Goal: Task Accomplishment & Management: Use online tool/utility

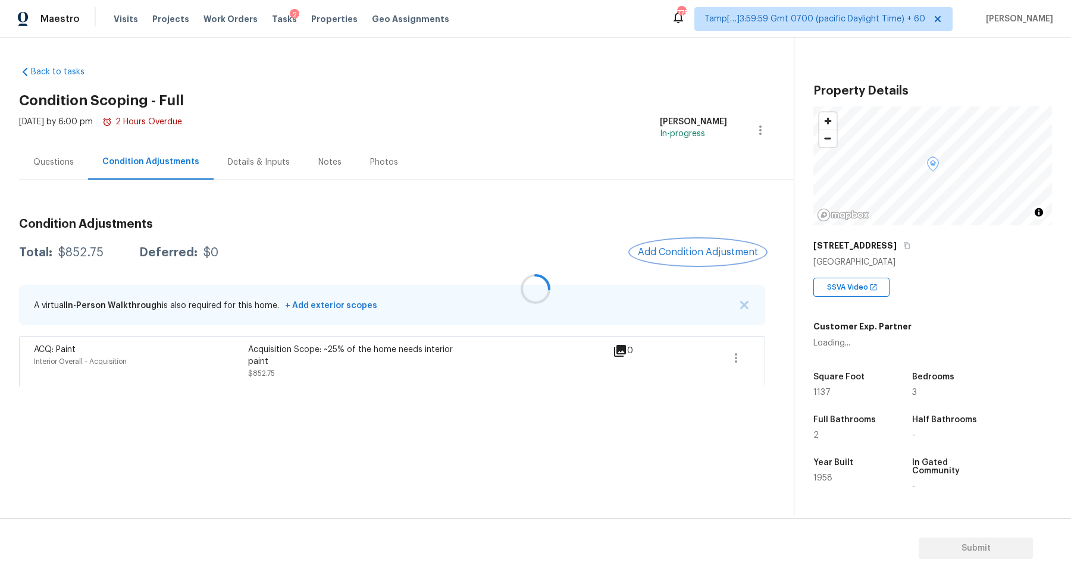
click at [695, 246] on button "Add Condition Adjustment" at bounding box center [698, 252] width 134 height 25
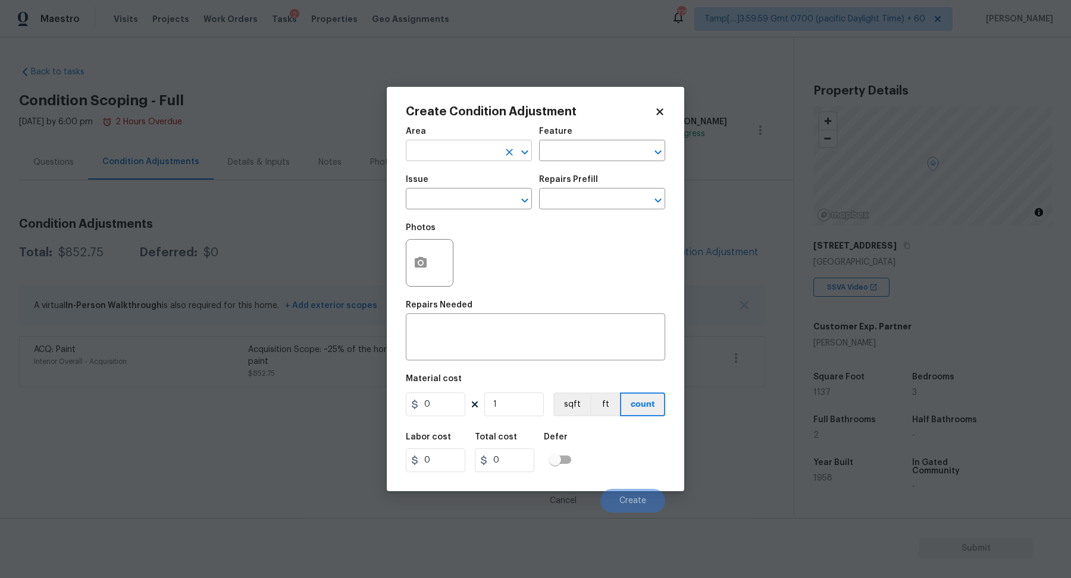
click at [454, 153] on input "text" at bounding box center [452, 152] width 93 height 18
click at [456, 206] on li "Interior Overall" at bounding box center [469, 198] width 126 height 20
type input "Interior Overall"
click at [456, 206] on input "text" at bounding box center [452, 200] width 93 height 18
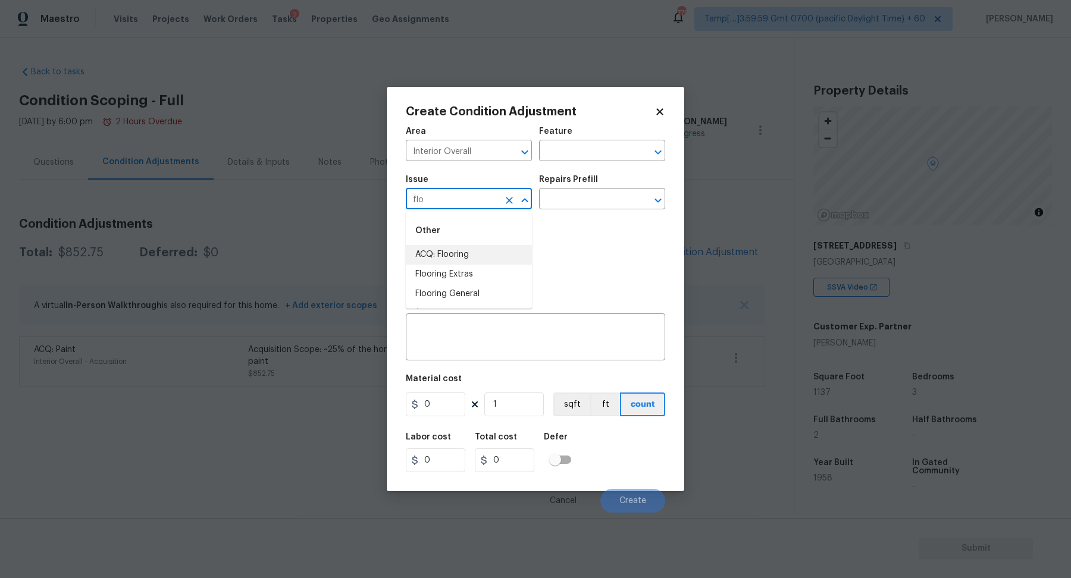
click at [484, 256] on li "ACQ: Flooring" at bounding box center [469, 255] width 126 height 20
type input "ACQ: Flooring"
click at [598, 200] on input "text" at bounding box center [585, 200] width 93 height 18
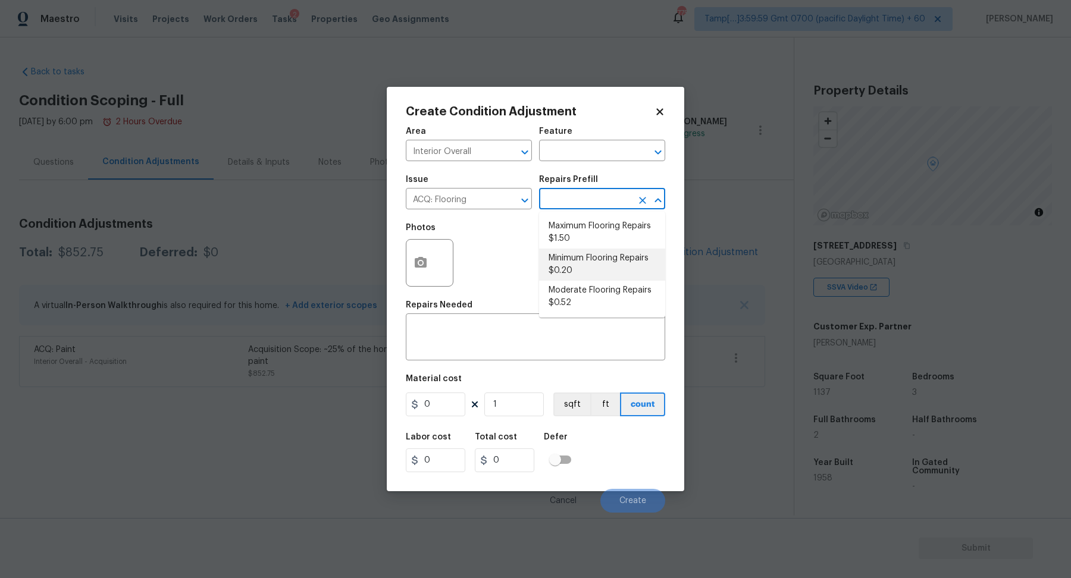
click at [597, 274] on li "Minimum Flooring Repairs $0.20" at bounding box center [602, 265] width 126 height 32
type input "Acquisition"
type textarea "Acquisition Scope: Minimum flooring repairs"
type input "0.2"
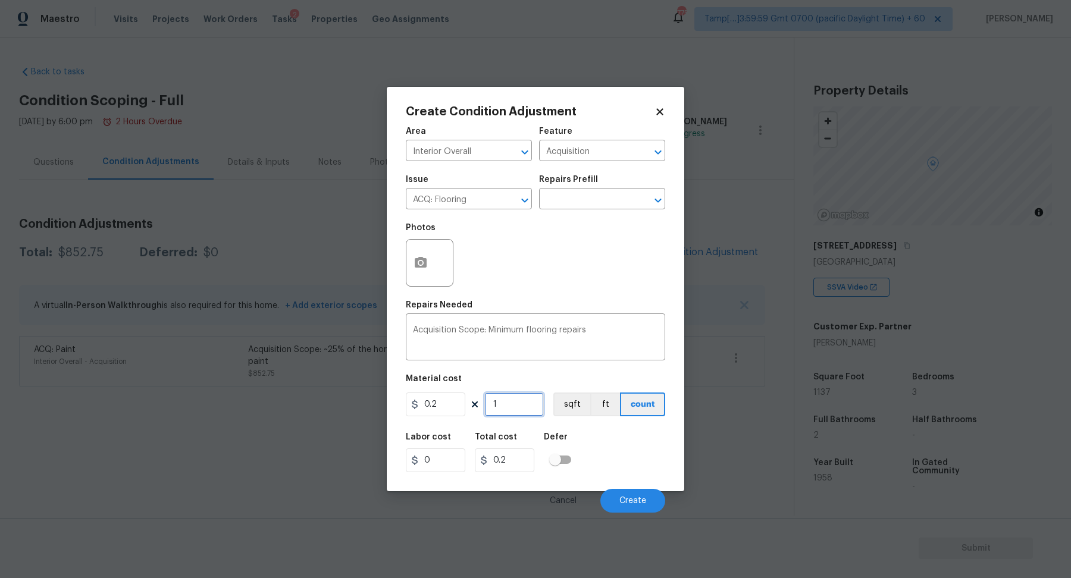
click at [538, 405] on input "1" at bounding box center [513, 405] width 59 height 24
type input "11"
type input "2.2"
type input "113"
type input "22.6"
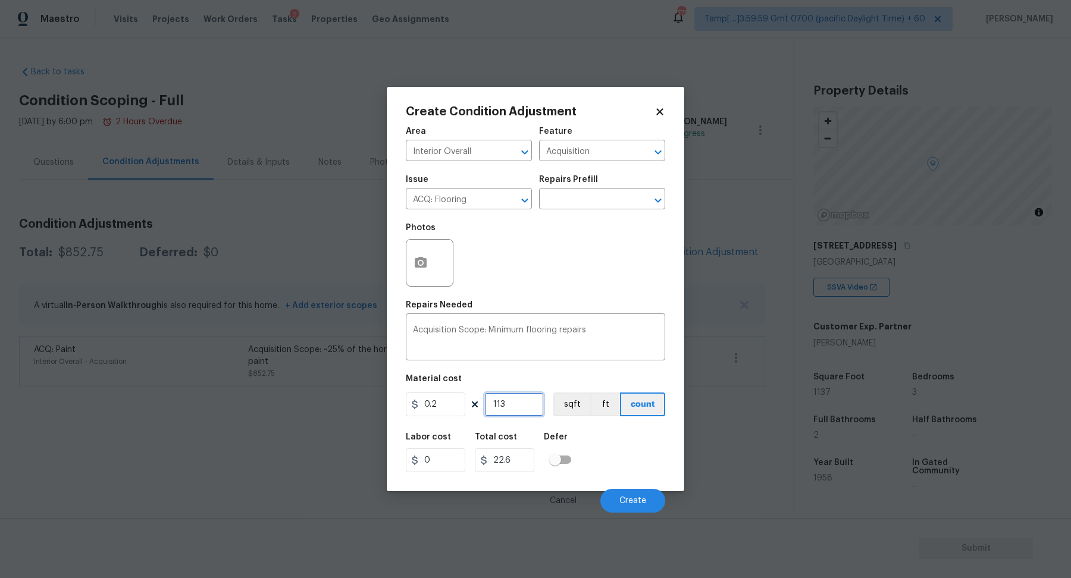
type input "1137"
type input "227.4"
type input "1137"
click at [657, 500] on button "Create" at bounding box center [632, 501] width 65 height 24
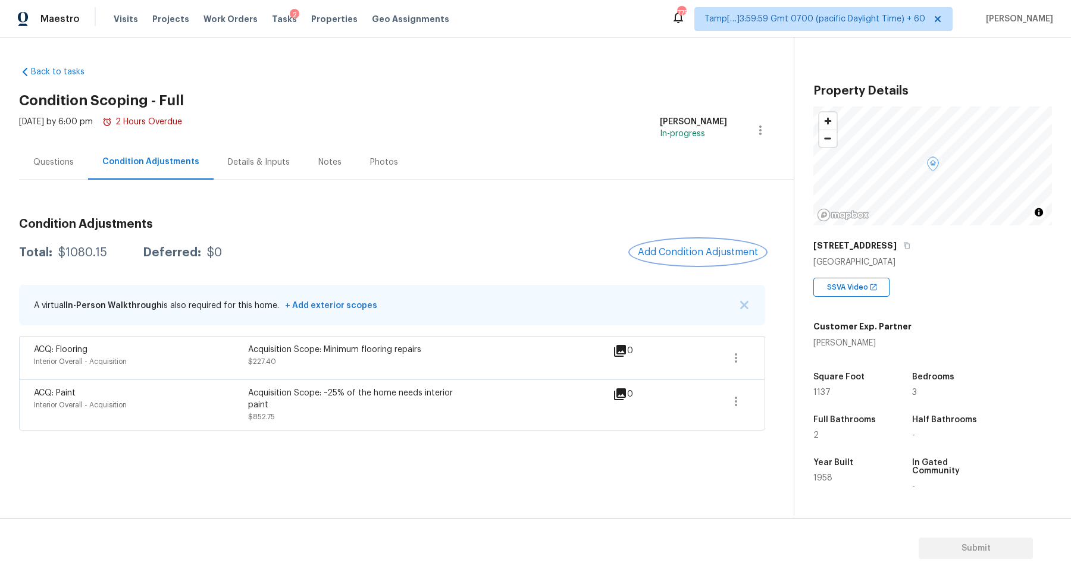
click at [703, 247] on span "Add Condition Adjustment" at bounding box center [698, 252] width 120 height 11
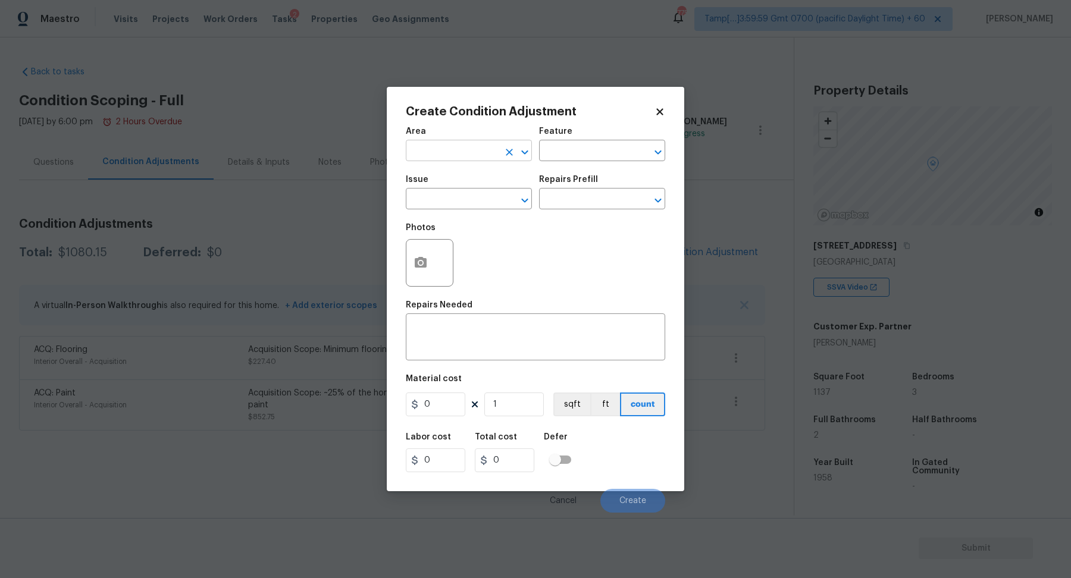
click at [470, 158] on input "text" at bounding box center [452, 152] width 93 height 18
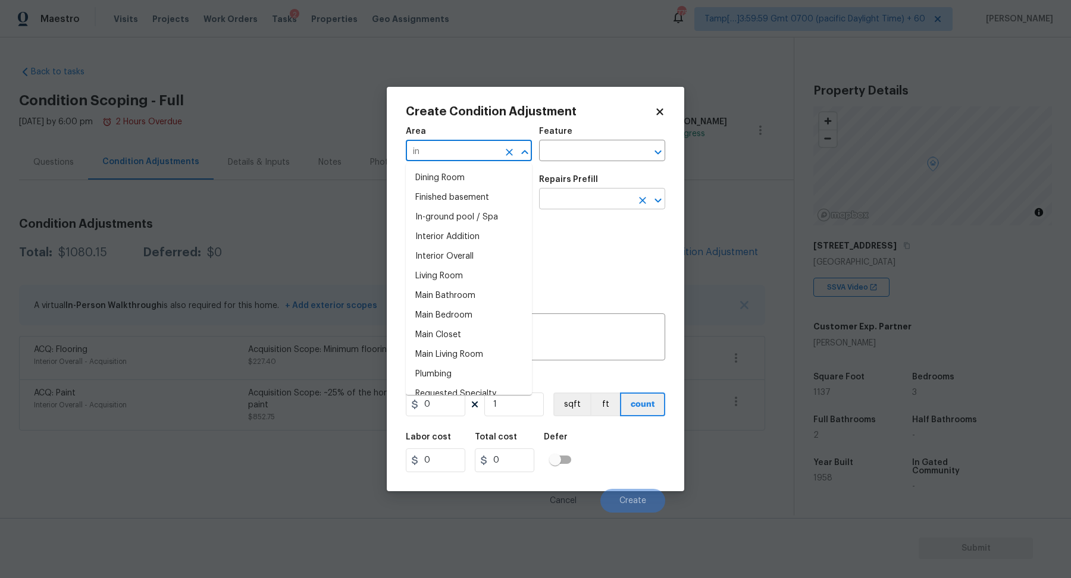
type input "i"
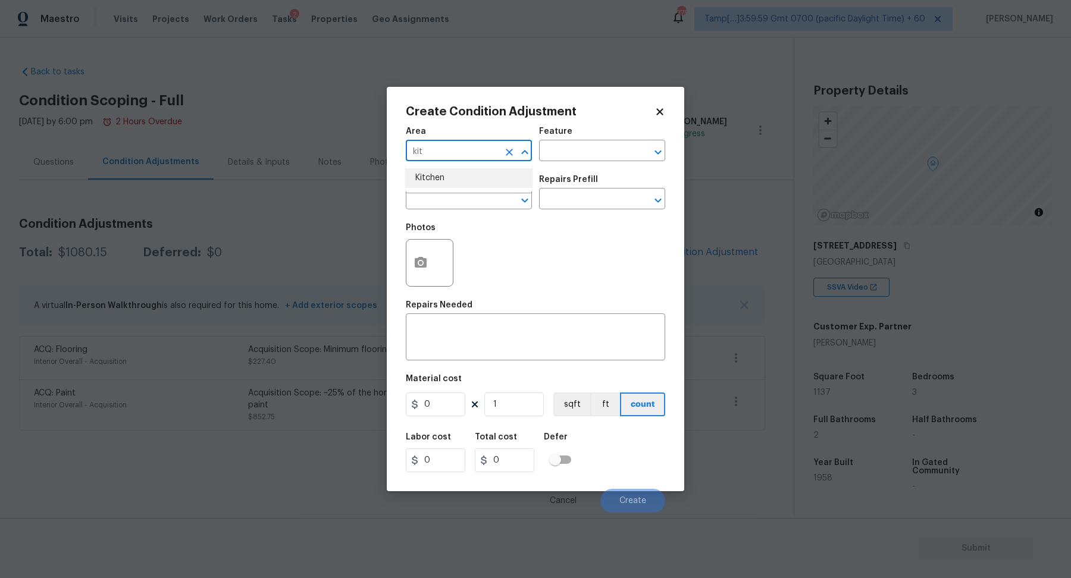
click at [451, 181] on li "Kitchen" at bounding box center [469, 178] width 126 height 20
type input "Kitchen"
click at [415, 265] on icon "button" at bounding box center [421, 262] width 12 height 11
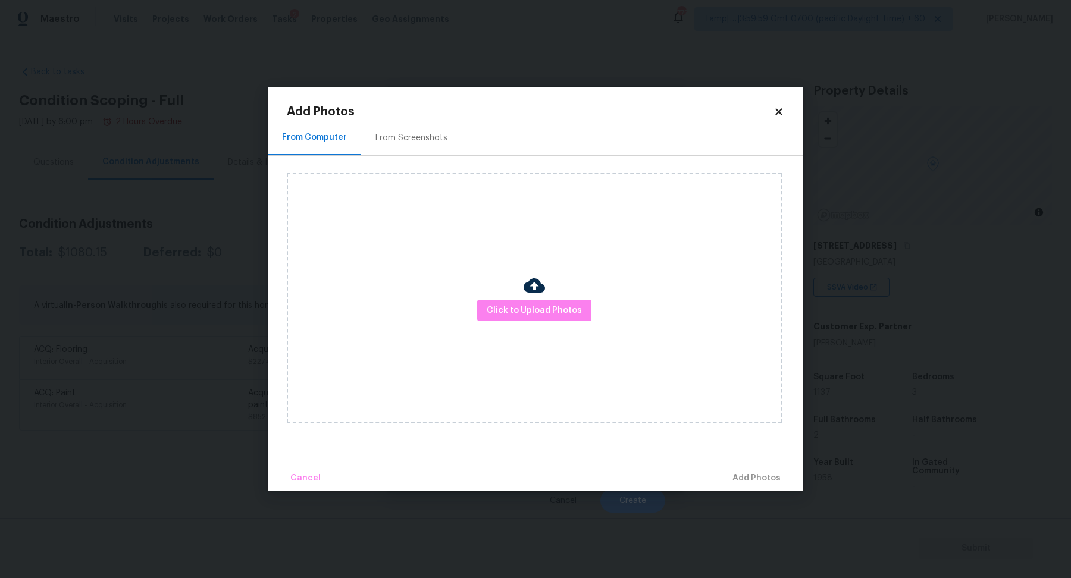
click at [783, 110] on icon at bounding box center [778, 111] width 11 height 11
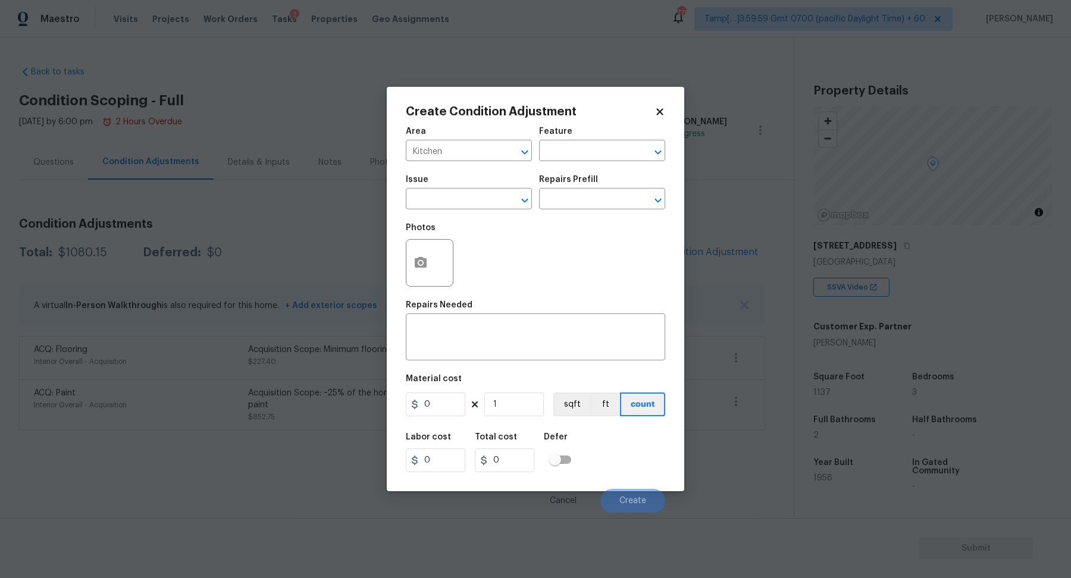
click at [536, 365] on div "Area Kitchen ​ Feature ​ Issue ​ Repairs Prefill ​ Photos Repairs Needed x ​ Ma…" at bounding box center [535, 316] width 259 height 393
drag, startPoint x: 571, startPoint y: 341, endPoint x: 623, endPoint y: 341, distance: 51.7
click at [571, 341] on textarea at bounding box center [535, 338] width 245 height 25
click at [593, 341] on textarea at bounding box center [535, 338] width 245 height 25
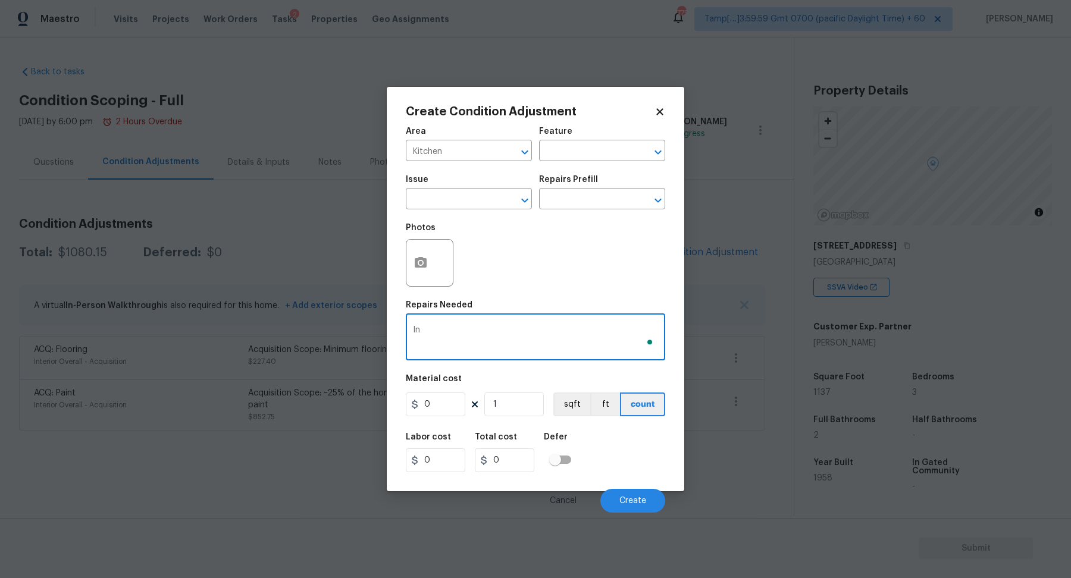
type textarea "I"
type textarea "Replace kitchen appliances"
click at [453, 408] on input "0" at bounding box center [435, 405] width 59 height 24
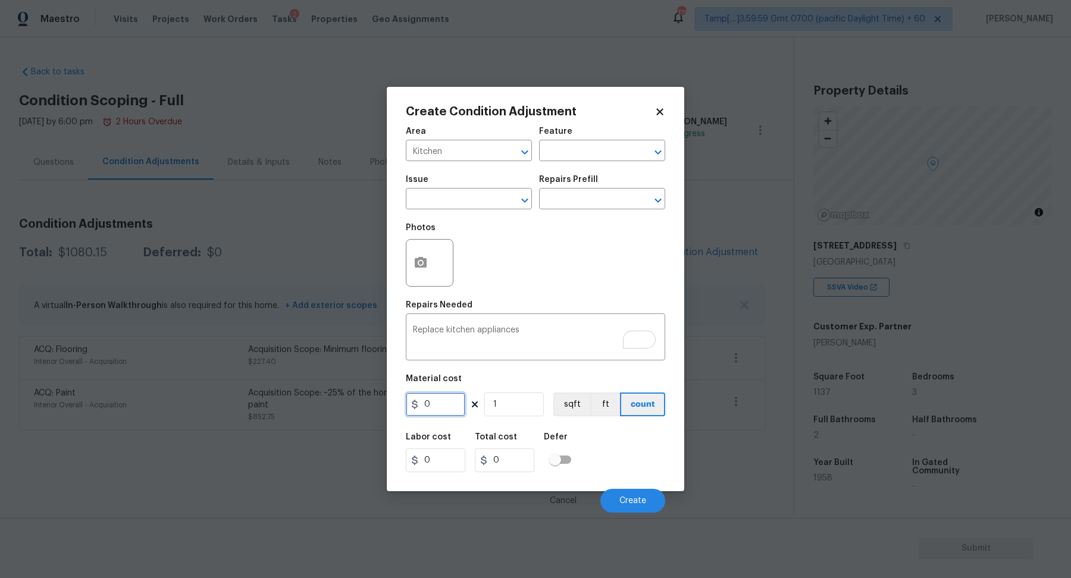
click at [453, 408] on input "0" at bounding box center [435, 405] width 59 height 24
type input "3000"
click at [625, 494] on button "Create" at bounding box center [632, 501] width 65 height 24
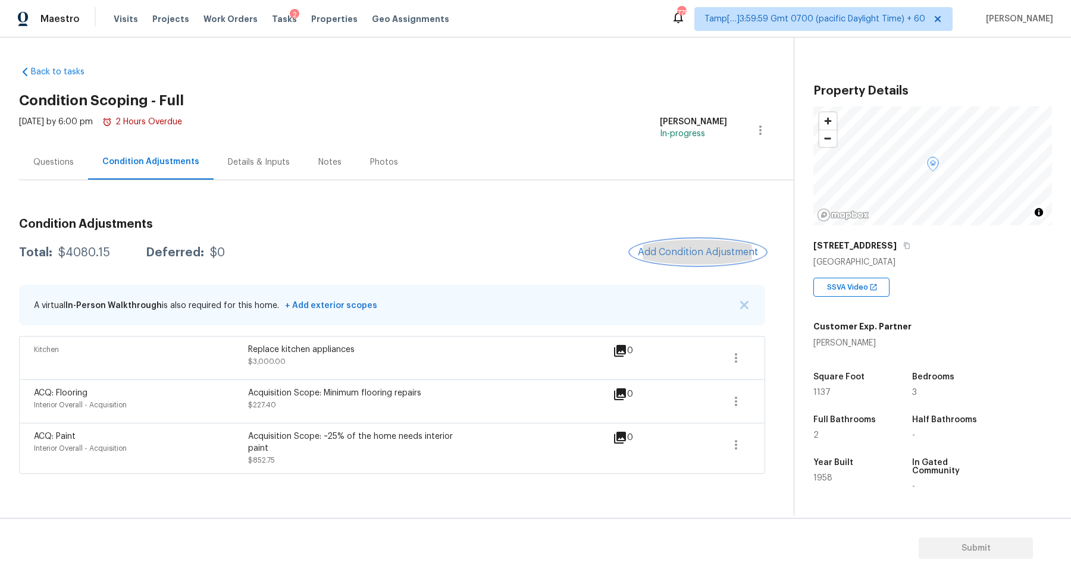
click at [673, 259] on button "Add Condition Adjustment" at bounding box center [698, 252] width 134 height 25
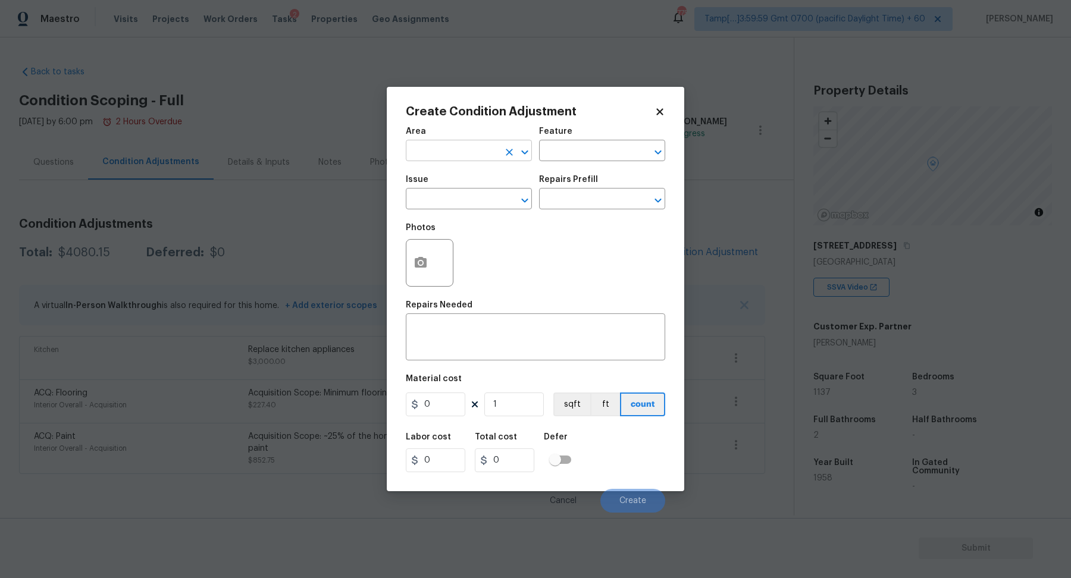
click at [451, 151] on input "text" at bounding box center [452, 152] width 93 height 18
click at [474, 191] on li "Interior Overall" at bounding box center [469, 198] width 126 height 20
type input "Interior Overall"
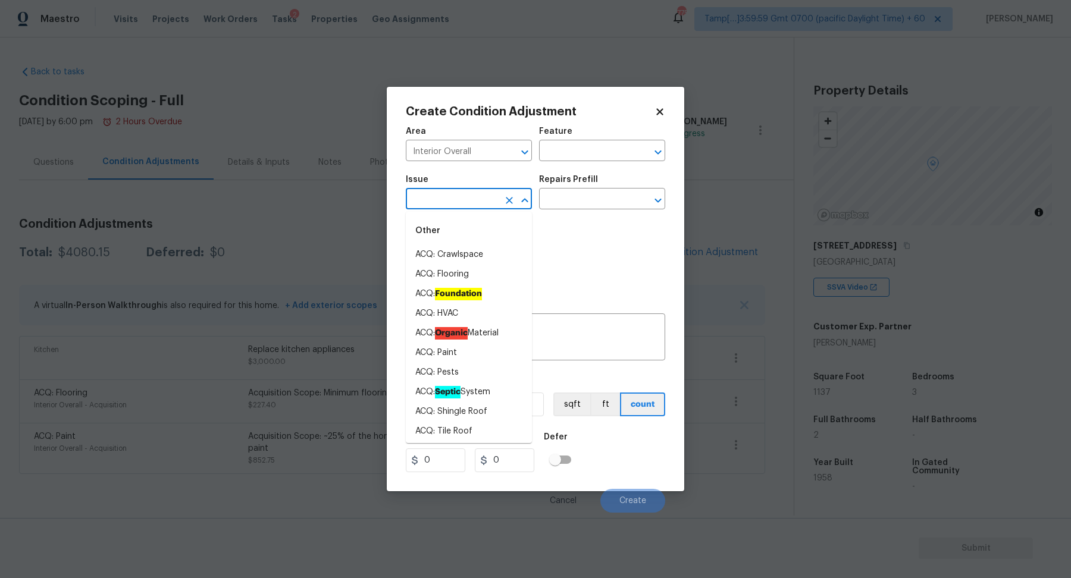
click at [474, 191] on input "text" at bounding box center [452, 200] width 93 height 18
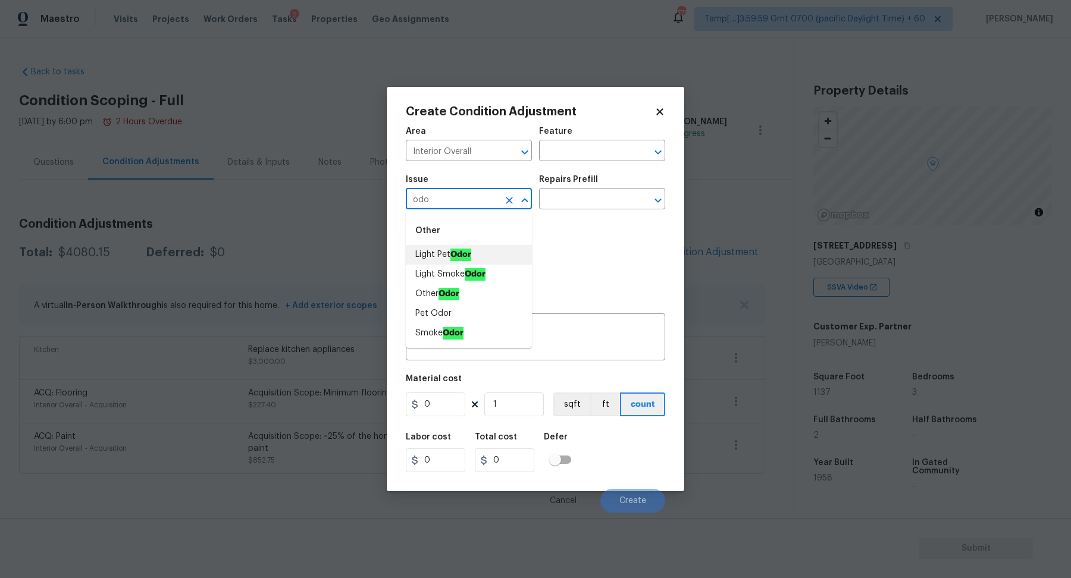
click at [463, 251] on ah_el_jm_1744356538015 "Odor" at bounding box center [460, 255] width 21 height 12
click at [467, 196] on input "Light Pet Odor" at bounding box center [452, 200] width 93 height 18
type input "Light Pet Odor"
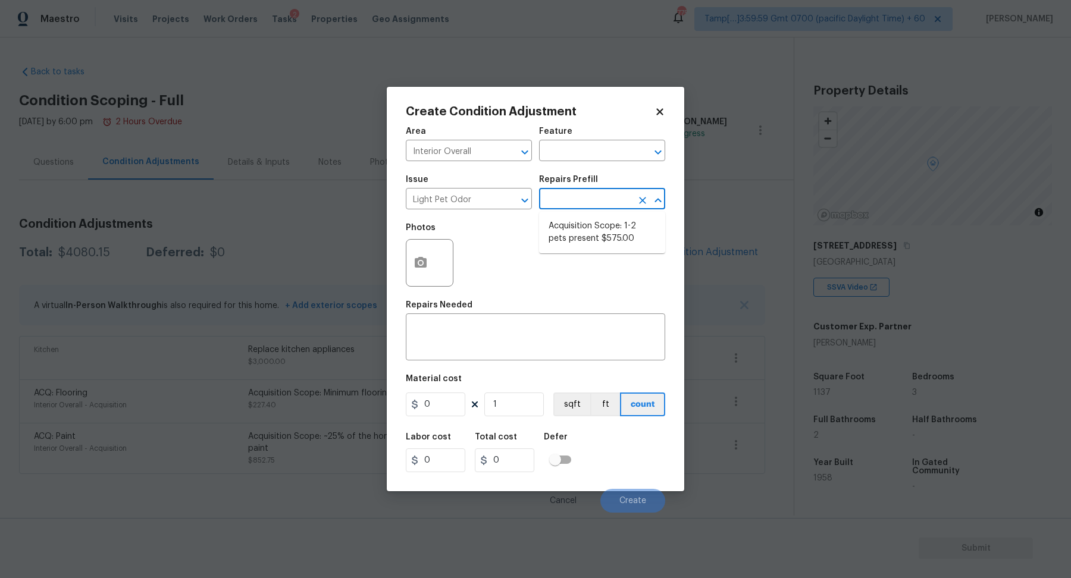
click at [603, 193] on input "text" at bounding box center [585, 200] width 93 height 18
click at [608, 237] on li "Acquisition Scope: 1-2 pets present $575.00" at bounding box center [602, 233] width 126 height 32
type textarea "Acquisition Scope: 1-2 pets present"
type input "575"
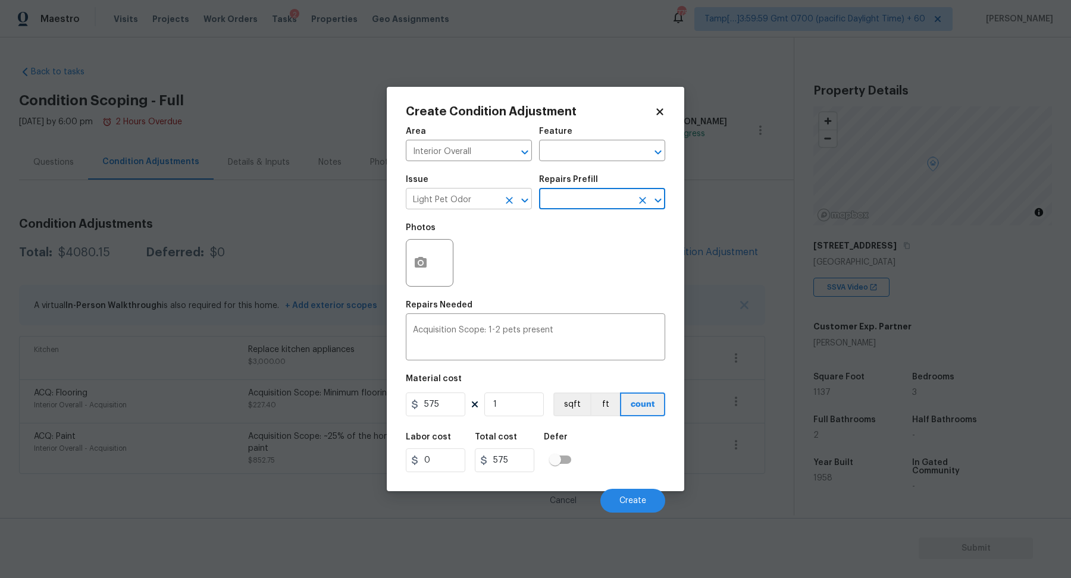
click at [478, 206] on input "Light Pet Odor" at bounding box center [452, 200] width 93 height 18
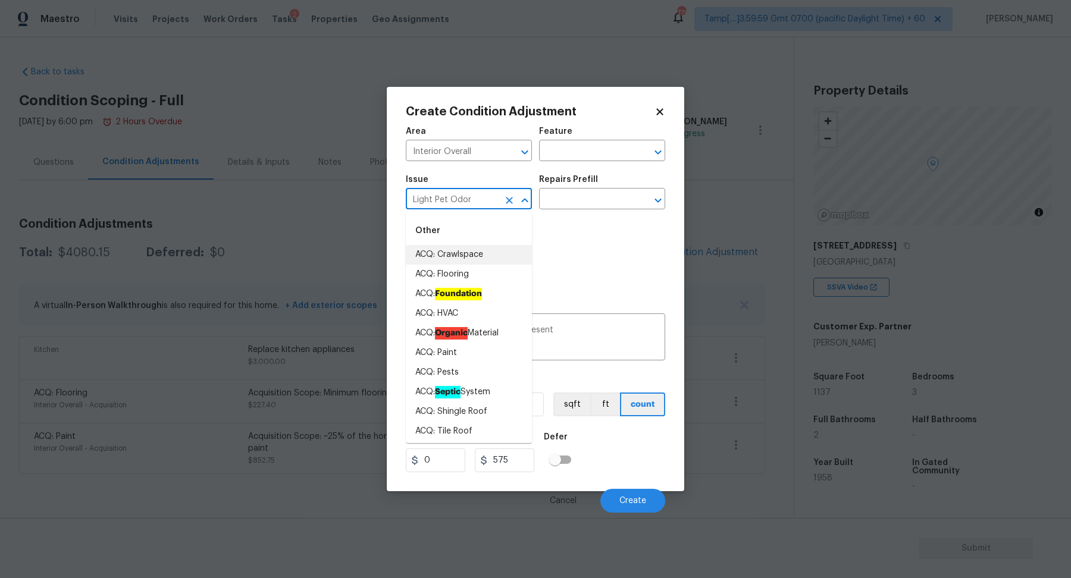
click at [478, 206] on input "Light Pet Odor" at bounding box center [452, 200] width 93 height 18
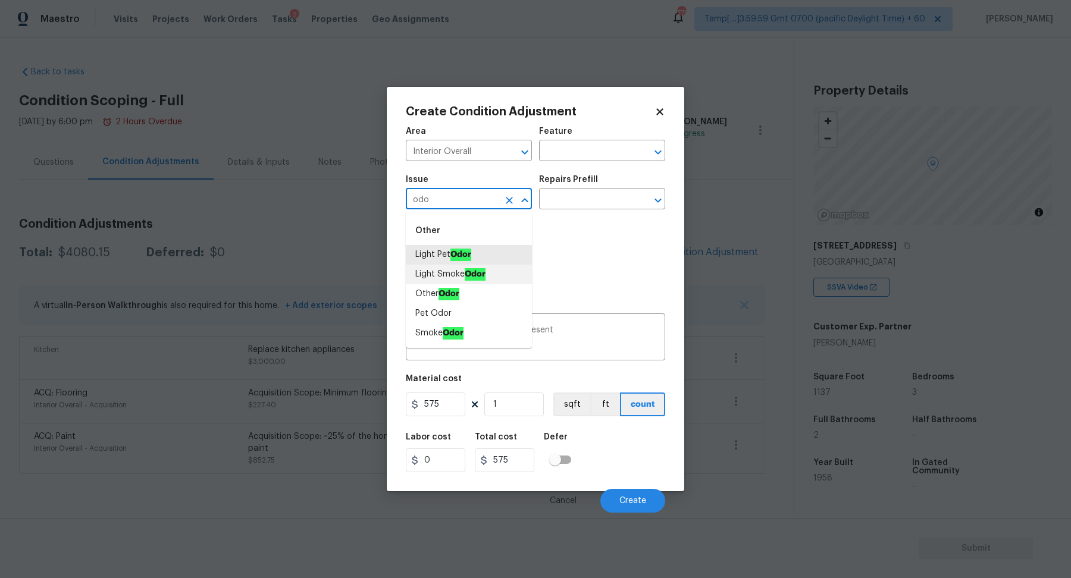
click at [484, 290] on li "Other Odor" at bounding box center [469, 294] width 126 height 20
type input "Other Odor"
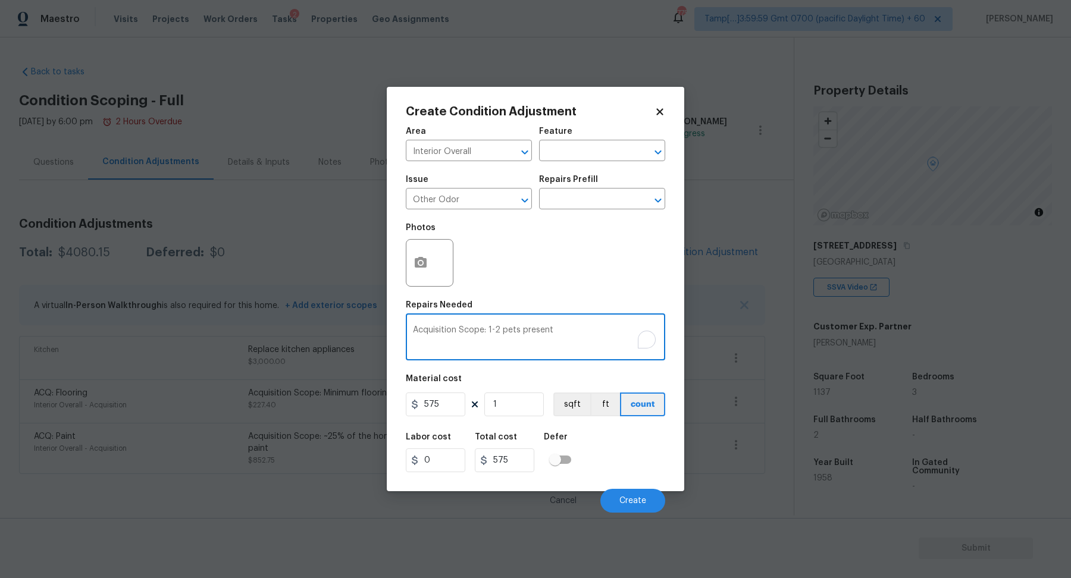
drag, startPoint x: 488, startPoint y: 330, endPoint x: 622, endPoint y: 330, distance: 133.8
click at [622, 330] on textarea "Acquisition Scope: 1-2 pets present" at bounding box center [535, 338] width 245 height 25
type textarea "Acquisition Scope: Spice odor"
click at [624, 491] on button "Create" at bounding box center [632, 501] width 65 height 24
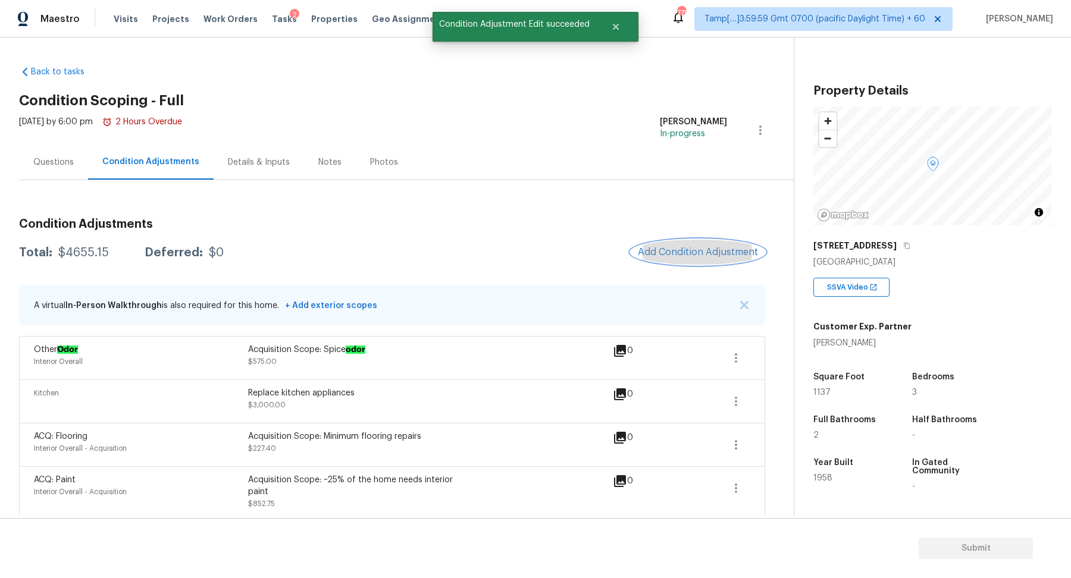
click at [661, 256] on span "Add Condition Adjustment" at bounding box center [698, 252] width 120 height 11
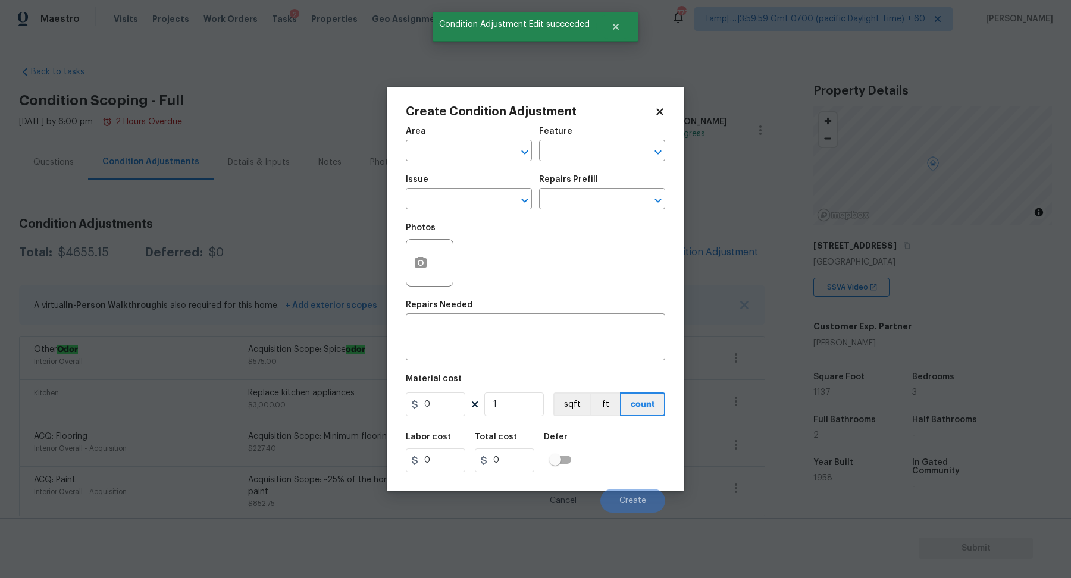
click at [444, 167] on span "Area ​" at bounding box center [469, 144] width 126 height 48
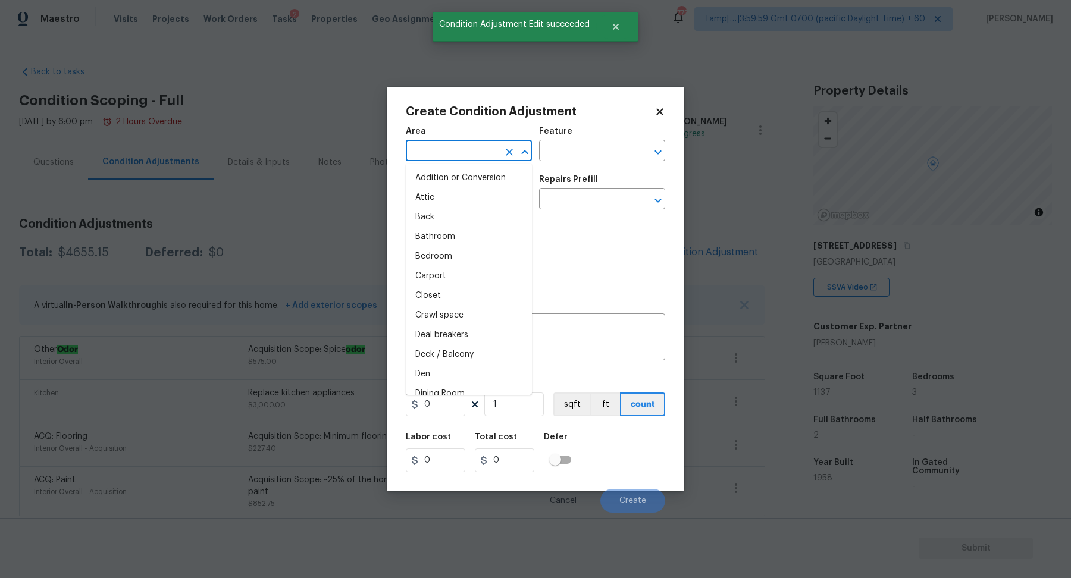
click at [441, 152] on input "text" at bounding box center [452, 152] width 93 height 18
click at [432, 205] on li "Attic" at bounding box center [469, 198] width 126 height 20
type input "Attic"
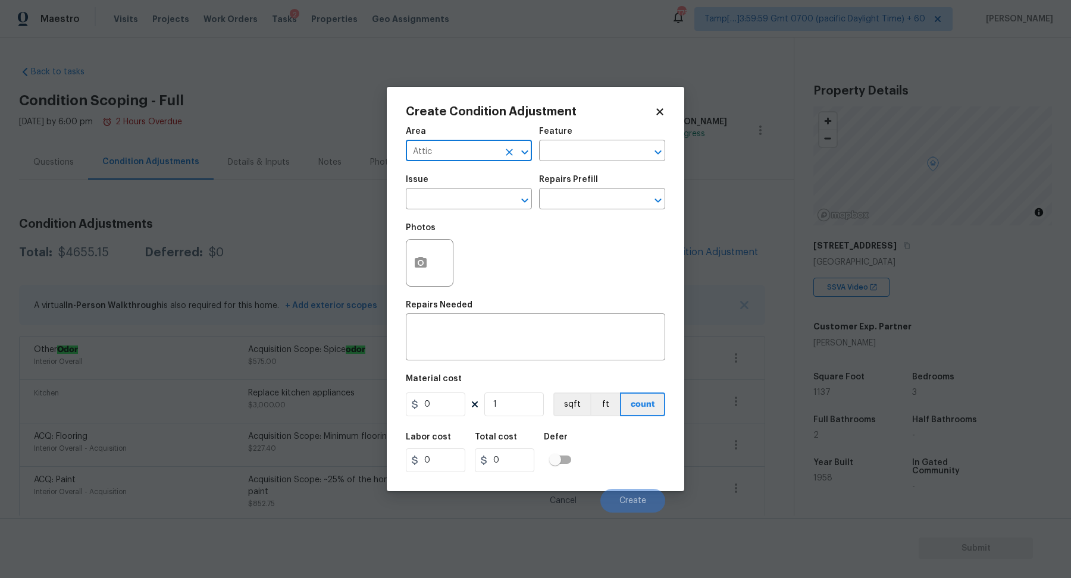
click at [319, 219] on body "Maestro Visits Projects Work Orders Tasks 2 Properties Geo Assignments 775 Tamp…" at bounding box center [535, 289] width 1071 height 578
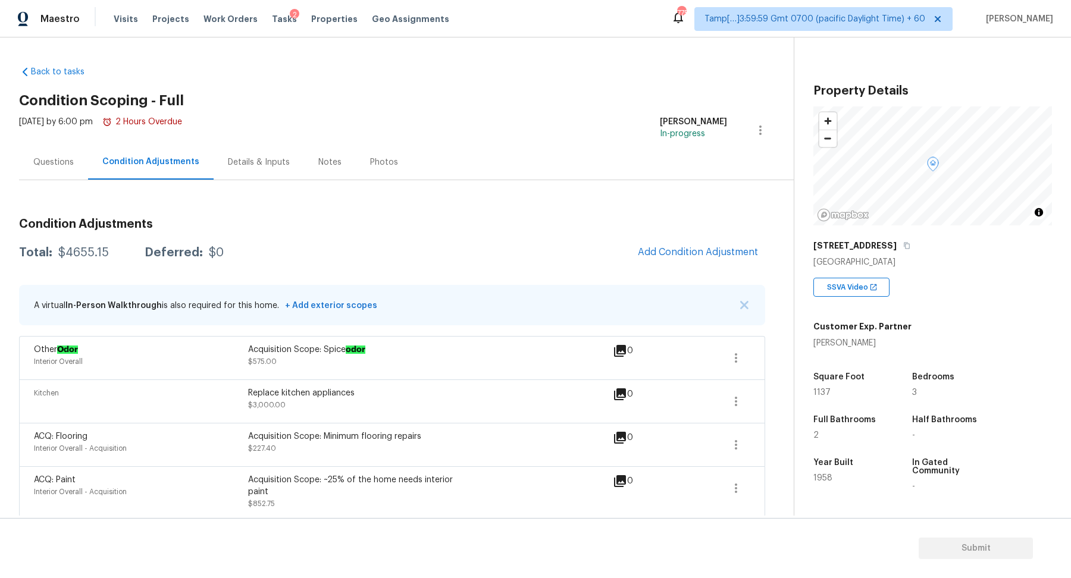
click at [60, 177] on div "Questions" at bounding box center [53, 162] width 69 height 35
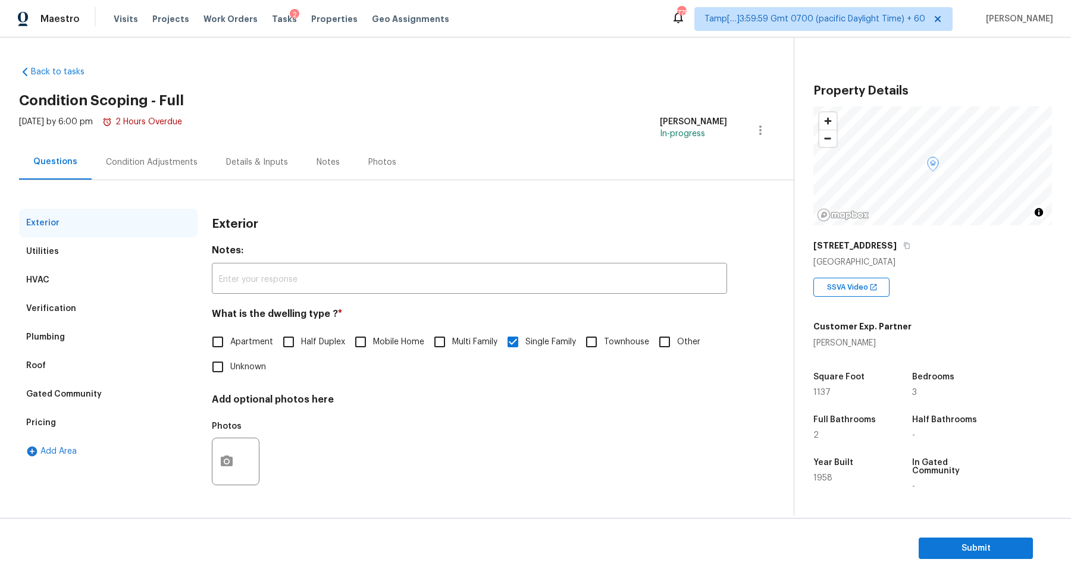
click at [57, 308] on div "Verification" at bounding box center [51, 309] width 50 height 12
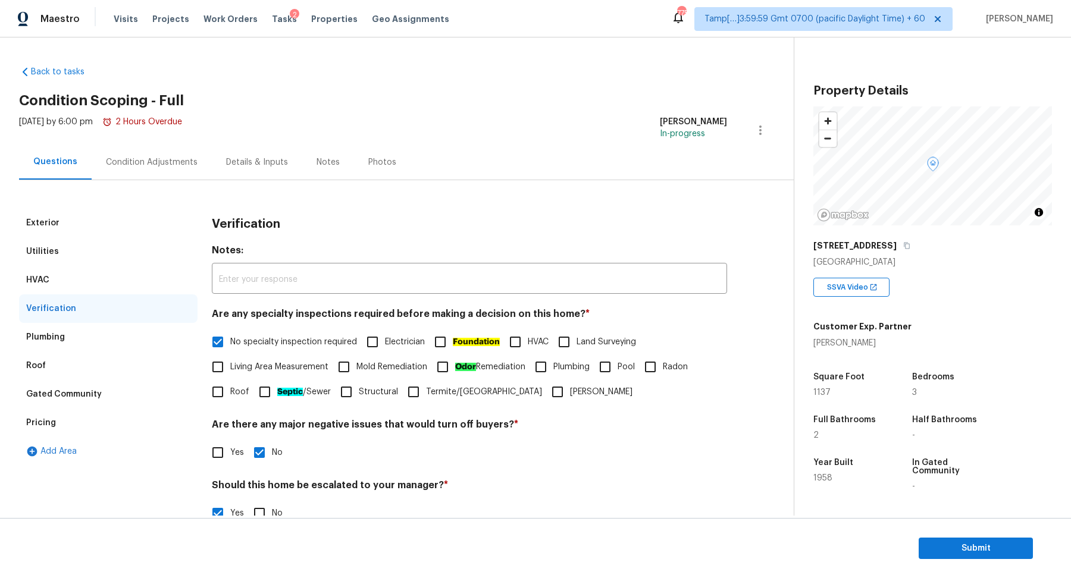
scroll to position [212, 0]
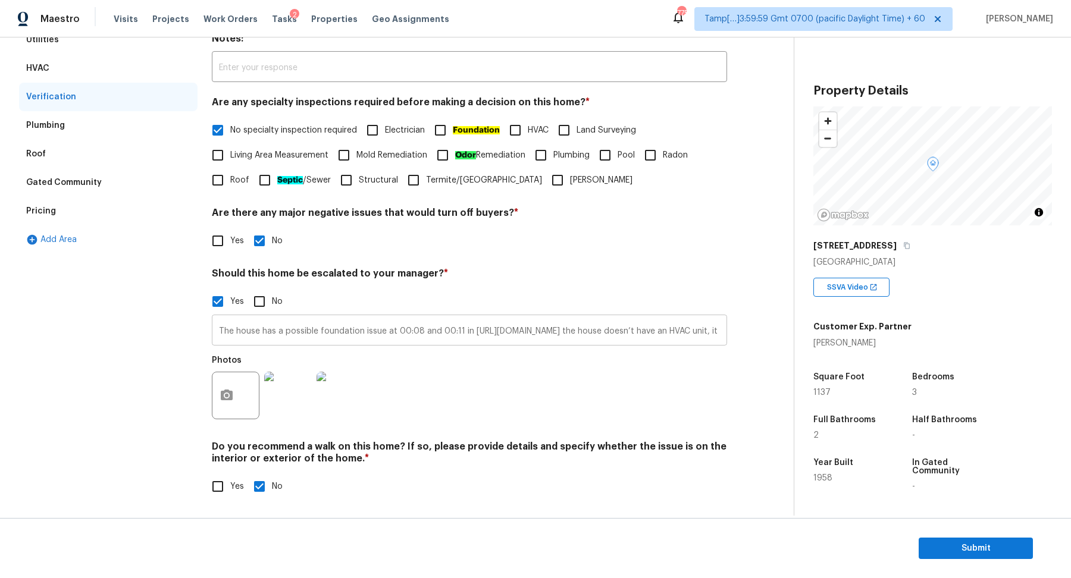
click at [236, 330] on input "The house has a possible foundation issue at 00:08 and 00:11 in https://opendoo…" at bounding box center [469, 332] width 515 height 28
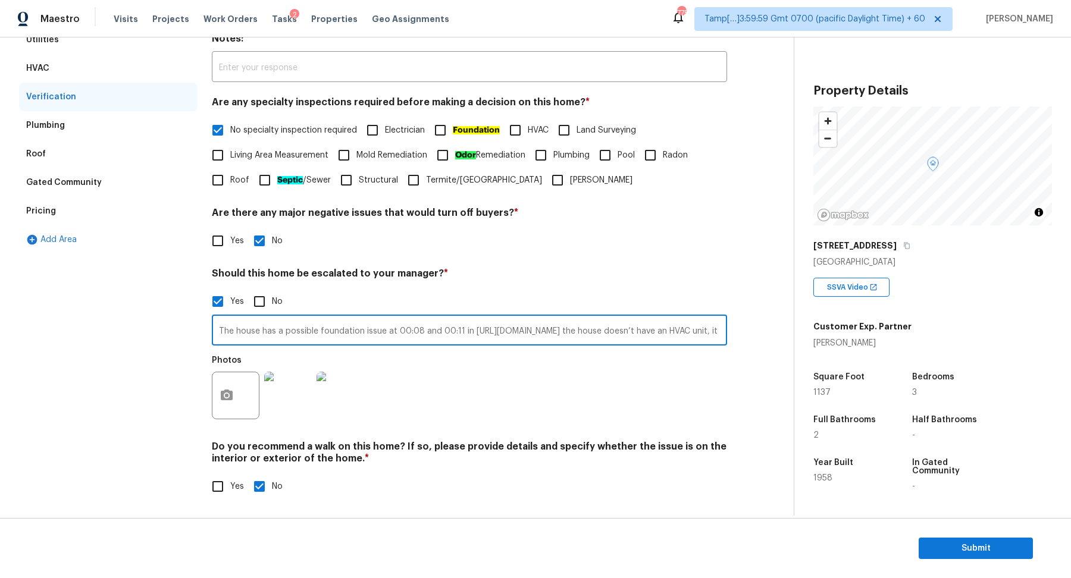
scroll to position [0, 2022]
click at [592, 331] on input "The house has a possible foundation issue at 00:08 and 00:11 in https://opendoo…" at bounding box center [469, 332] width 515 height 28
click at [654, 292] on div "Yes No" at bounding box center [469, 301] width 515 height 25
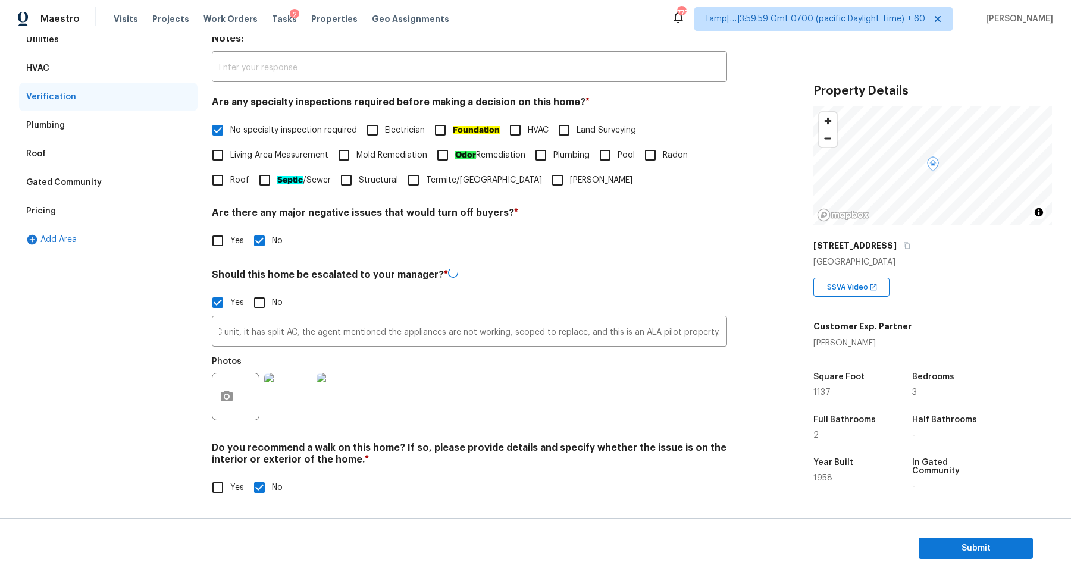
scroll to position [0, 0]
click at [608, 327] on input "The house has a possible foundation issue at 00:08 and 00:11 in https://opendoo…" at bounding box center [469, 332] width 515 height 28
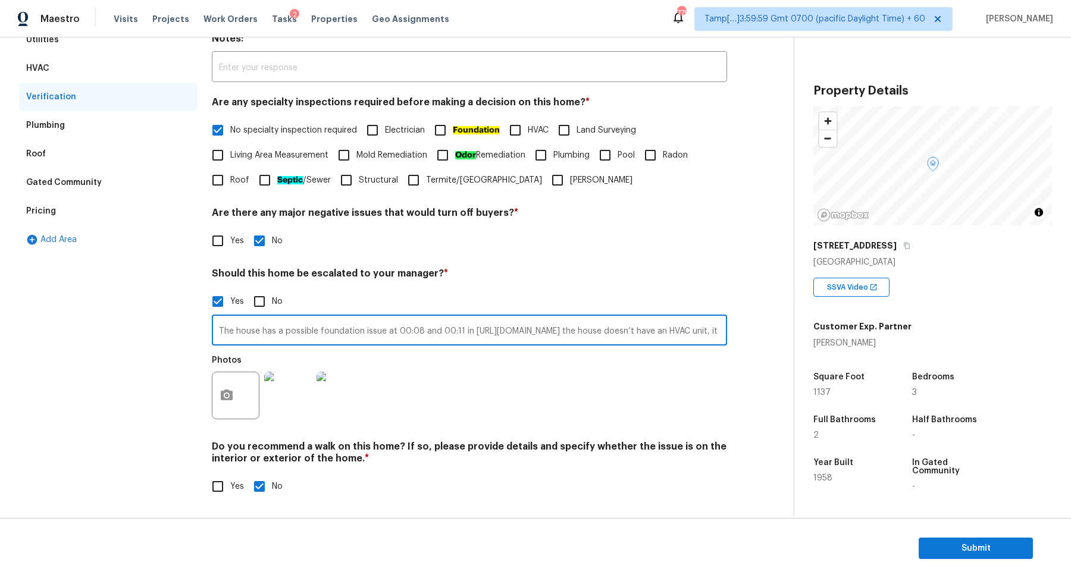
scroll to position [0, 2307]
click at [593, 332] on input "The house has a possible foundation issue at 00:08 and 00:11 in https://opendoo…" at bounding box center [469, 332] width 515 height 28
click at [664, 332] on input "The house has a possible foundation issue at 00:08 and 00:11 in https://opendoo…" at bounding box center [469, 332] width 515 height 28
click at [713, 330] on input "The house has a possible foundation issue at 00:08 and 00:11 in https://opendoo…" at bounding box center [469, 332] width 515 height 28
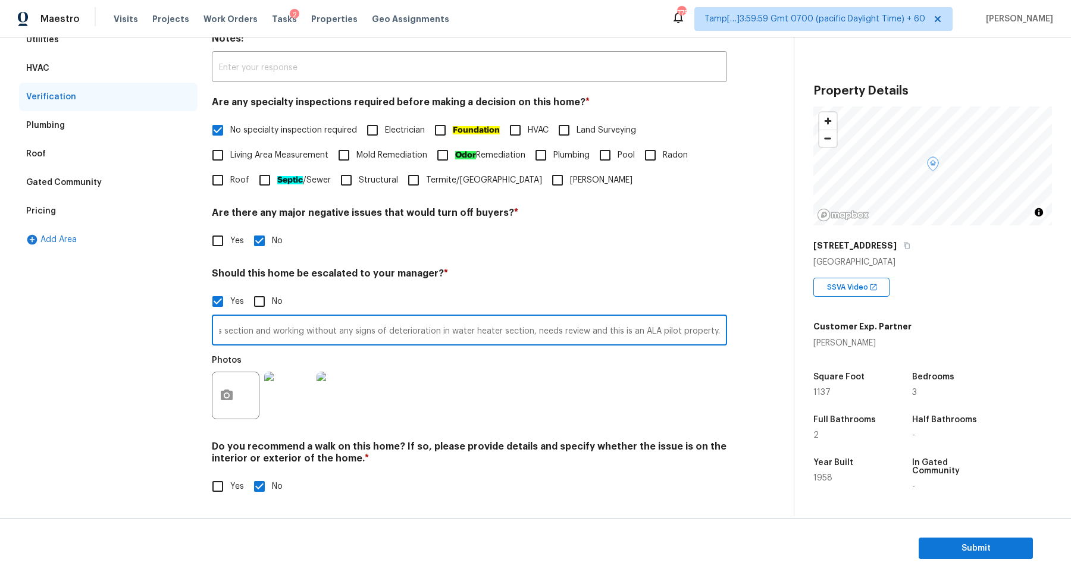
scroll to position [0, 2843]
type input "The house has a possible foundation issue at 00:08 and 00:11 in https://opendoo…"
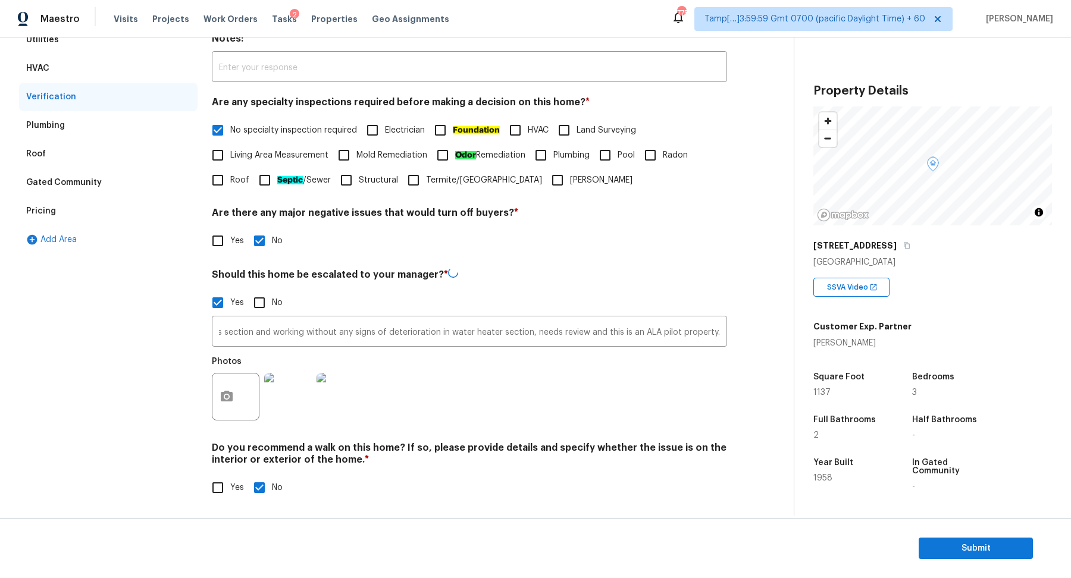
click at [730, 279] on div "Exterior Utilities HVAC Verification Plumbing Roof Gated Community Pricing Add …" at bounding box center [392, 255] width 746 height 517
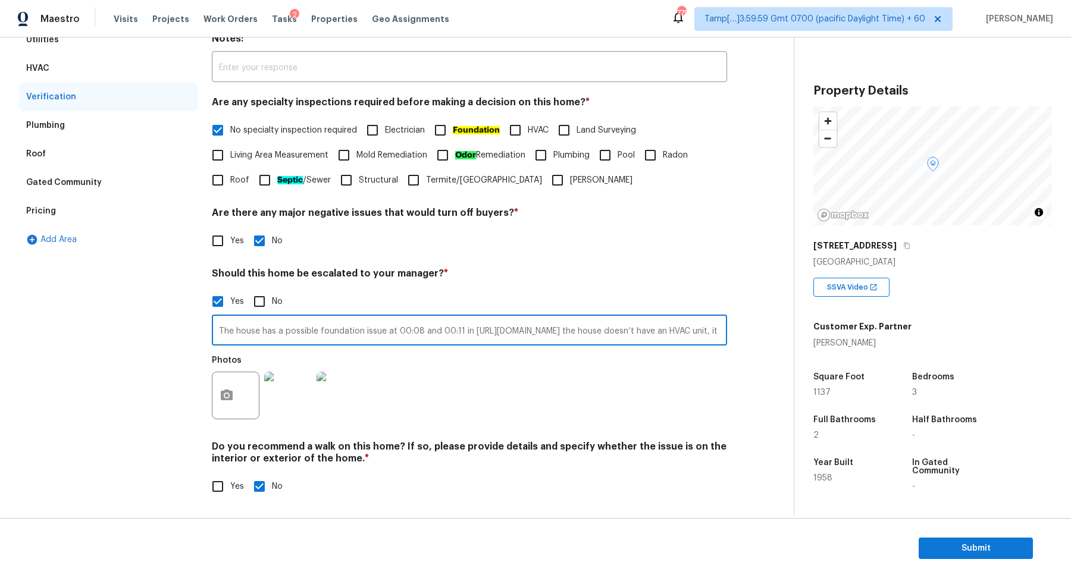
click at [568, 318] on input "The house has a possible foundation issue at 00:08 and 00:11 in https://opendoo…" at bounding box center [469, 332] width 515 height 28
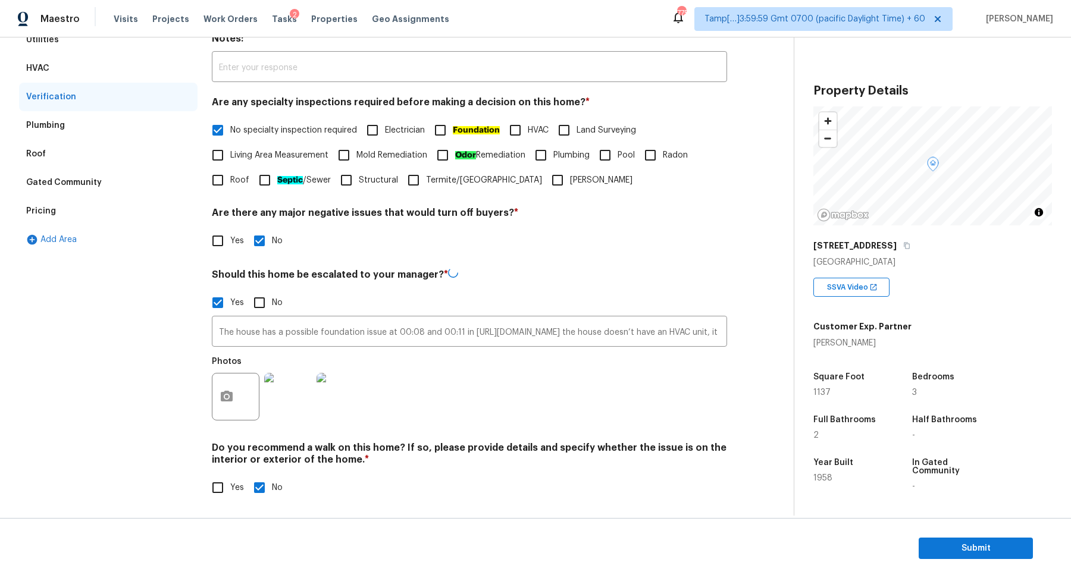
click at [570, 308] on div "Yes No" at bounding box center [469, 302] width 515 height 25
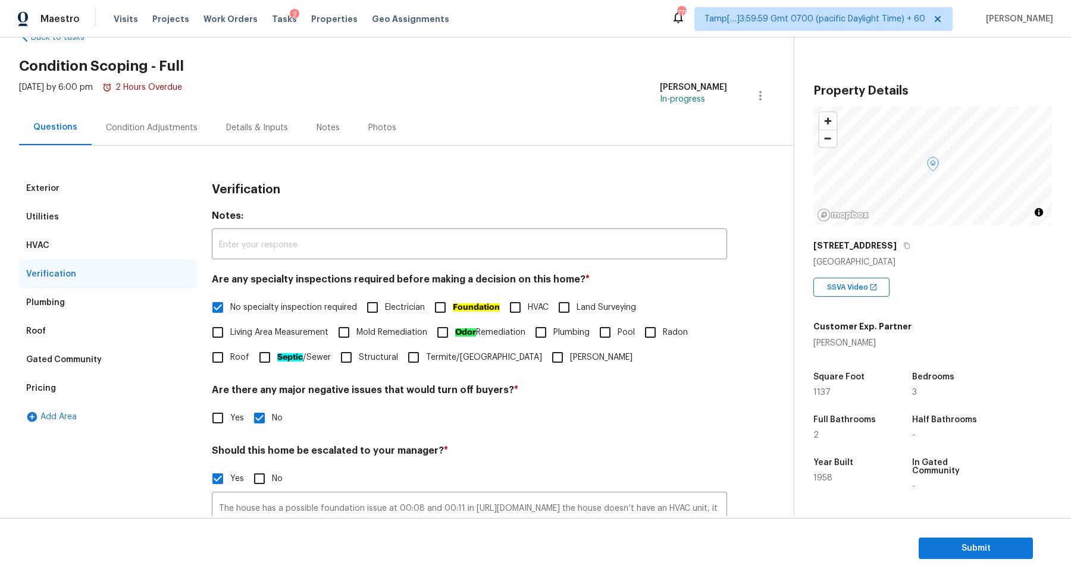
click at [165, 127] on div "Condition Adjustments" at bounding box center [152, 128] width 92 height 12
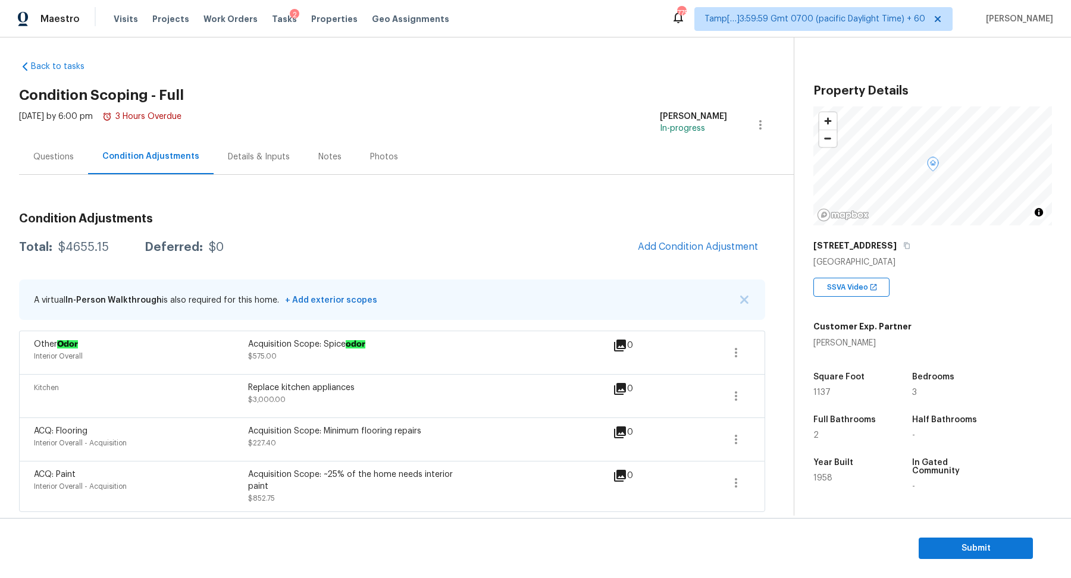
scroll to position [4, 0]
click at [665, 239] on button "Add Condition Adjustment" at bounding box center [698, 248] width 134 height 25
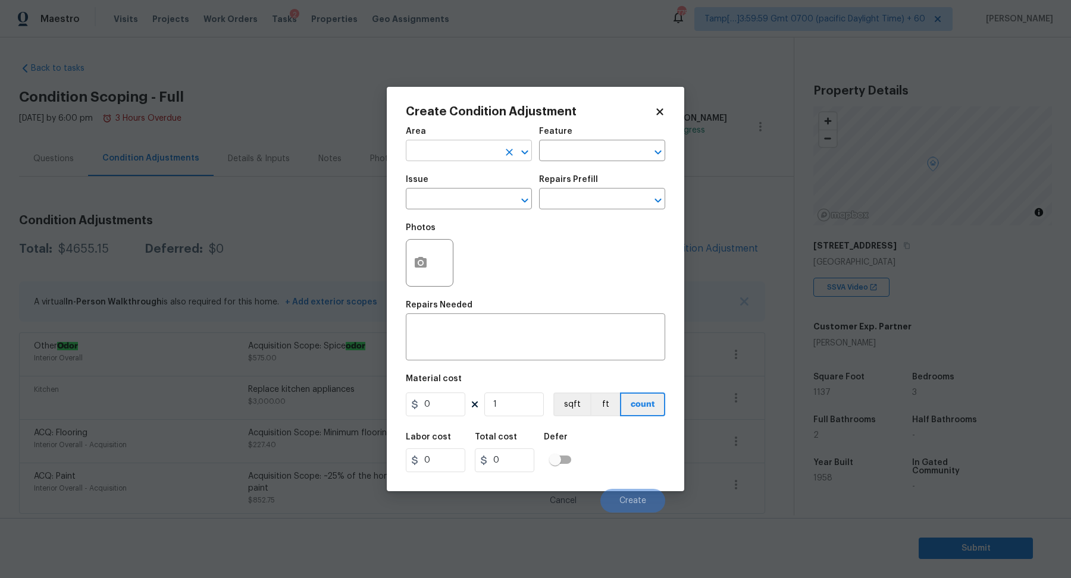
click at [441, 152] on input "text" at bounding box center [452, 152] width 93 height 18
type input "exter"
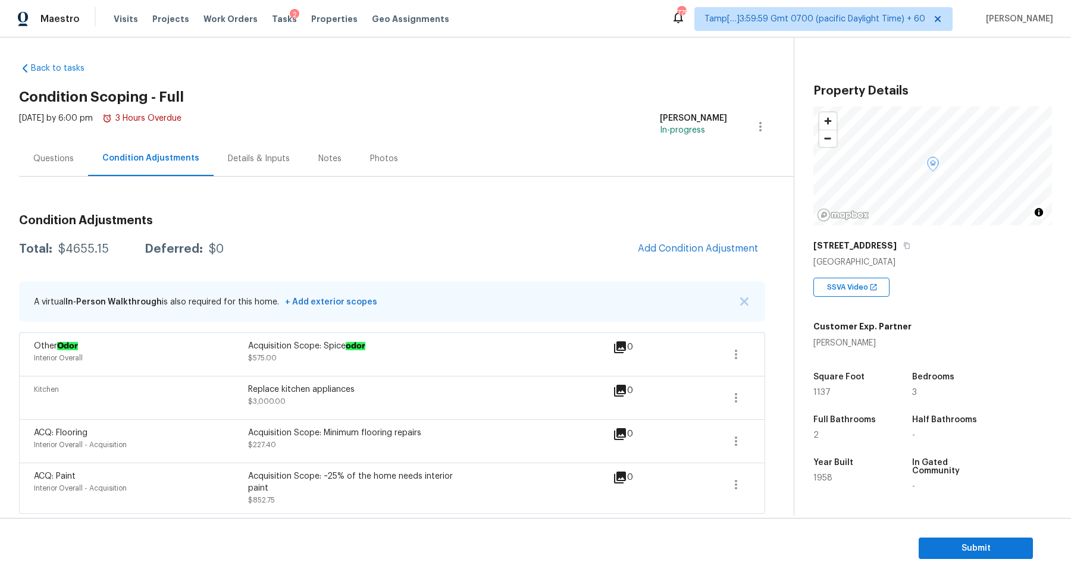
click at [483, 58] on body "Maestro Visits Projects Work Orders Tasks 2 Properties Geo Assignments 775 Tamp…" at bounding box center [535, 289] width 1071 height 578
click at [651, 241] on button "Add Condition Adjustment" at bounding box center [698, 248] width 134 height 25
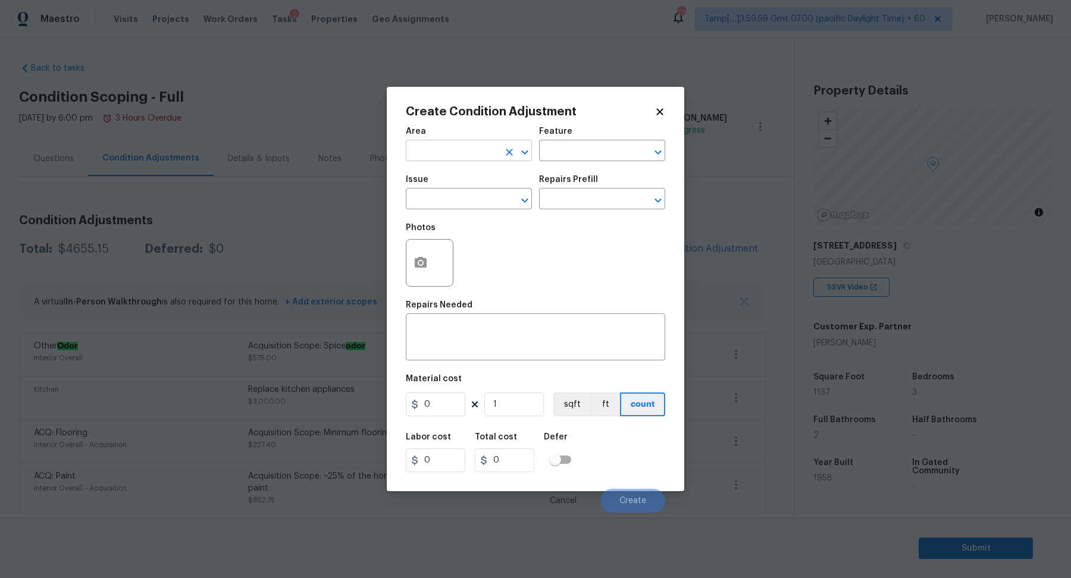
click at [457, 158] on input "text" at bounding box center [452, 152] width 93 height 18
click at [451, 190] on li "Interior Overall" at bounding box center [469, 198] width 126 height 20
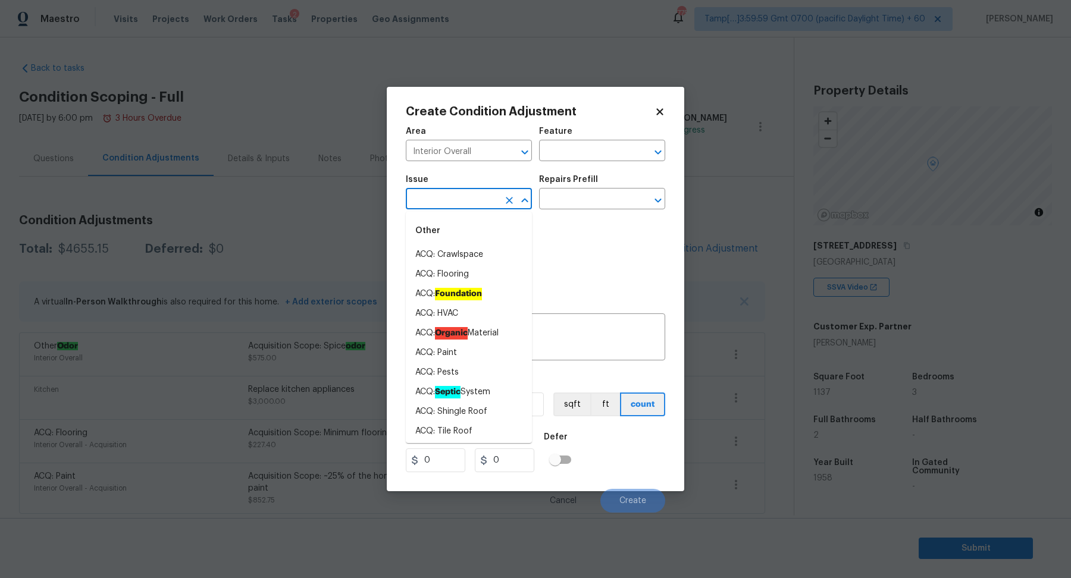
click at [484, 192] on input "text" at bounding box center [452, 200] width 93 height 18
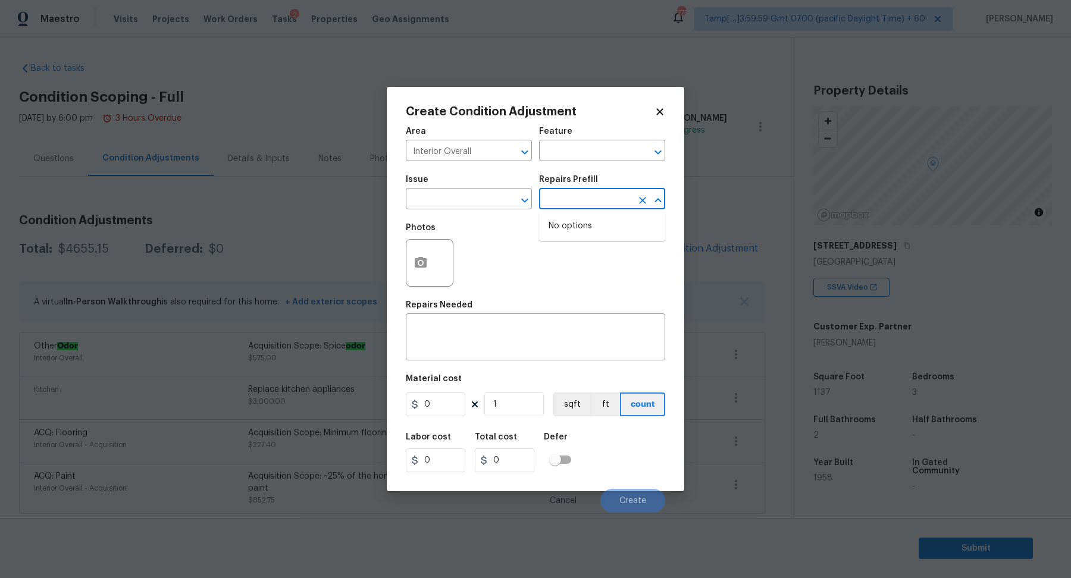
click at [584, 200] on input "text" at bounding box center [585, 200] width 93 height 18
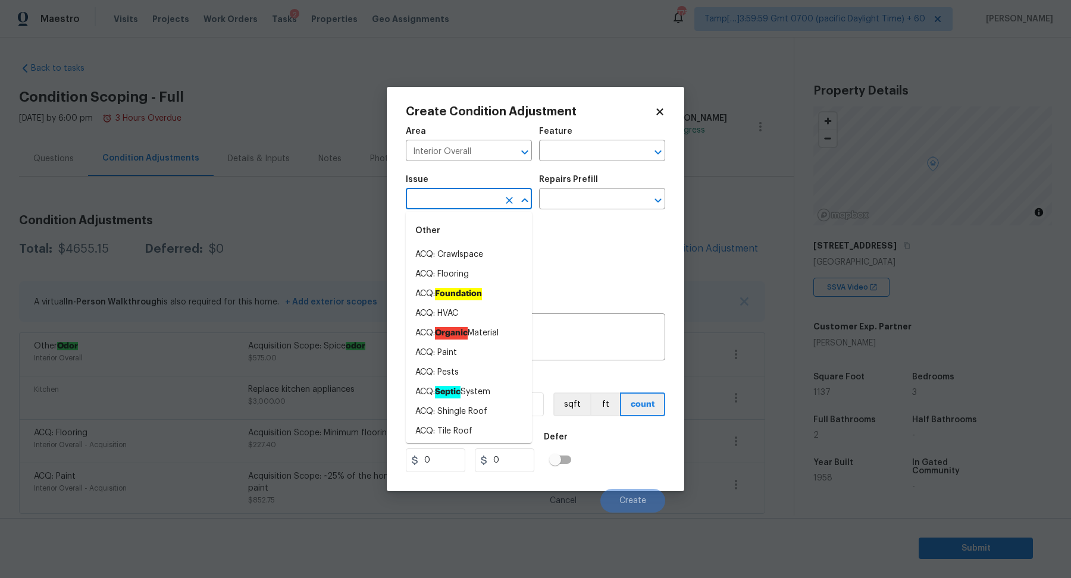
click at [457, 198] on input "text" at bounding box center [452, 200] width 93 height 18
click at [472, 146] on input "Interior Overall" at bounding box center [452, 152] width 93 height 18
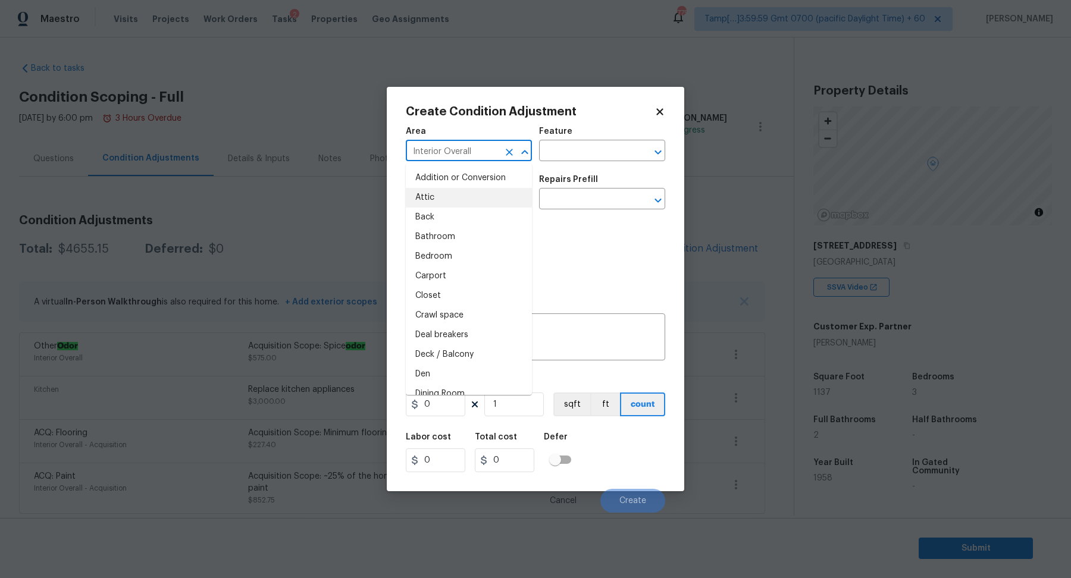
click at [472, 146] on input "Interior Overall" at bounding box center [452, 152] width 93 height 18
click at [418, 197] on li "Exterior Overall" at bounding box center [469, 198] width 126 height 20
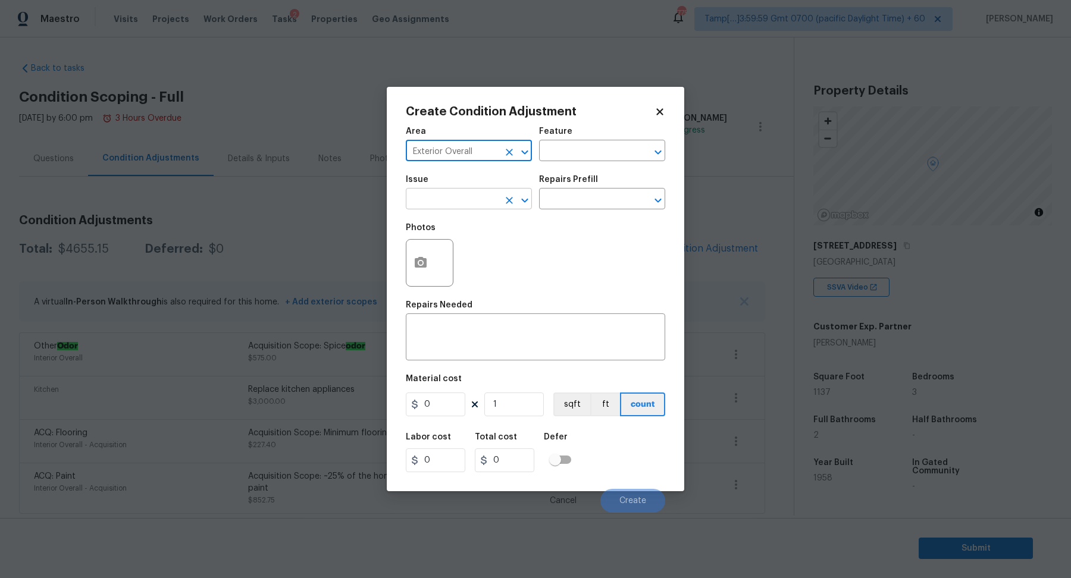
type input "Exterior Overall"
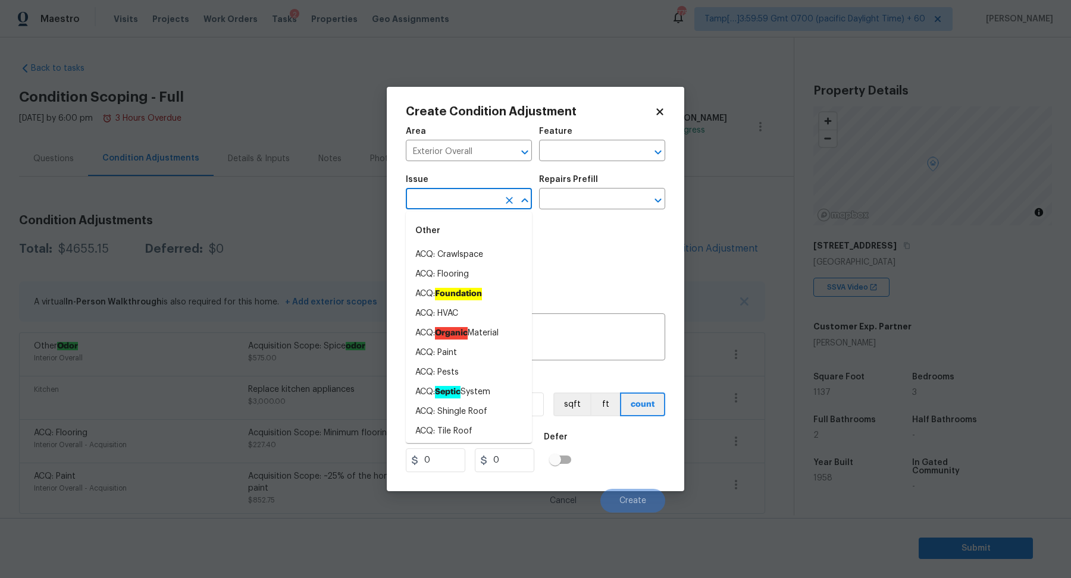
click at [429, 197] on input "text" at bounding box center [452, 200] width 93 height 18
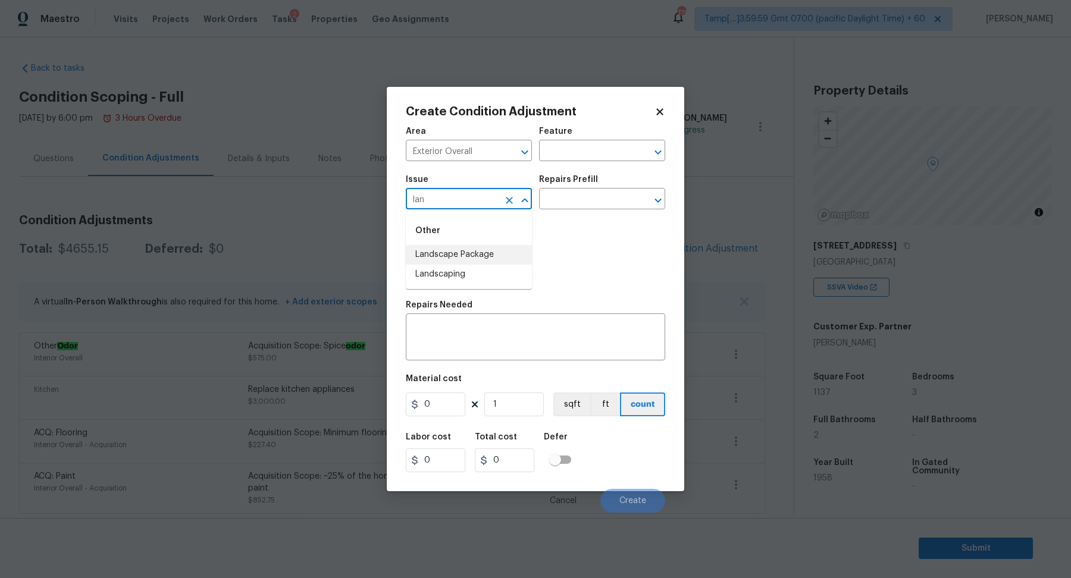
click at [473, 250] on li "Landscape Package" at bounding box center [469, 255] width 126 height 20
type input "Landscape Package"
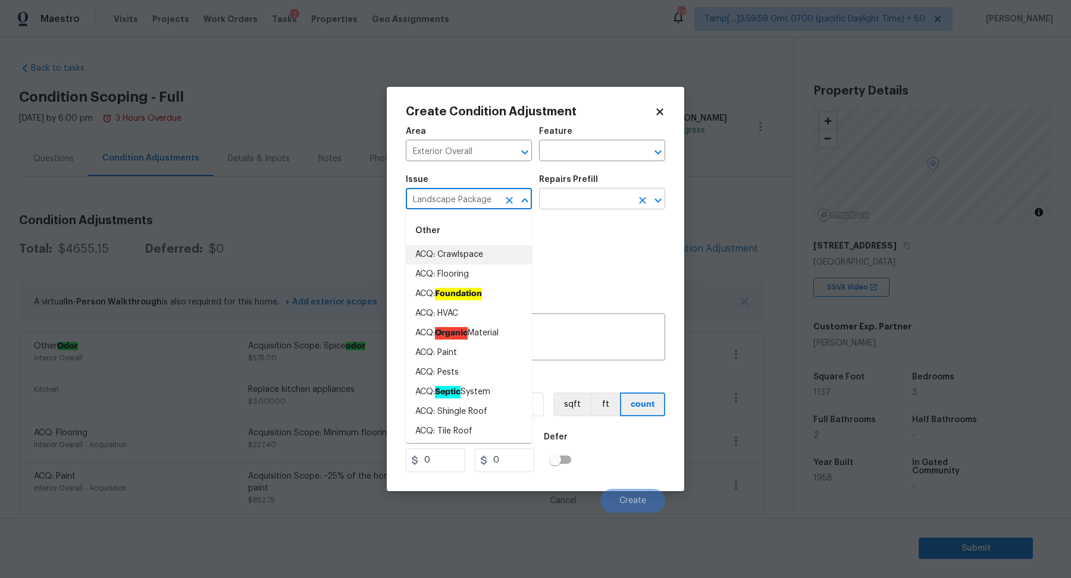
click at [578, 206] on input "text" at bounding box center [585, 200] width 93 height 18
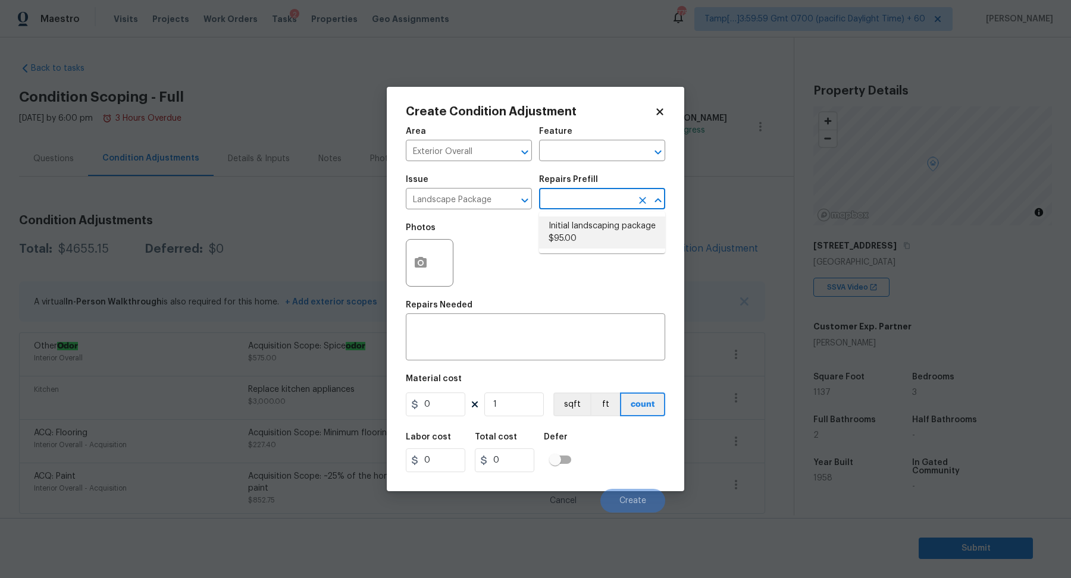
click at [578, 225] on li "Initial landscaping package $95.00" at bounding box center [602, 233] width 126 height 32
type input "Home Readiness Packages"
type textarea "Mowing of grass up to 6" in height. Mow, edge along driveways & sidewalks, trim…"
type input "95"
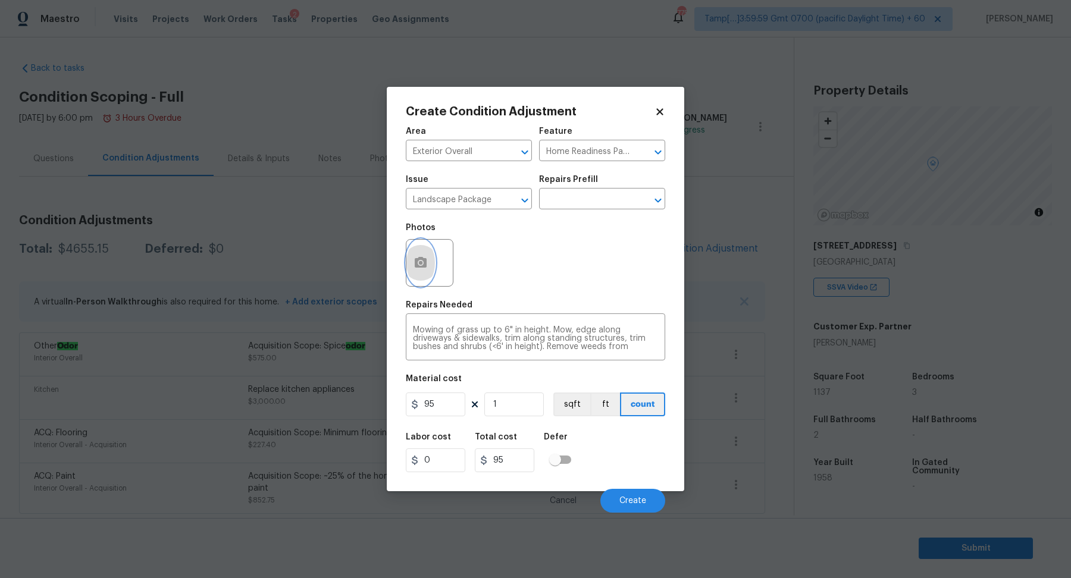
click at [422, 257] on icon "button" at bounding box center [421, 262] width 12 height 11
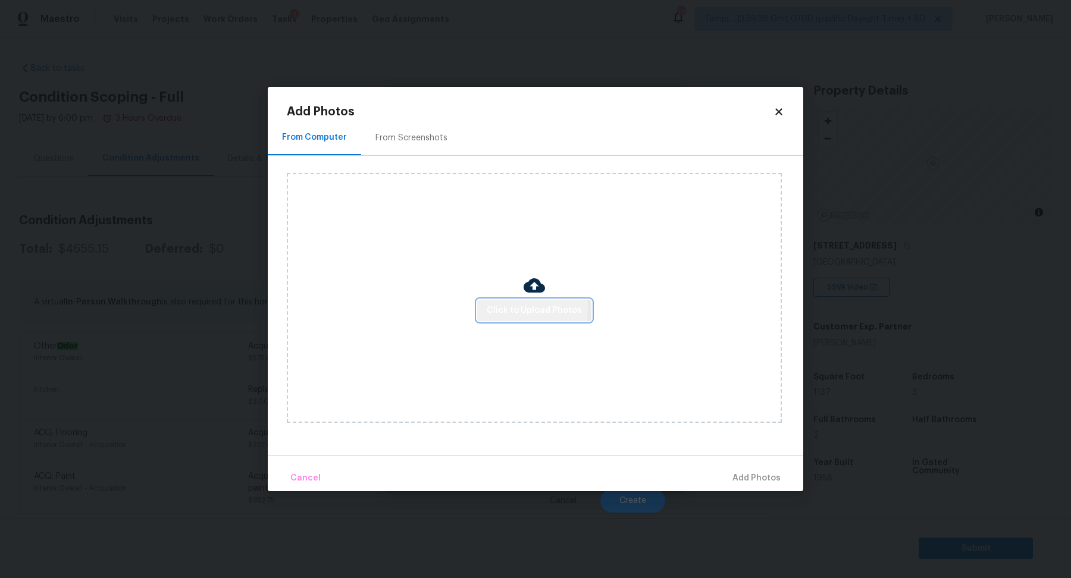
click at [520, 309] on span "Click to Upload Photos" at bounding box center [534, 310] width 95 height 15
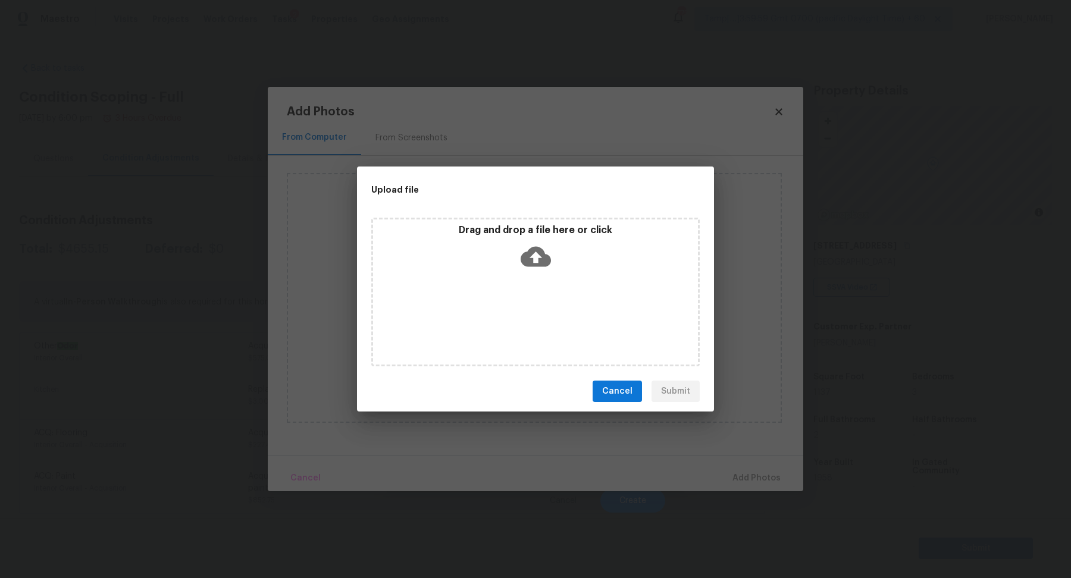
click at [533, 263] on icon at bounding box center [535, 257] width 30 height 20
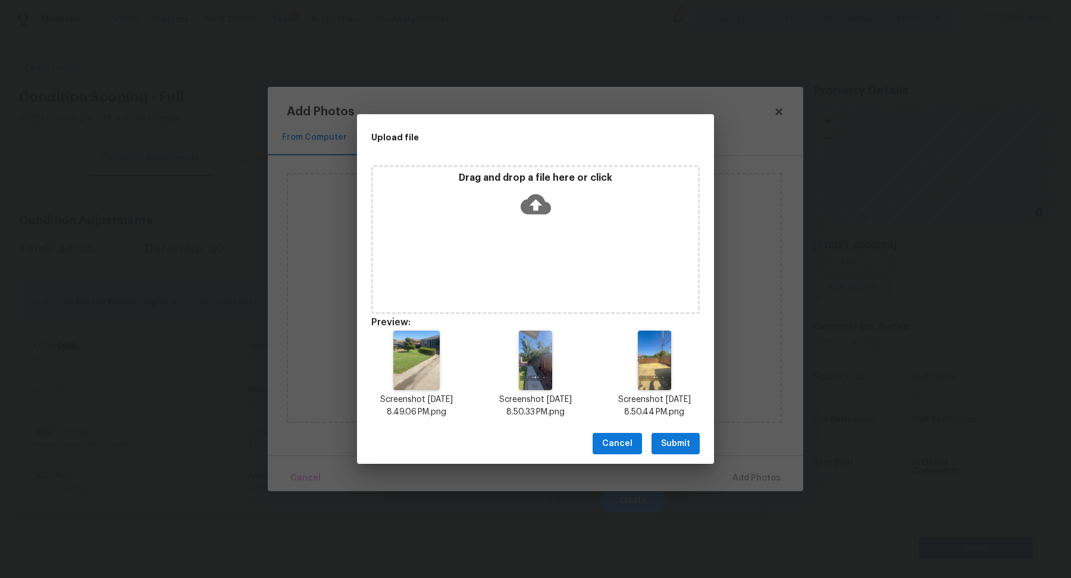
click at [680, 444] on span "Submit" at bounding box center [675, 444] width 29 height 15
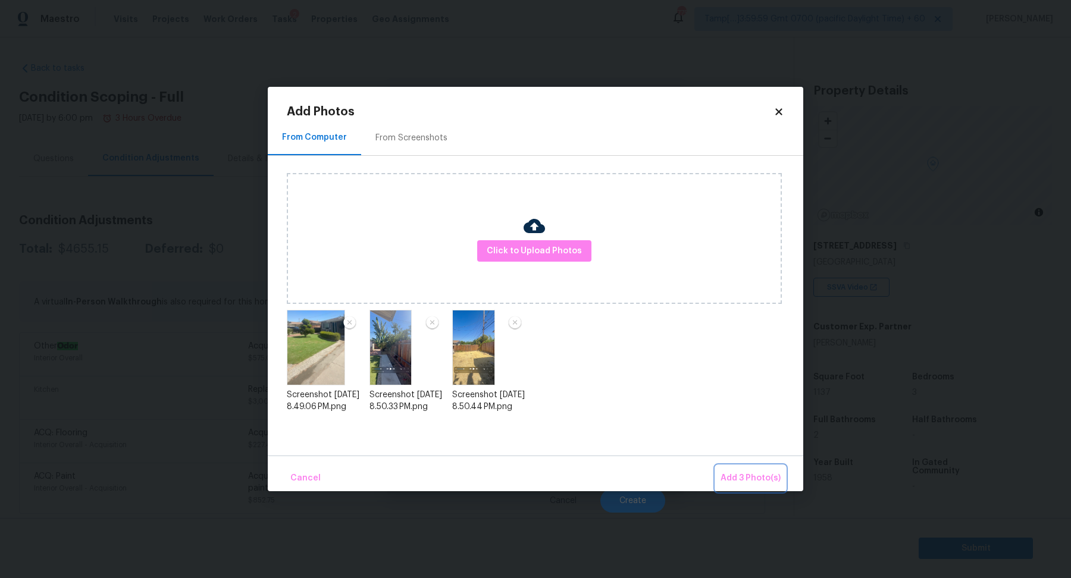
click at [748, 474] on span "Add 3 Photo(s)" at bounding box center [750, 478] width 60 height 15
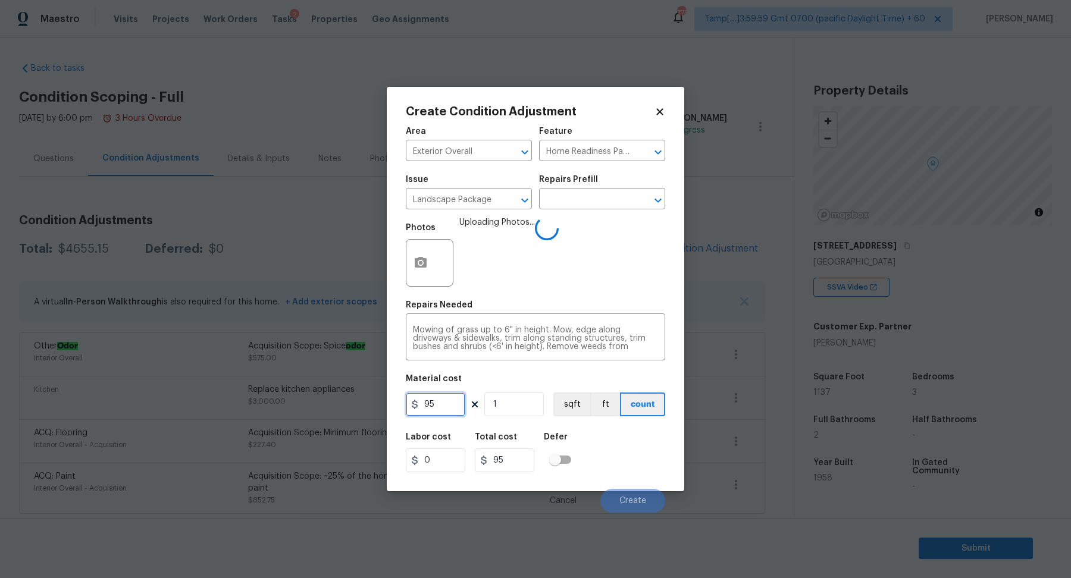
click at [448, 406] on input "95" at bounding box center [435, 405] width 59 height 24
type input "500"
click at [613, 440] on div "Labor cost 0 Total cost 500 Defer" at bounding box center [535, 453] width 259 height 54
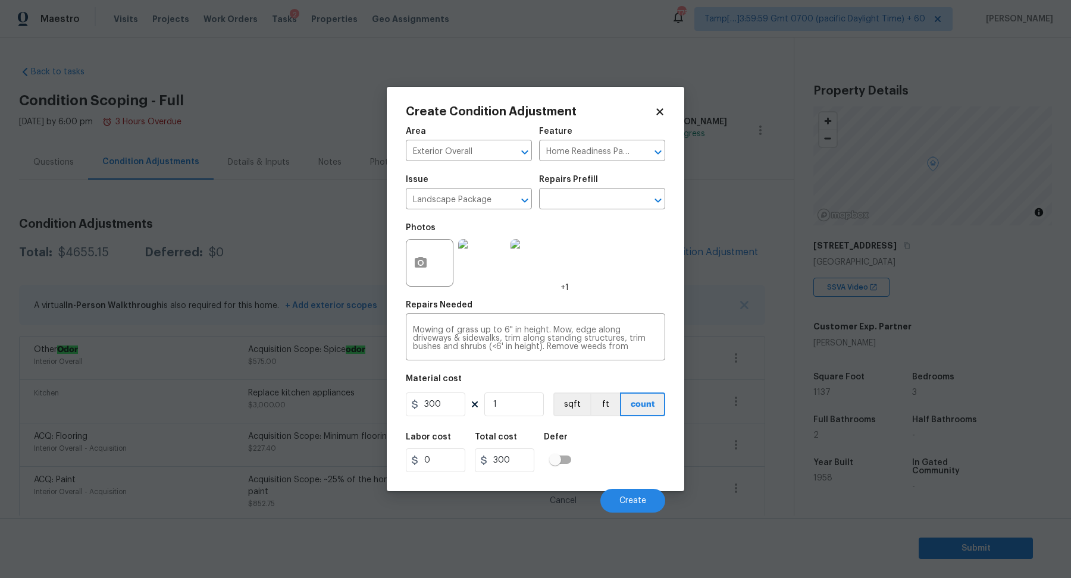
click at [638, 497] on span "Create" at bounding box center [632, 501] width 27 height 9
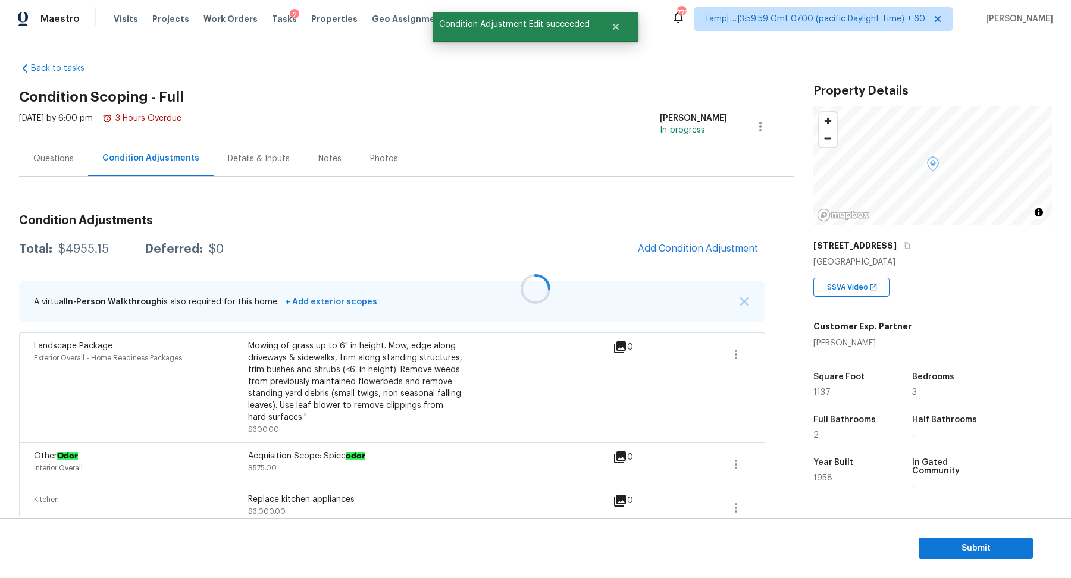
click at [716, 256] on div at bounding box center [535, 289] width 1071 height 578
click at [717, 256] on button "Add Condition Adjustment" at bounding box center [698, 248] width 134 height 25
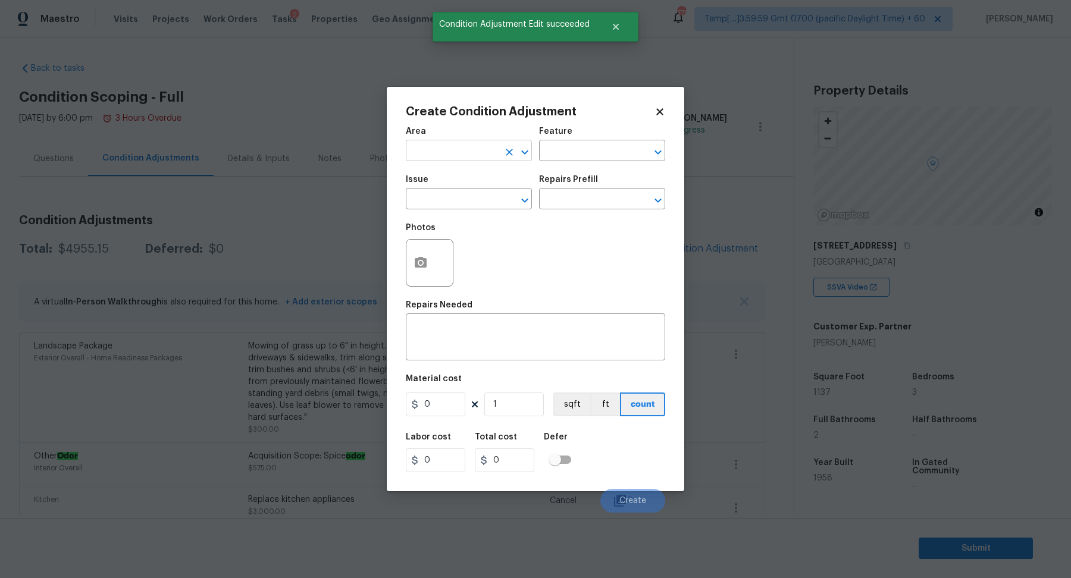
click at [440, 155] on input "text" at bounding box center [452, 152] width 93 height 18
click at [438, 209] on ul "Exterior Addition Exterior Overall" at bounding box center [469, 188] width 126 height 49
click at [443, 208] on ul "Exterior Addition Exterior Overall" at bounding box center [469, 188] width 126 height 49
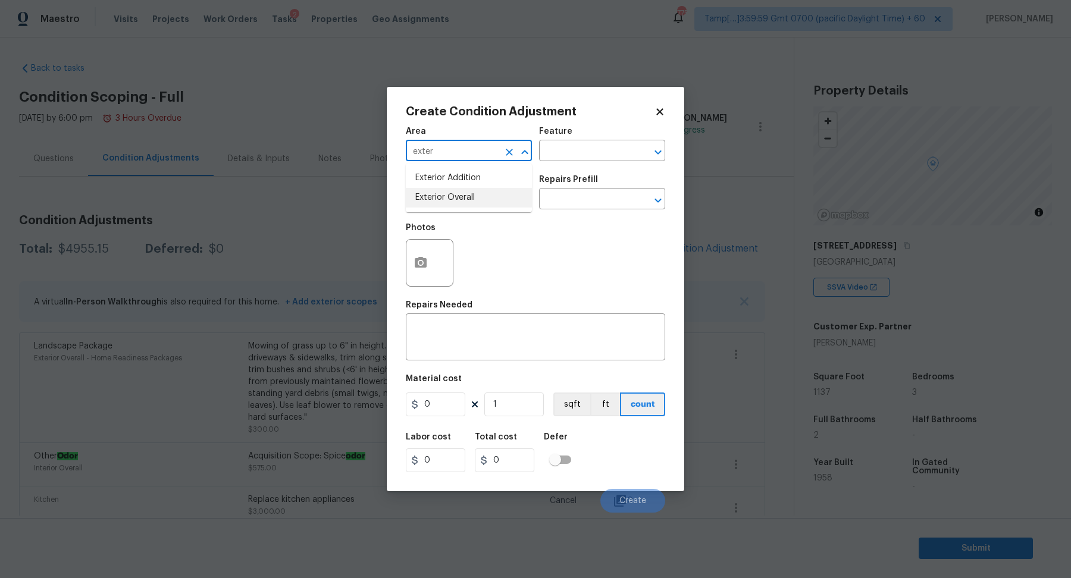
click at [478, 190] on li "Exterior Overall" at bounding box center [469, 198] width 126 height 20
type input "Exterior Overall"
click at [478, 196] on input "text" at bounding box center [452, 200] width 93 height 18
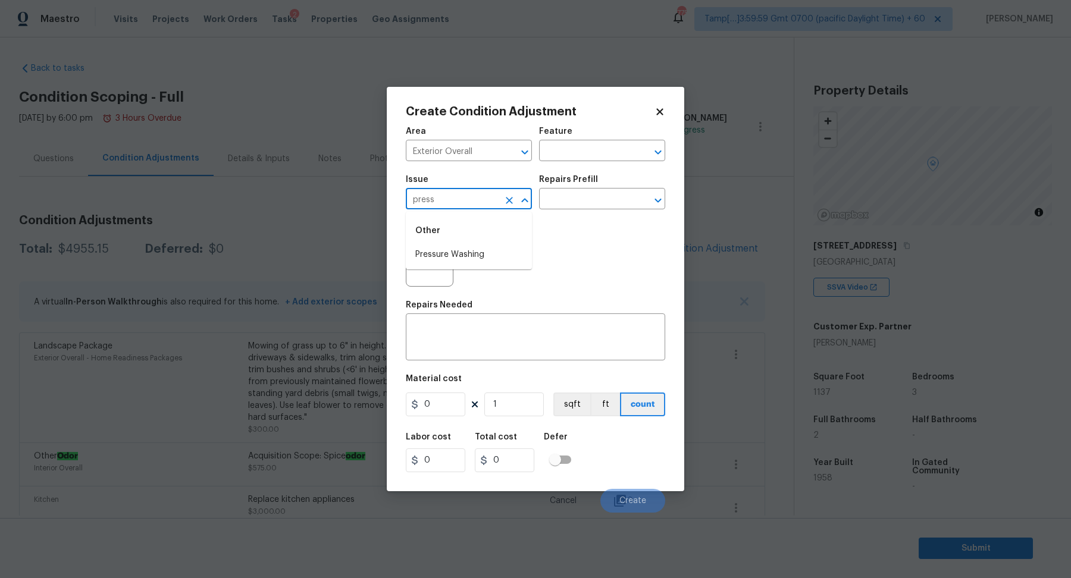
click at [469, 256] on li "Pressure Washing" at bounding box center [469, 255] width 126 height 20
click at [432, 191] on input "Pressure Washing" at bounding box center [452, 200] width 93 height 18
type input "Pressure Washing"
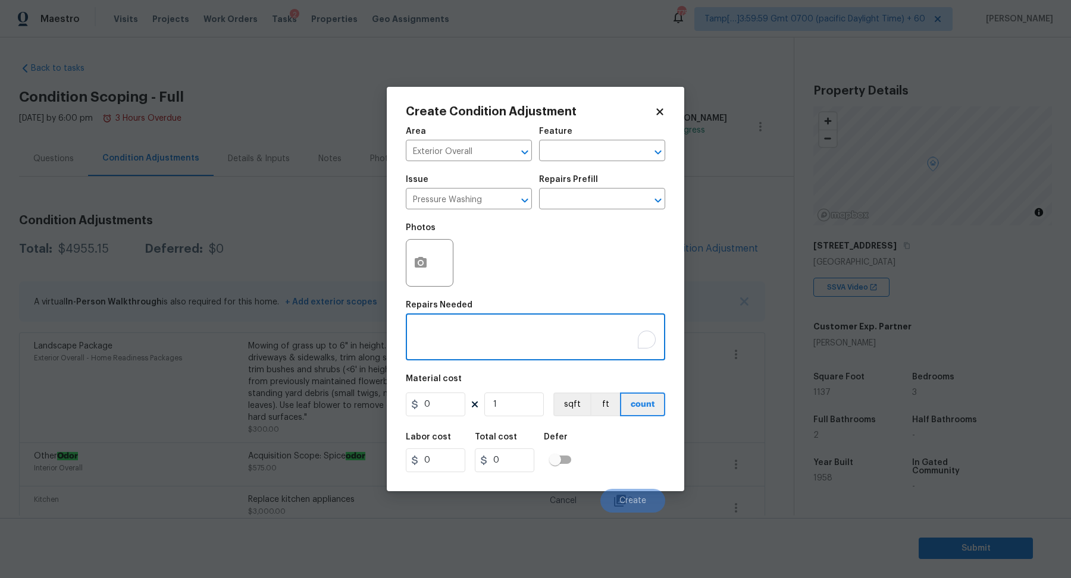
click at [477, 332] on textarea "To enrich screen reader interactions, please activate Accessibility in Grammarl…" at bounding box center [535, 338] width 245 height 25
paste textarea "Pressure Washing"
type textarea "Pressure Washing"
click at [430, 397] on input "0" at bounding box center [435, 405] width 59 height 24
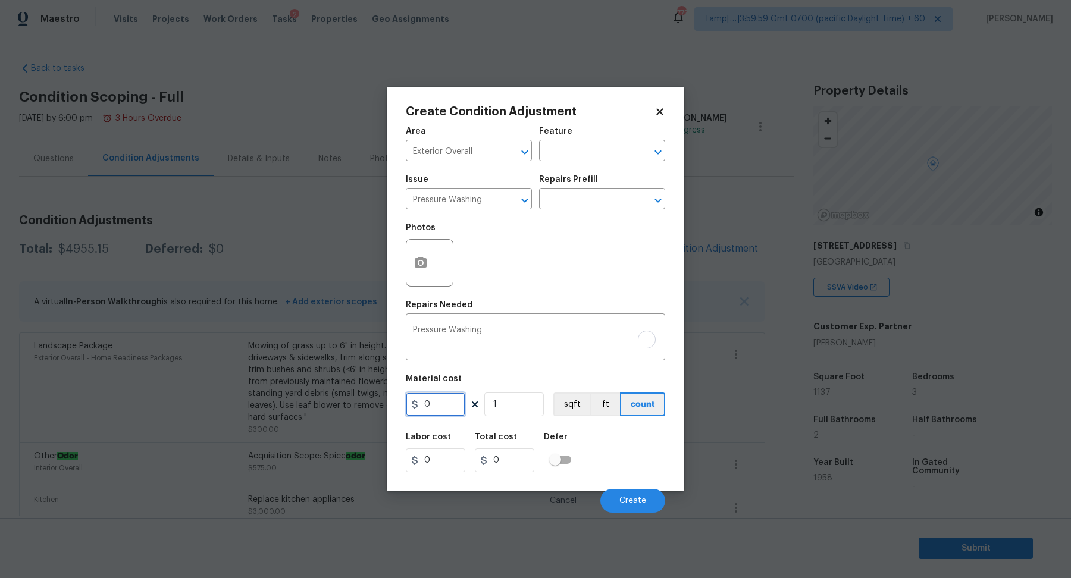
click at [430, 397] on input "0" at bounding box center [435, 405] width 59 height 24
type input "200"
click at [641, 500] on span "Create" at bounding box center [632, 501] width 27 height 9
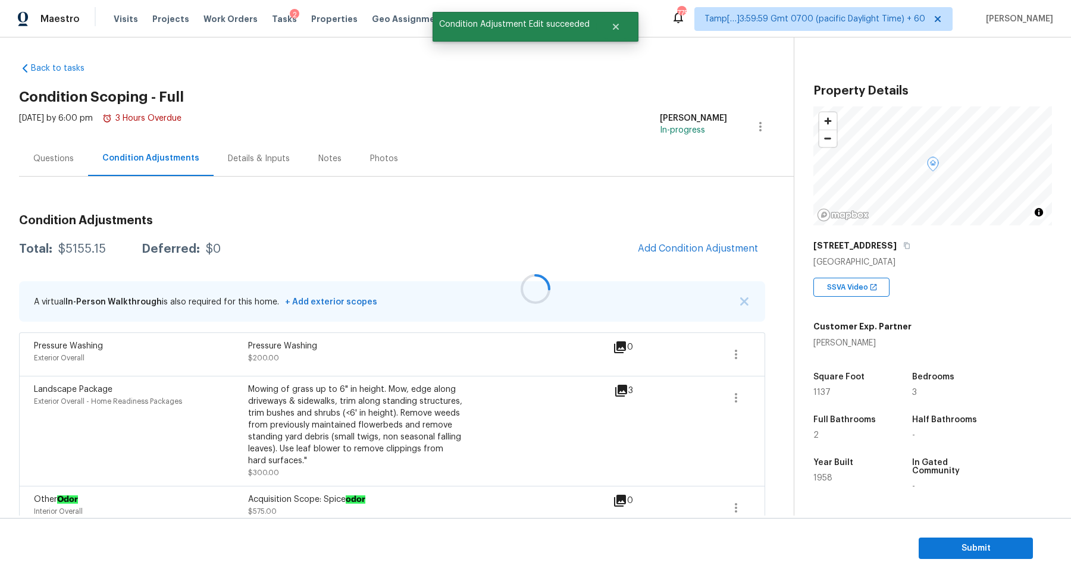
click at [706, 241] on div at bounding box center [535, 289] width 1071 height 578
click at [706, 241] on button "Add Condition Adjustment" at bounding box center [698, 248] width 134 height 25
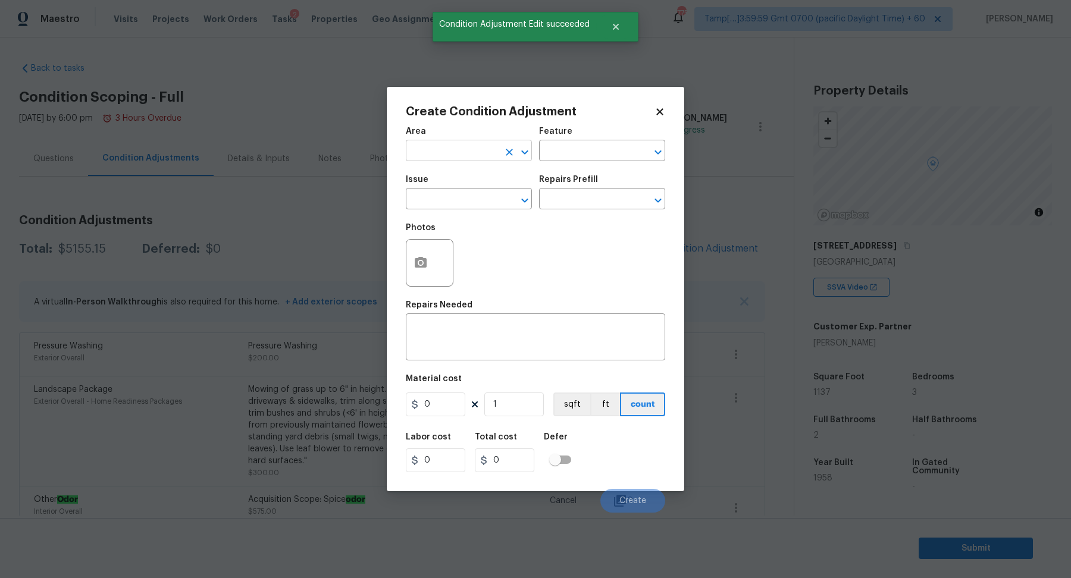
click at [437, 154] on input "text" at bounding box center [452, 152] width 93 height 18
click at [444, 206] on li "Exterior Overall" at bounding box center [469, 198] width 126 height 20
type input "Exterior Overall"
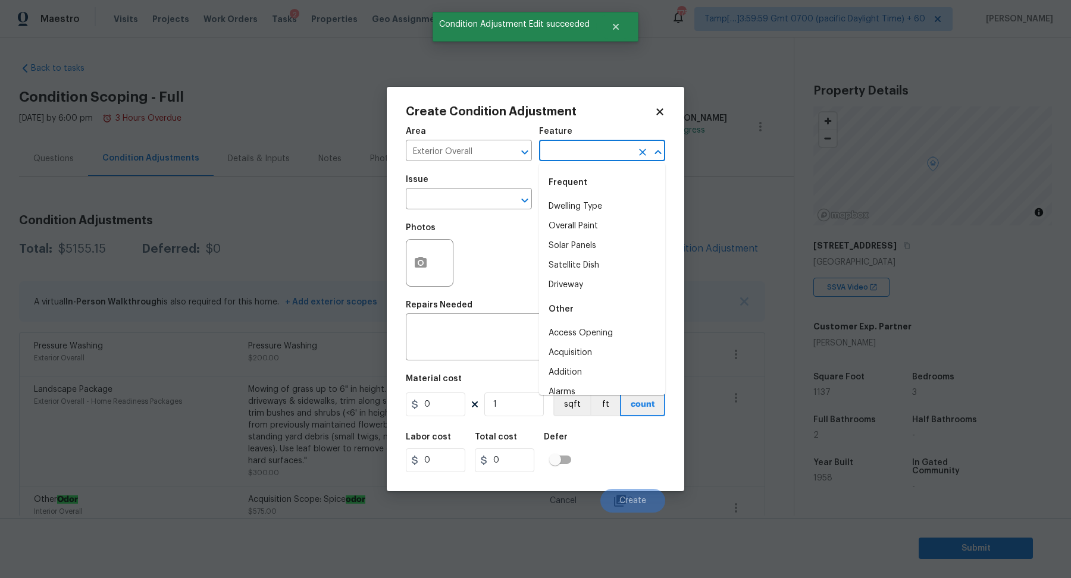
click at [591, 155] on input "text" at bounding box center [585, 152] width 93 height 18
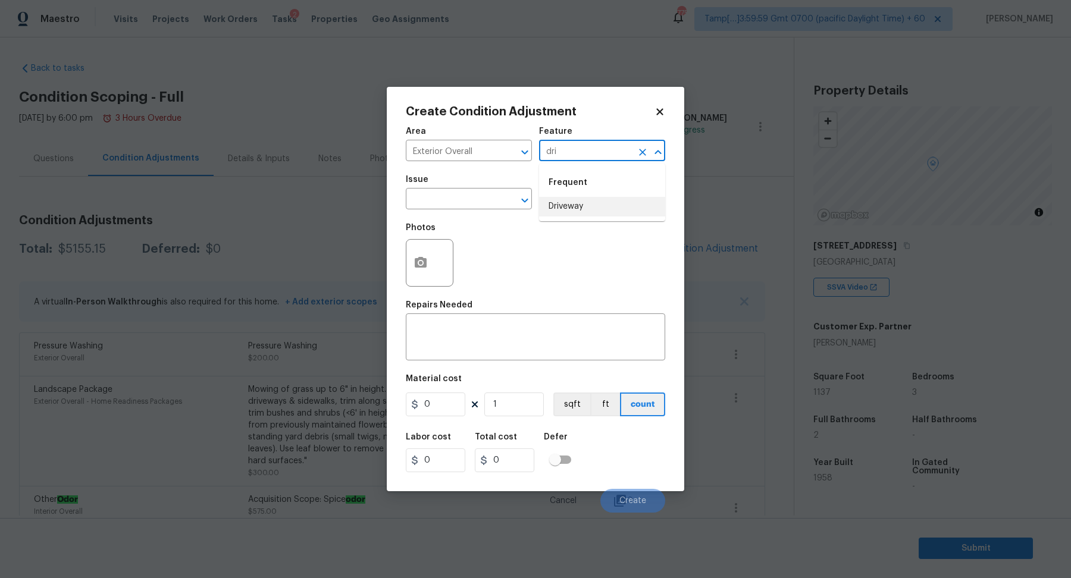
click at [583, 197] on li "Driveway" at bounding box center [602, 207] width 126 height 20
type input "Driveway"
click at [429, 268] on button "button" at bounding box center [420, 263] width 29 height 46
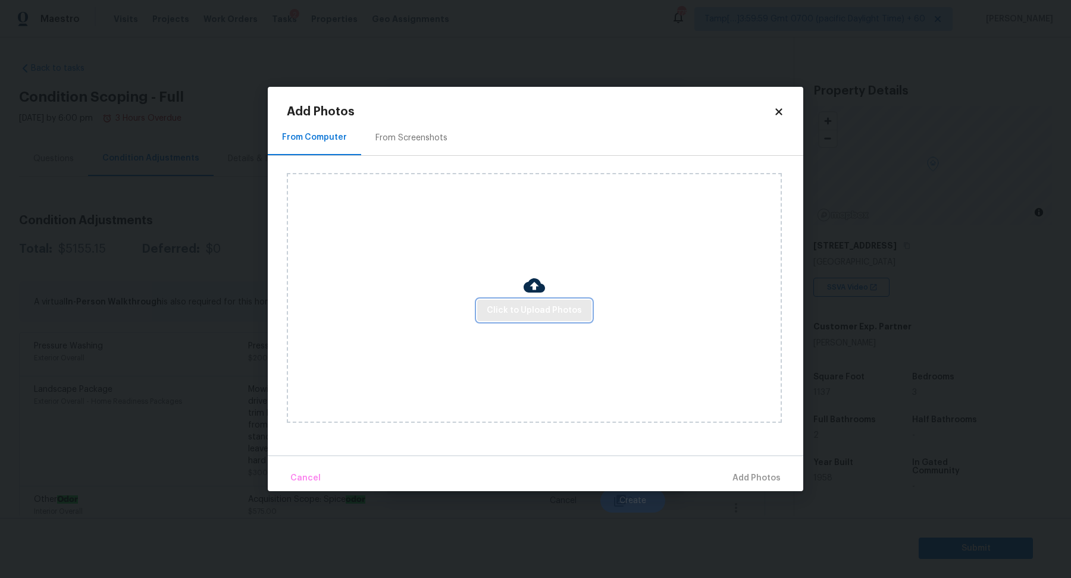
click at [534, 305] on span "Click to Upload Photos" at bounding box center [534, 310] width 95 height 15
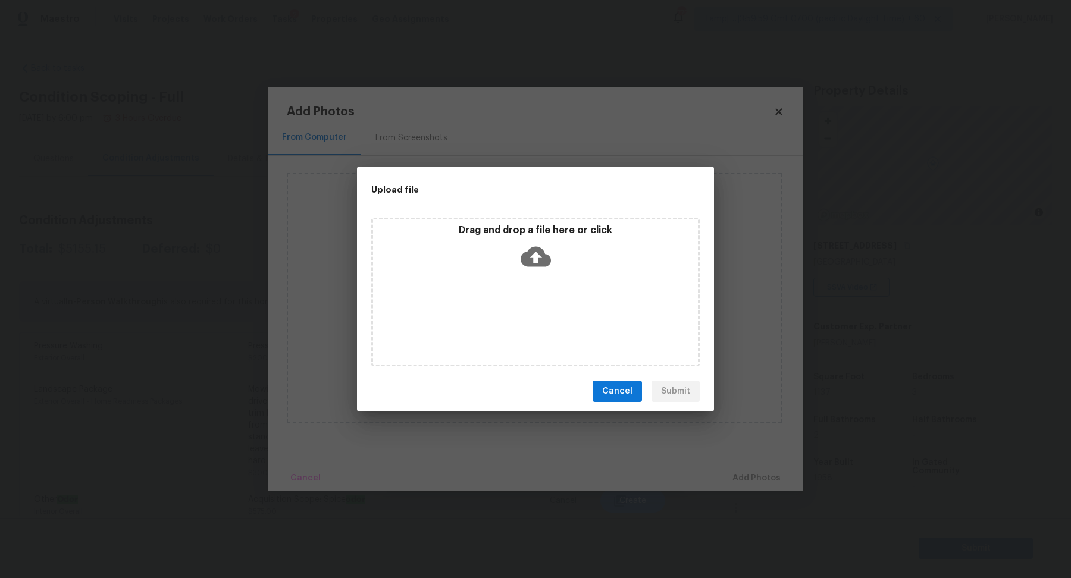
click at [544, 279] on div "Drag and drop a file here or click" at bounding box center [535, 292] width 328 height 149
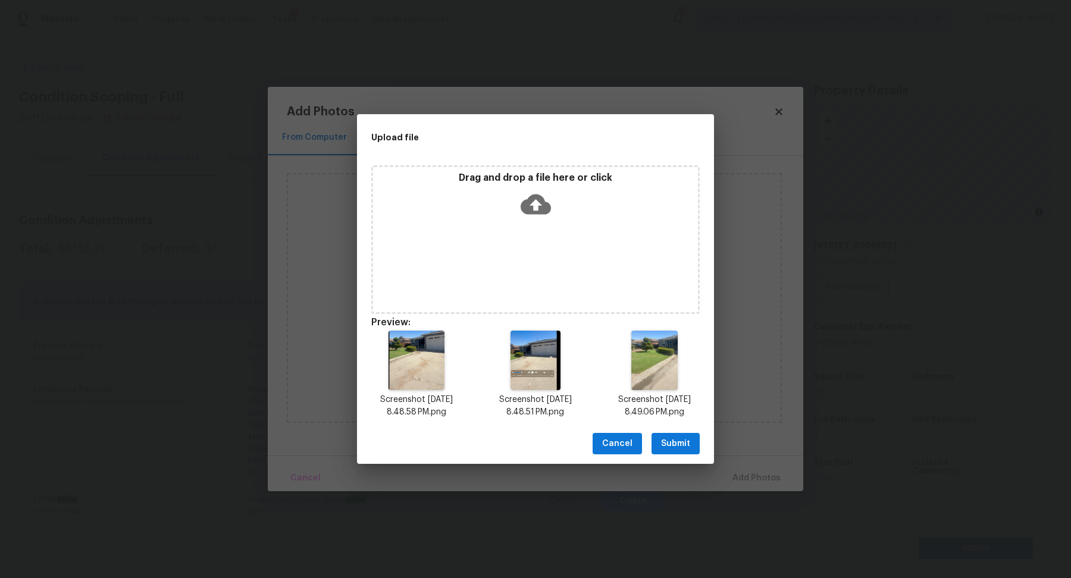
click at [679, 437] on span "Submit" at bounding box center [675, 444] width 29 height 15
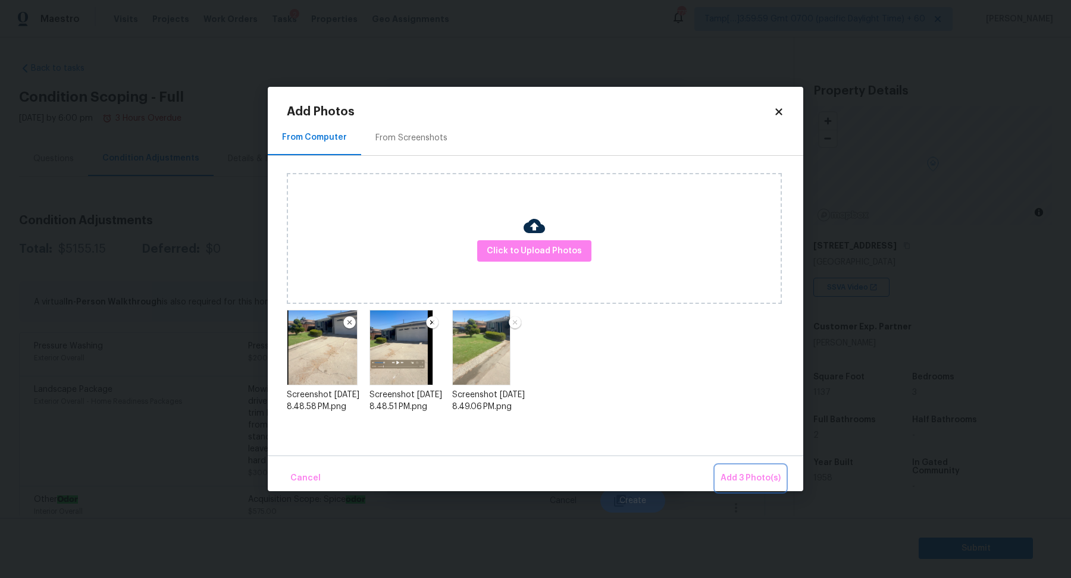
click at [738, 472] on span "Add 3 Photo(s)" at bounding box center [750, 478] width 60 height 15
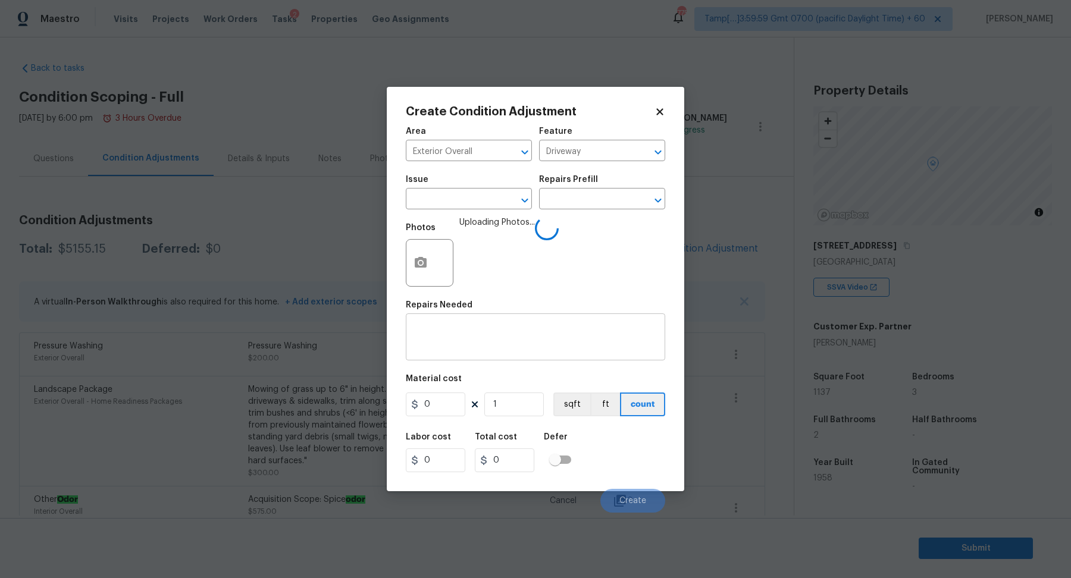
click at [410, 334] on div "x ​" at bounding box center [535, 338] width 259 height 44
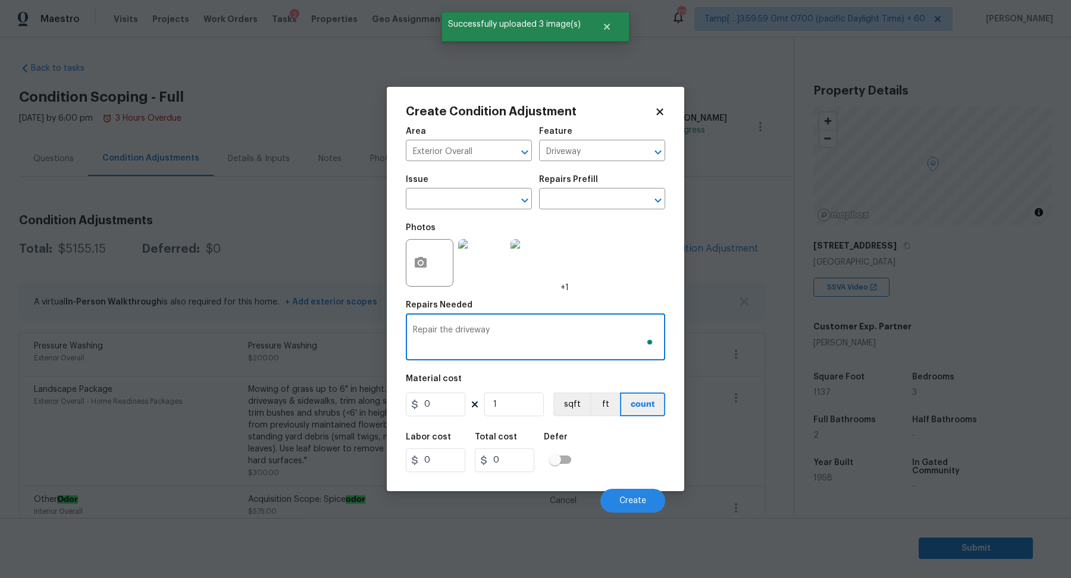
type textarea "Repair the driveway"
click at [457, 395] on input "0" at bounding box center [435, 405] width 59 height 24
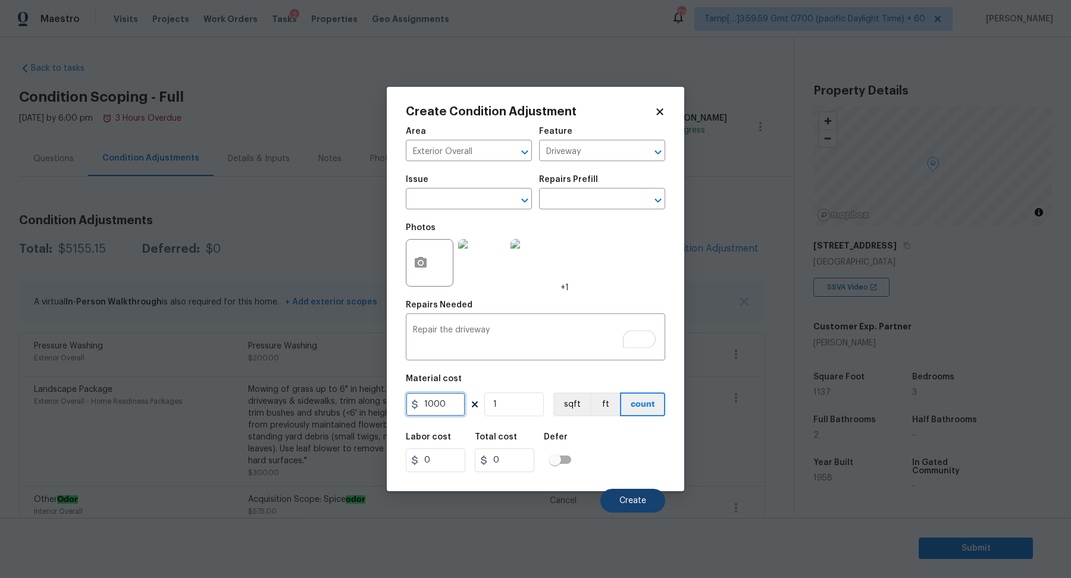
type input "1000"
click at [610, 493] on button "Create" at bounding box center [632, 501] width 65 height 24
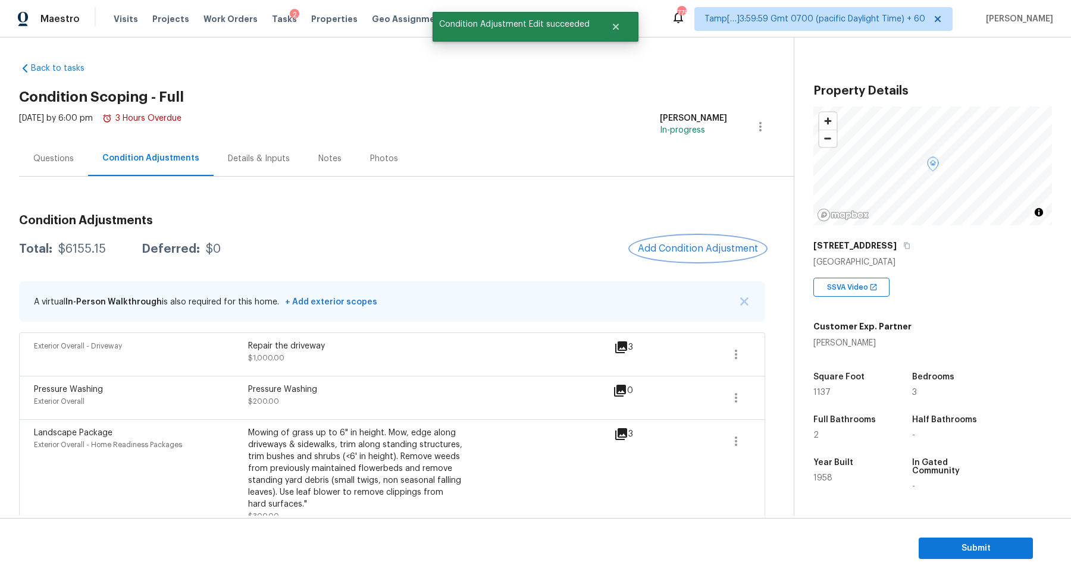
click at [727, 256] on button "Add Condition Adjustment" at bounding box center [698, 248] width 134 height 25
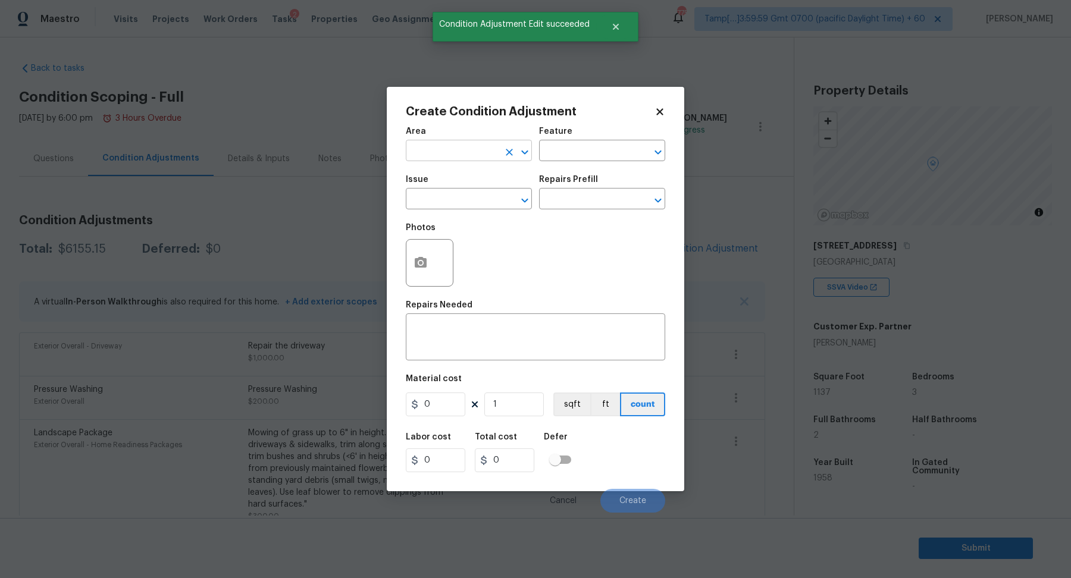
click at [444, 147] on input "text" at bounding box center [452, 152] width 93 height 18
click at [479, 196] on li "Interior Overall" at bounding box center [469, 198] width 126 height 20
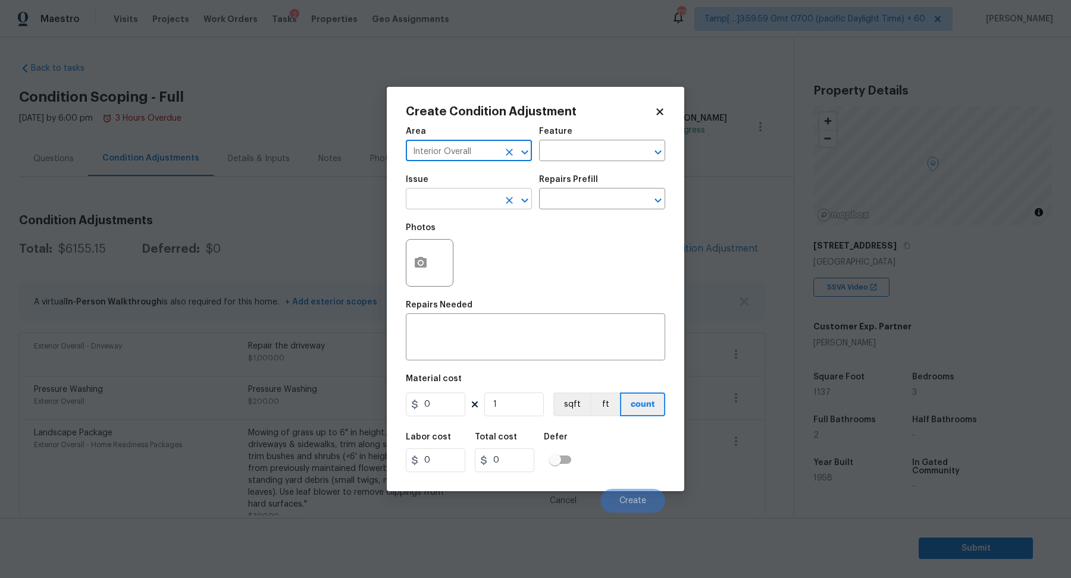
type input "Interior Overall"
click at [479, 201] on input "text" at bounding box center [452, 200] width 93 height 18
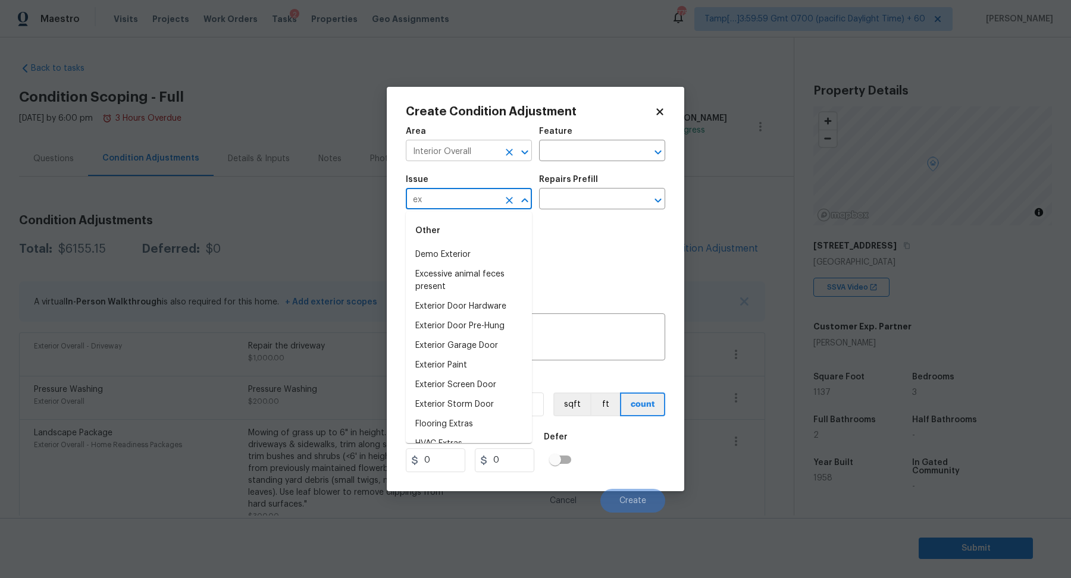
type input "ex"
click at [471, 149] on input "Interior Overall" at bounding box center [452, 152] width 93 height 18
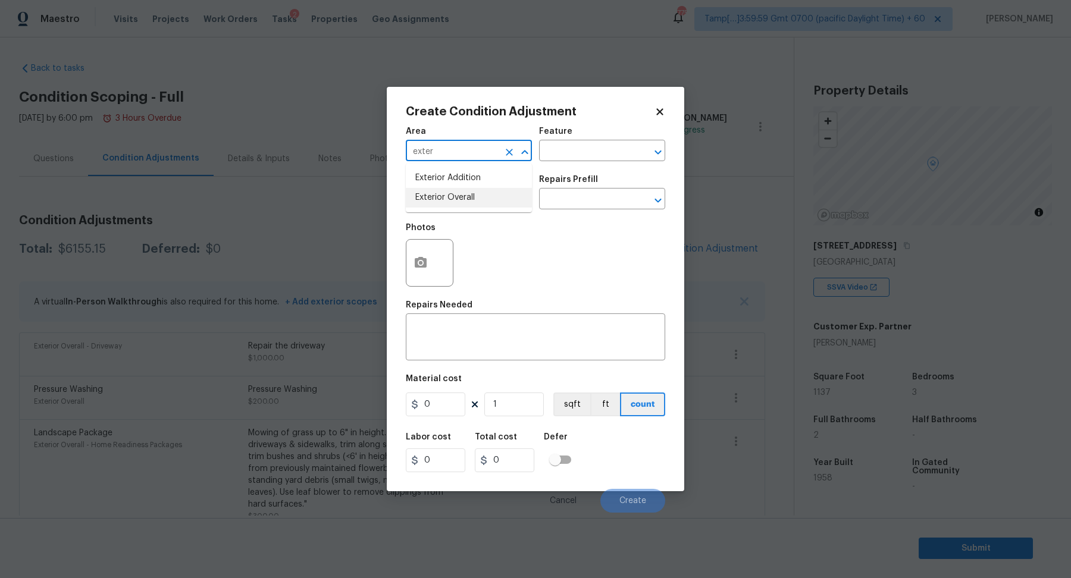
click at [432, 197] on li "Exterior Overall" at bounding box center [469, 198] width 126 height 20
type input "Exterior Overall"
click at [432, 197] on input "text" at bounding box center [452, 200] width 93 height 18
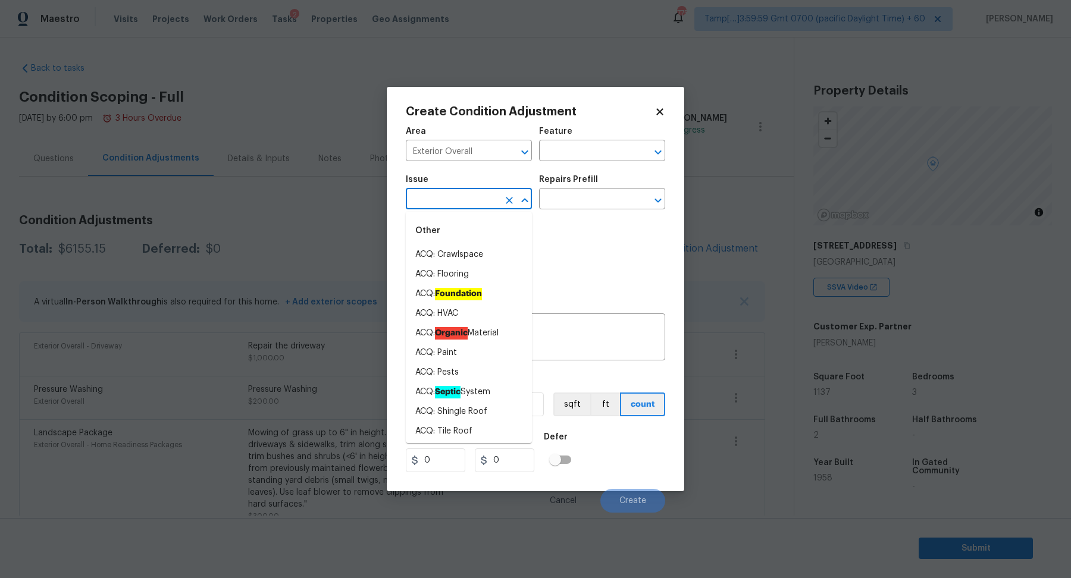
click at [542, 215] on div "Issue ​ Repairs Prefill ​" at bounding box center [535, 192] width 259 height 48
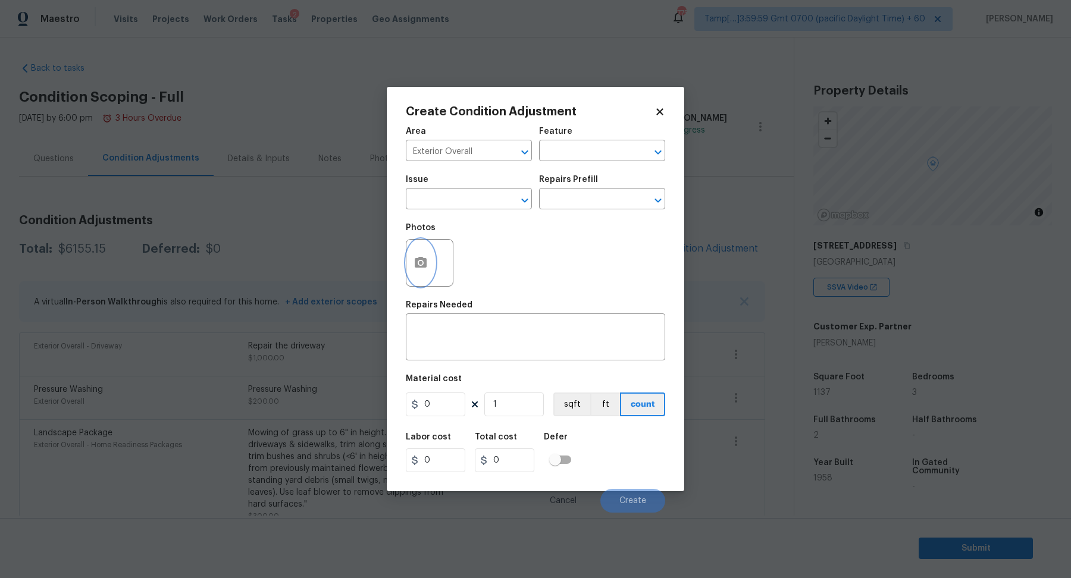
click at [420, 247] on button "button" at bounding box center [420, 263] width 29 height 46
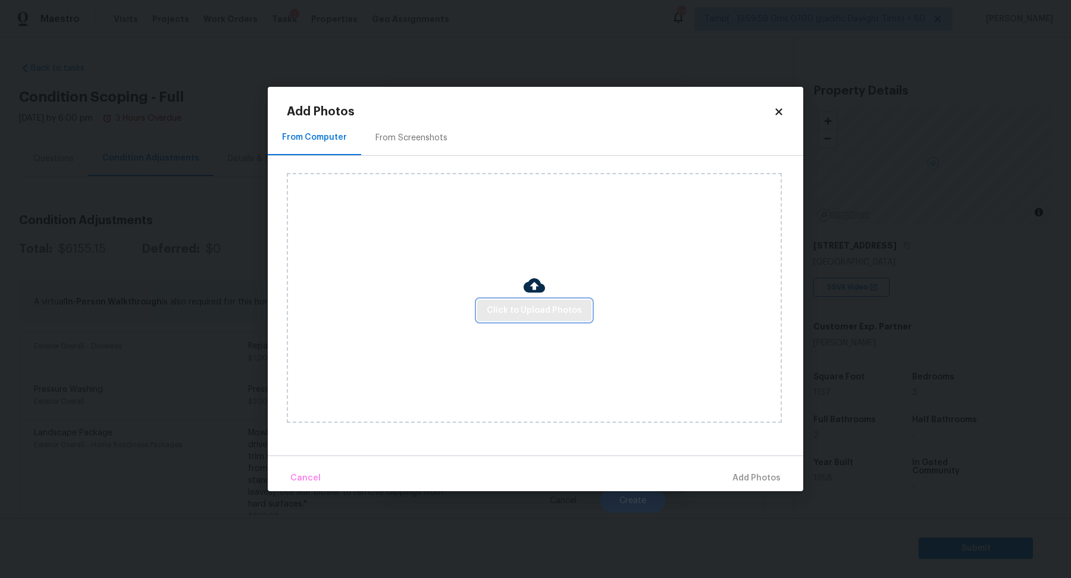
click at [547, 315] on span "Click to Upload Photos" at bounding box center [534, 310] width 95 height 15
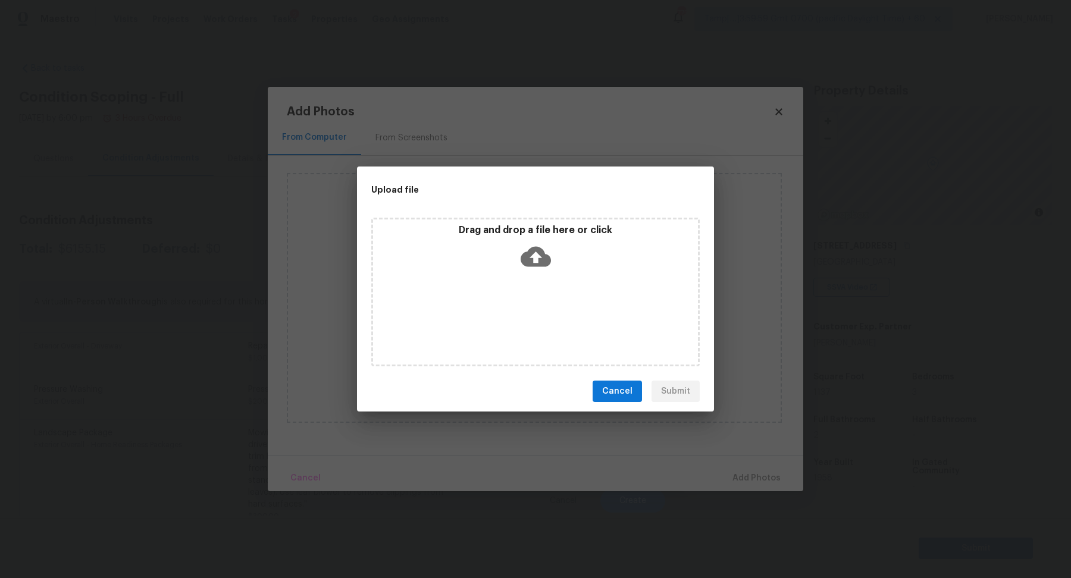
click at [554, 286] on div "Drag and drop a file here or click" at bounding box center [535, 292] width 328 height 149
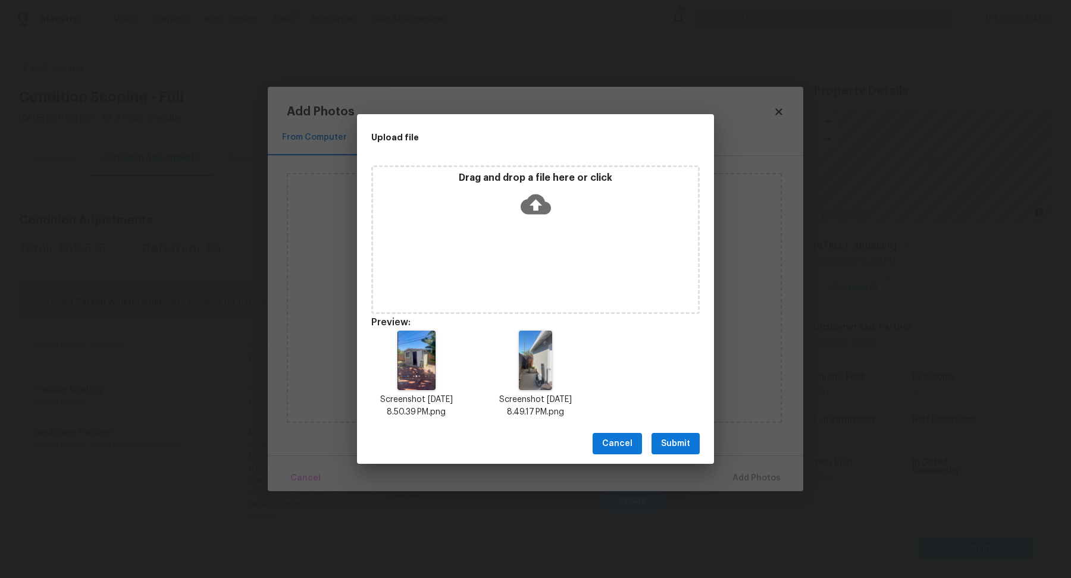
click at [680, 445] on span "Submit" at bounding box center [675, 444] width 29 height 15
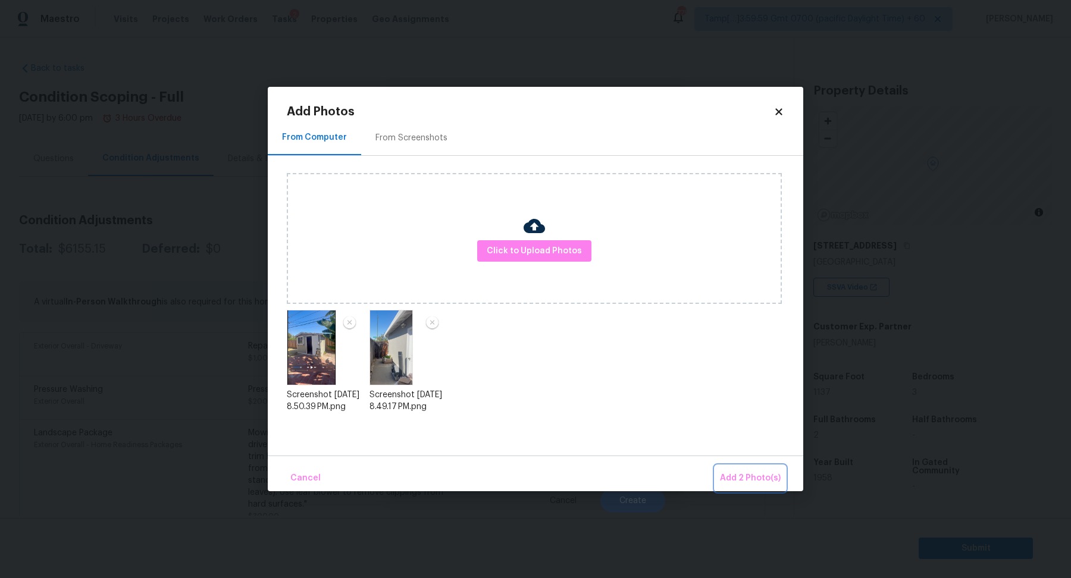
click at [751, 472] on span "Add 2 Photo(s)" at bounding box center [750, 478] width 61 height 15
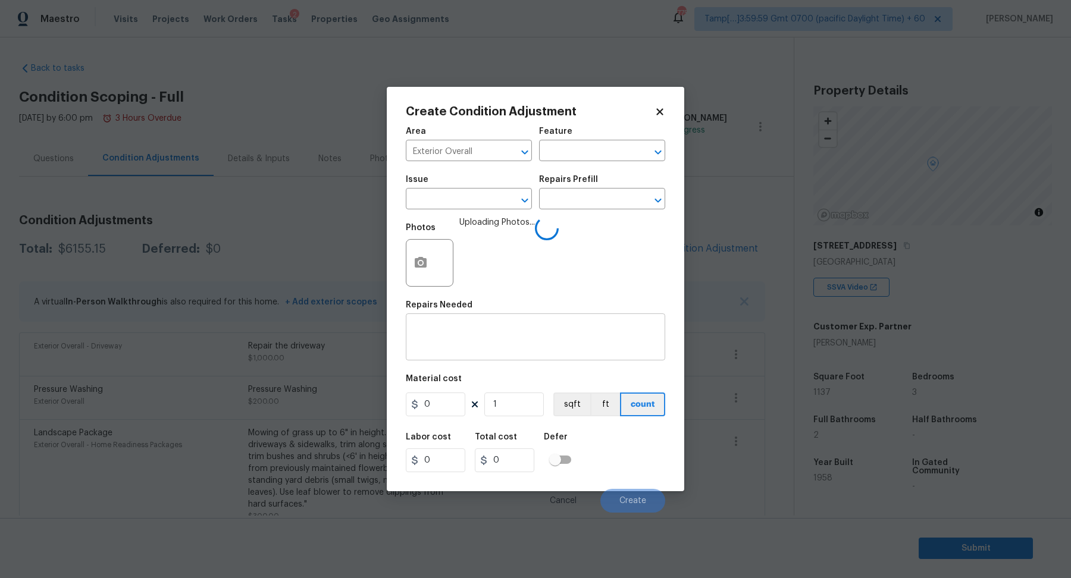
click at [492, 334] on textarea at bounding box center [535, 338] width 245 height 25
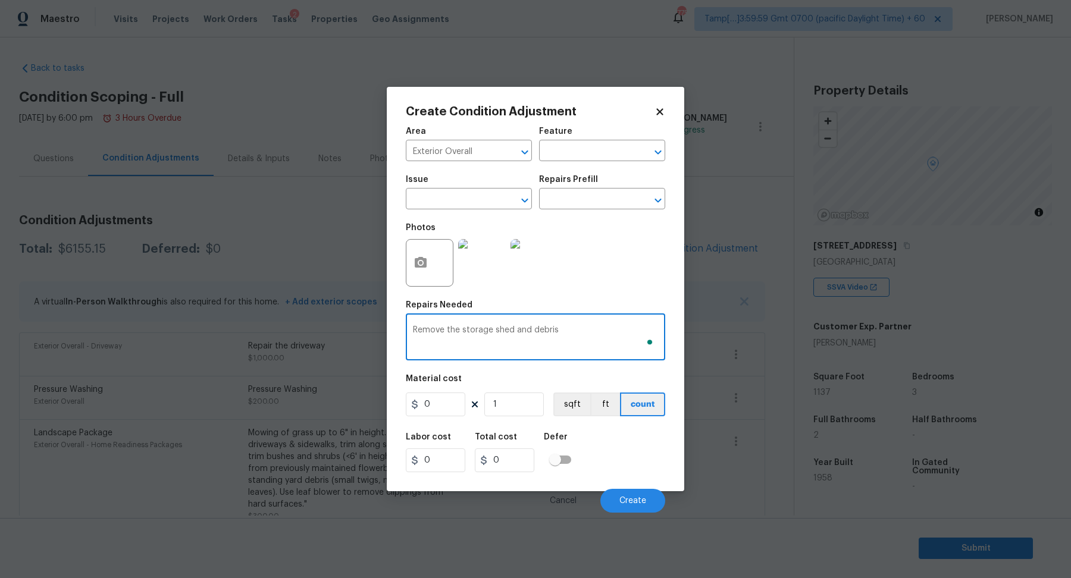
type textarea "Remove the storage shed and debris"
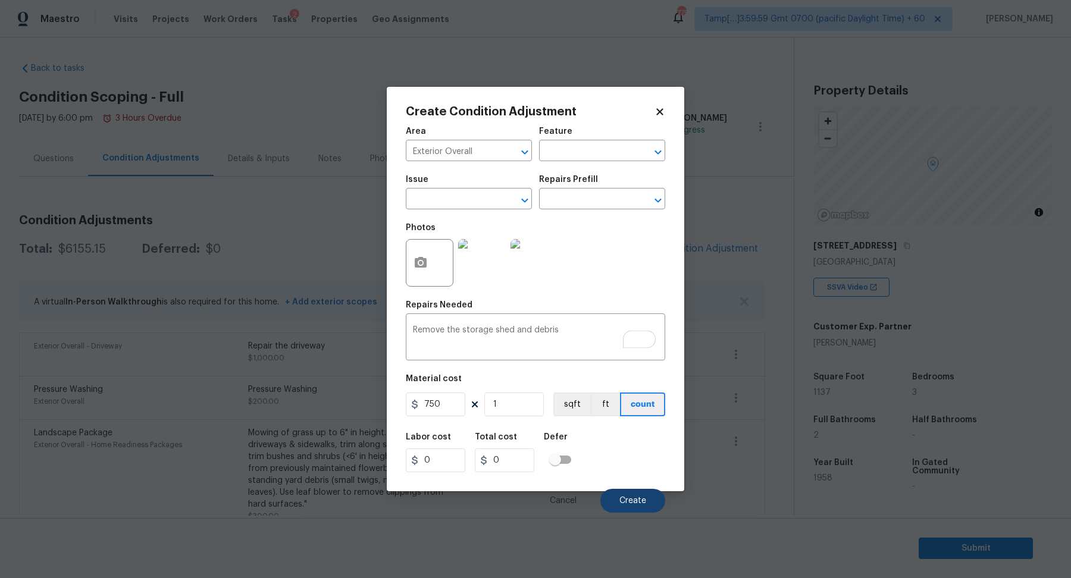
type input "750"
click at [653, 502] on button "Create" at bounding box center [632, 501] width 65 height 24
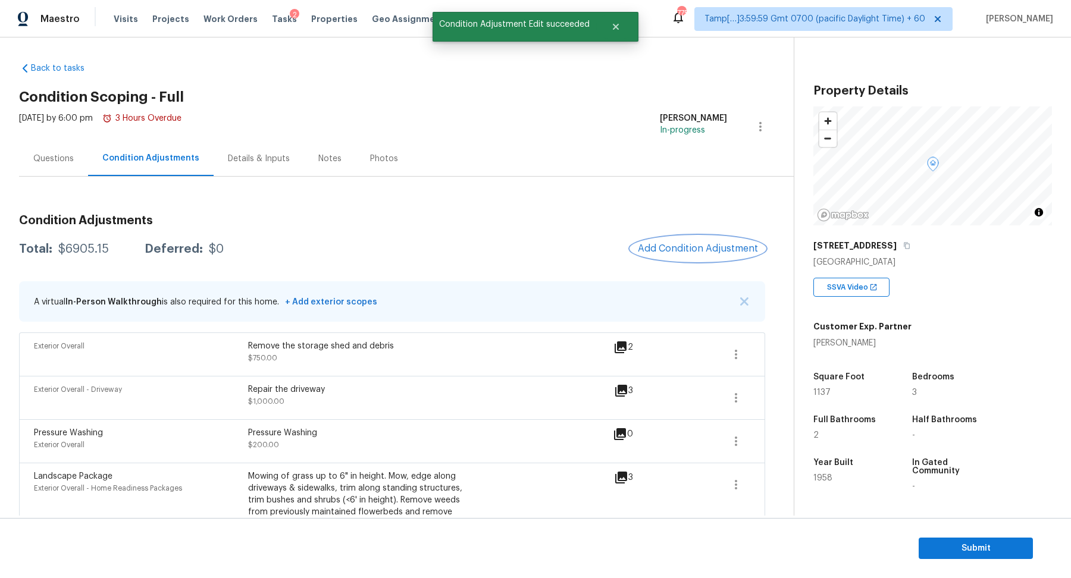
click at [713, 254] on button "Add Condition Adjustment" at bounding box center [698, 248] width 134 height 25
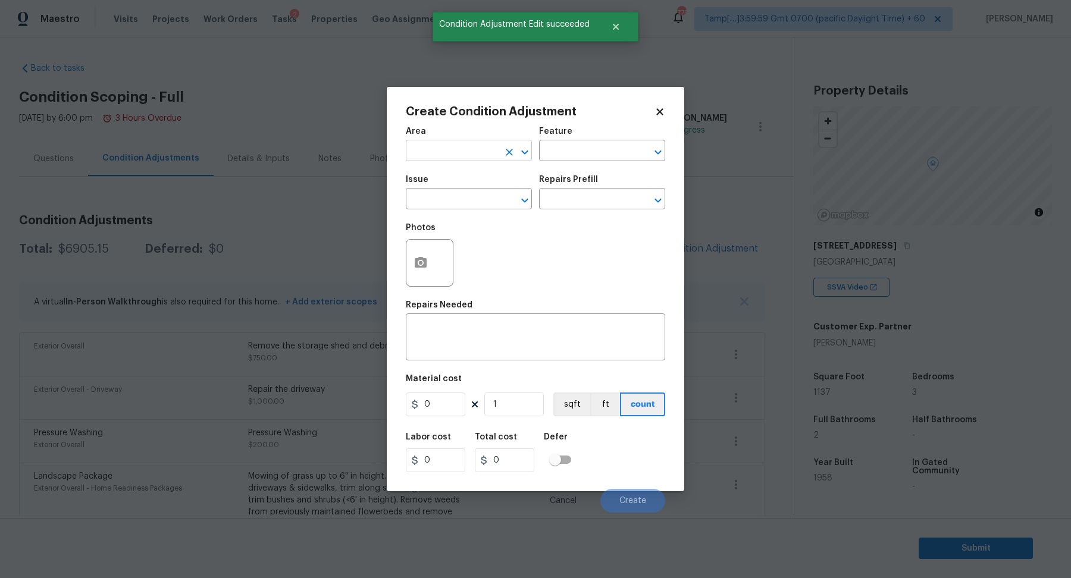
click at [456, 148] on input "text" at bounding box center [452, 152] width 93 height 18
click at [474, 200] on li "Exterior Overall" at bounding box center [469, 198] width 126 height 20
type input "Exterior Overall"
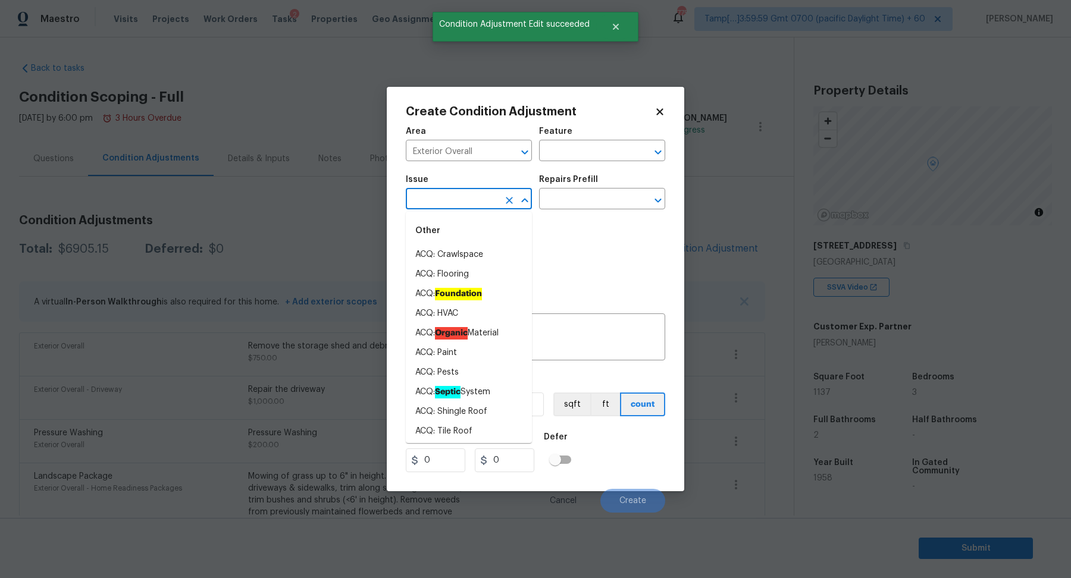
click at [474, 200] on input "text" at bounding box center [452, 200] width 93 height 18
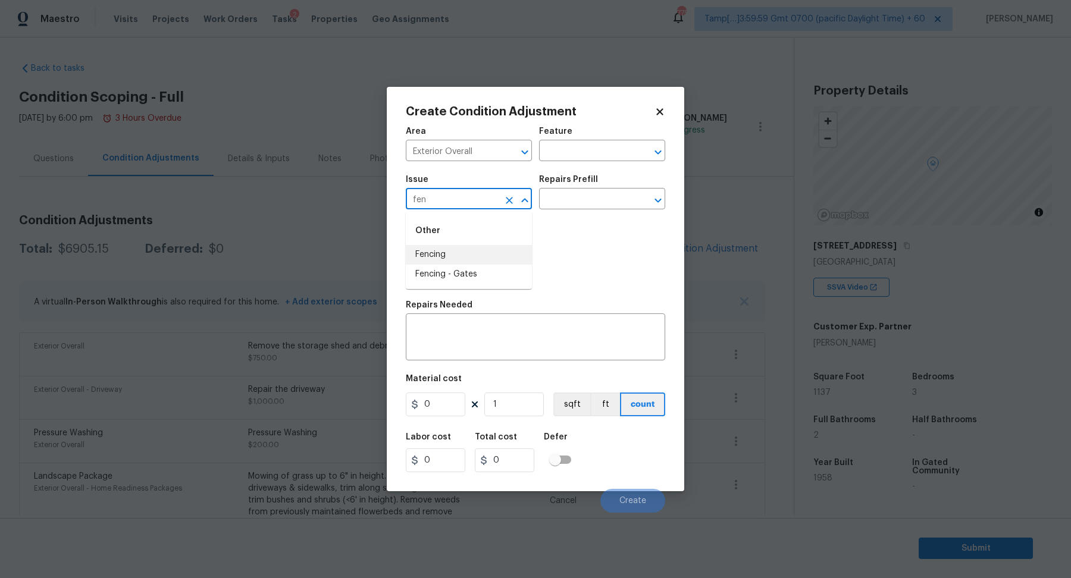
click at [474, 259] on li "Fencing" at bounding box center [469, 255] width 126 height 20
type input "Fencing"
click at [608, 178] on div "Repairs Prefill" at bounding box center [602, 182] width 126 height 15
click at [608, 193] on input "text" at bounding box center [585, 200] width 93 height 18
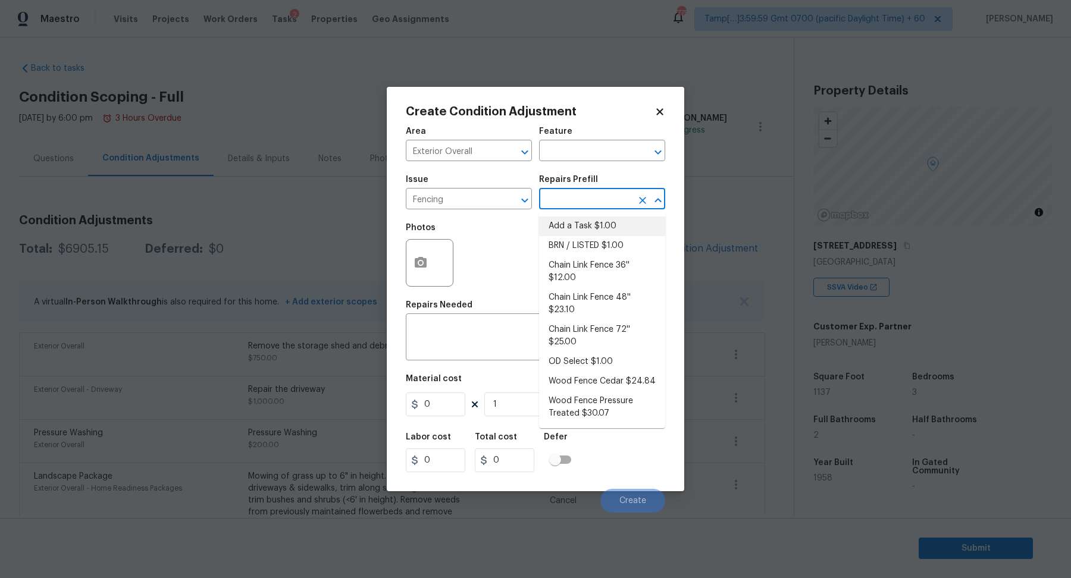
click at [397, 279] on div "Create Condition Adjustment Area Exterior Overall ​ Feature ​ Issue Fencing ​ R…" at bounding box center [535, 289] width 297 height 404
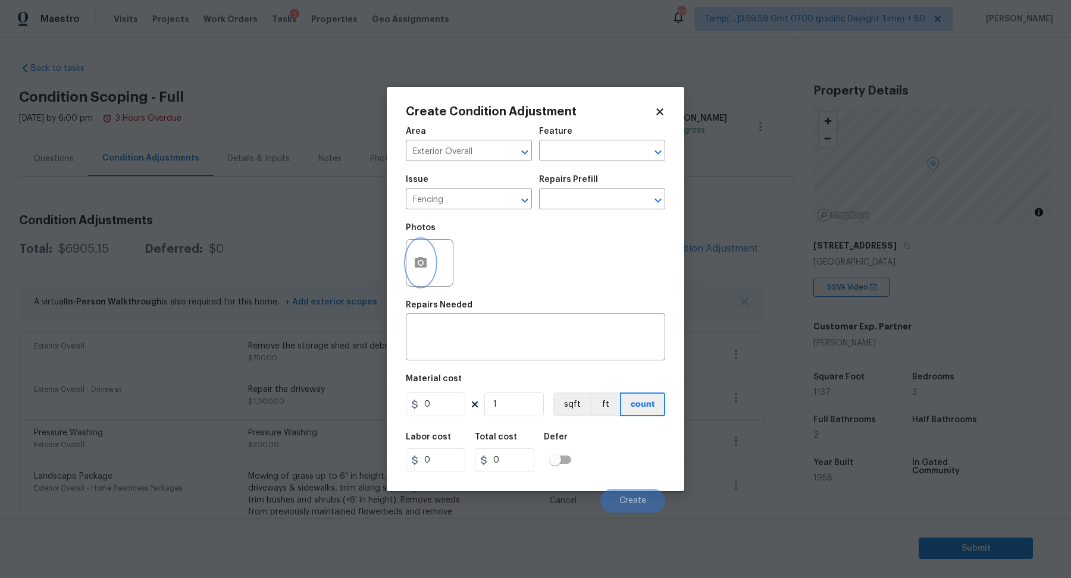
click at [421, 266] on icon "button" at bounding box center [421, 262] width 12 height 11
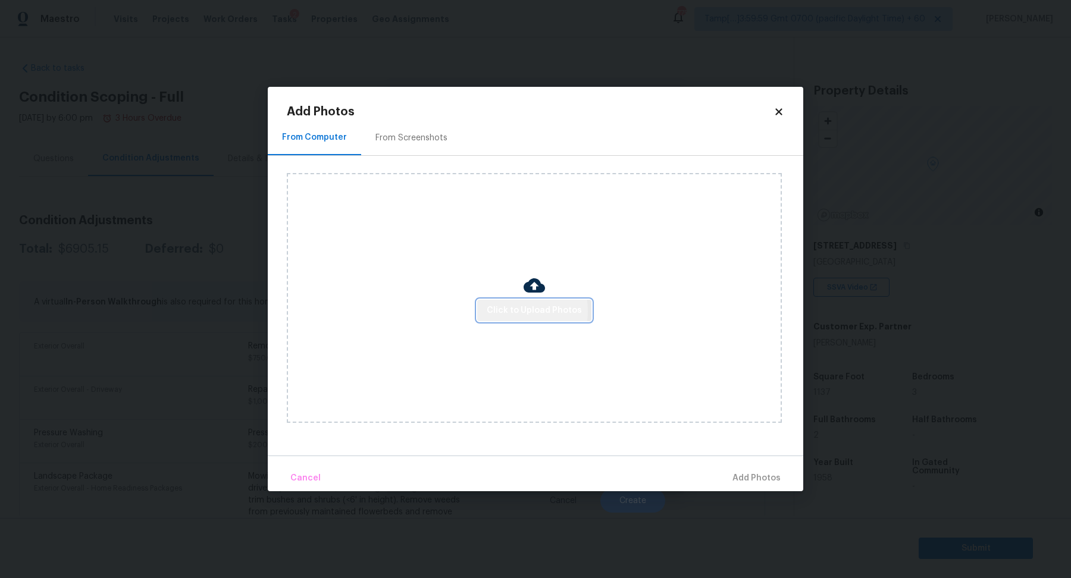
click at [509, 312] on span "Click to Upload Photos" at bounding box center [534, 310] width 95 height 15
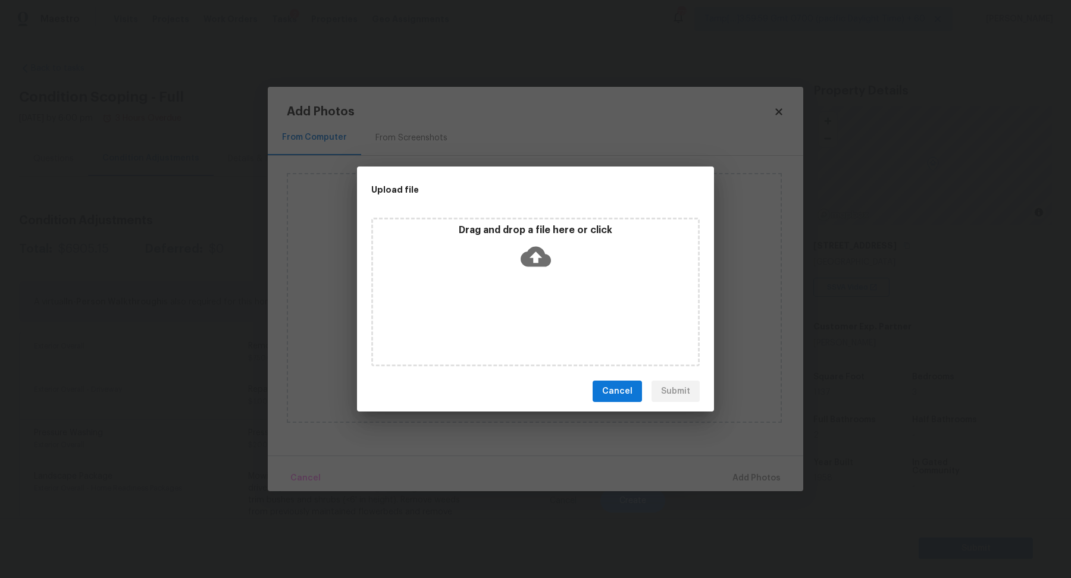
click at [542, 269] on icon at bounding box center [535, 256] width 30 height 30
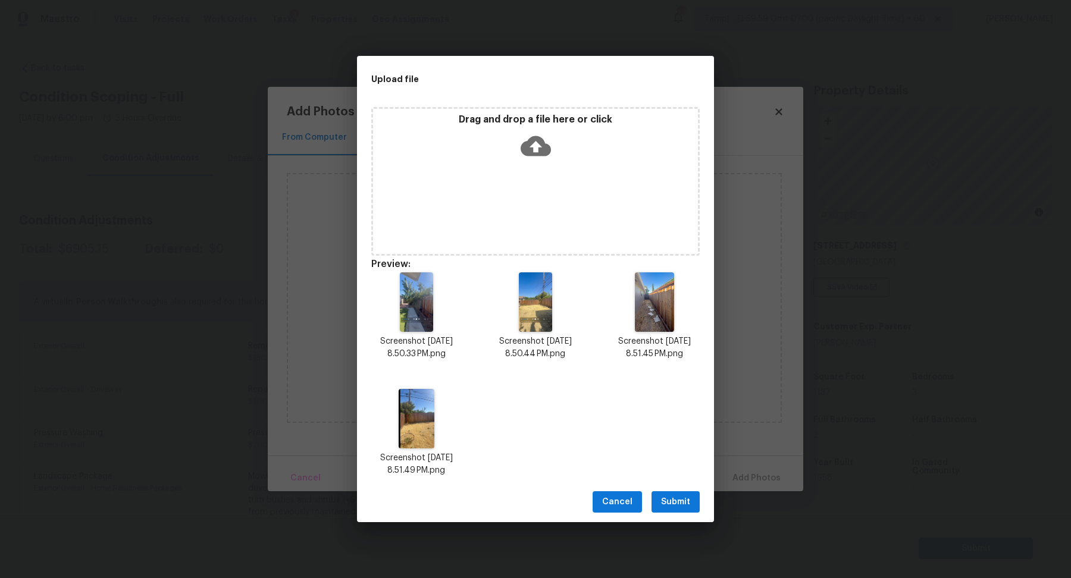
click at [677, 484] on div "Cancel Submit" at bounding box center [535, 502] width 357 height 41
click at [677, 493] on button "Submit" at bounding box center [675, 502] width 48 height 22
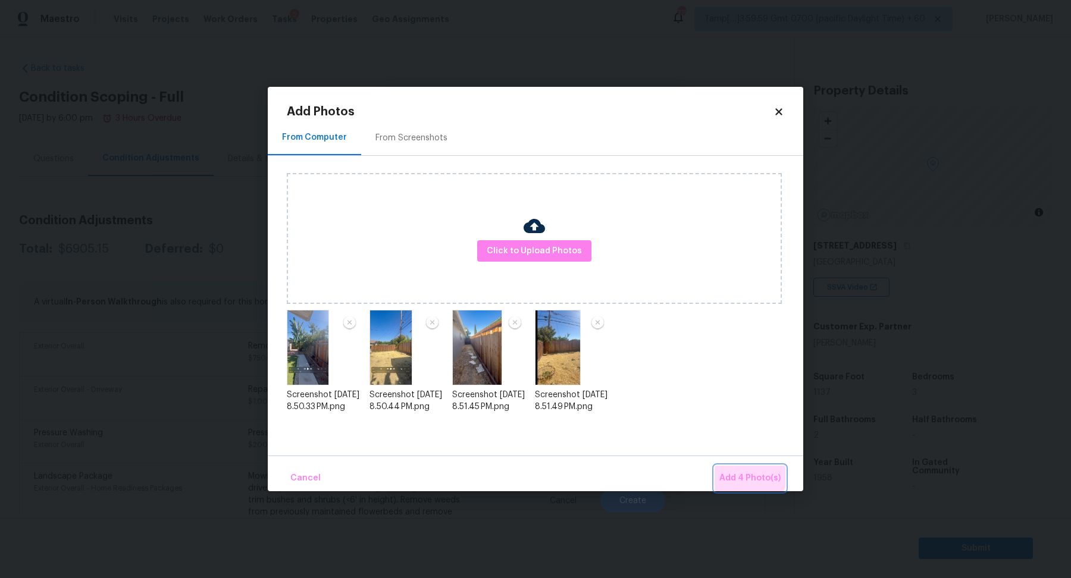
click at [750, 474] on span "Add 4 Photo(s)" at bounding box center [749, 478] width 61 height 15
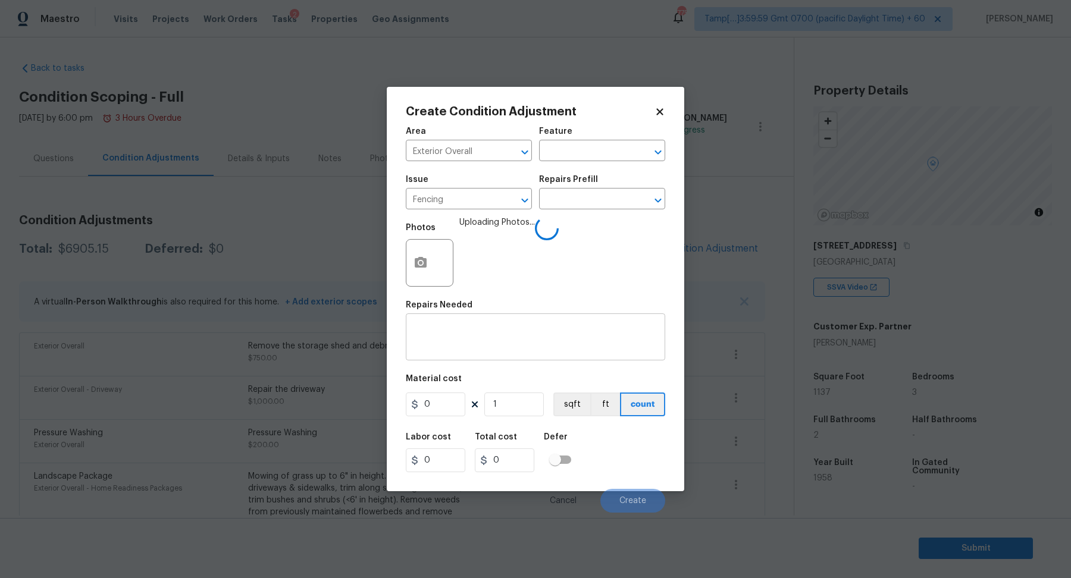
click at [490, 353] on div "x ​" at bounding box center [535, 338] width 259 height 44
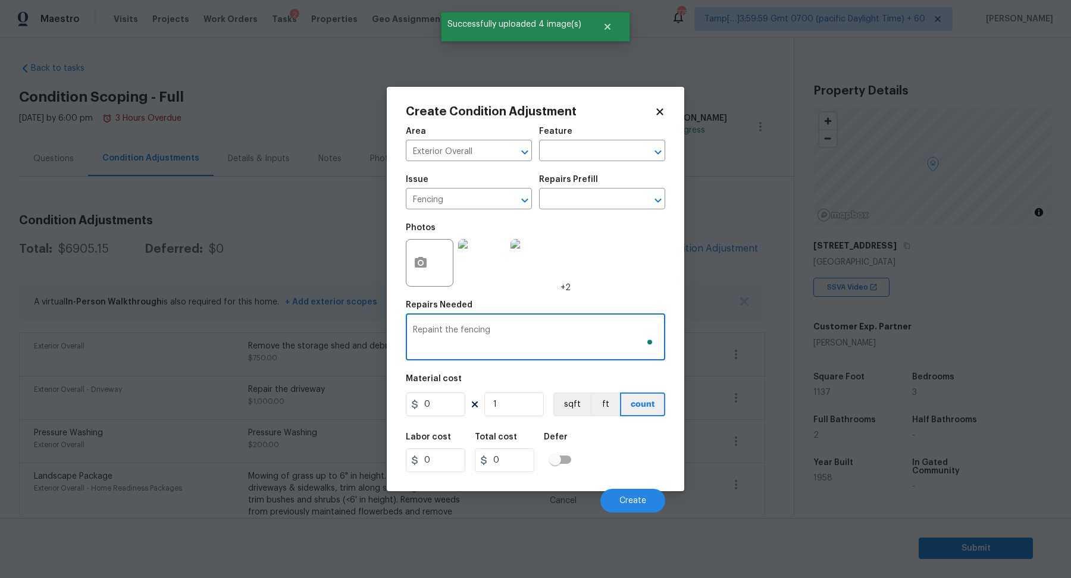
type textarea "Repaint the fencing"
click at [458, 404] on input "0" at bounding box center [435, 405] width 59 height 24
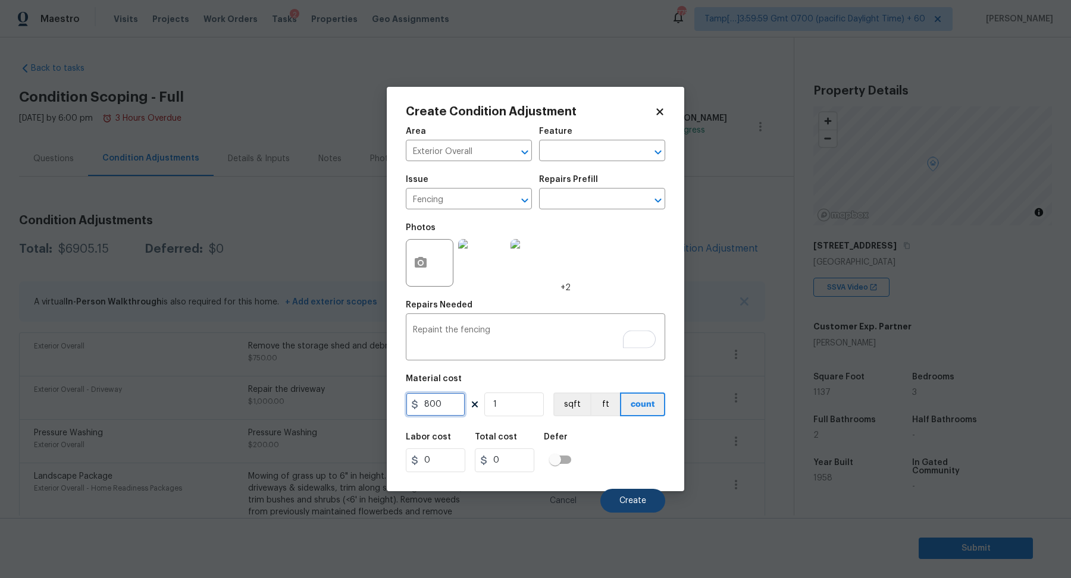
type input "800"
click at [636, 491] on button "Create" at bounding box center [632, 501] width 65 height 24
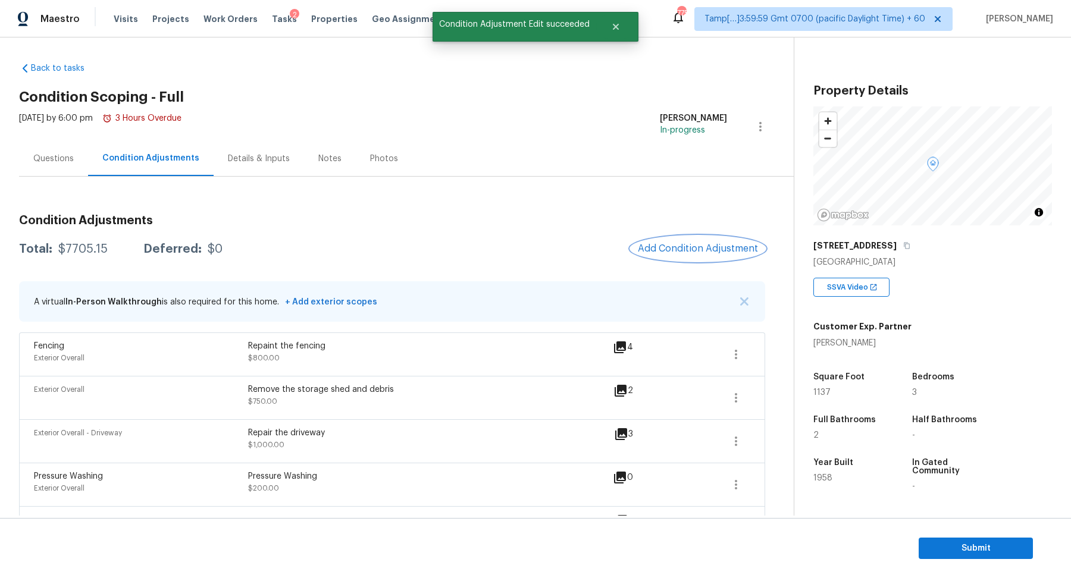
click at [670, 240] on button "Add Condition Adjustment" at bounding box center [698, 248] width 134 height 25
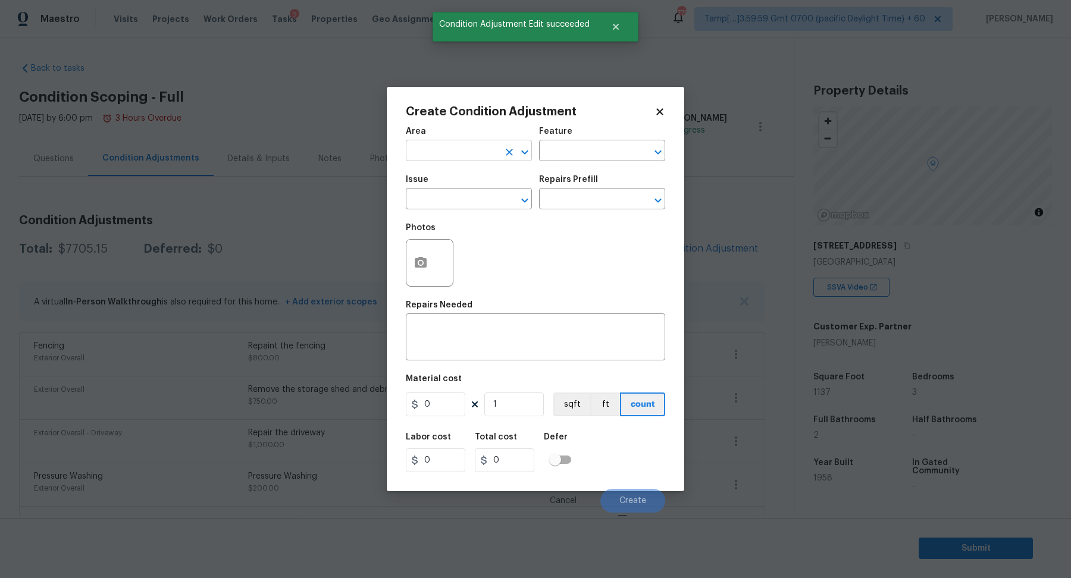
click at [441, 153] on input "text" at bounding box center [452, 152] width 93 height 18
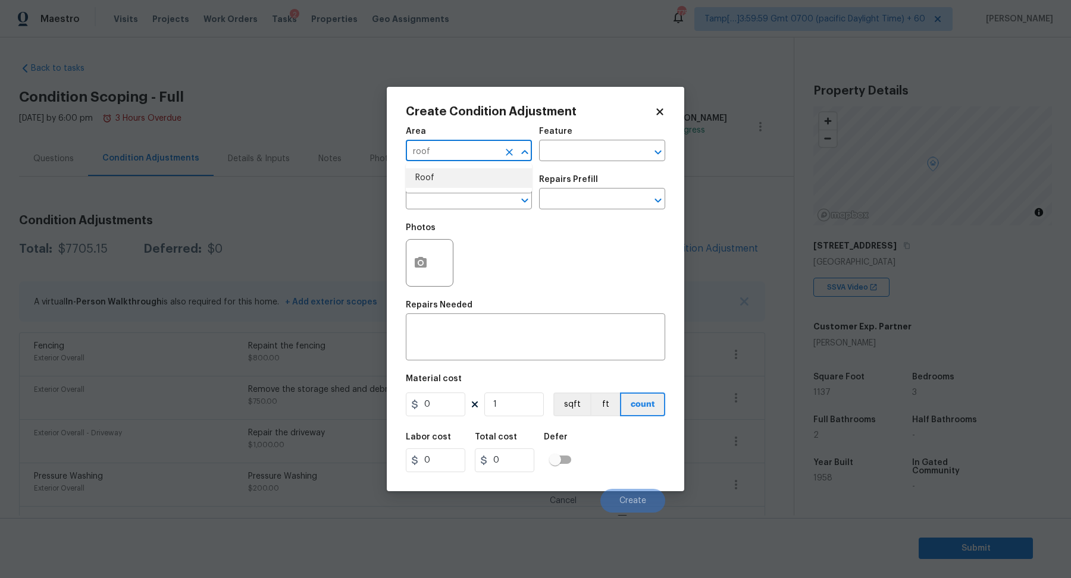
click at [462, 181] on li "Roof" at bounding box center [469, 178] width 126 height 20
type input "Roof"
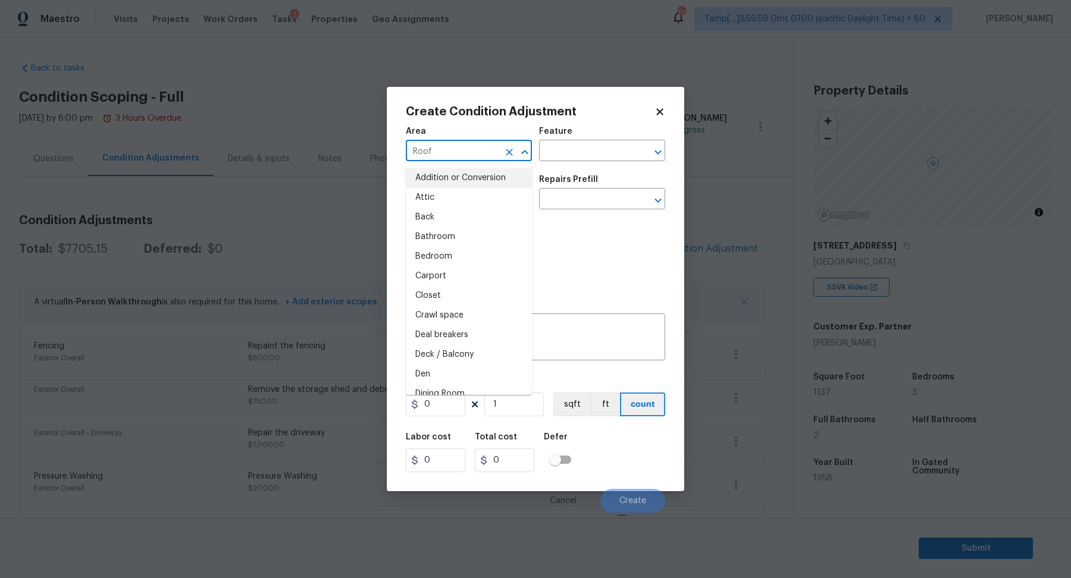
click at [578, 184] on div "Repairs Prefill" at bounding box center [602, 182] width 126 height 15
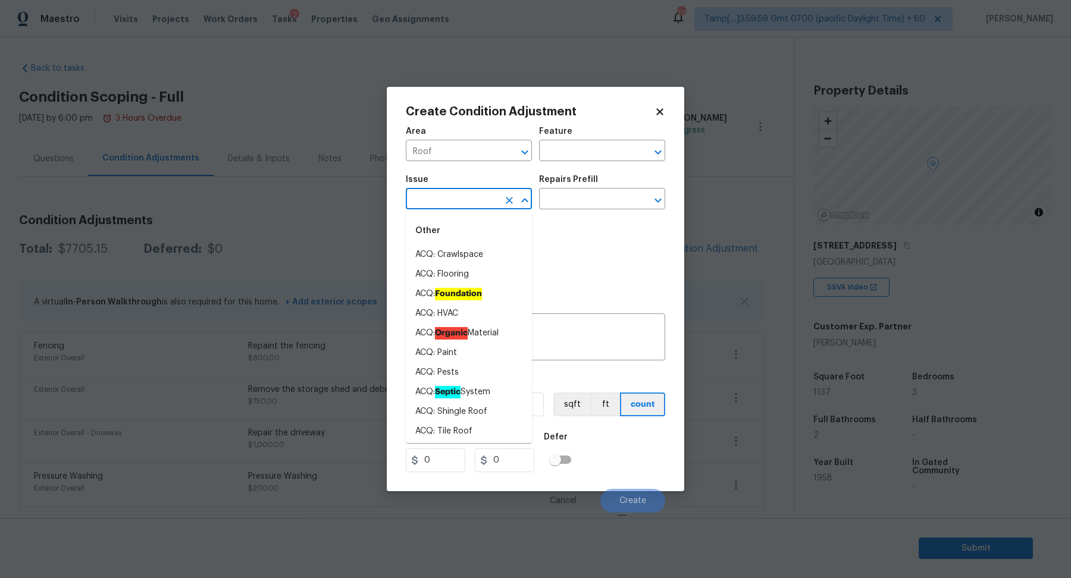
click at [482, 200] on input "text" at bounding box center [452, 200] width 93 height 18
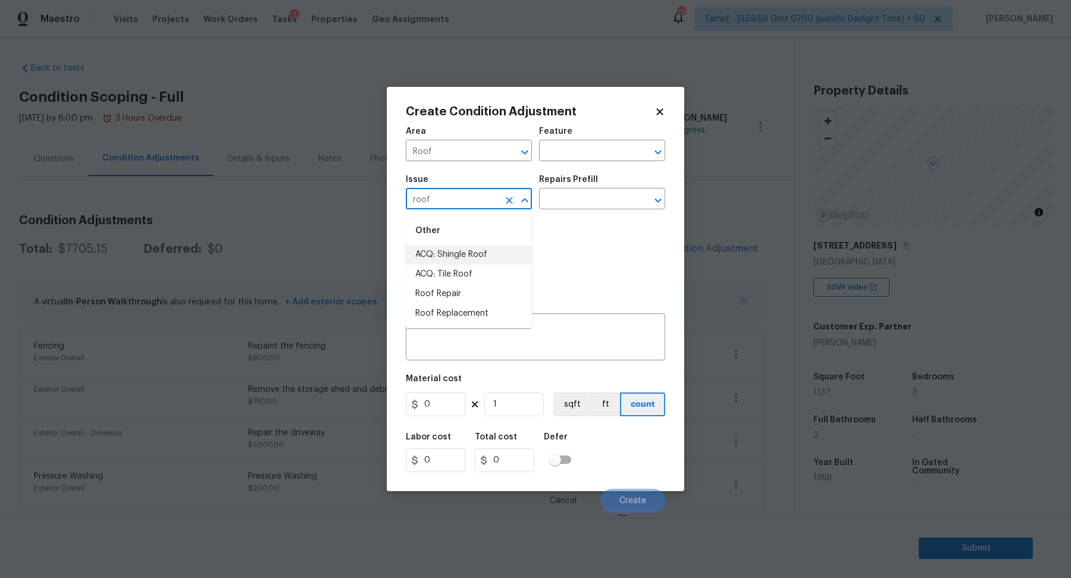
click at [495, 261] on li "ACQ: Shingle Roof" at bounding box center [469, 255] width 126 height 20
type input "ACQ: Shingle Roof"
click at [589, 197] on input "text" at bounding box center [585, 200] width 93 height 18
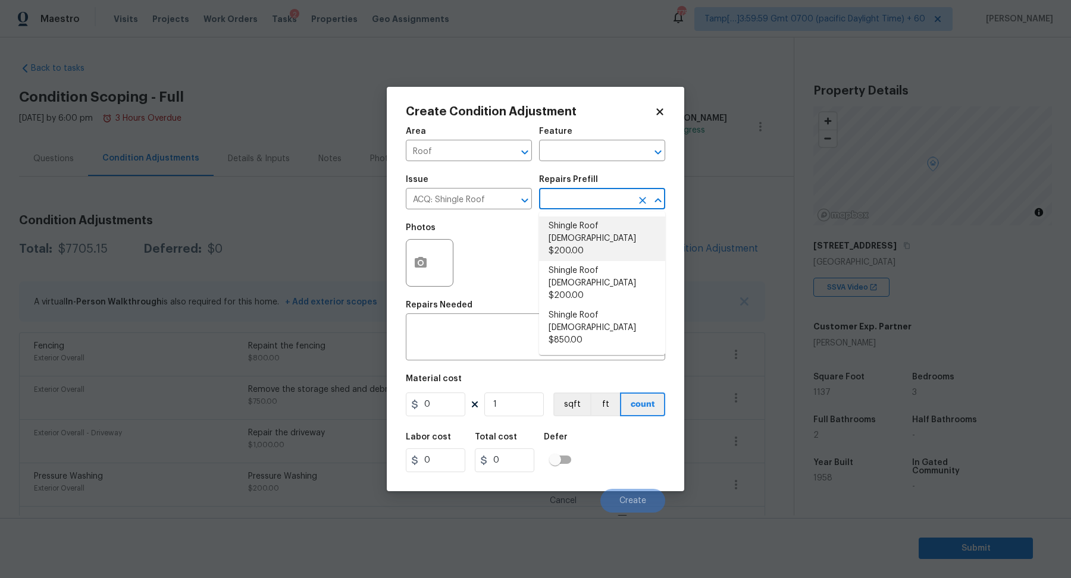
click at [616, 242] on li "Shingle Roof 0-10 Years Old $200.00" at bounding box center [602, 239] width 126 height 45
type input "Acquisition"
type textarea "Acquisition Scope: Shingle Roof 0-10 years in age maintenance."
type input "200"
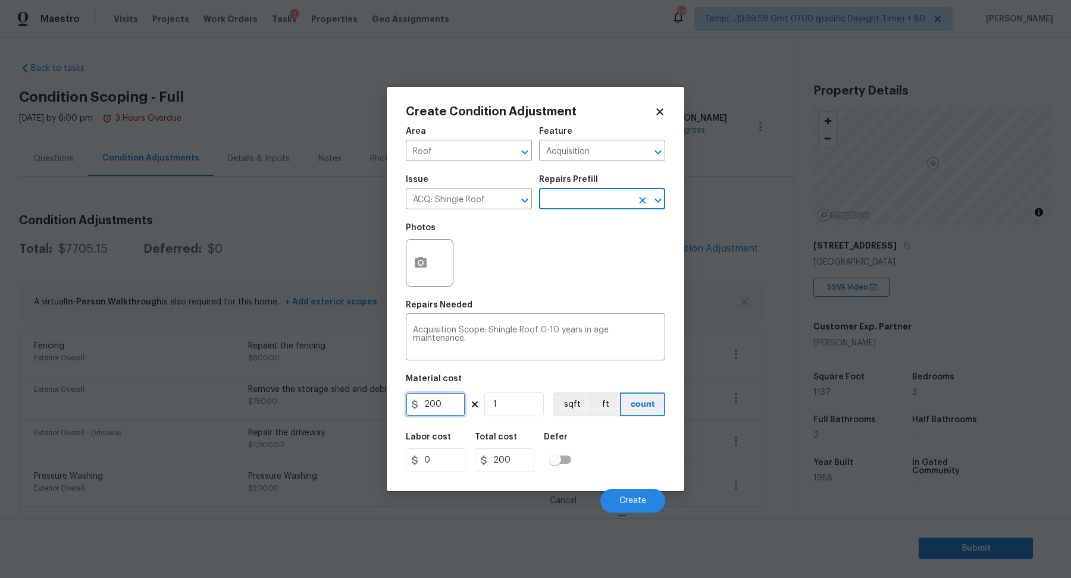
click at [459, 397] on input "200" at bounding box center [435, 405] width 59 height 24
type input "518"
click at [625, 495] on button "Create" at bounding box center [632, 501] width 65 height 24
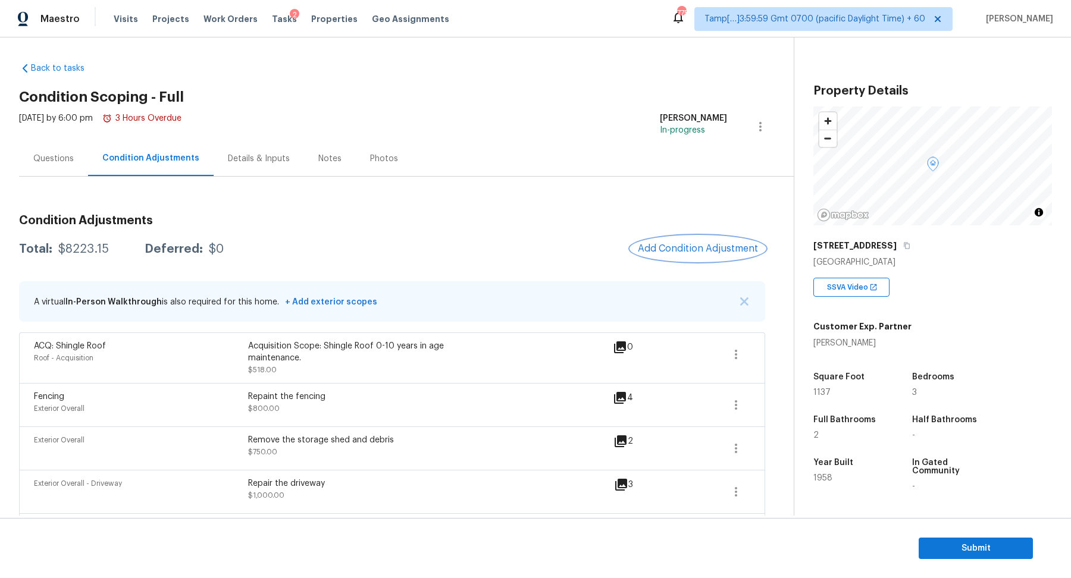
click at [717, 254] on button "Add Condition Adjustment" at bounding box center [698, 248] width 134 height 25
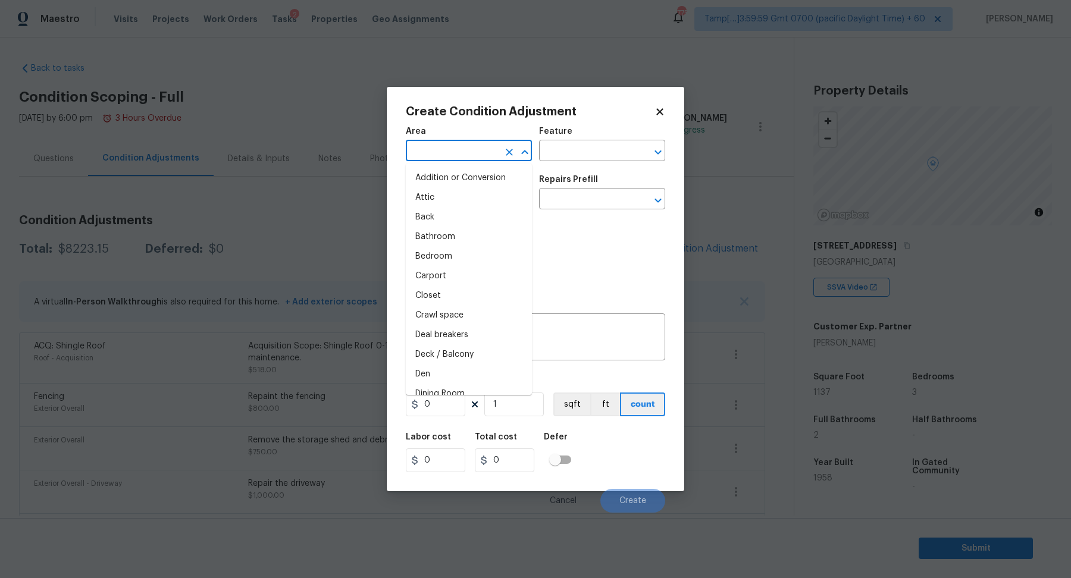
click at [473, 155] on input "text" at bounding box center [452, 152] width 93 height 18
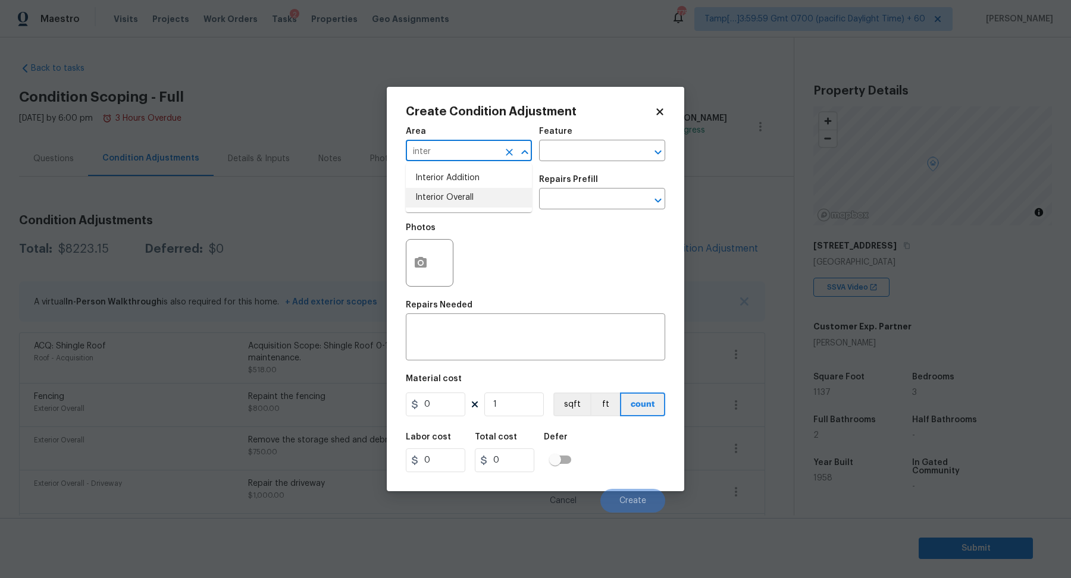
click at [451, 197] on li "Interior Overall" at bounding box center [469, 198] width 126 height 20
type input "Interior Overall"
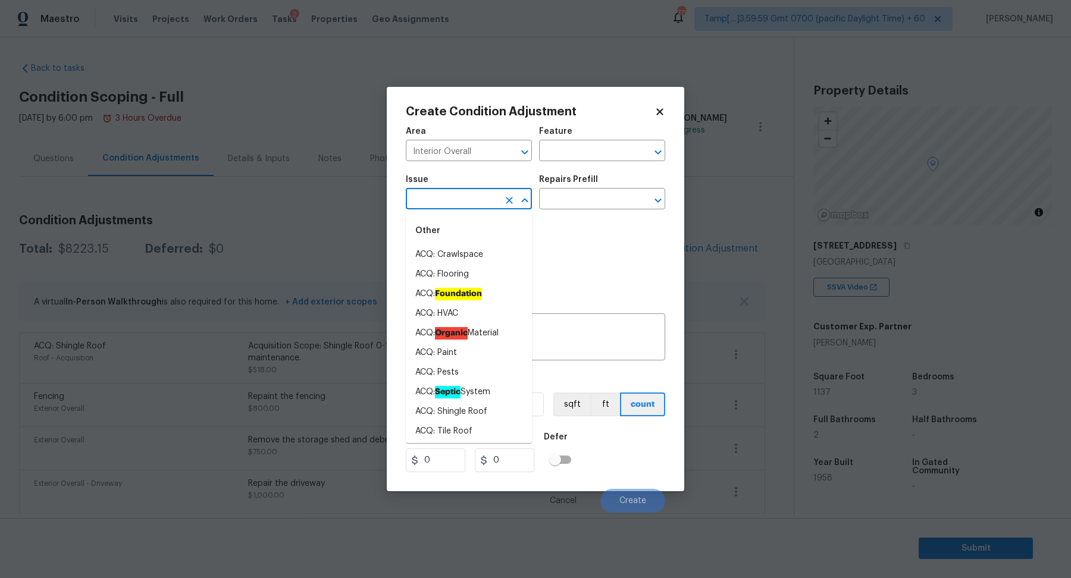
click at [451, 197] on input "text" at bounding box center [452, 200] width 93 height 18
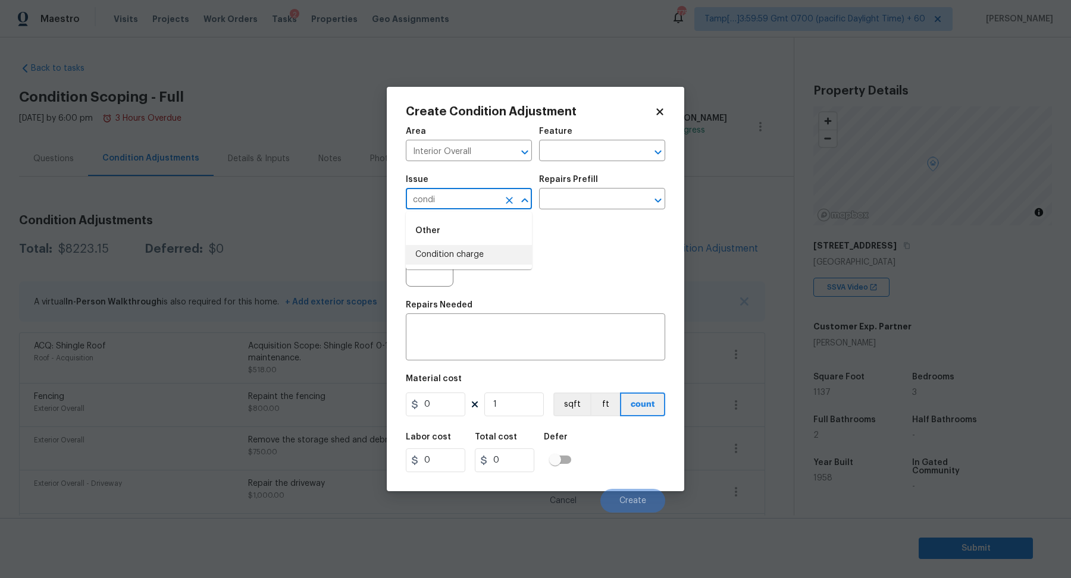
click at [484, 249] on li "Condition charge" at bounding box center [469, 255] width 126 height 20
type input "Condition charge"
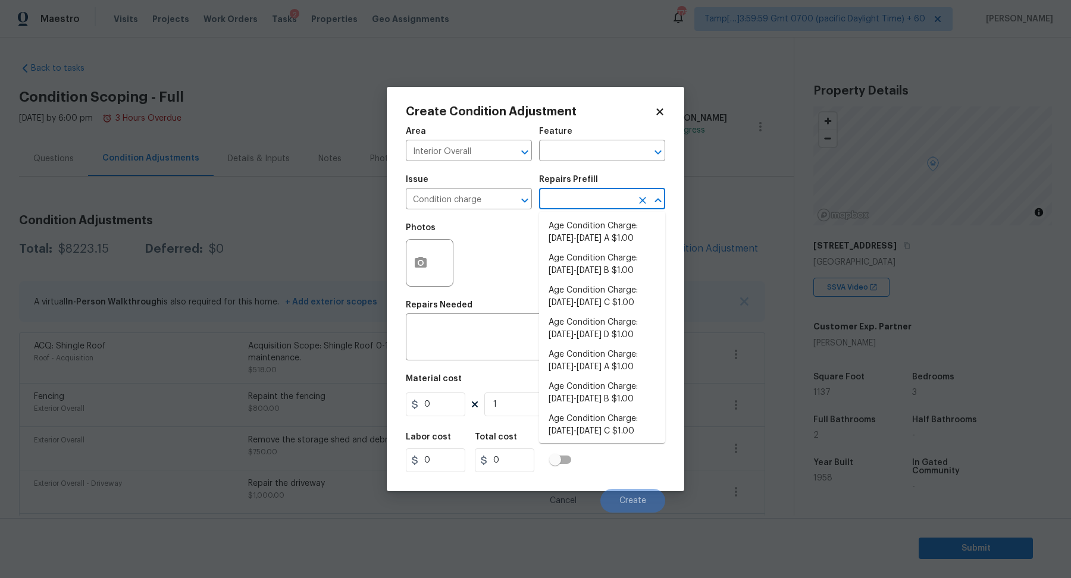
click at [592, 198] on input "text" at bounding box center [585, 200] width 93 height 18
click at [559, 305] on li "Age Condition Charge: 1922-1978 C $1.00" at bounding box center [602, 297] width 126 height 32
type input "Home Readiness Packages"
type textarea "Age Condition Charge: 1922-1978 C"
type input "1"
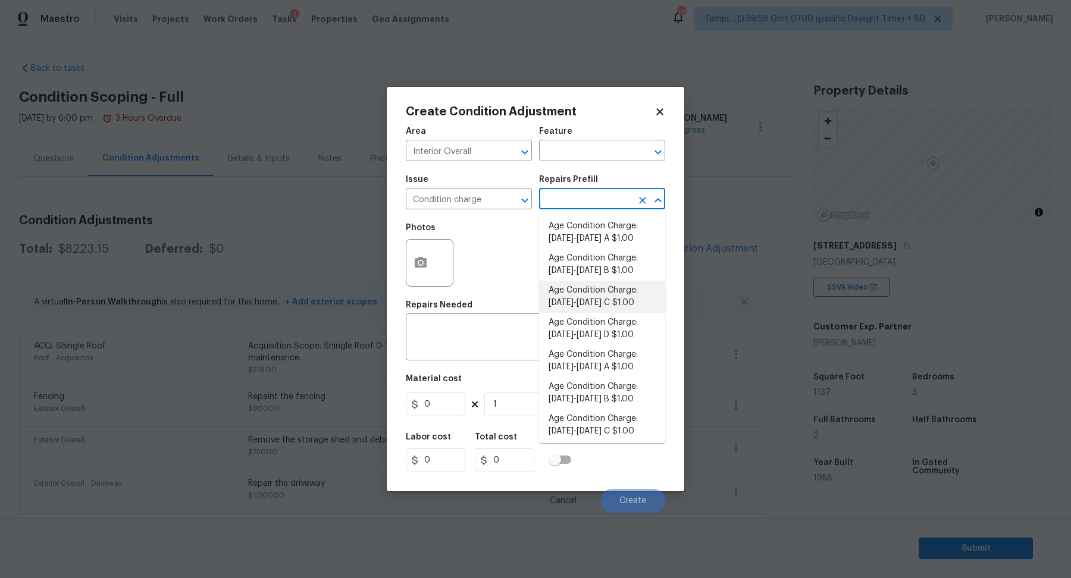
type input "1"
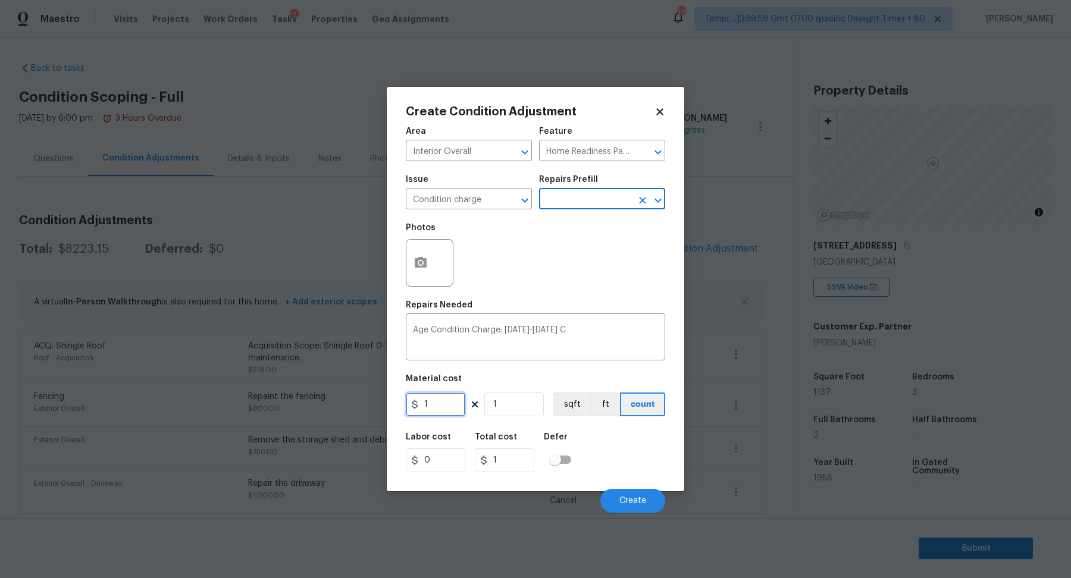
click at [450, 406] on input "1" at bounding box center [435, 405] width 59 height 24
type input "2000"
click at [618, 491] on button "Create" at bounding box center [632, 501] width 65 height 24
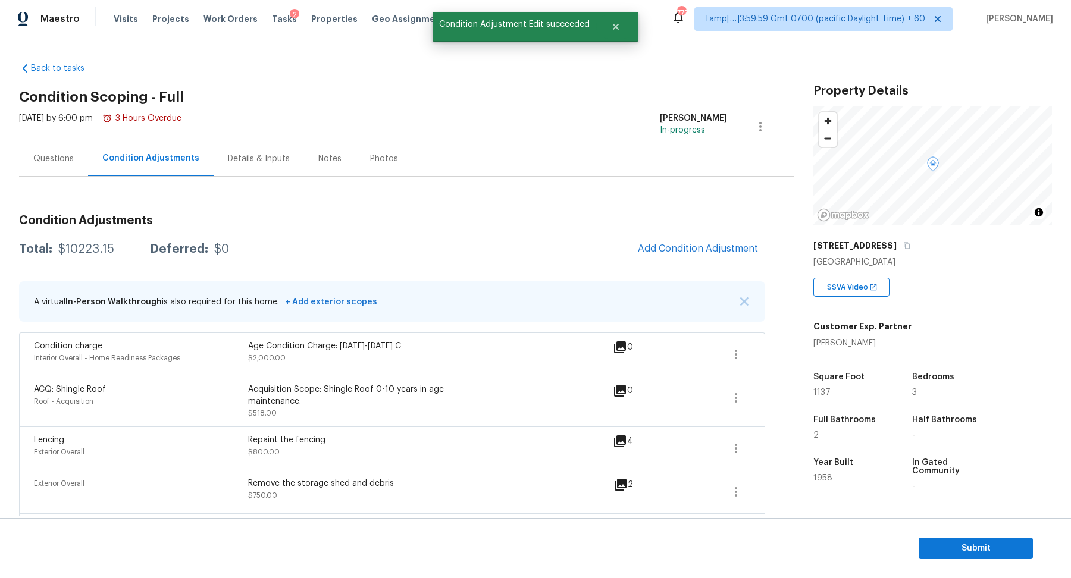
click at [76, 150] on div "Questions" at bounding box center [53, 158] width 69 height 35
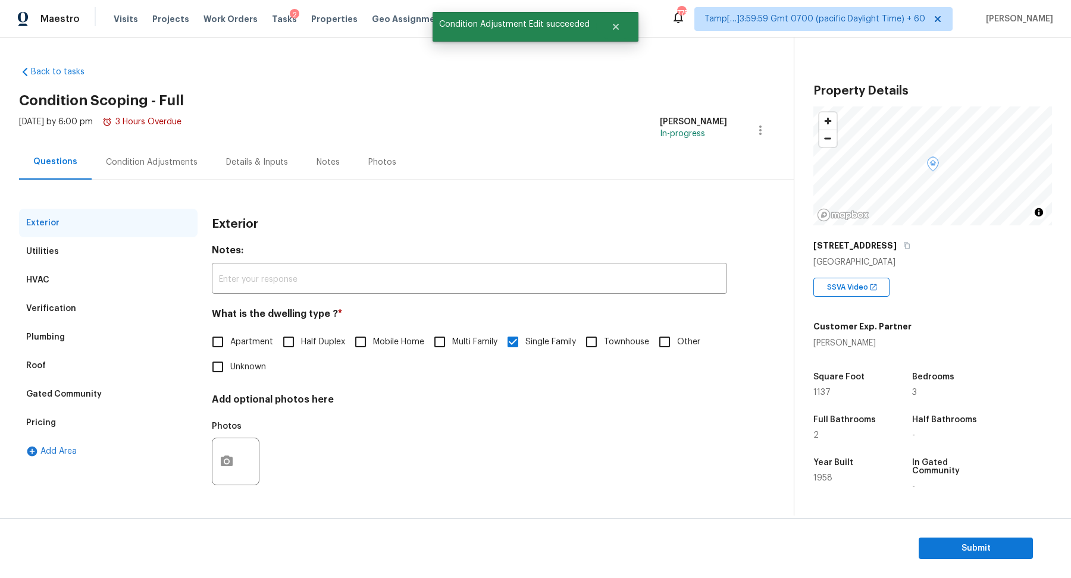
click at [87, 303] on div "Verification" at bounding box center [108, 308] width 178 height 29
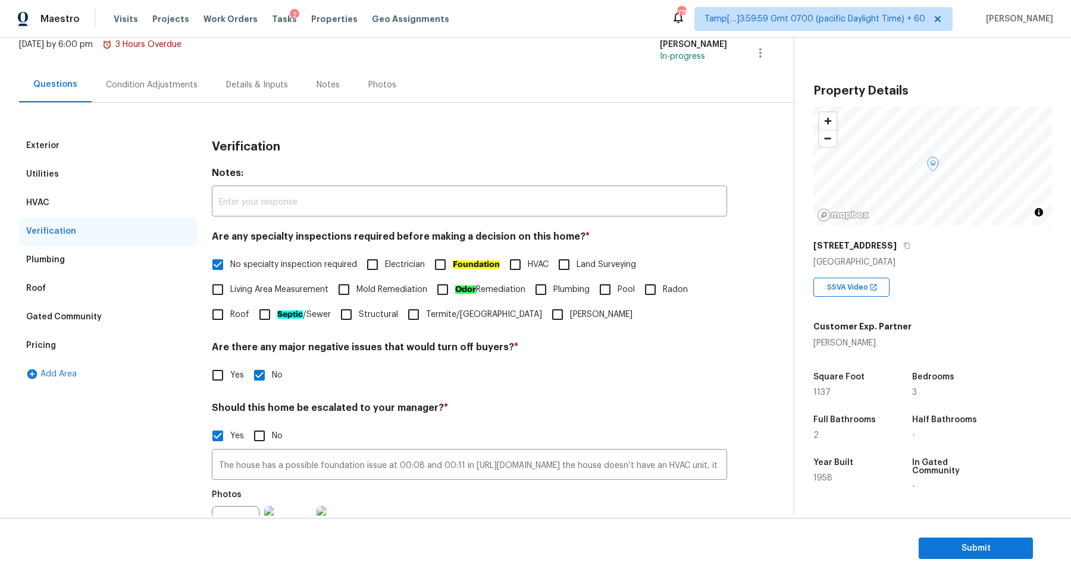
scroll to position [212, 0]
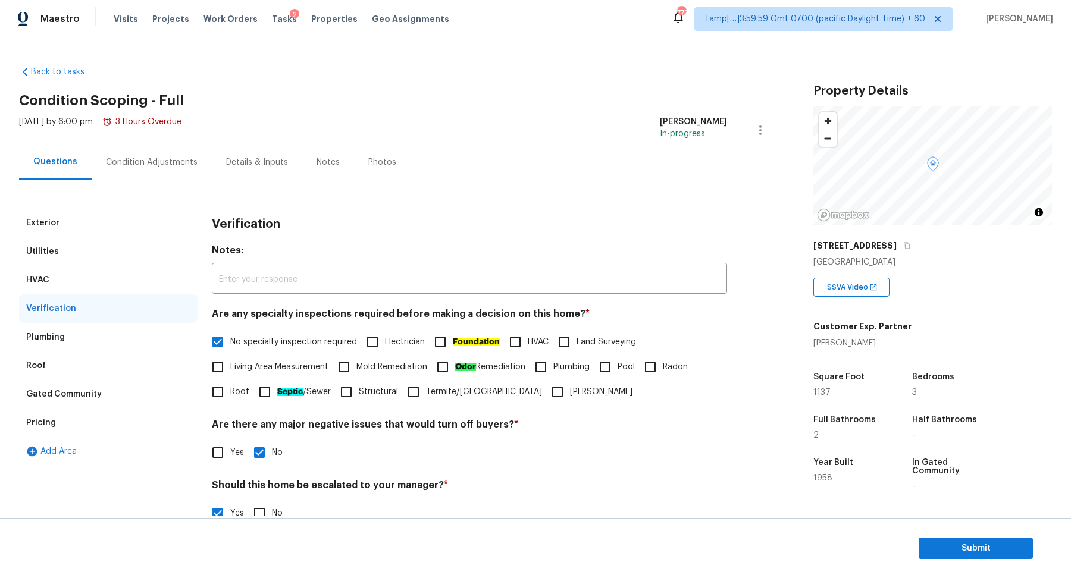
scroll to position [212, 0]
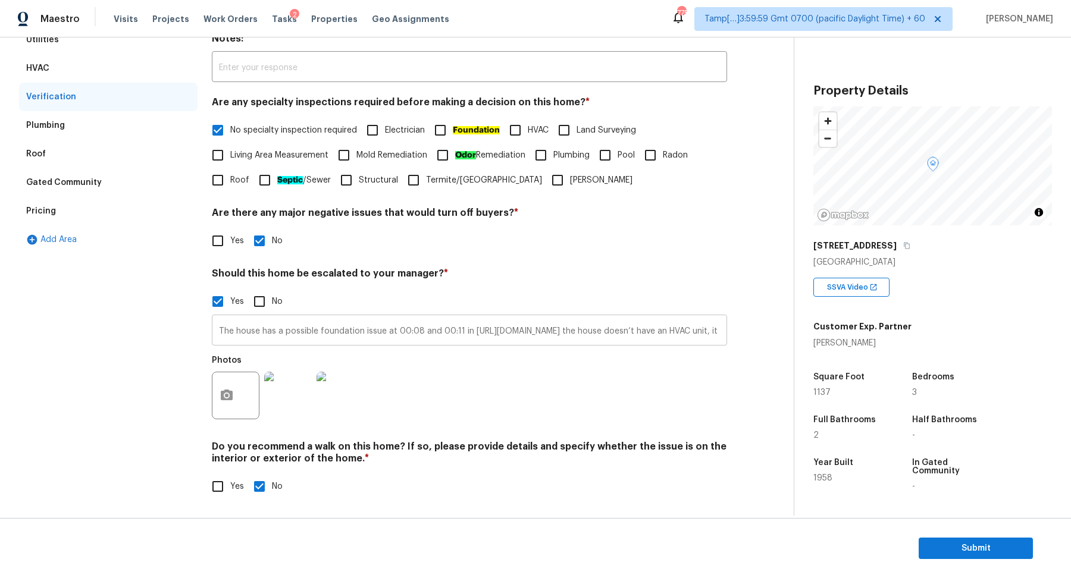
click at [250, 329] on input "The house has a possible foundation issue at 00:08 and 00:11 in https://opendoo…" at bounding box center [469, 332] width 515 height 28
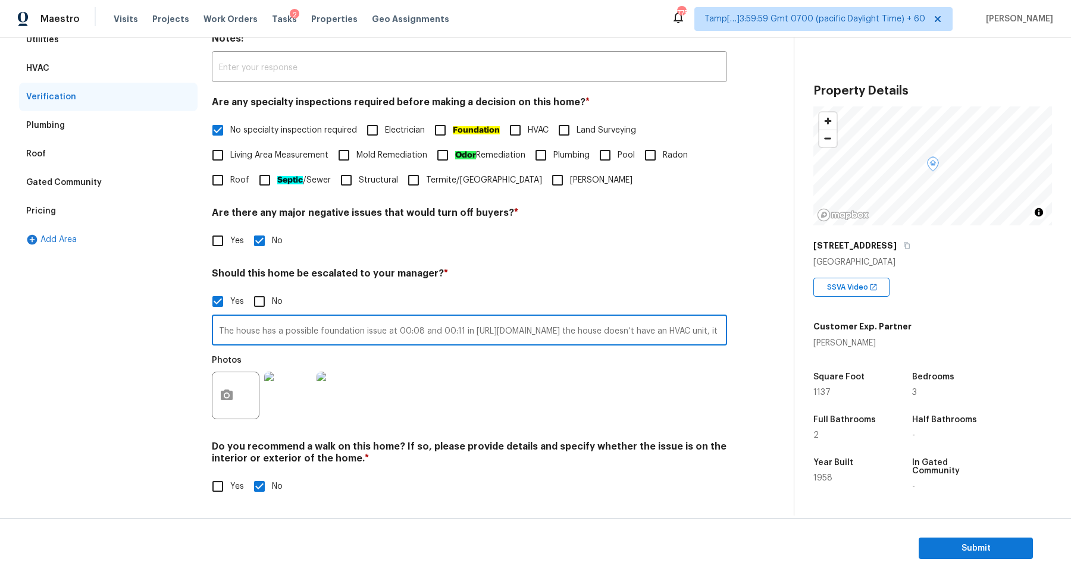
scroll to position [0, 2930]
click at [59, 217] on div "Pricing" at bounding box center [108, 211] width 178 height 29
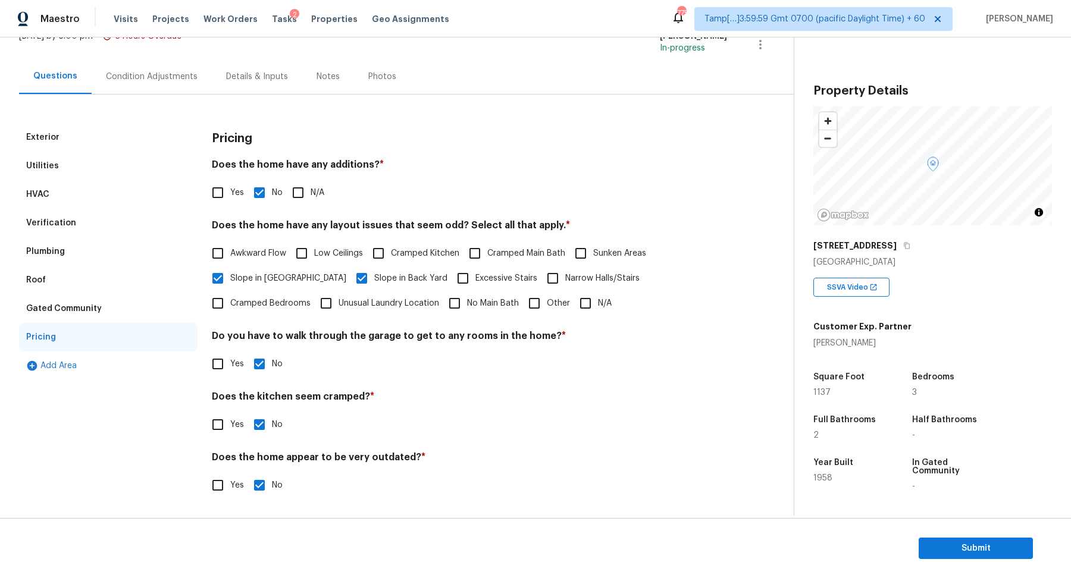
scroll to position [84, 0]
click at [522, 300] on input "Other" at bounding box center [534, 304] width 25 height 25
checkbox input "true"
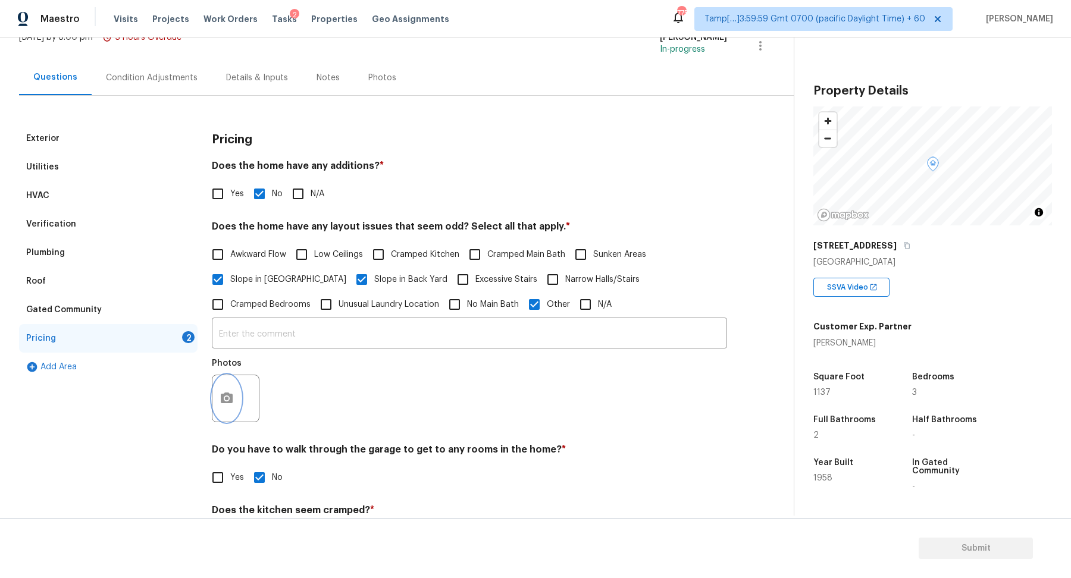
click at [213, 393] on button "button" at bounding box center [226, 398] width 29 height 46
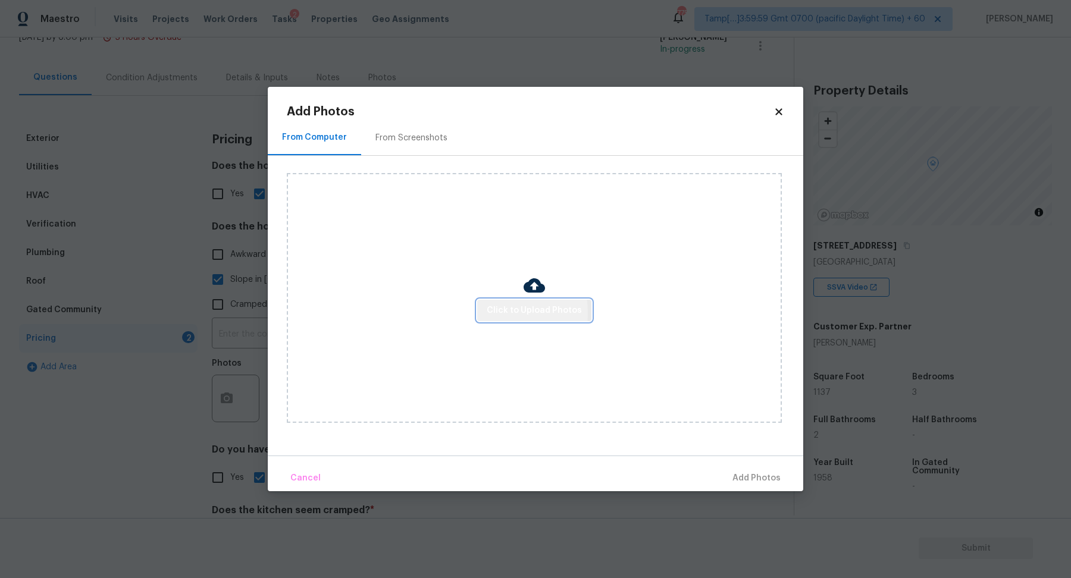
click at [484, 313] on button "Click to Upload Photos" at bounding box center [534, 311] width 114 height 22
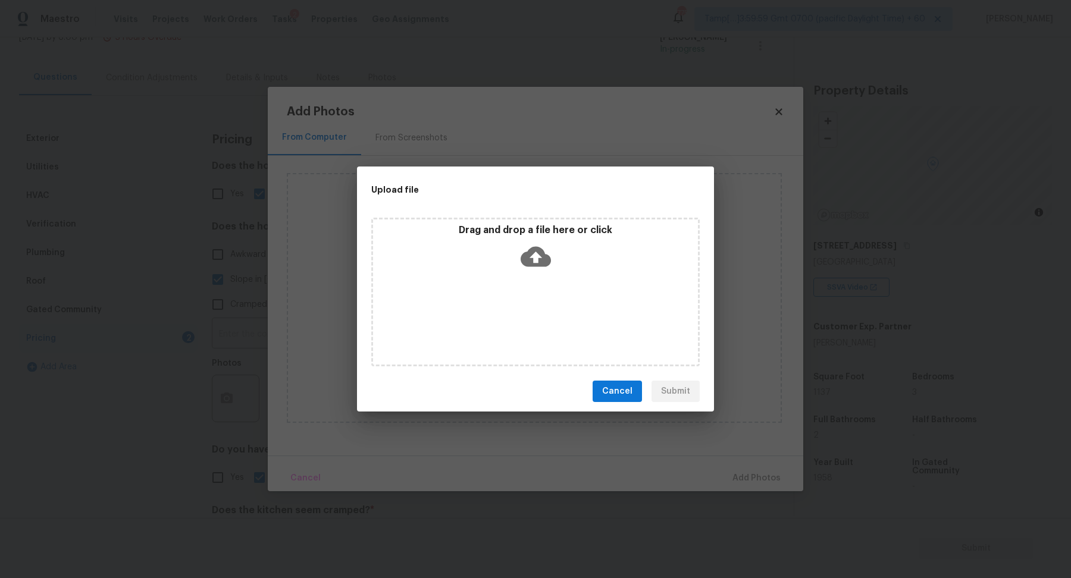
click at [529, 277] on div "Drag and drop a file here or click" at bounding box center [535, 292] width 328 height 149
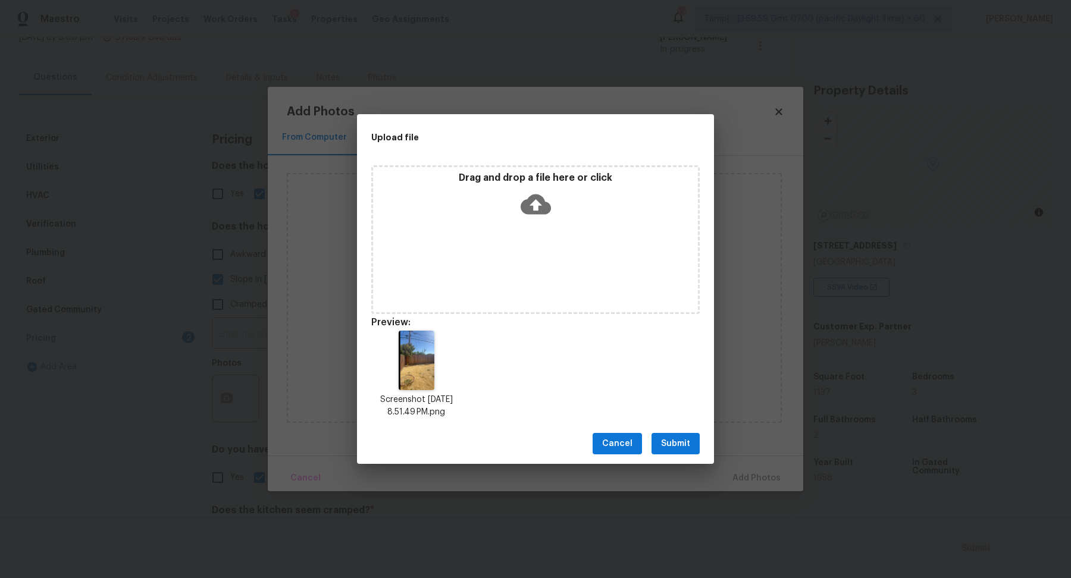
click at [687, 440] on span "Submit" at bounding box center [675, 444] width 29 height 15
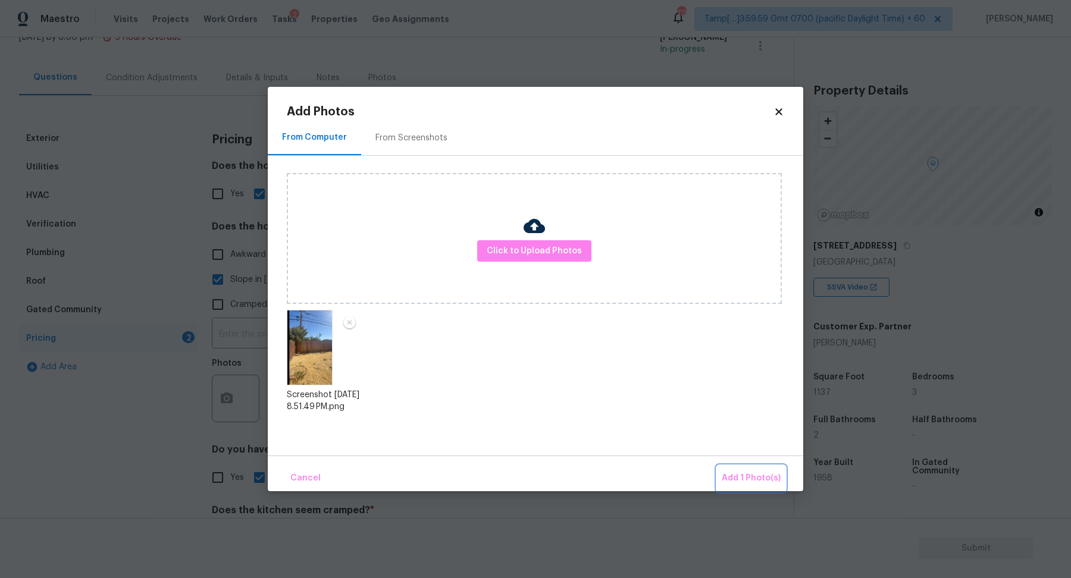
click at [741, 487] on button "Add 1 Photo(s)" at bounding box center [751, 479] width 68 height 26
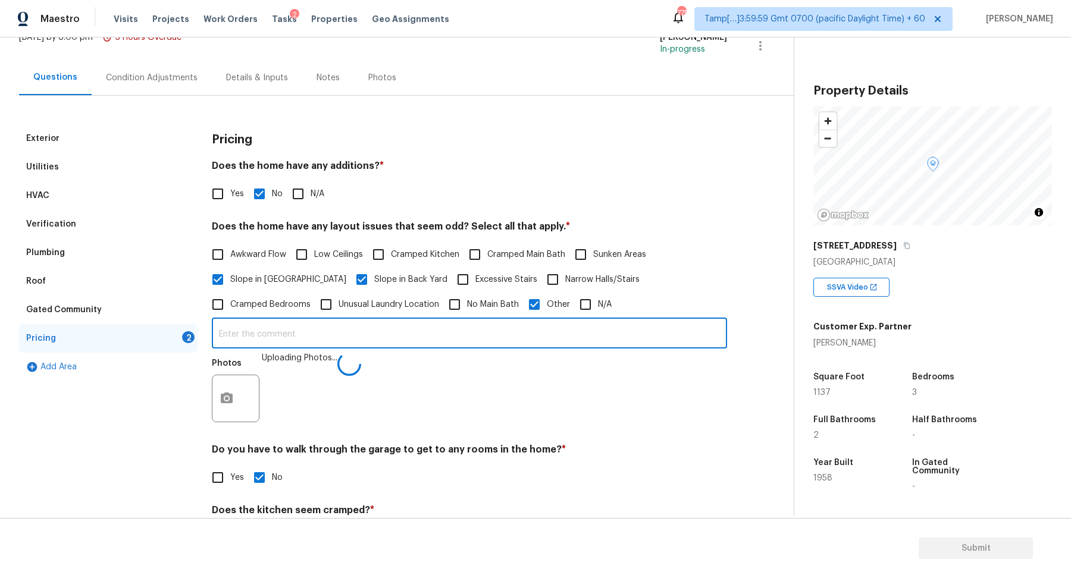
click at [475, 342] on input "text" at bounding box center [469, 335] width 515 height 28
type input "High power electric lines cross through the backyard"
click at [676, 197] on div "Yes No N/A" at bounding box center [469, 193] width 515 height 25
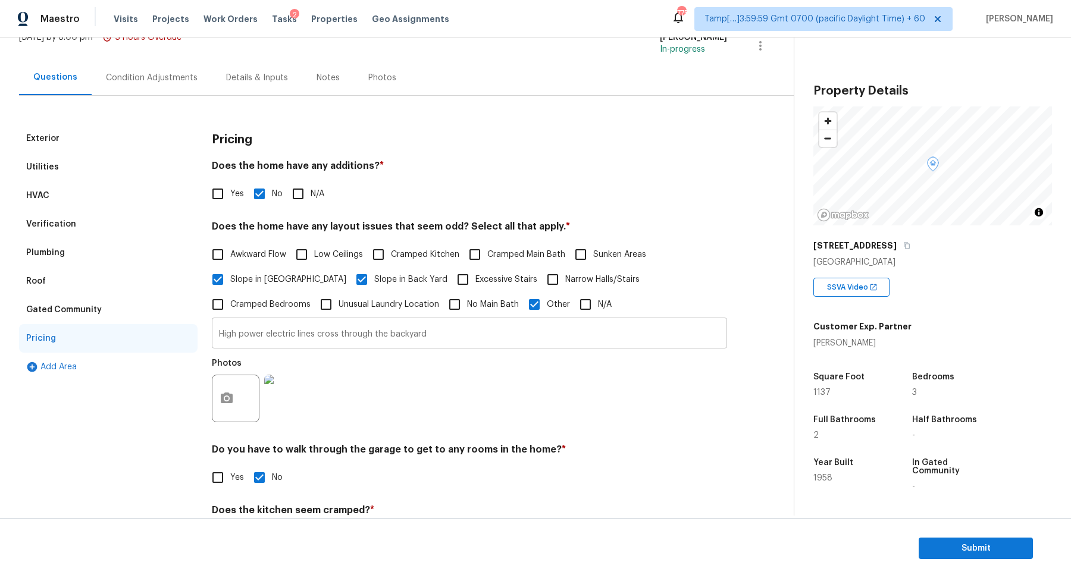
click at [225, 332] on input "High power electric lines cross through the backyard" at bounding box center [469, 335] width 515 height 28
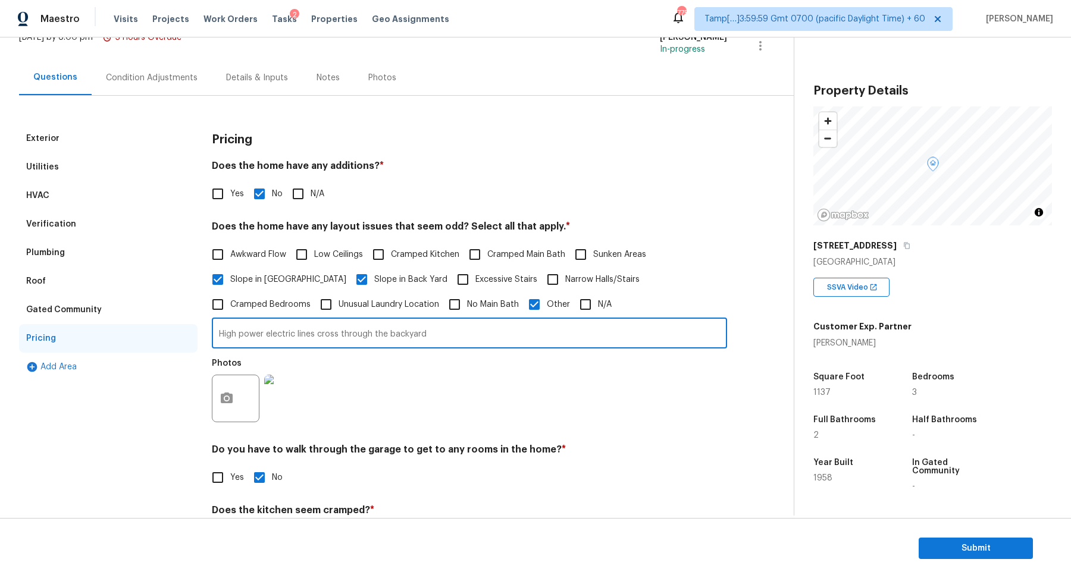
click at [225, 332] on input "High power electric lines cross through the backyard" at bounding box center [469, 335] width 515 height 28
click at [64, 219] on div "Verification" at bounding box center [51, 224] width 50 height 12
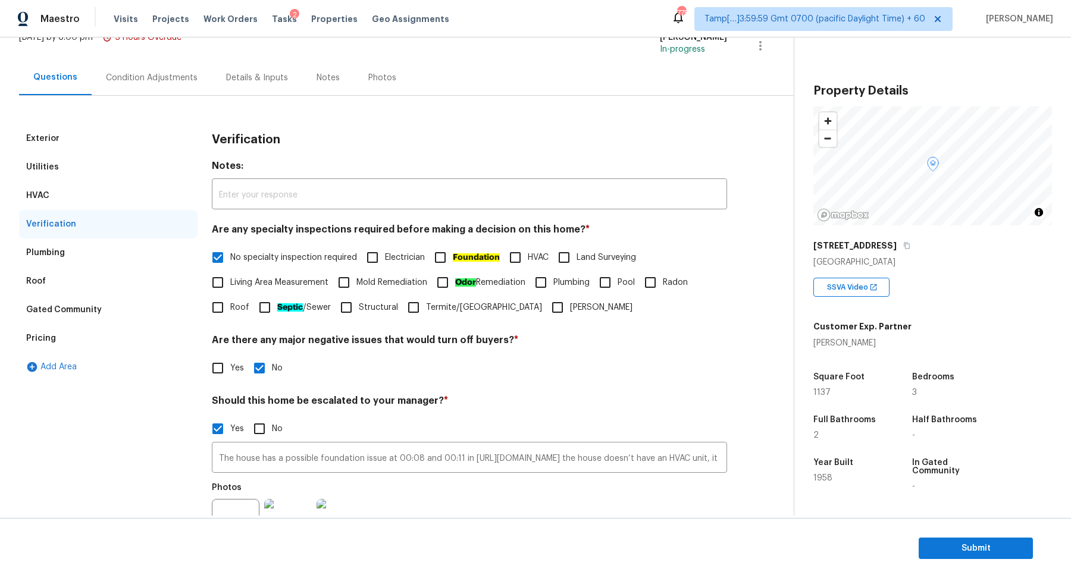
scroll to position [212, 0]
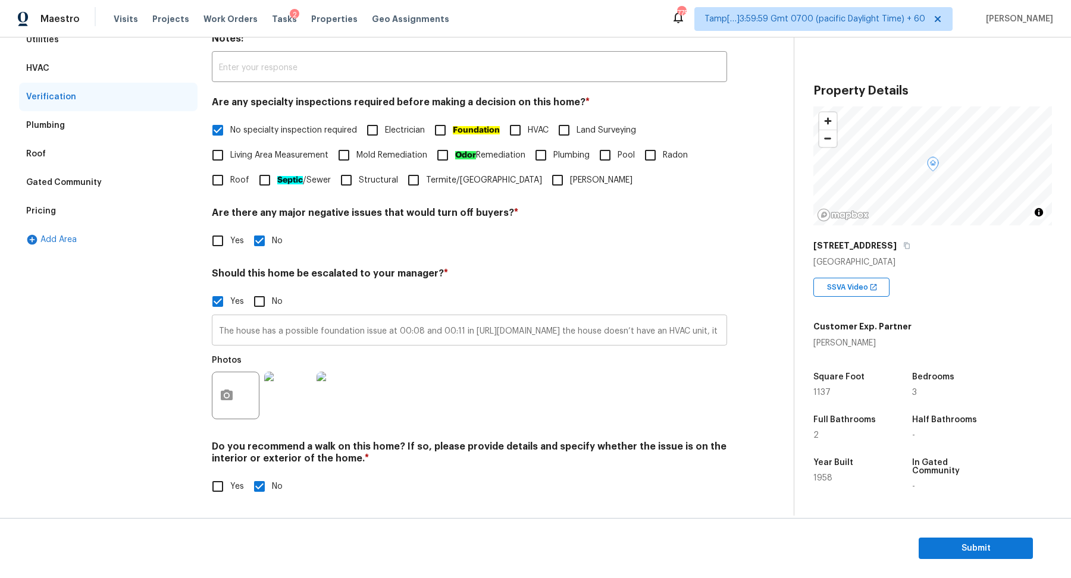
click at [246, 329] on input "The house has a possible foundation issue at 00:08 and 00:11 in https://opendoo…" at bounding box center [469, 332] width 515 height 28
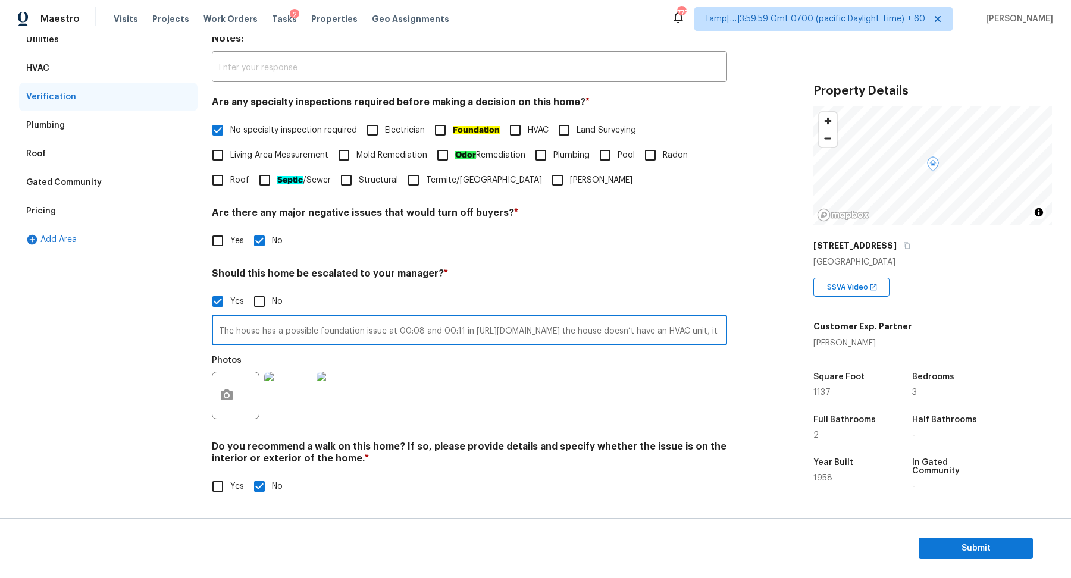
click at [246, 329] on input "The house has a possible foundation issue at 00:08 and 00:11 in https://opendoo…" at bounding box center [469, 332] width 515 height 28
click at [944, 543] on span "Submit" at bounding box center [975, 548] width 95 height 15
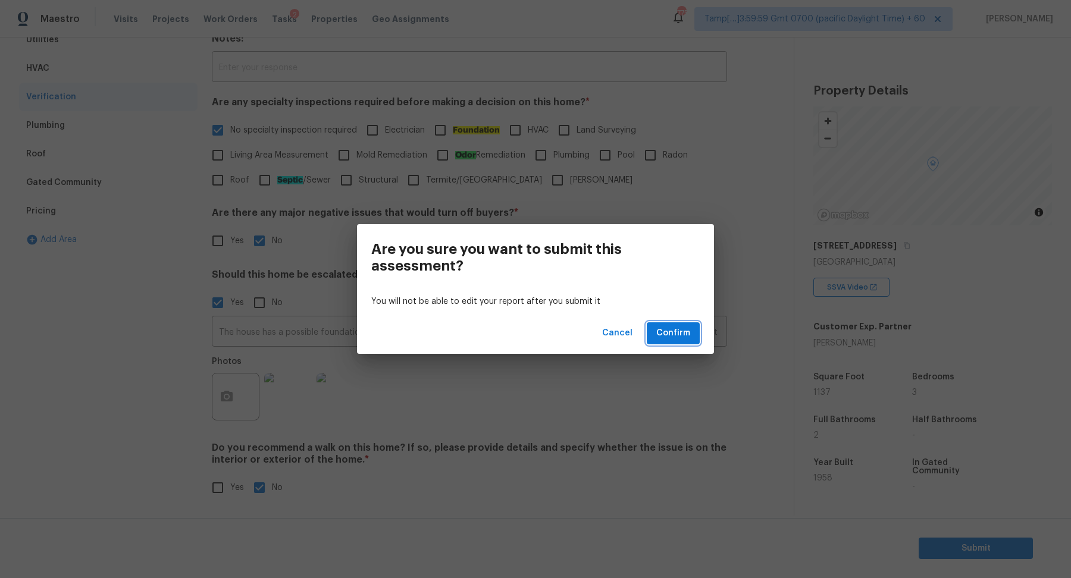
click at [687, 337] on span "Confirm" at bounding box center [673, 333] width 34 height 15
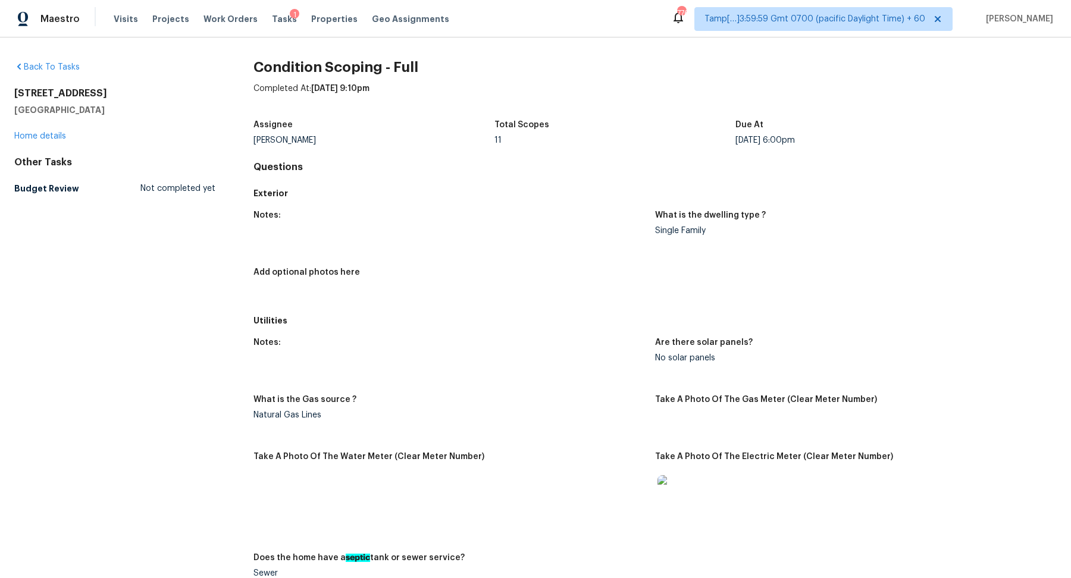
click at [375, 222] on div "Notes:" at bounding box center [449, 218] width 392 height 15
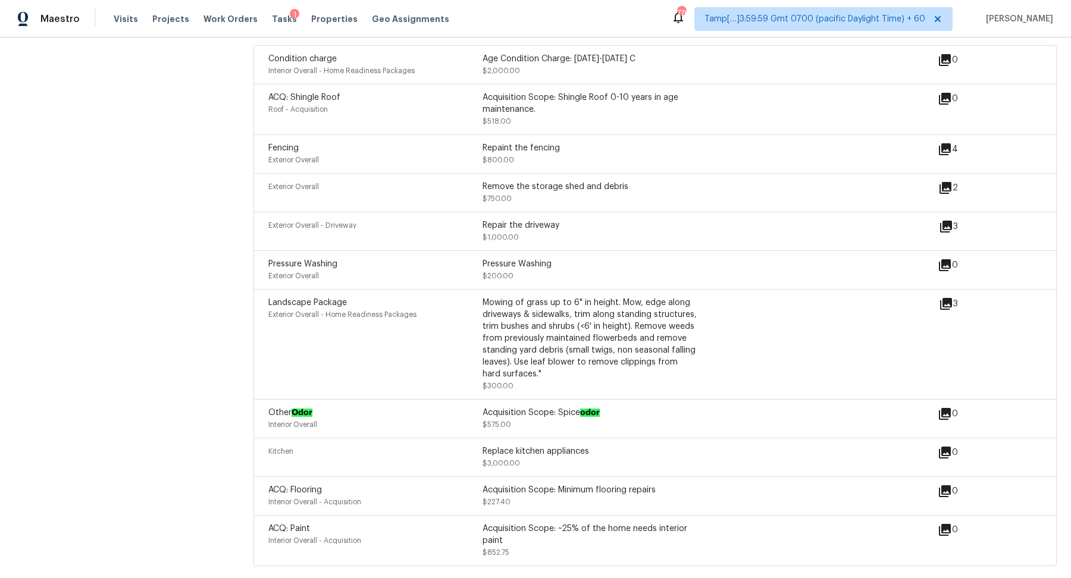
scroll to position [1447, 0]
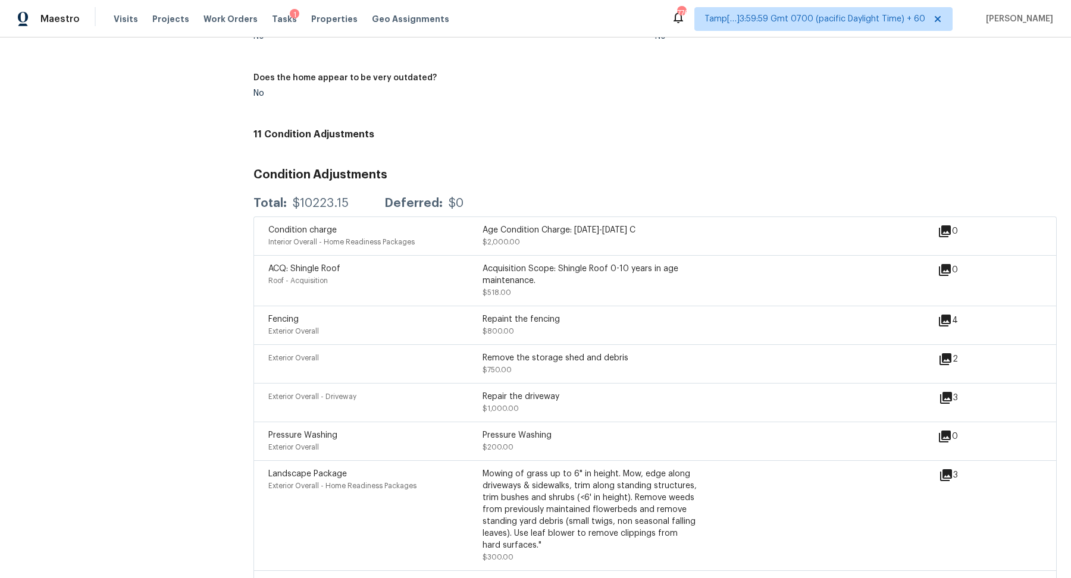
click at [319, 209] on div "$10223.15" at bounding box center [321, 203] width 56 height 12
copy div "$10223.15"
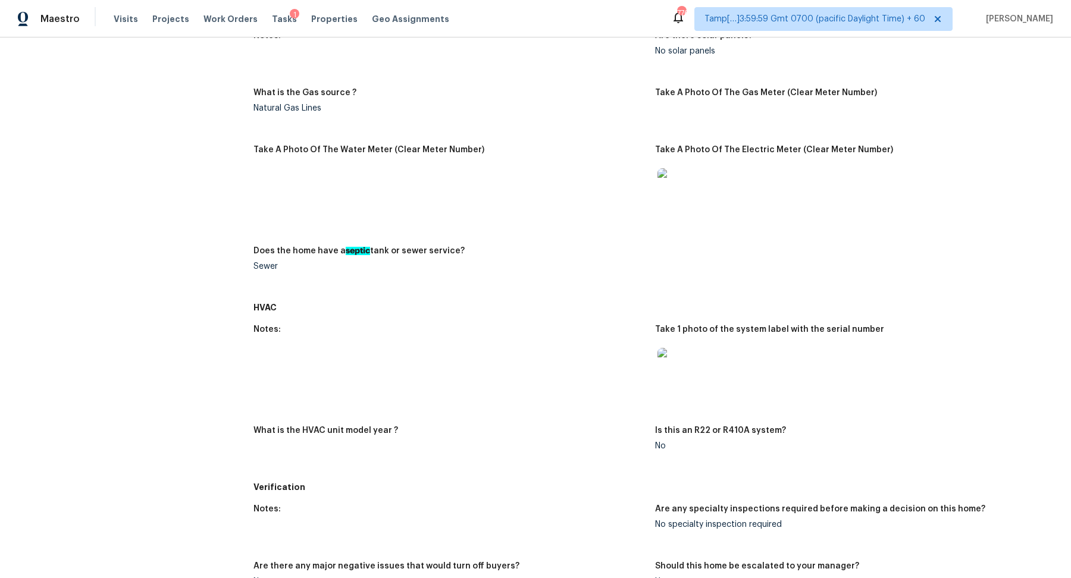
scroll to position [0, 0]
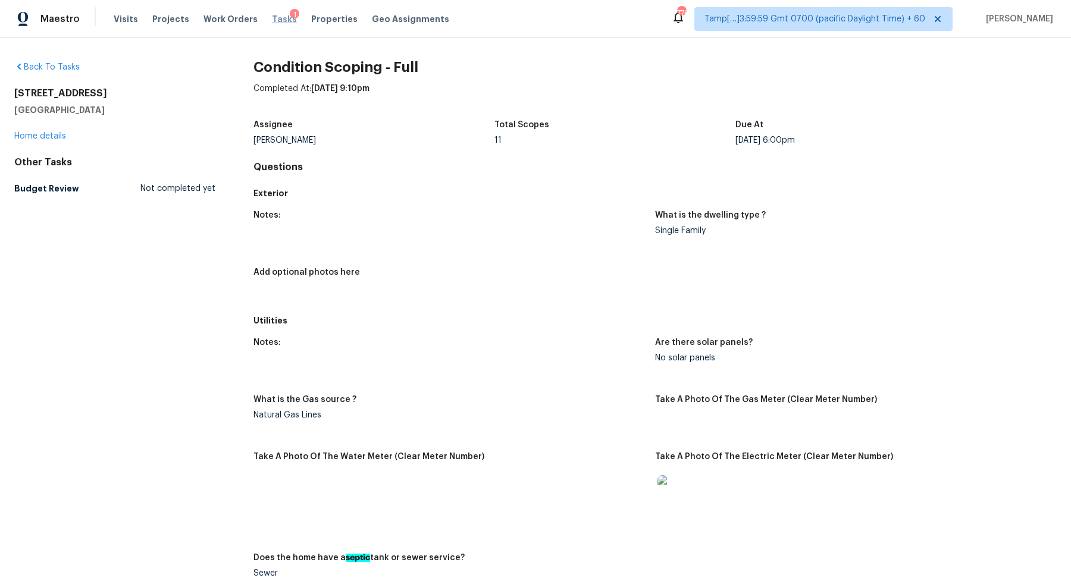
click at [272, 21] on span "Tasks" at bounding box center [284, 19] width 25 height 8
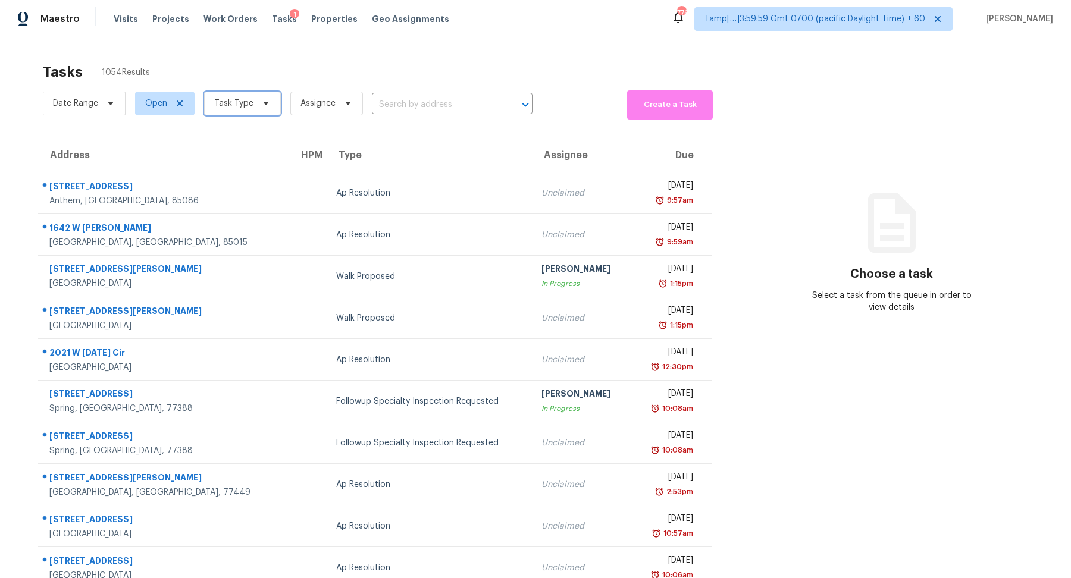
click at [250, 99] on span "Task Type" at bounding box center [242, 104] width 77 height 24
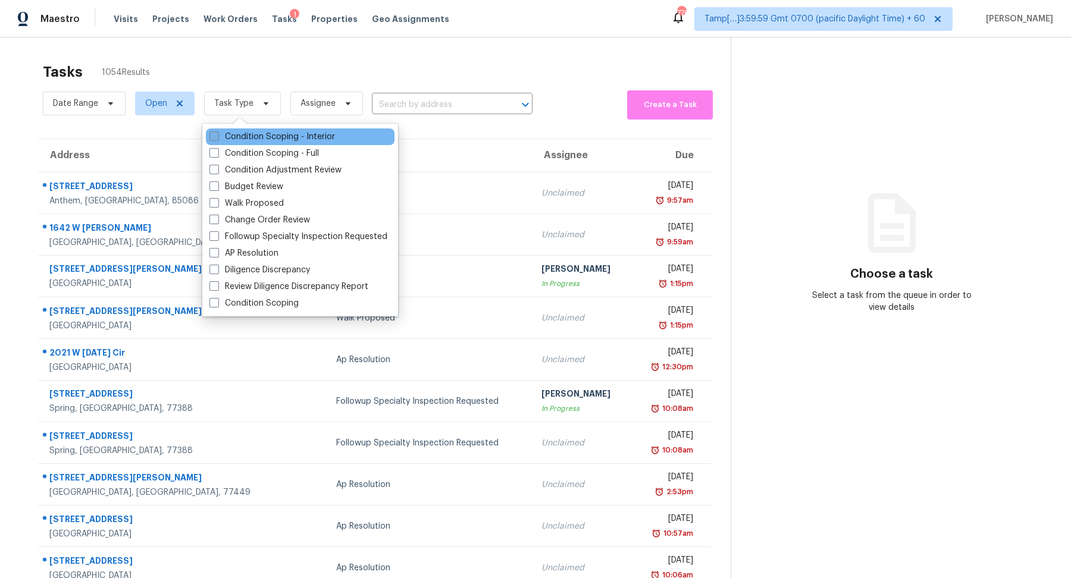
click at [288, 135] on label "Condition Scoping - Interior" at bounding box center [272, 137] width 126 height 12
click at [217, 135] on input "Condition Scoping - Interior" at bounding box center [213, 135] width 8 height 8
checkbox input "true"
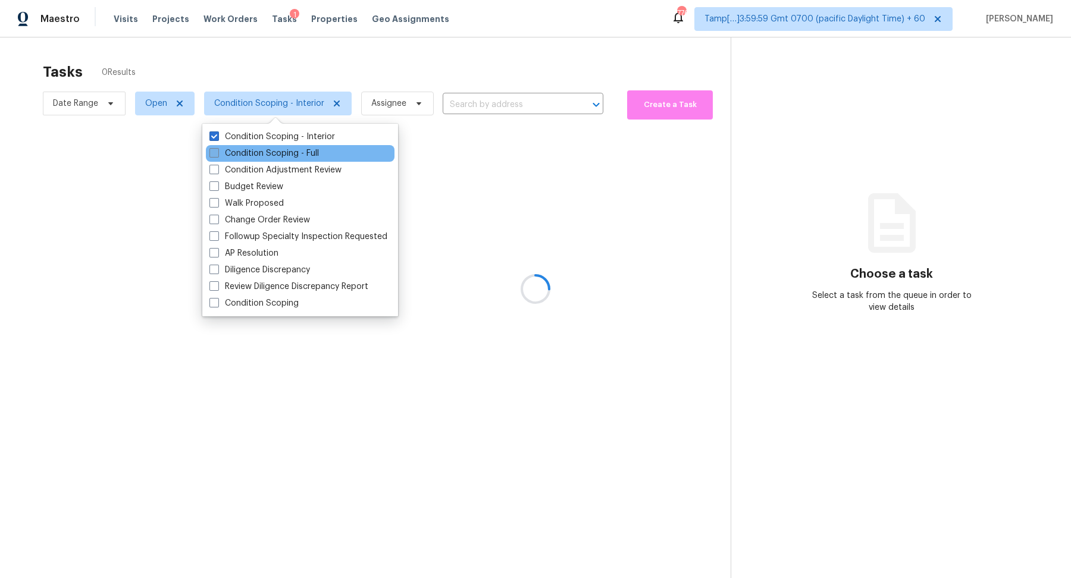
click at [287, 153] on label "Condition Scoping - Full" at bounding box center [263, 154] width 109 height 12
click at [217, 153] on input "Condition Scoping - Full" at bounding box center [213, 152] width 8 height 8
checkbox input "true"
click at [451, 39] on div at bounding box center [535, 289] width 1071 height 578
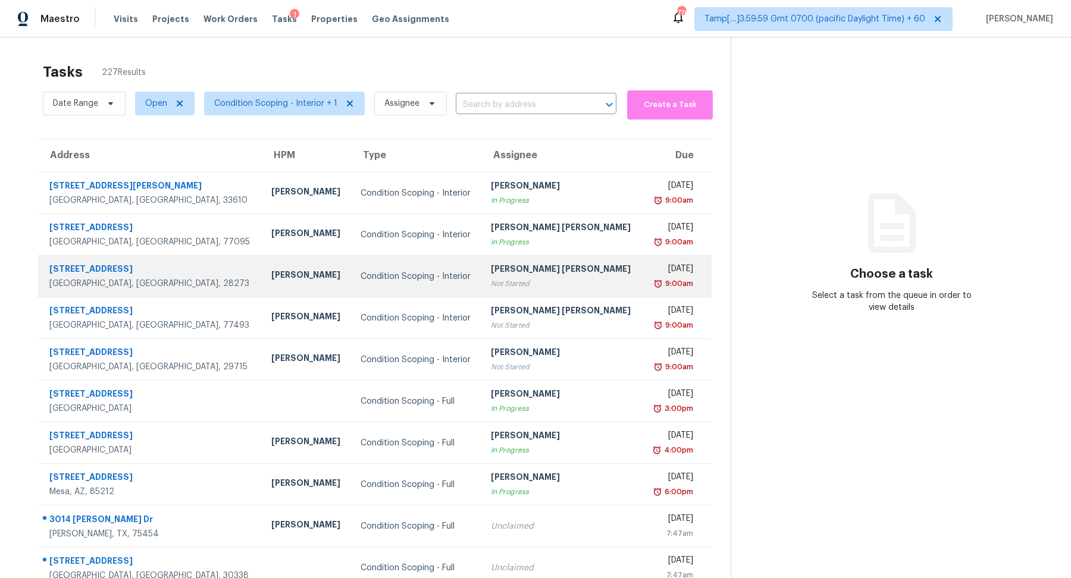
scroll to position [41, 0]
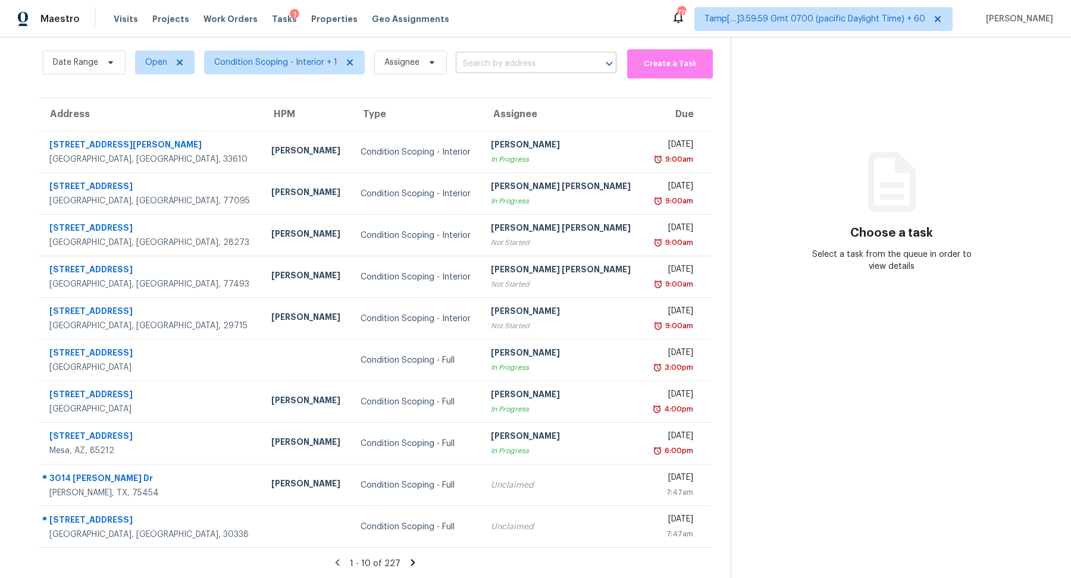
click at [478, 62] on input "text" at bounding box center [519, 64] width 127 height 18
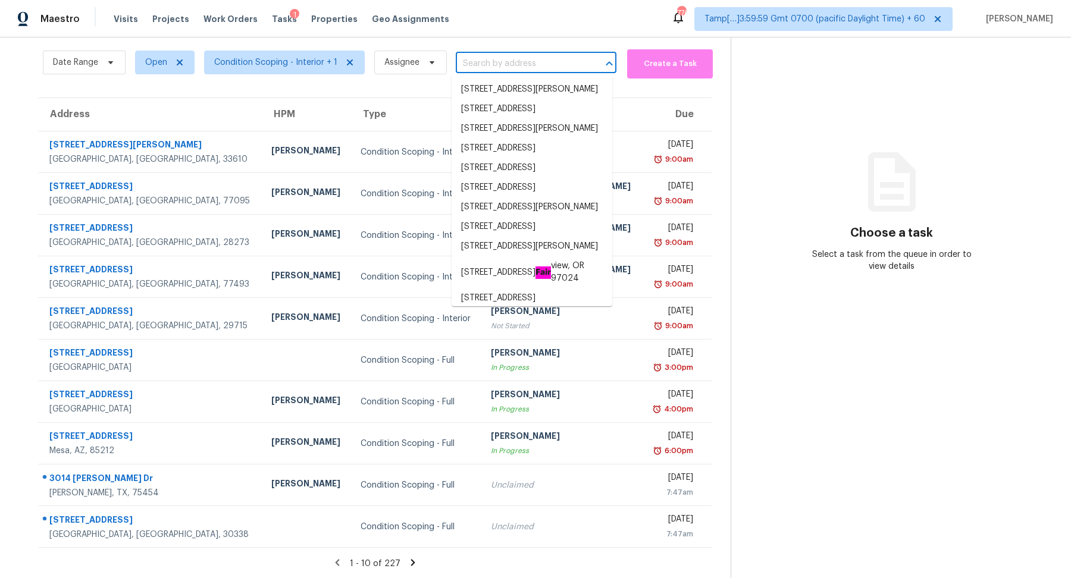
paste input "1949 E Anchor Dr, Deltona, FL 32725"
type input "1949 E Anchor Dr, Deltona, FL 32725"
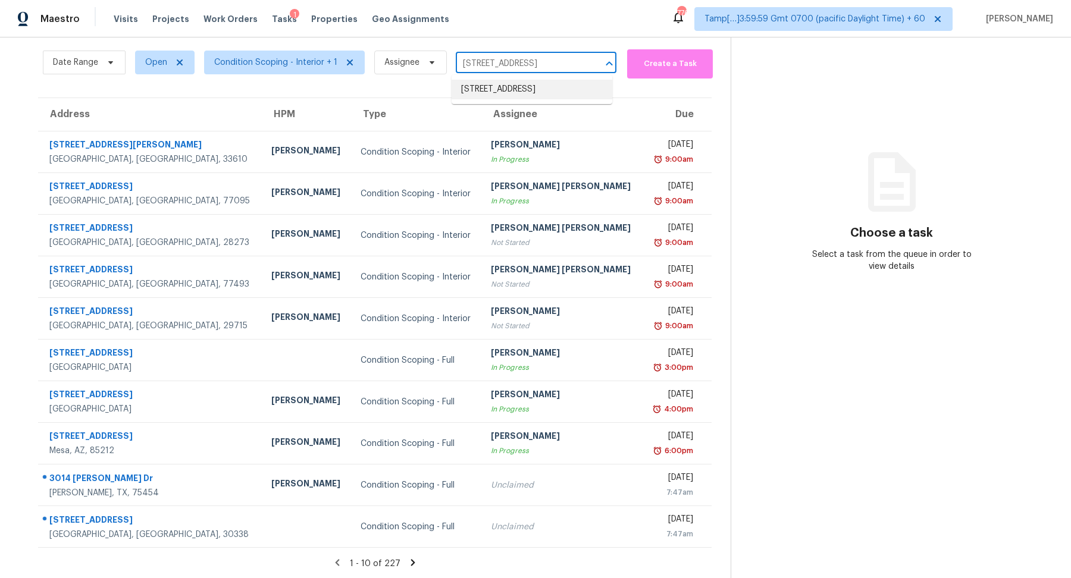
click at [524, 93] on li "1949 E Anchor Dr, Deltona, FL 32725" at bounding box center [531, 90] width 161 height 20
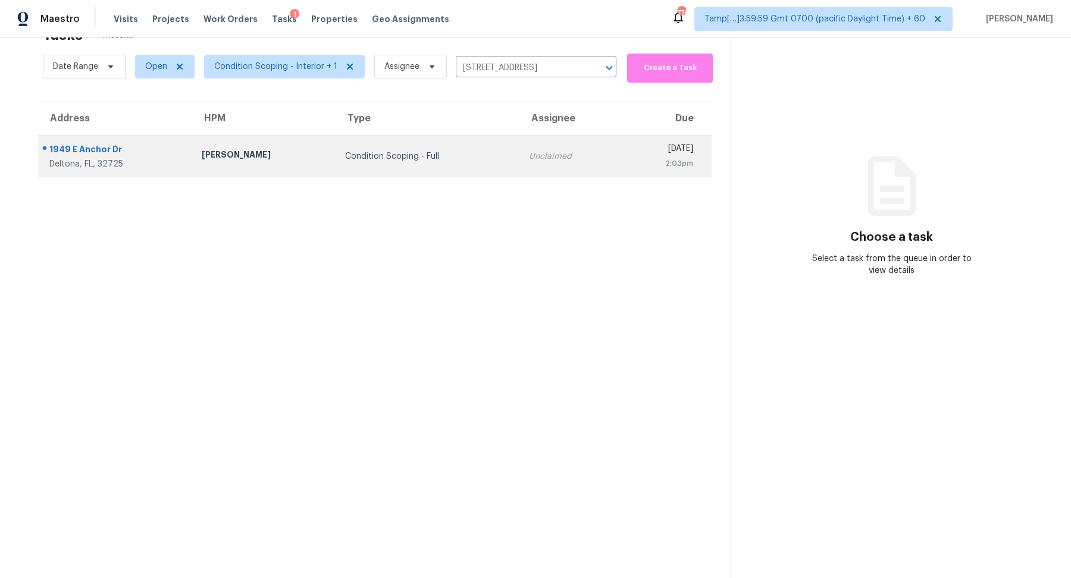
click at [447, 140] on td "Condition Scoping - Full" at bounding box center [427, 157] width 184 height 42
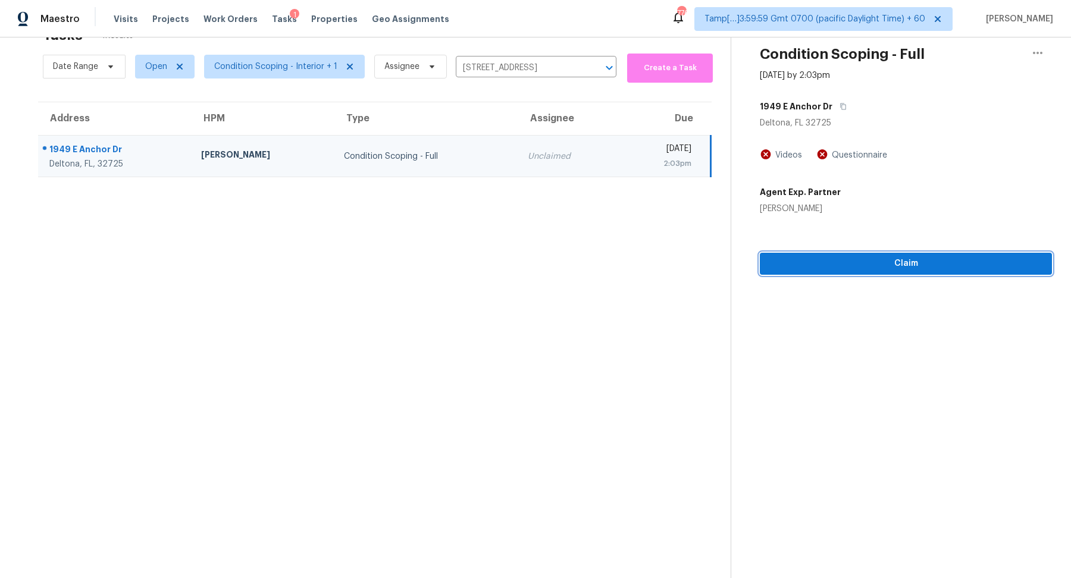
click at [845, 261] on span "Claim" at bounding box center [905, 263] width 273 height 15
click at [832, 269] on span "Start Assessment" at bounding box center [905, 263] width 273 height 15
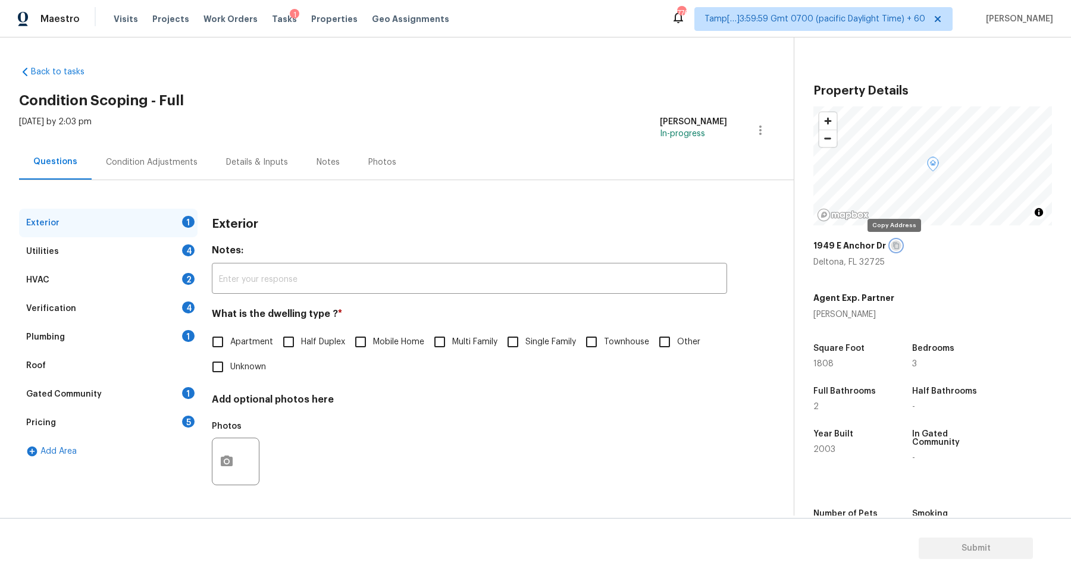
click at [890, 246] on button "button" at bounding box center [895, 245] width 11 height 11
click at [534, 353] on label "Single Family" at bounding box center [538, 342] width 76 height 25
click at [525, 353] on input "Single Family" at bounding box center [512, 342] width 25 height 25
checkbox input "true"
click at [279, 21] on span "Tasks" at bounding box center [284, 19] width 25 height 8
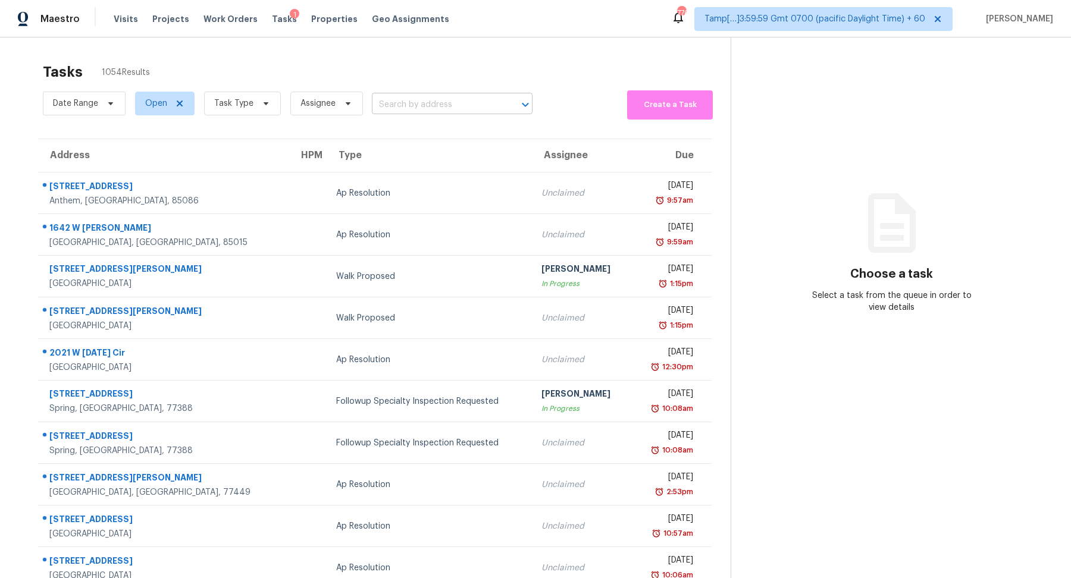
click at [412, 103] on input "text" at bounding box center [435, 105] width 127 height 18
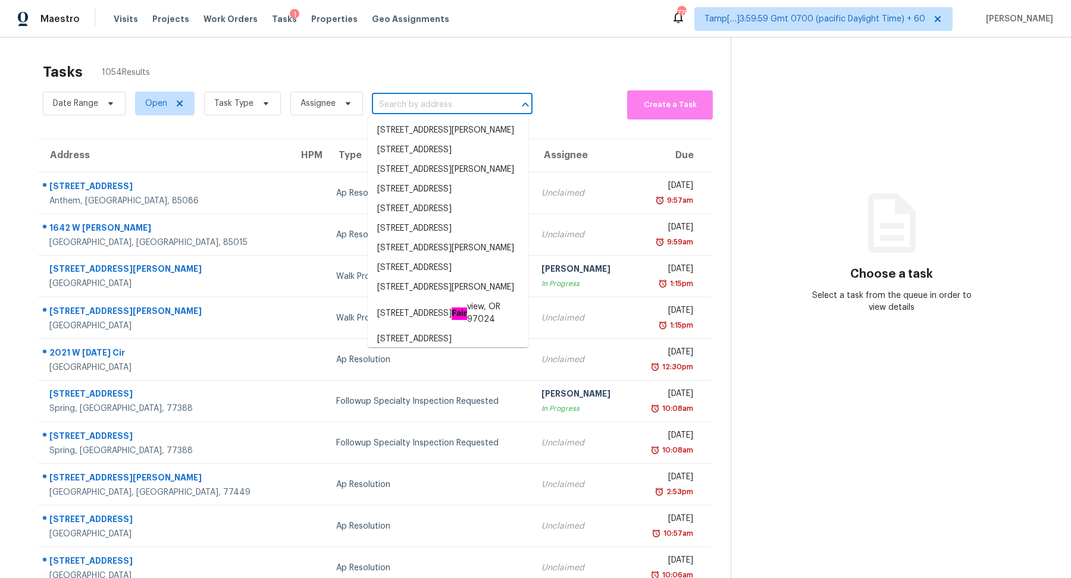
paste input "1881 W Horn Mesa Pl, Tucson, AZ 85713"
type input "1881 W Horn Mesa Pl, Tucson, AZ 85713"
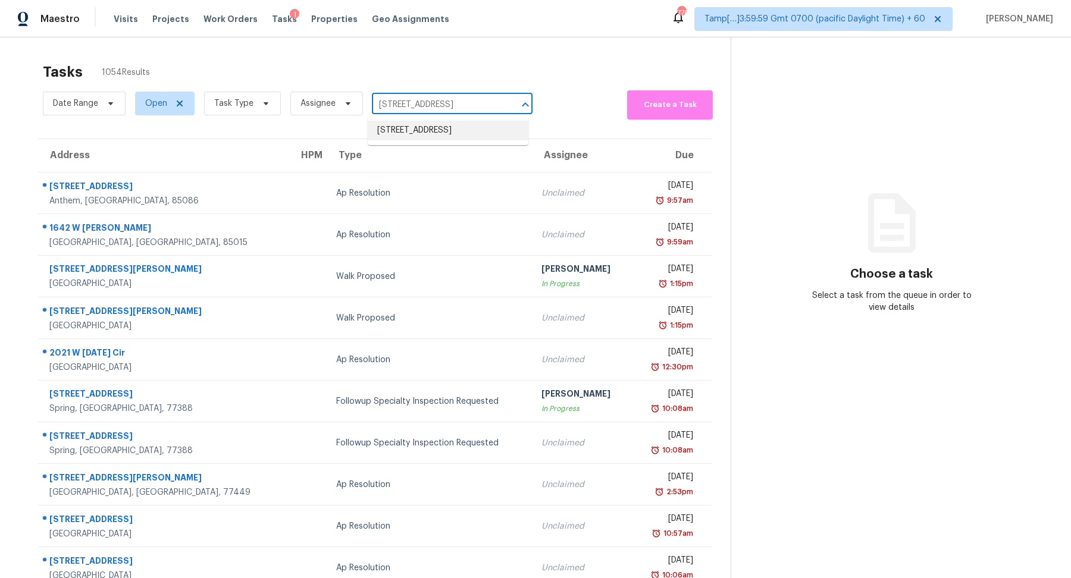
click at [454, 135] on li "1881 W Horn Mesa Pl, Tucson, AZ 85713" at bounding box center [448, 131] width 161 height 20
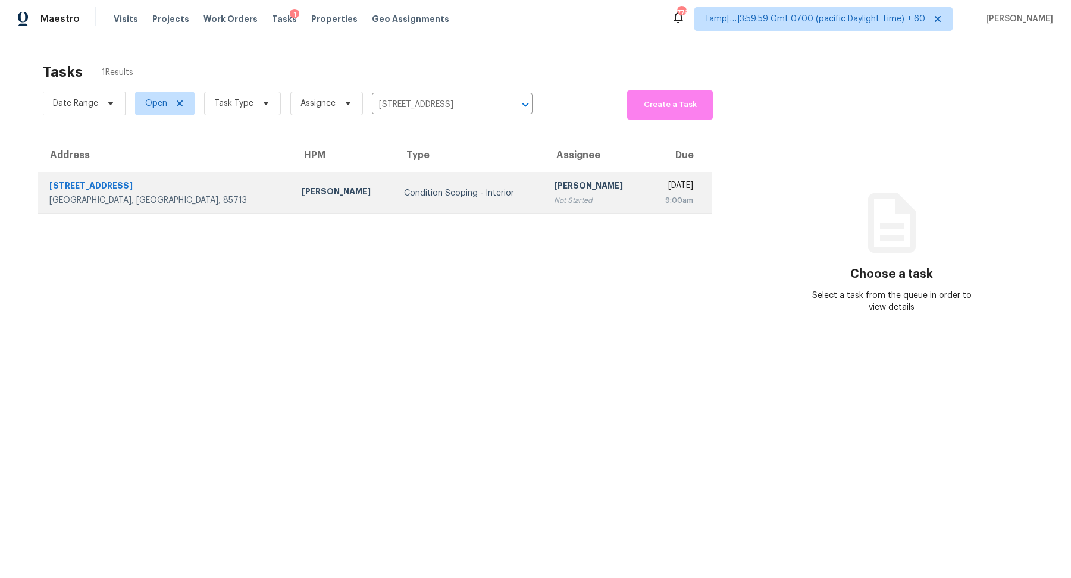
click at [418, 187] on div "Condition Scoping - Interior" at bounding box center [469, 193] width 131 height 12
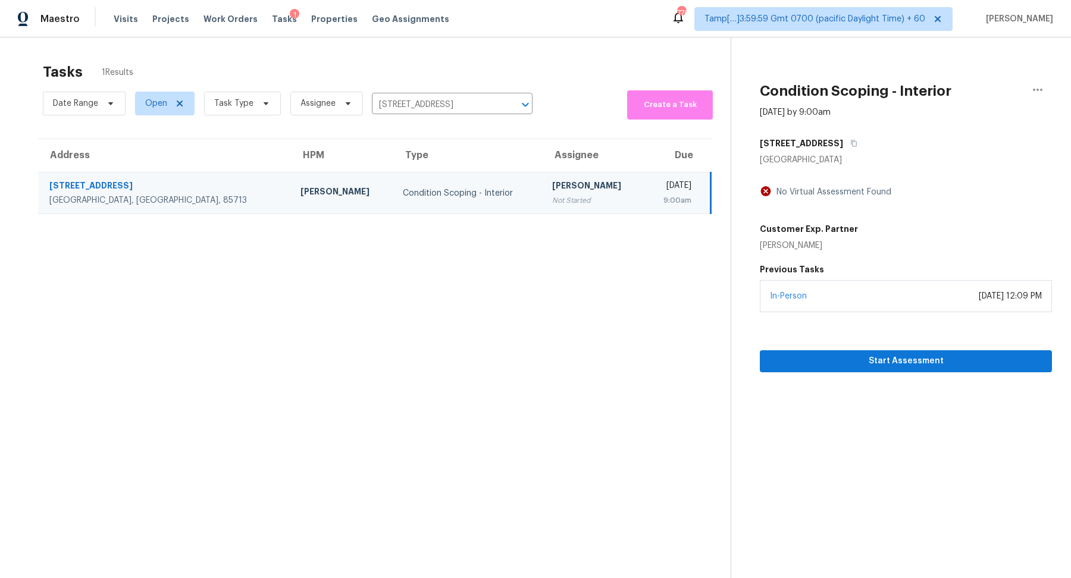
click at [906, 297] on div "In-Person August 11, 2025 at 12:09 PM" at bounding box center [906, 296] width 292 height 32
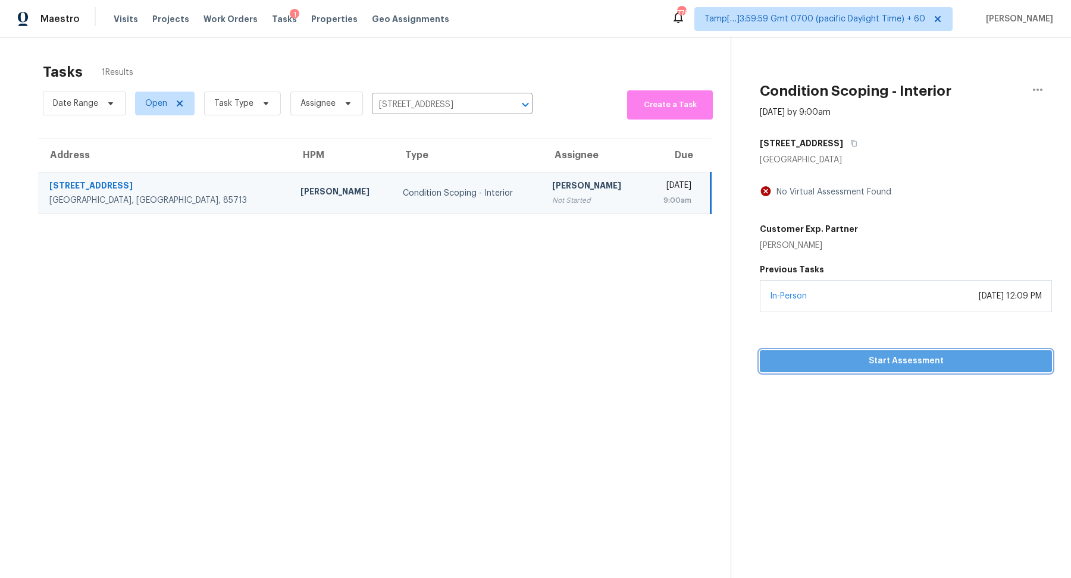
click at [905, 356] on span "Start Assessment" at bounding box center [905, 361] width 273 height 15
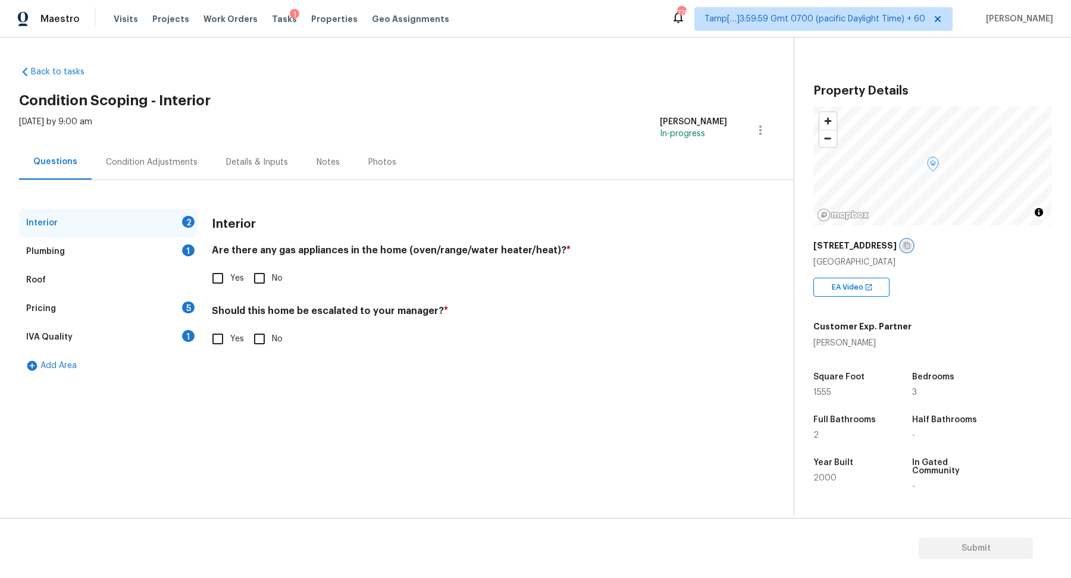
click at [903, 244] on icon "button" at bounding box center [906, 245] width 7 height 7
click at [223, 280] on input "Yes" at bounding box center [217, 278] width 25 height 25
checkbox input "true"
click at [255, 339] on input "No" at bounding box center [259, 339] width 25 height 25
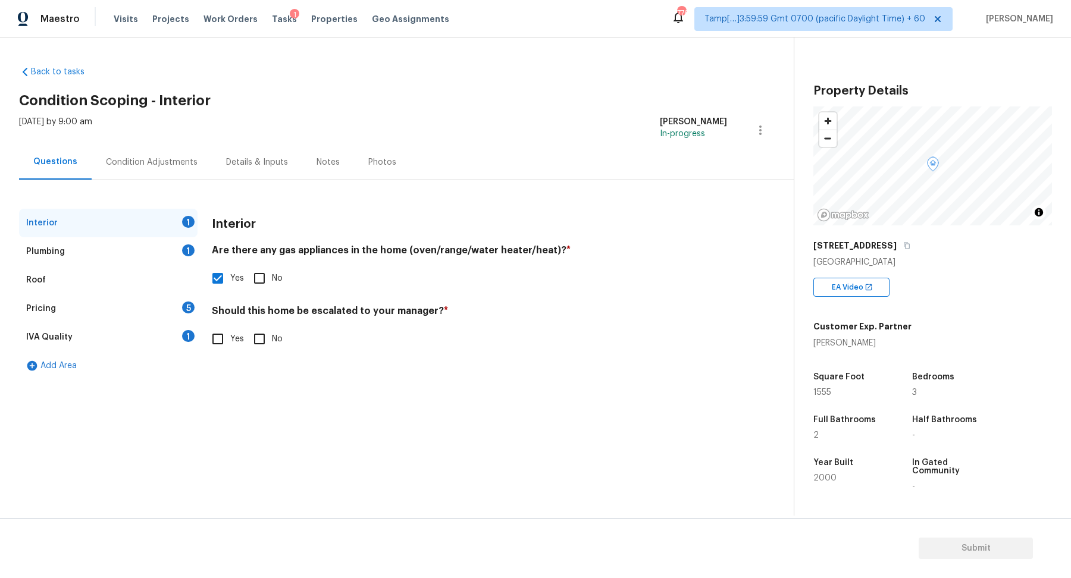
checkbox input "true"
click at [155, 251] on div "Plumbing 1" at bounding box center [108, 251] width 178 height 29
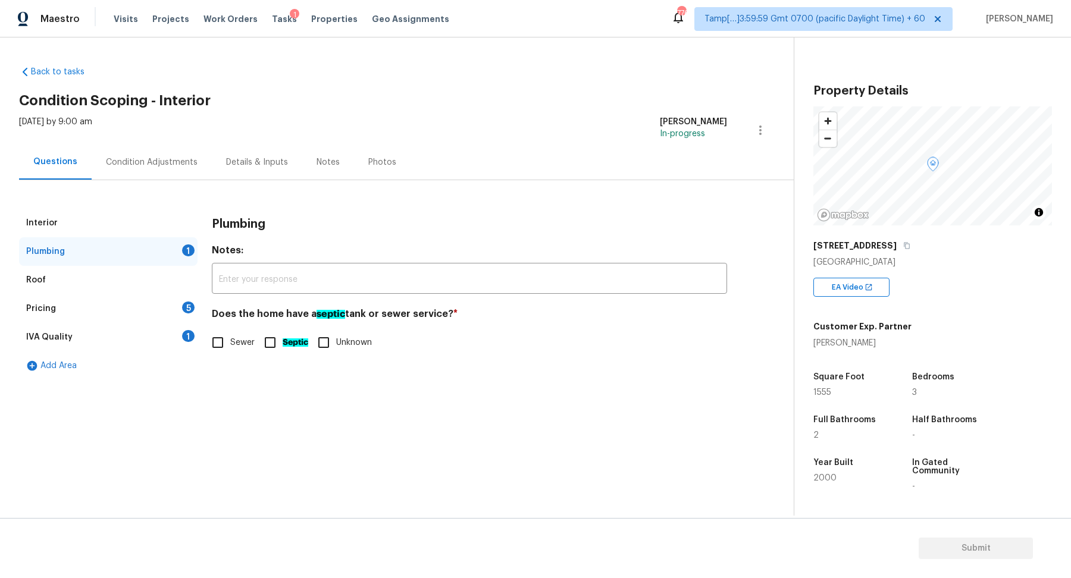
click at [239, 342] on span "Sewer" at bounding box center [242, 343] width 24 height 12
click at [230, 342] on input "Sewer" at bounding box center [217, 342] width 25 height 25
checkbox input "true"
click at [173, 317] on div "Pricing 5" at bounding box center [108, 308] width 178 height 29
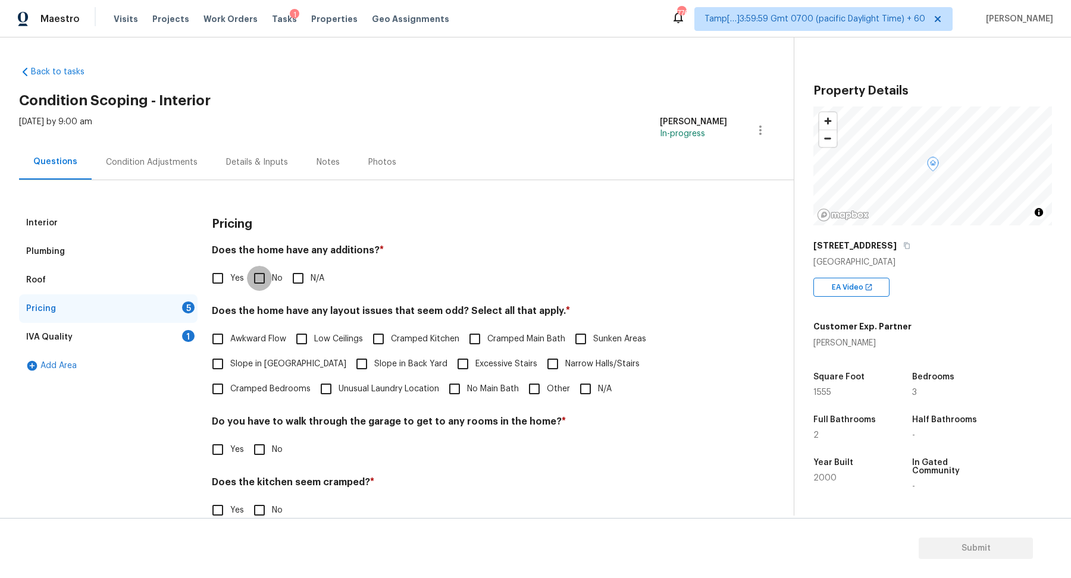
click at [249, 278] on input "No" at bounding box center [259, 278] width 25 height 25
checkbox input "true"
click at [242, 356] on label "Slope in Front Yard" at bounding box center [275, 364] width 141 height 25
click at [230, 356] on input "Slope in Front Yard" at bounding box center [217, 364] width 25 height 25
checkbox input "true"
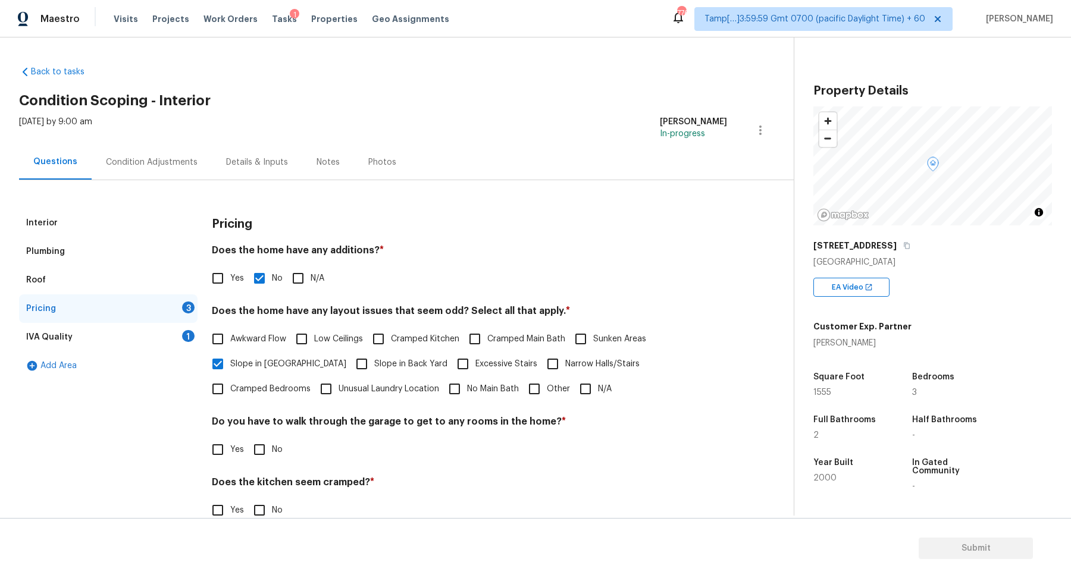
click at [362, 356] on label "Slope in Back Yard" at bounding box center [398, 364] width 98 height 25
click at [362, 356] on input "Slope in Back Yard" at bounding box center [361, 364] width 25 height 25
checkbox input "true"
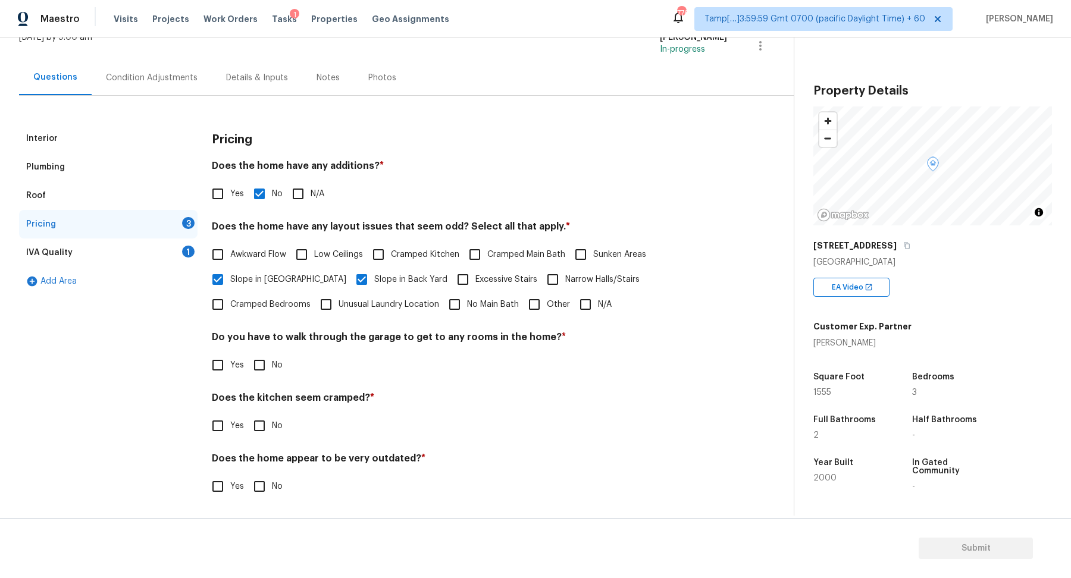
click at [255, 365] on input "No" at bounding box center [259, 365] width 25 height 25
checkbox input "true"
click at [247, 413] on input "No" at bounding box center [259, 425] width 25 height 25
checkbox input "true"
click at [247, 475] on input "No" at bounding box center [259, 487] width 25 height 25
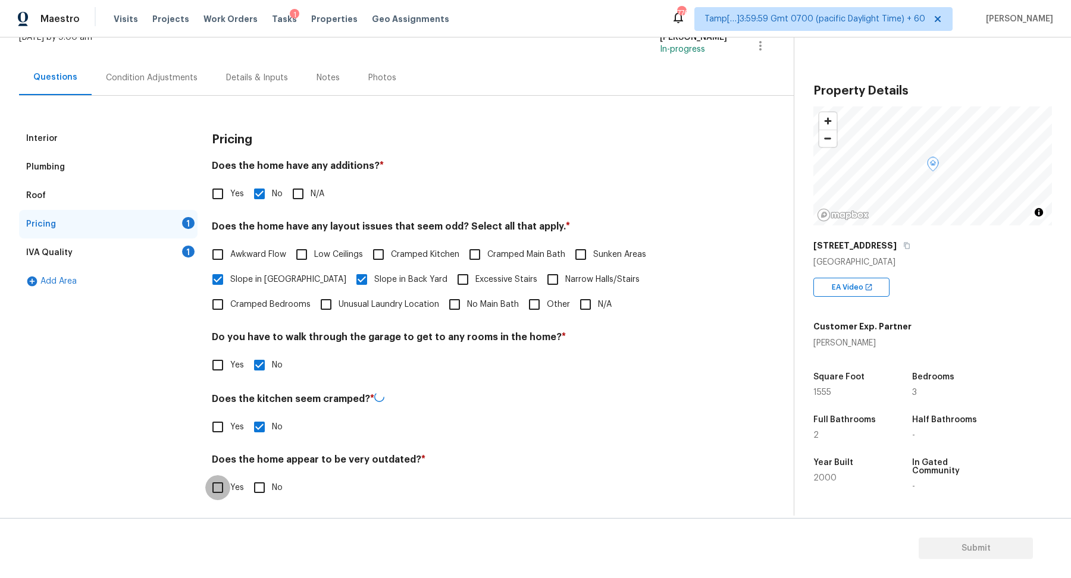
checkbox input "true"
click at [163, 241] on div "IVA Quality 1" at bounding box center [108, 253] width 178 height 29
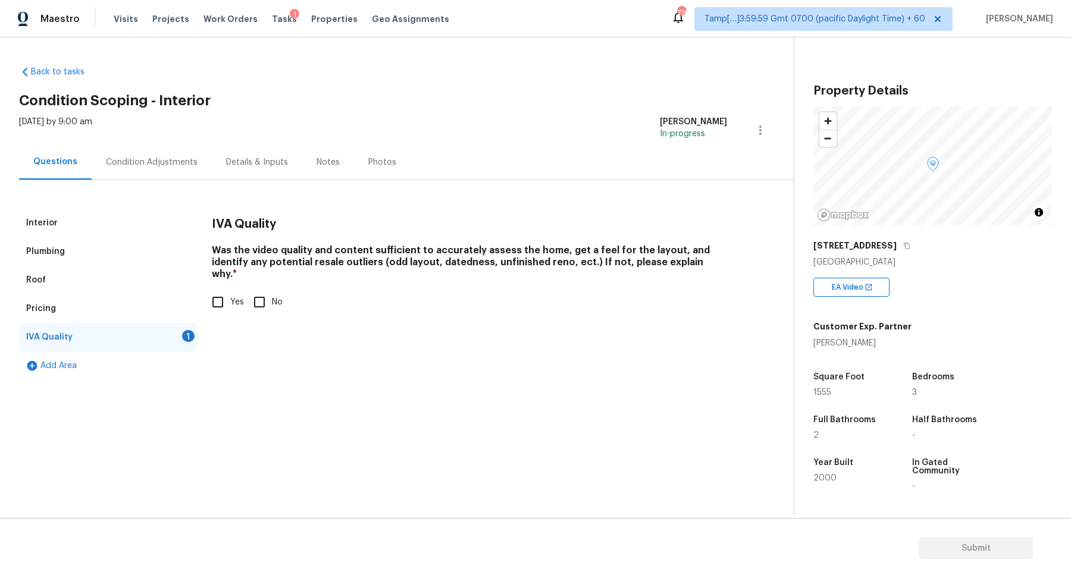
click at [230, 296] on span "Yes" at bounding box center [237, 302] width 14 height 12
click at [230, 290] on input "Yes" at bounding box center [217, 302] width 25 height 25
checkbox input "true"
click at [172, 166] on div "Condition Adjustments" at bounding box center [152, 162] width 92 height 12
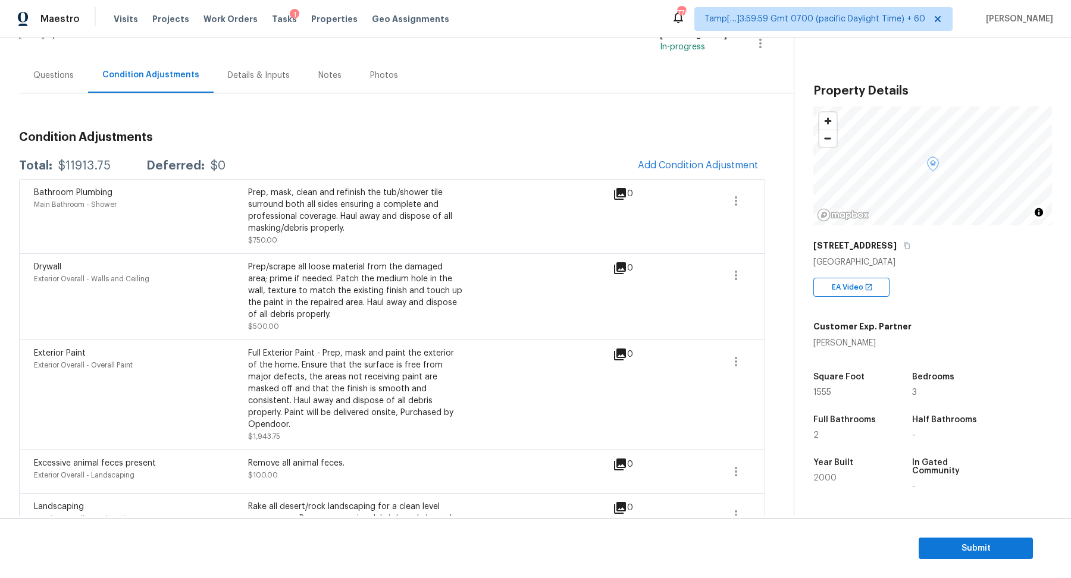
scroll to position [171, 0]
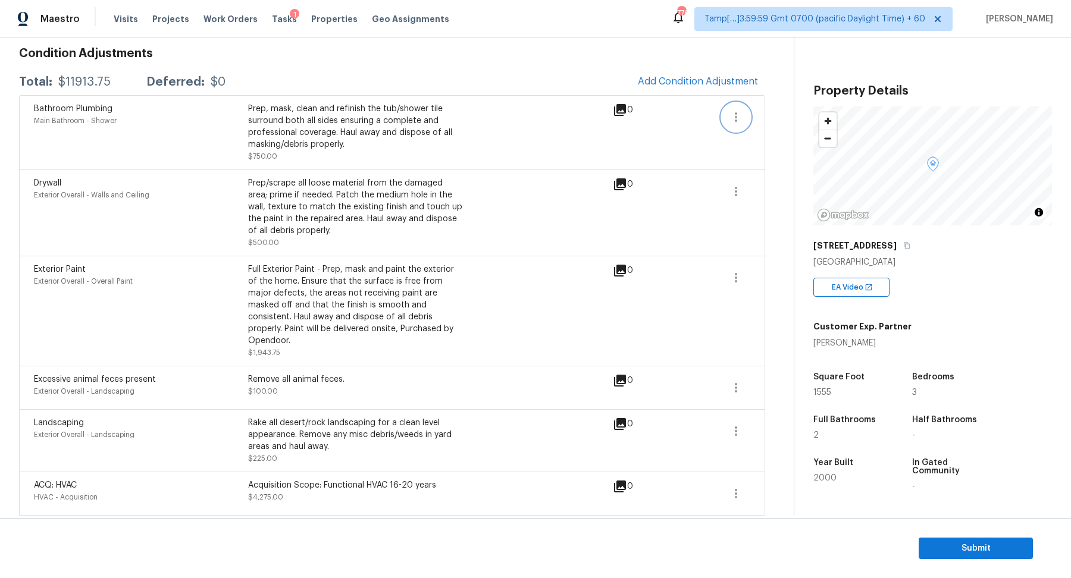
click at [741, 117] on icon "button" at bounding box center [736, 117] width 14 height 14
click at [761, 119] on div "Edit" at bounding box center [803, 114] width 93 height 12
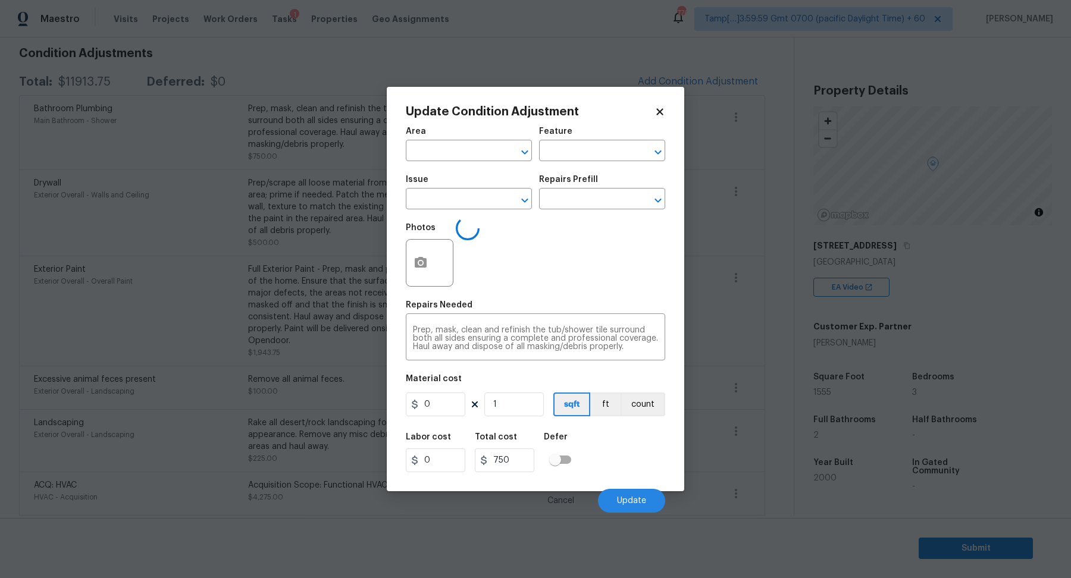
type input "Main Bathroom"
type input "Shower"
type input "Bathroom Plumbing"
type input "750"
click at [297, 275] on body "Maestro Visits Projects Work Orders Tasks 1 Properties Geo Assignments 776 Tamp…" at bounding box center [535, 289] width 1071 height 578
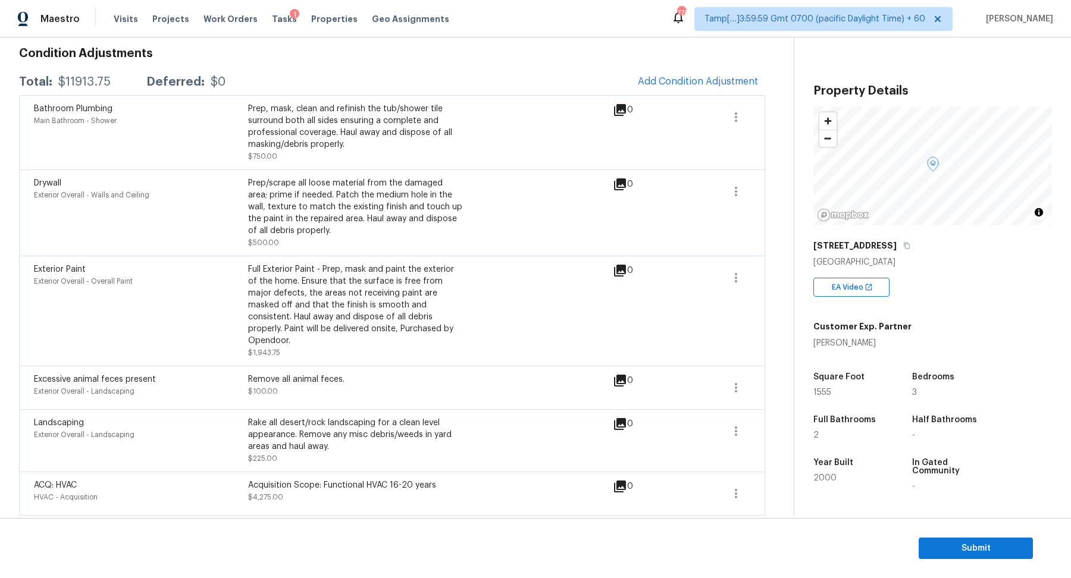
scroll to position [83, 0]
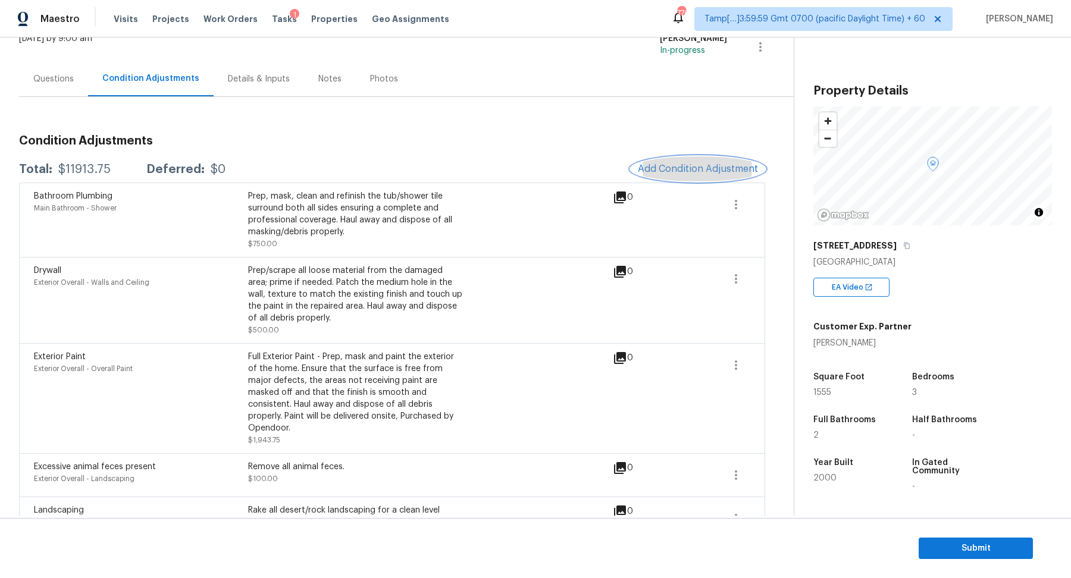
click at [646, 172] on span "Add Condition Adjustment" at bounding box center [698, 169] width 120 height 11
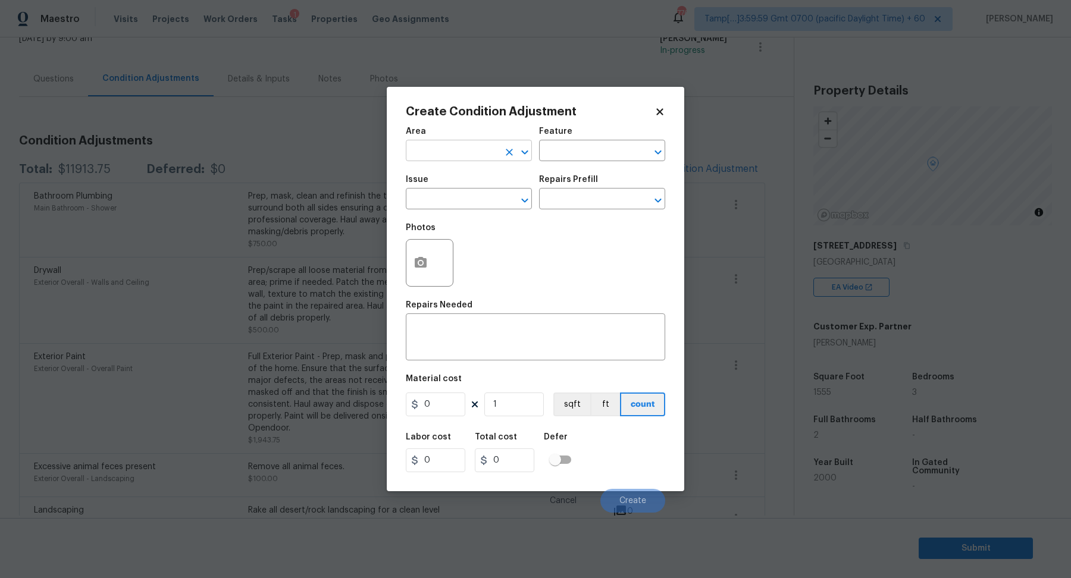
click at [416, 148] on input "text" at bounding box center [452, 152] width 93 height 18
click at [467, 199] on li "Interior Overall" at bounding box center [469, 198] width 126 height 20
type input "Interior Overall"
click at [467, 199] on input "text" at bounding box center [452, 200] width 93 height 18
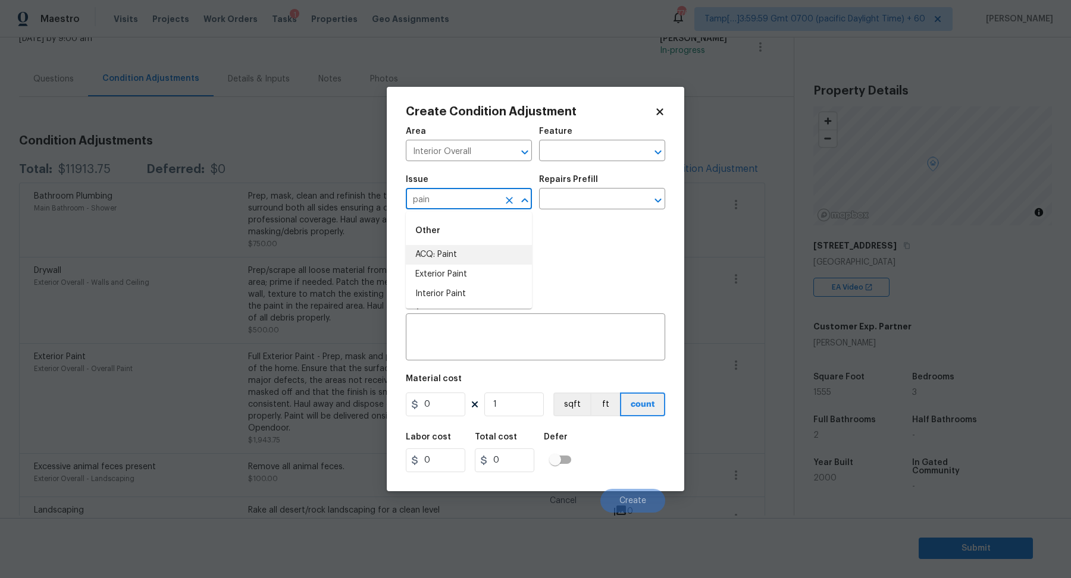
click at [447, 245] on li "ACQ: Paint" at bounding box center [469, 255] width 126 height 20
type input "ACQ: Paint"
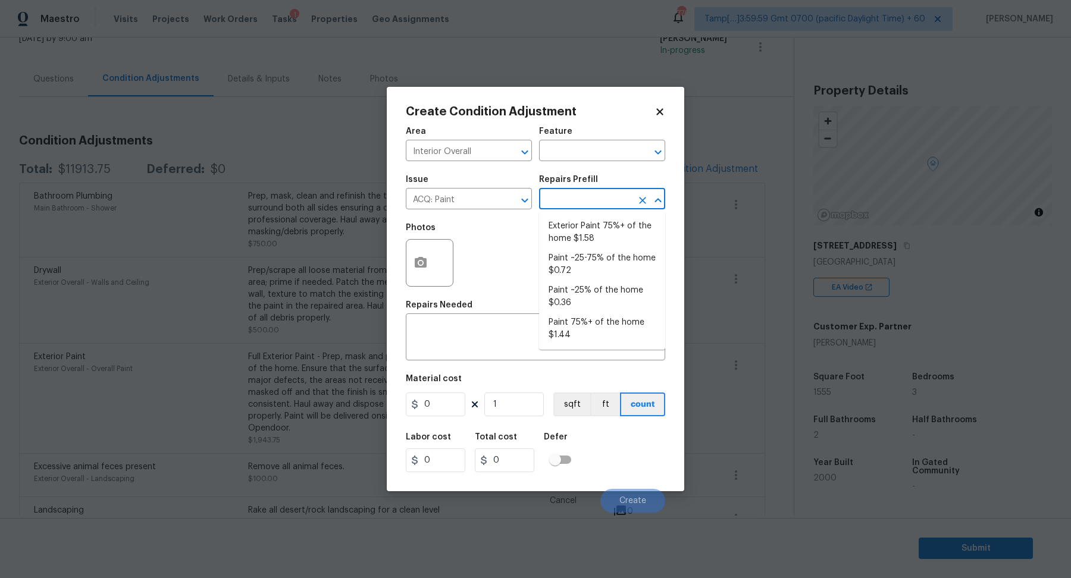
click at [617, 203] on input "text" at bounding box center [585, 200] width 93 height 18
click at [574, 330] on li "Paint 75%+ of the home $1.44" at bounding box center [602, 329] width 126 height 32
type input "Acquisition"
type textarea "Acquisition Scope: 75%+ of the home will likely require interior paint"
type input "1.44"
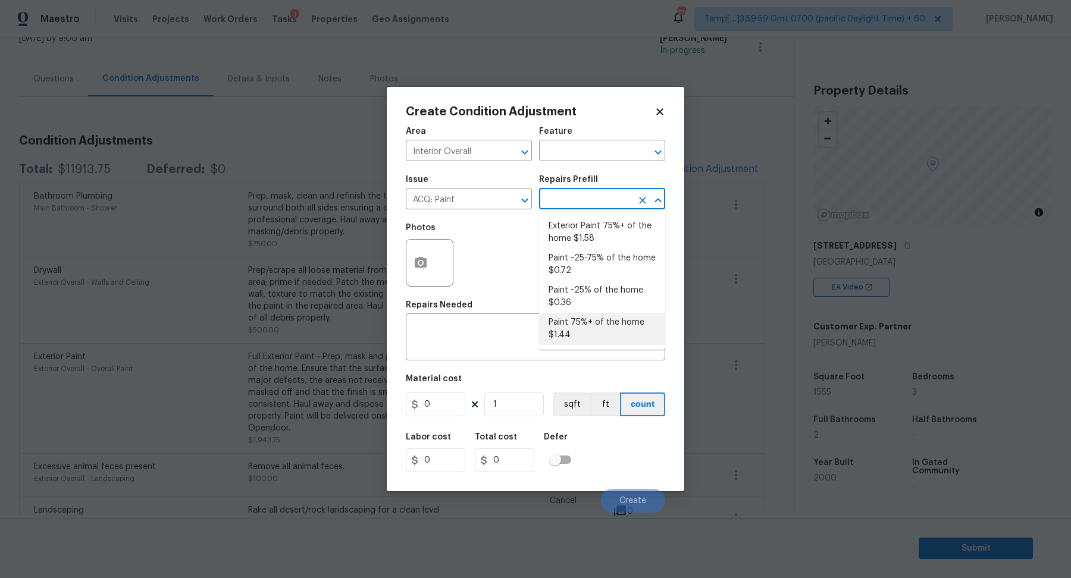
type input "1.44"
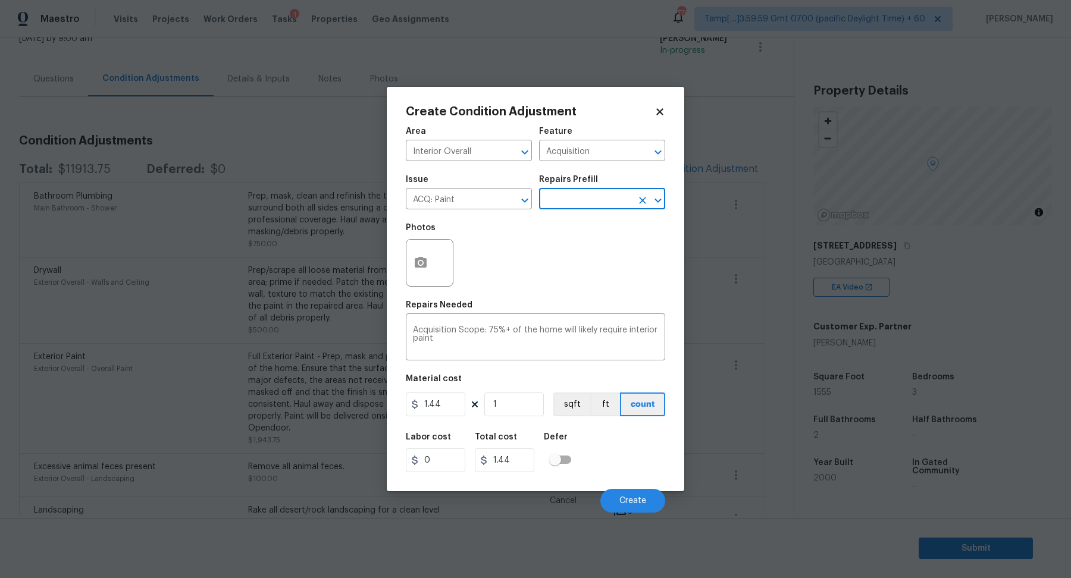
click at [433, 274] on div at bounding box center [430, 263] width 48 height 48
click at [426, 271] on button "button" at bounding box center [420, 263] width 29 height 46
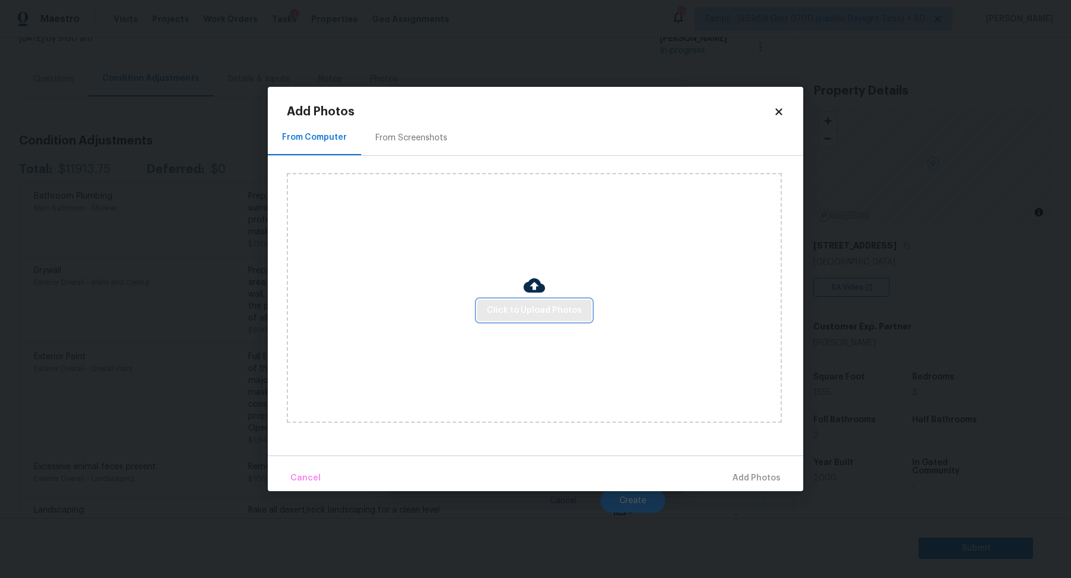
click at [498, 306] on span "Click to Upload Photos" at bounding box center [534, 310] width 95 height 15
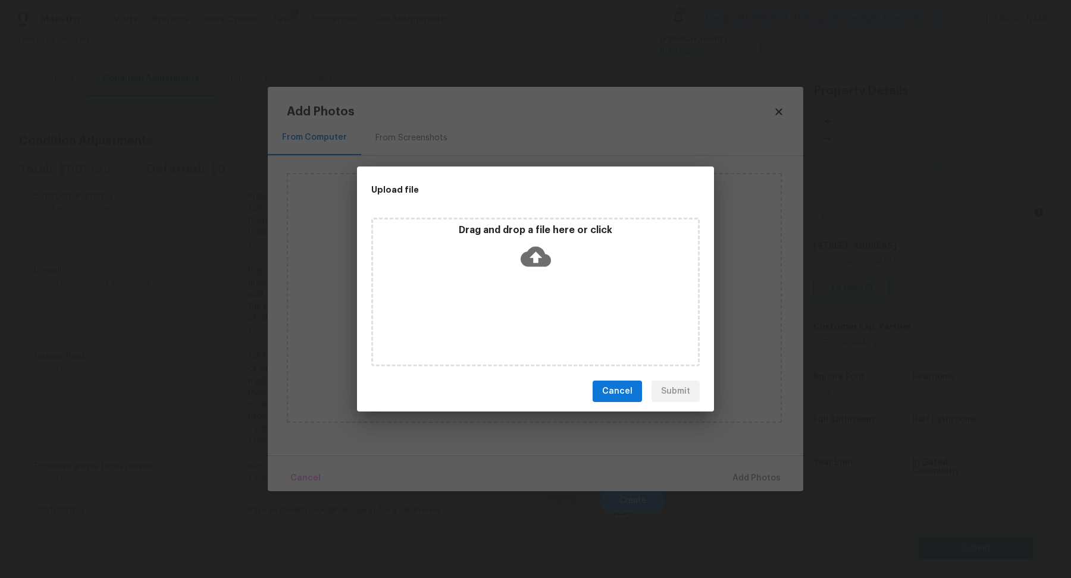
click at [529, 254] on icon at bounding box center [535, 257] width 30 height 20
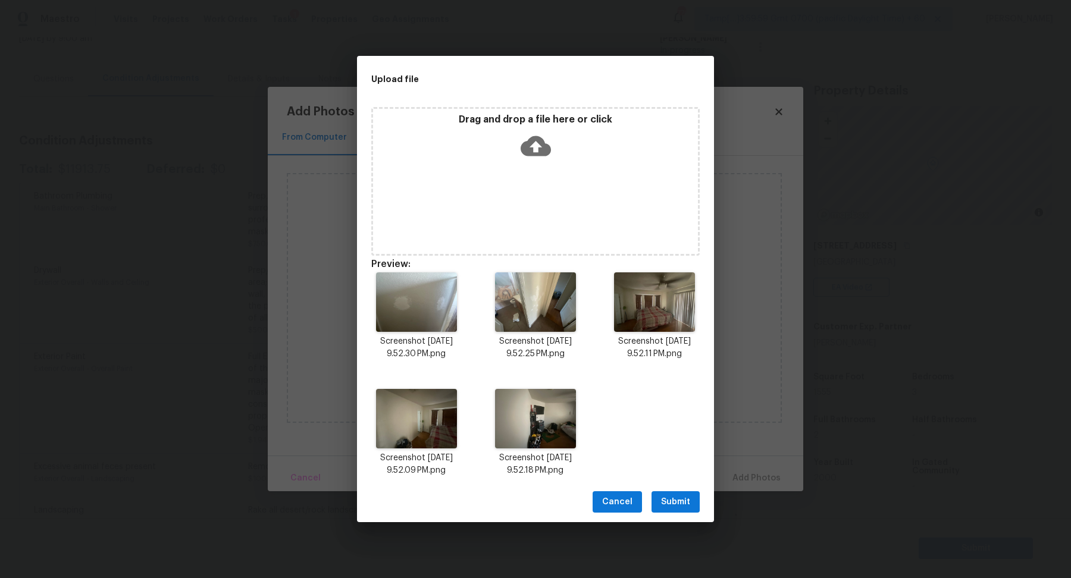
click at [669, 509] on span "Submit" at bounding box center [675, 502] width 29 height 15
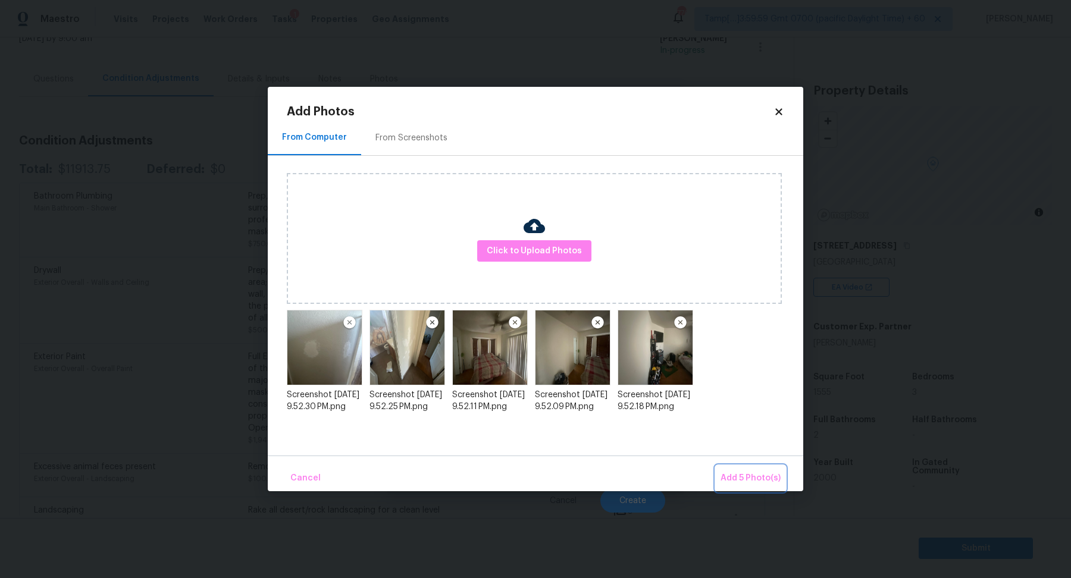
click at [767, 473] on span "Add 5 Photo(s)" at bounding box center [750, 478] width 60 height 15
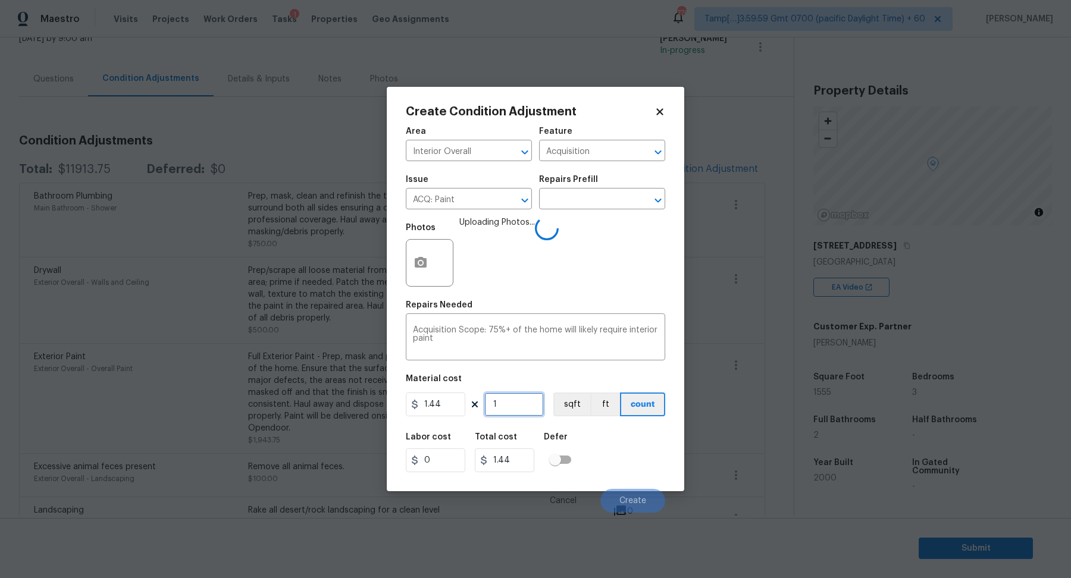
click at [534, 399] on input "1" at bounding box center [513, 405] width 59 height 24
type input "15"
type input "21.6"
type input "155"
type input "223.2"
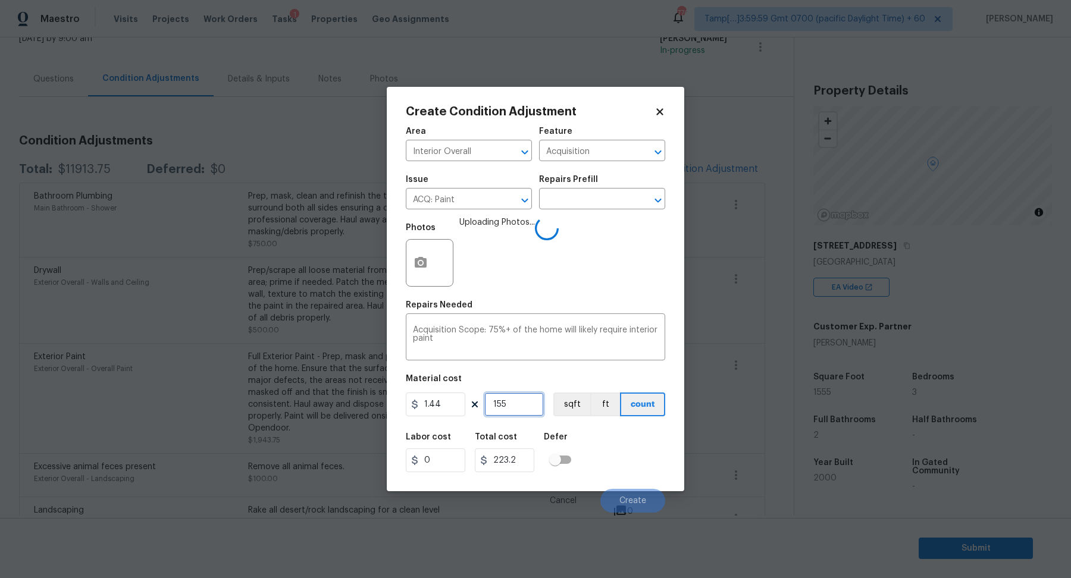
type input "1555"
type input "2239.2"
type input "1555"
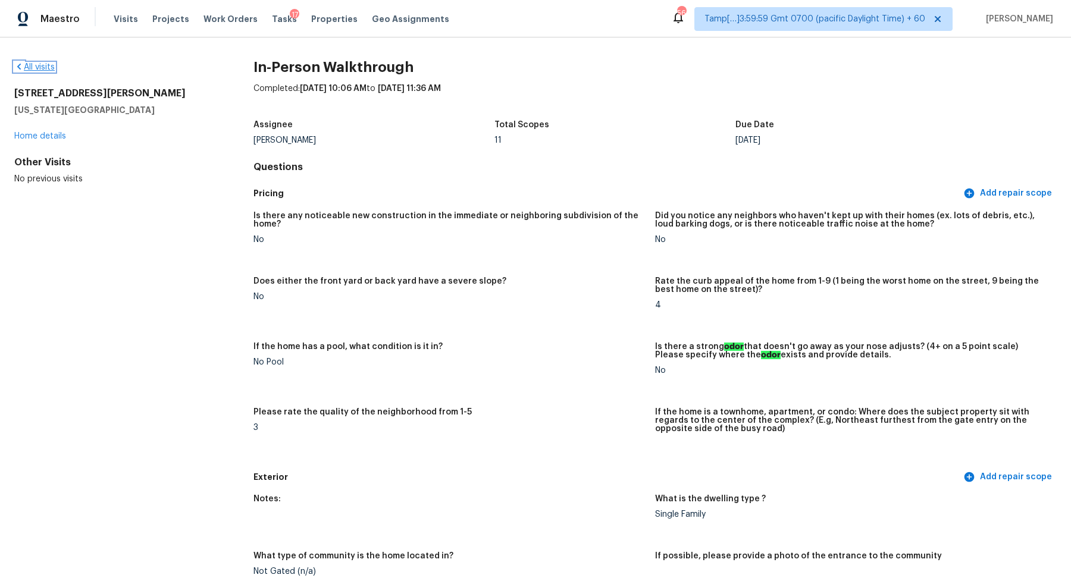
click at [33, 70] on link "All visits" at bounding box center [34, 67] width 40 height 8
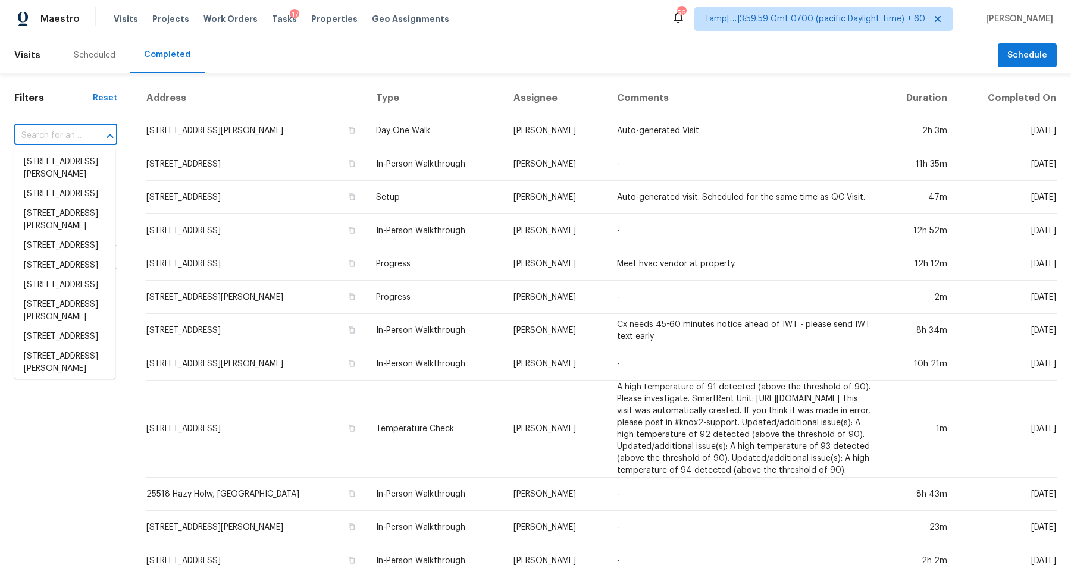
click at [77, 133] on input "text" at bounding box center [49, 136] width 70 height 18
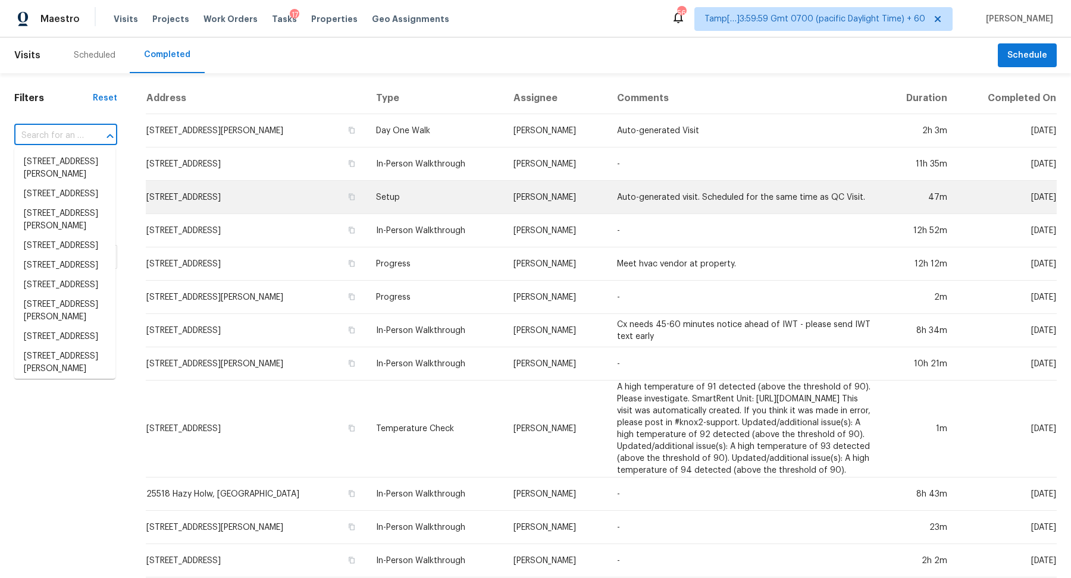
paste input "[STREET_ADDRESS]"
type input "[STREET_ADDRESS]"
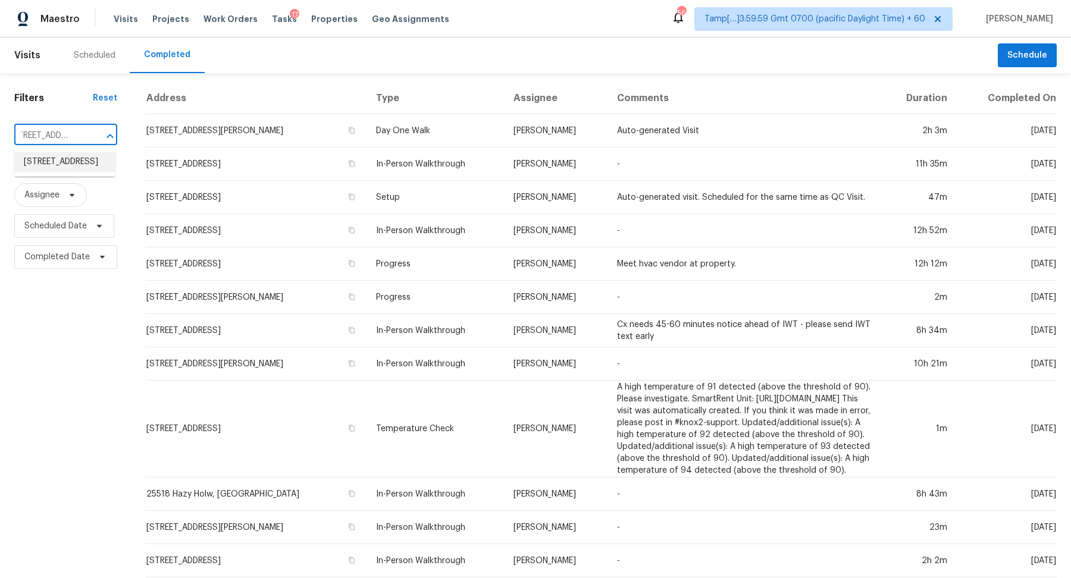
click at [54, 170] on li "[STREET_ADDRESS]" at bounding box center [64, 162] width 101 height 20
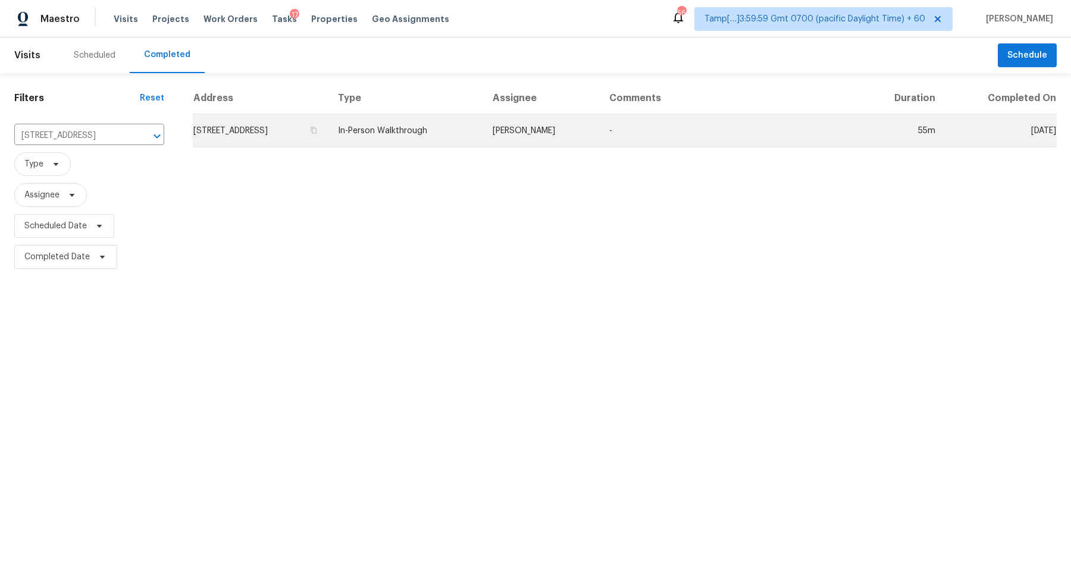
click at [297, 124] on td "[STREET_ADDRESS]" at bounding box center [261, 130] width 136 height 33
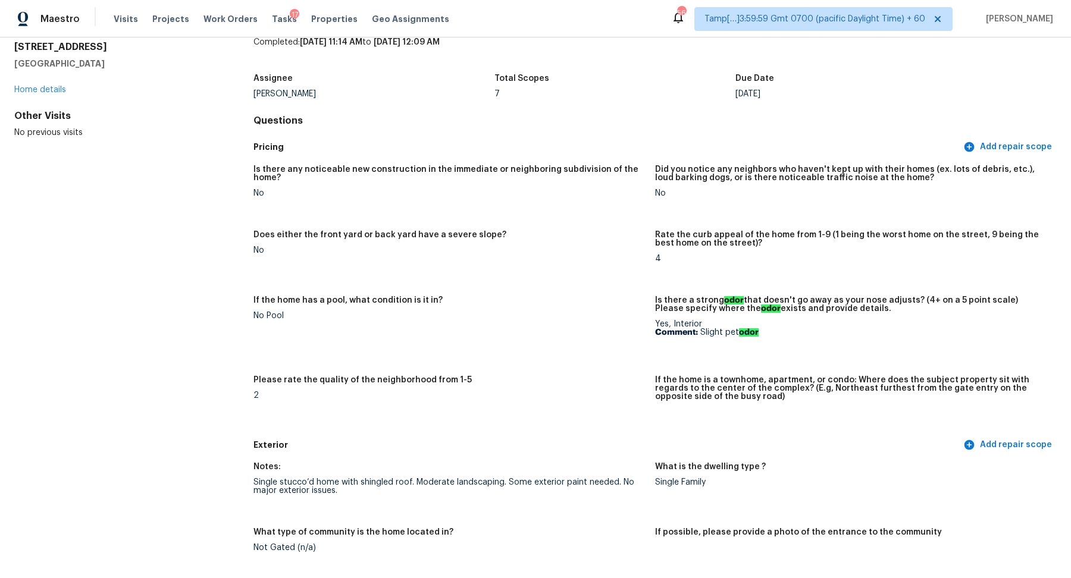
scroll to position [503, 0]
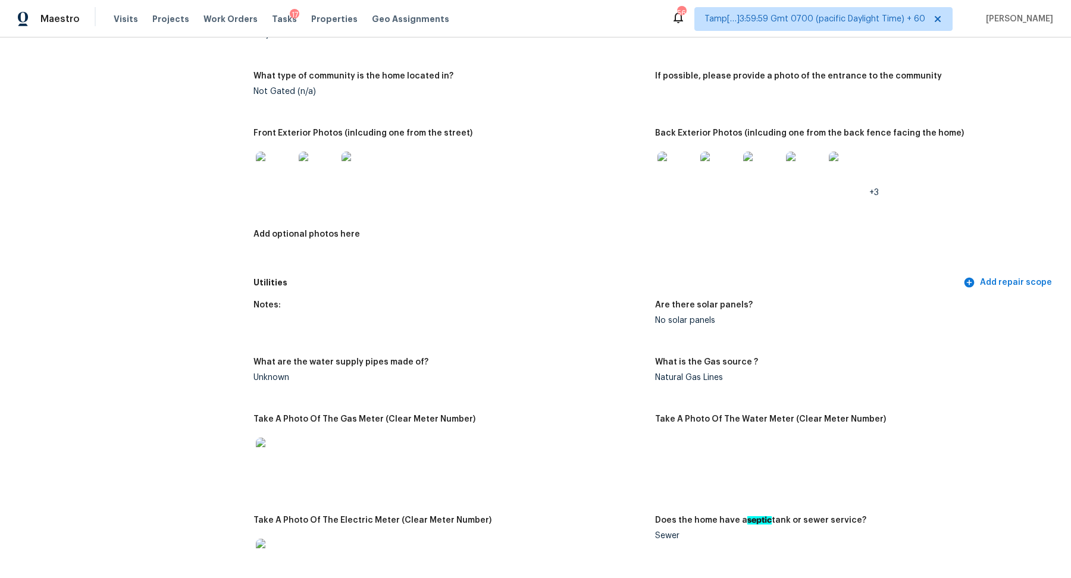
click at [288, 184] on img at bounding box center [275, 171] width 38 height 38
click at [288, 171] on img at bounding box center [275, 171] width 38 height 38
click at [680, 162] on img at bounding box center [676, 171] width 38 height 38
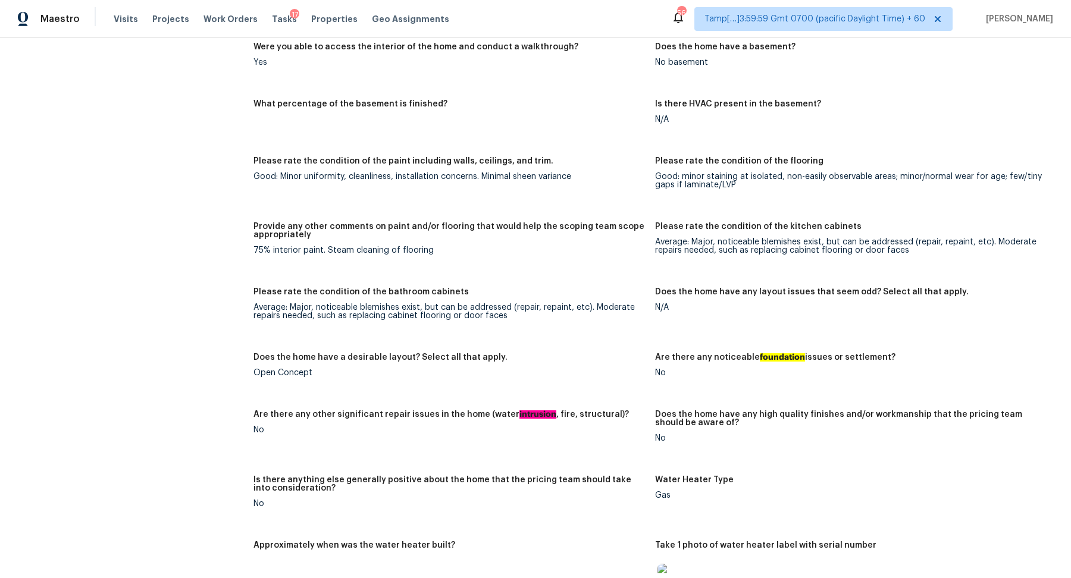
scroll to position [1877, 0]
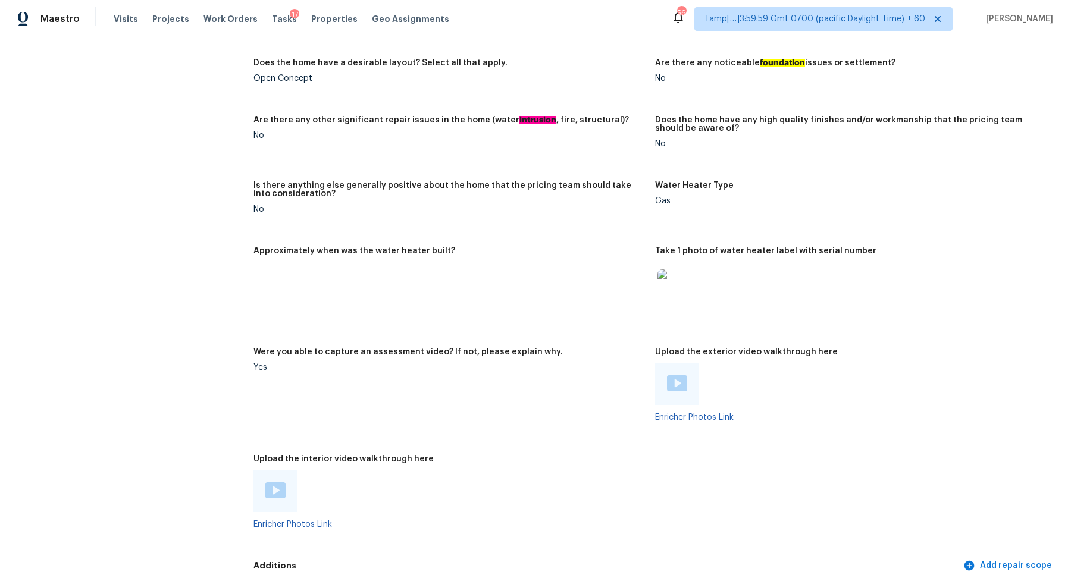
click at [272, 487] on img at bounding box center [275, 490] width 20 height 16
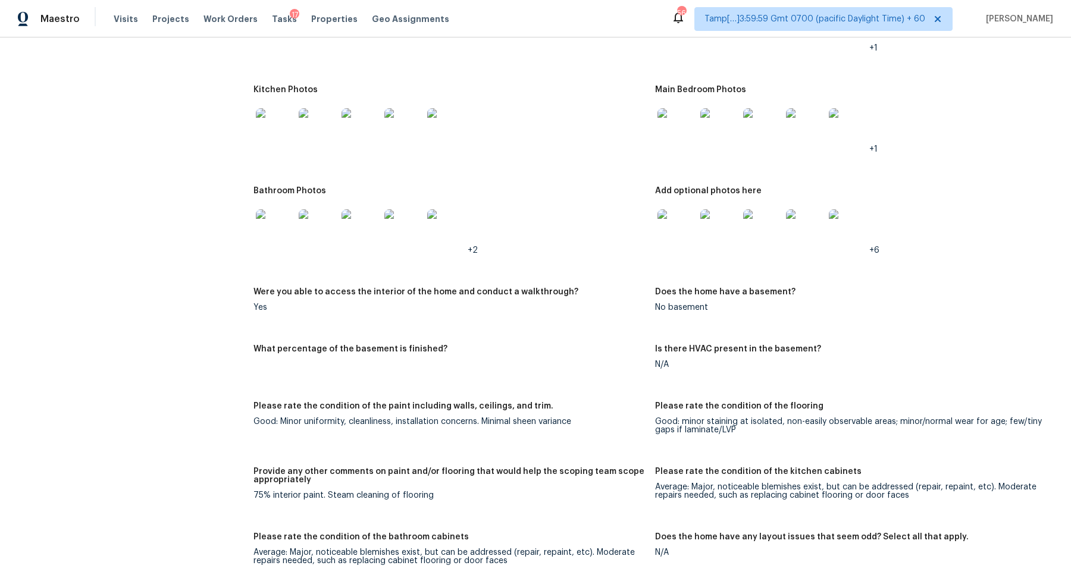
scroll to position [1244, 0]
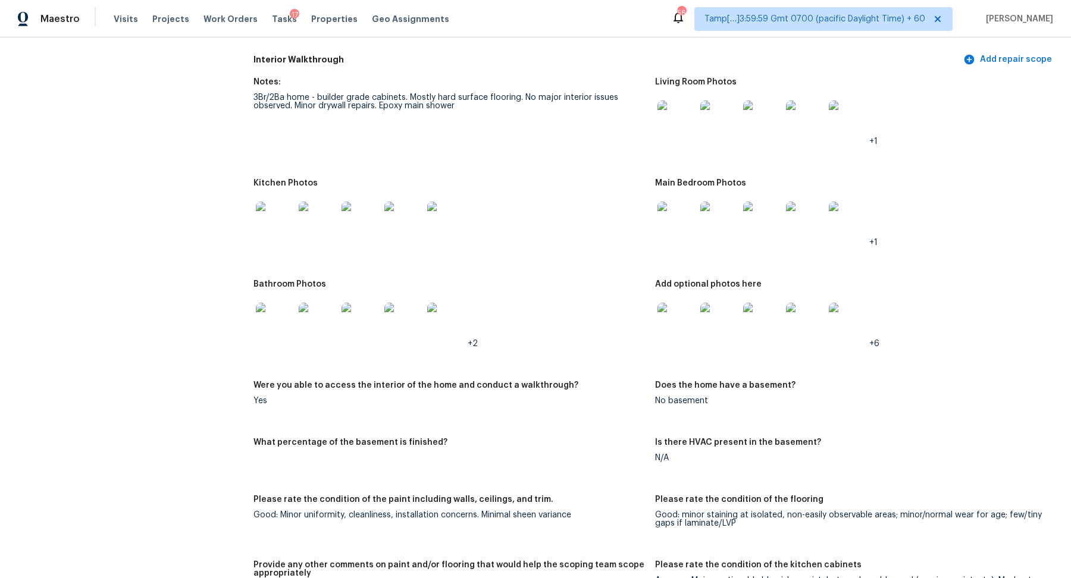
click at [285, 227] on img at bounding box center [275, 221] width 38 height 38
click at [687, 211] on img at bounding box center [676, 221] width 38 height 38
click at [679, 319] on img at bounding box center [676, 322] width 38 height 38
click at [689, 318] on img at bounding box center [676, 322] width 38 height 38
click at [281, 316] on img at bounding box center [275, 322] width 38 height 38
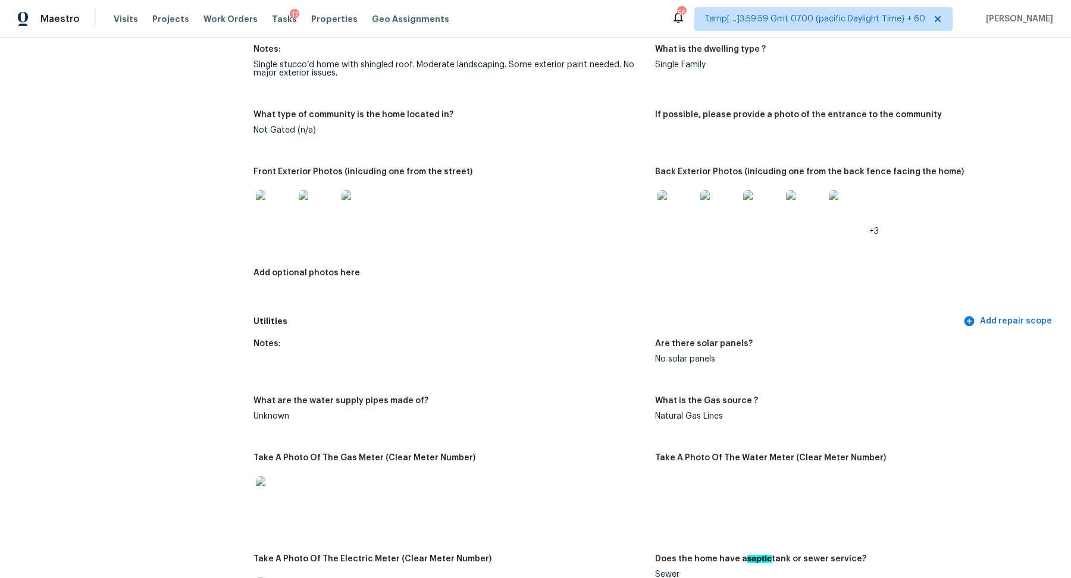
scroll to position [611, 0]
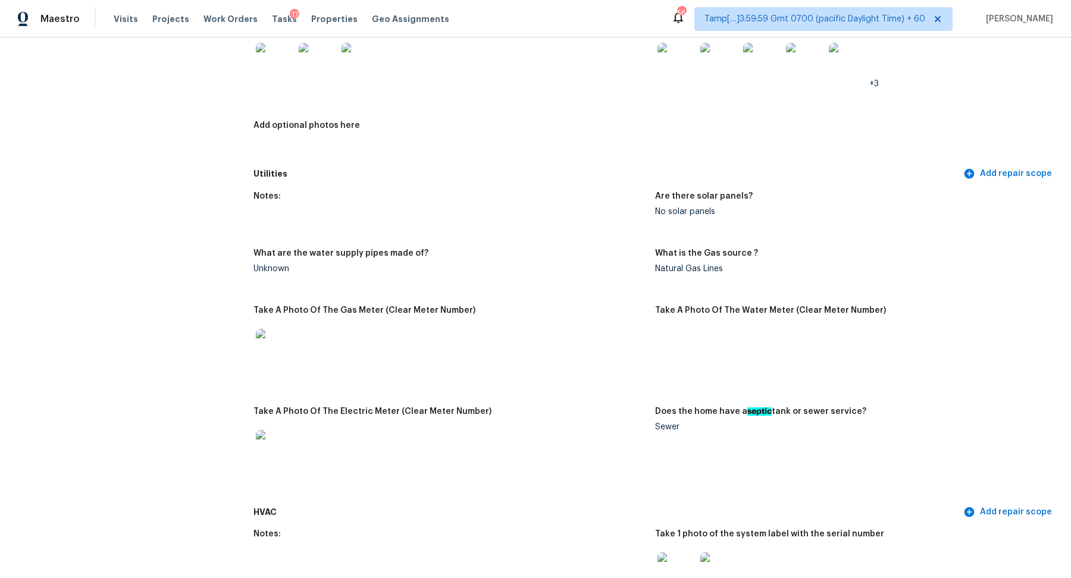
click at [261, 61] on img at bounding box center [275, 62] width 38 height 38
click at [679, 59] on img at bounding box center [676, 62] width 38 height 38
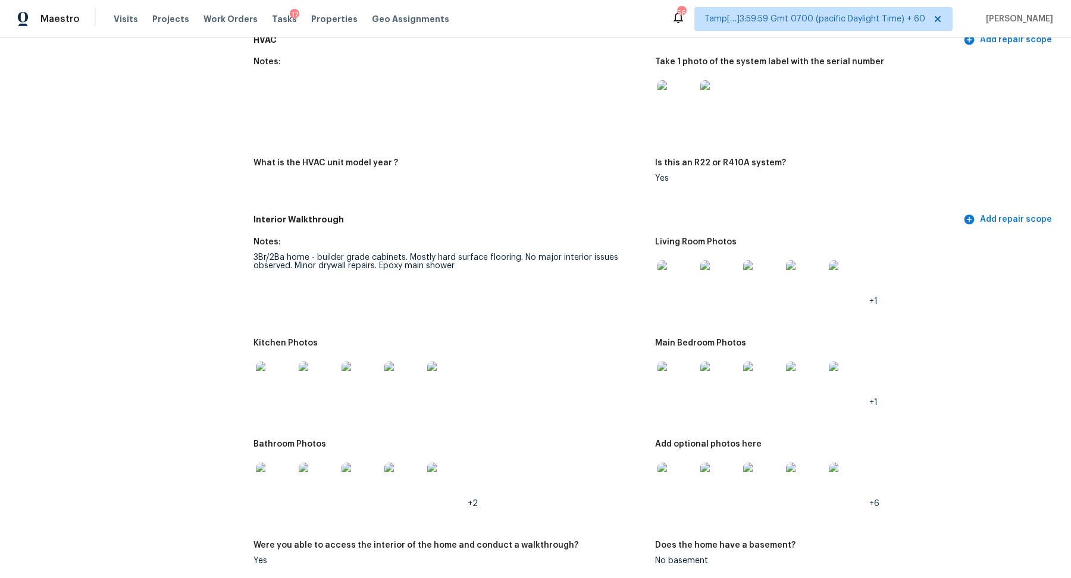
scroll to position [1200, 0]
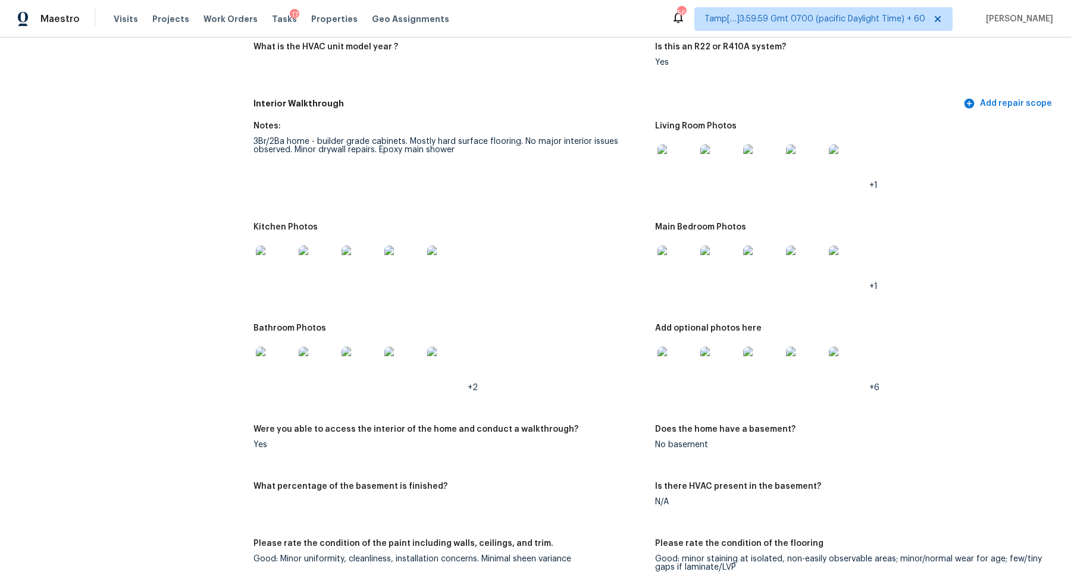
click at [269, 262] on img at bounding box center [275, 265] width 38 height 38
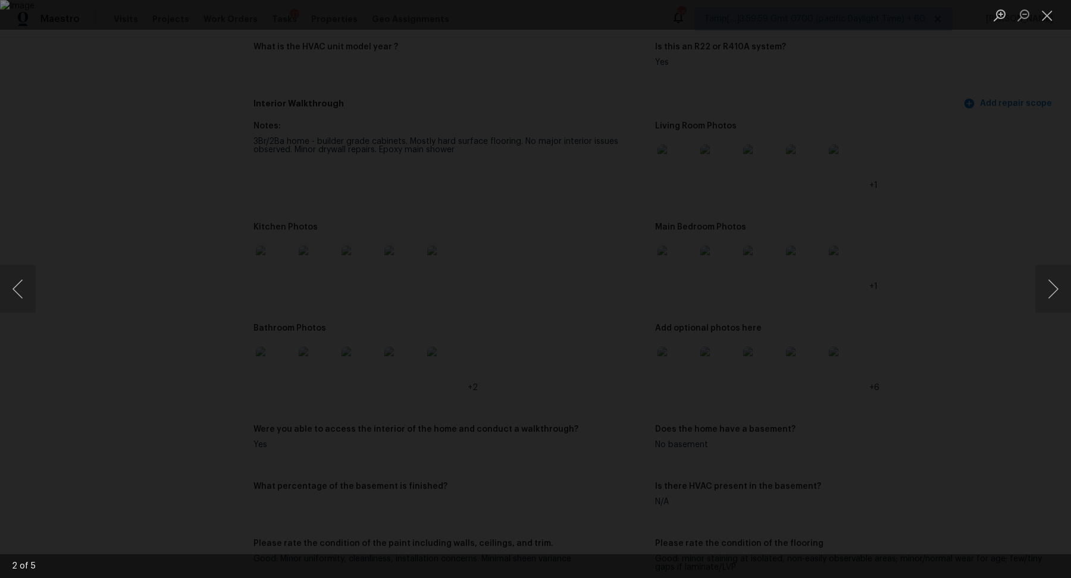
click at [956, 153] on div "Lightbox" at bounding box center [535, 289] width 1071 height 578
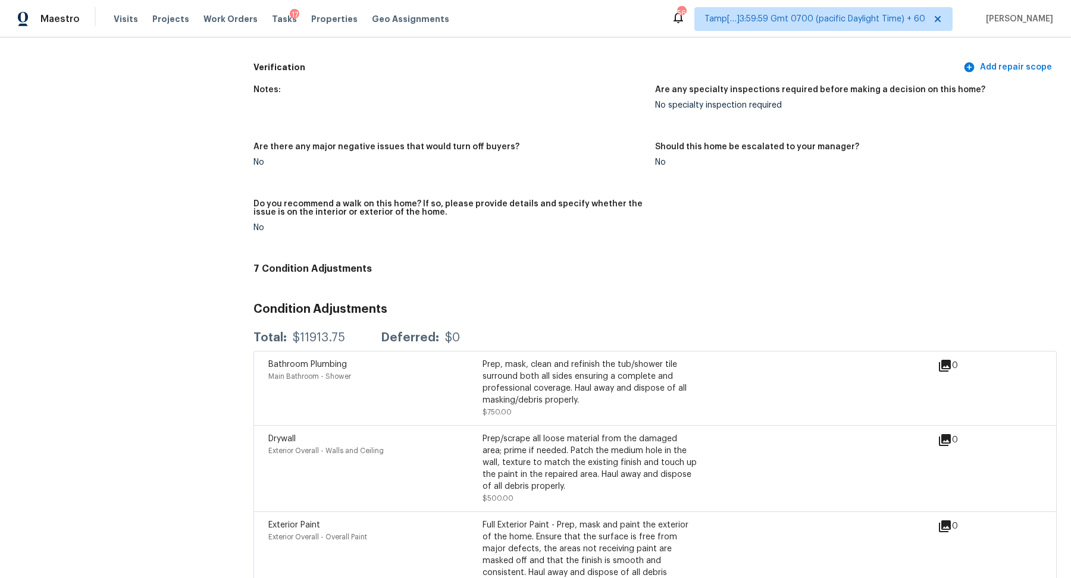
scroll to position [2763, 0]
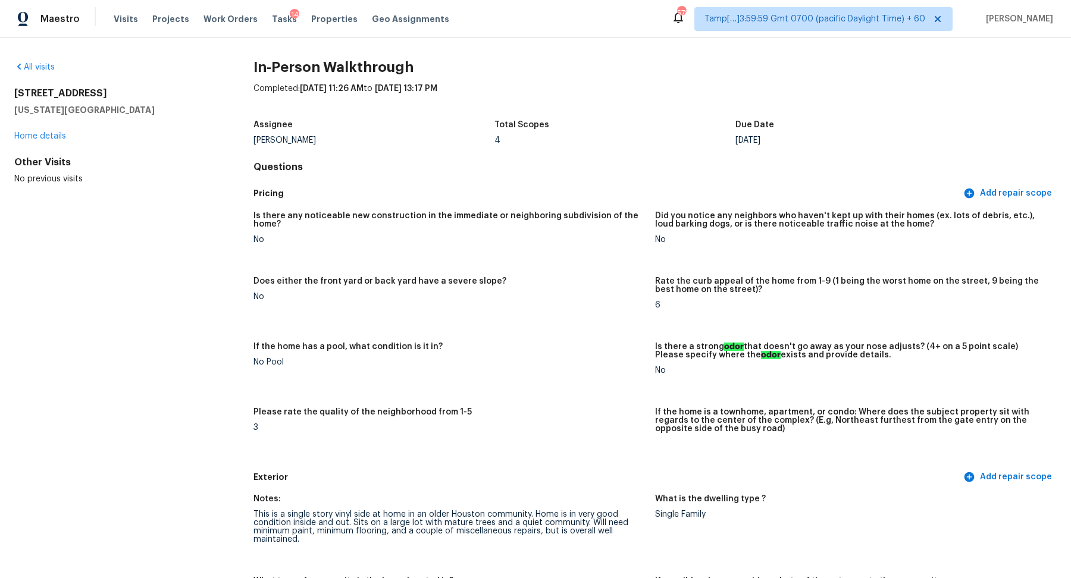
click at [45, 71] on div "All visits" at bounding box center [114, 67] width 201 height 12
click at [45, 69] on link "All visits" at bounding box center [34, 67] width 40 height 8
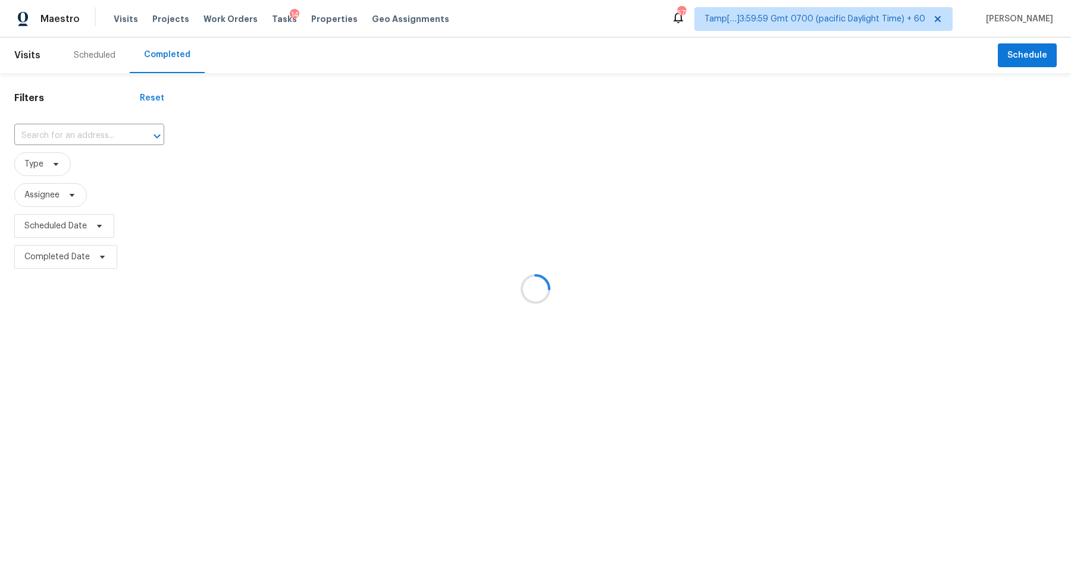
click at [74, 129] on div at bounding box center [535, 289] width 1071 height 578
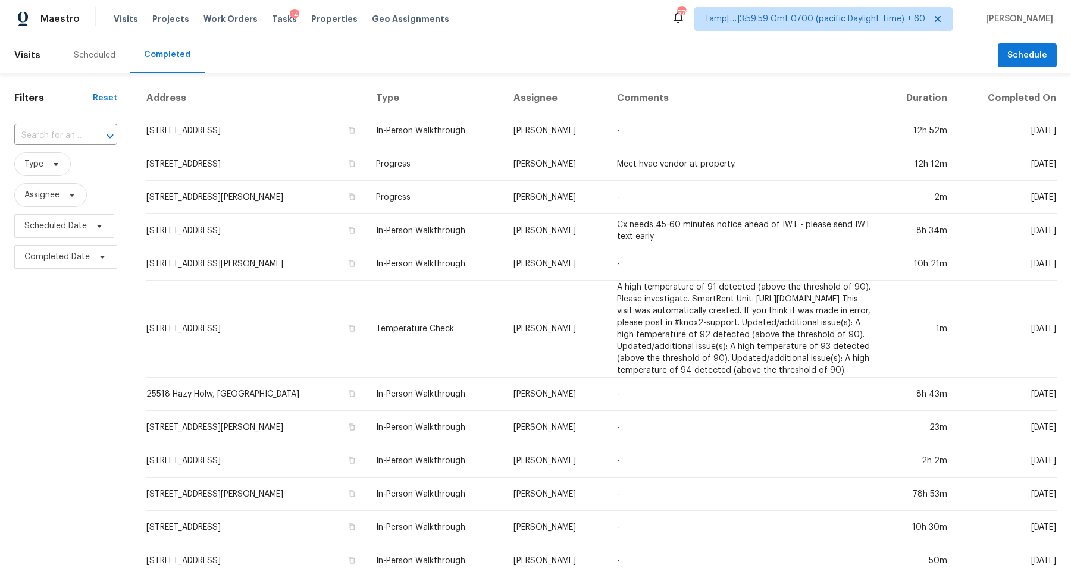
click at [74, 129] on input "text" at bounding box center [49, 136] width 70 height 18
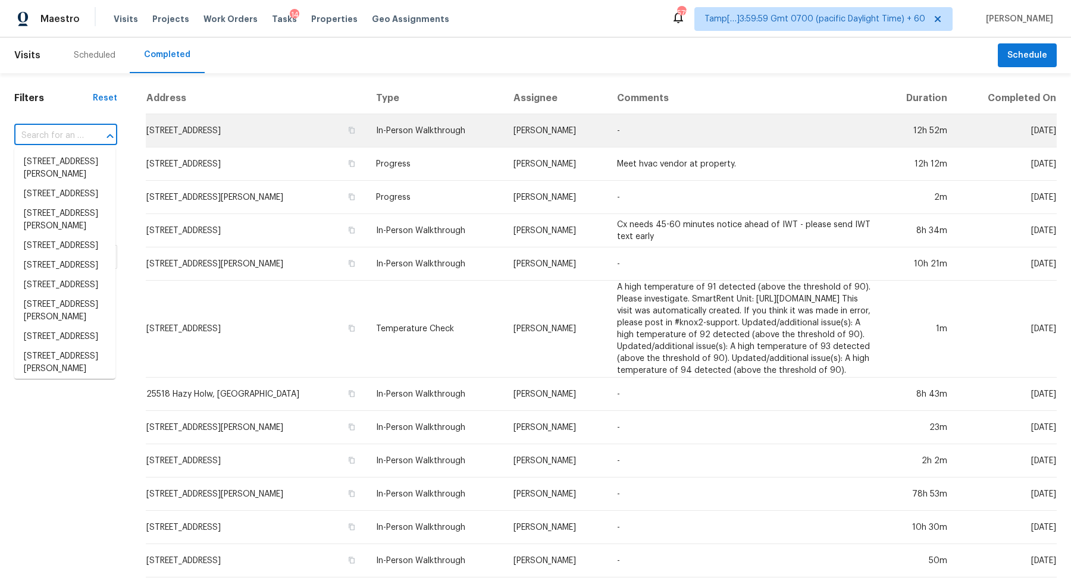
paste input "[STREET_ADDRESS]"
type input "2222 Princess Snow Cir, Katy, TX 77493"
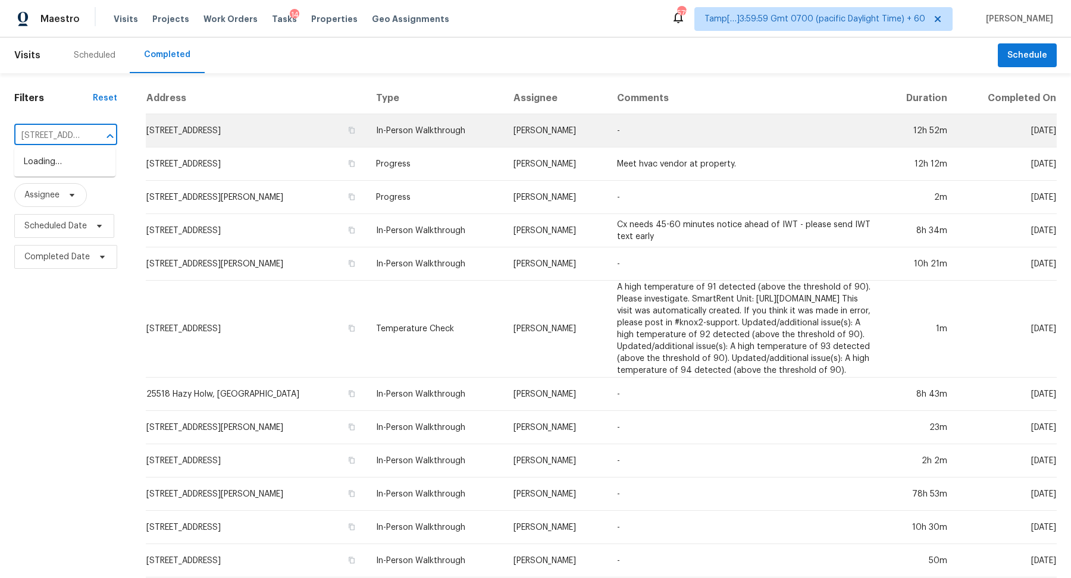
scroll to position [0, 90]
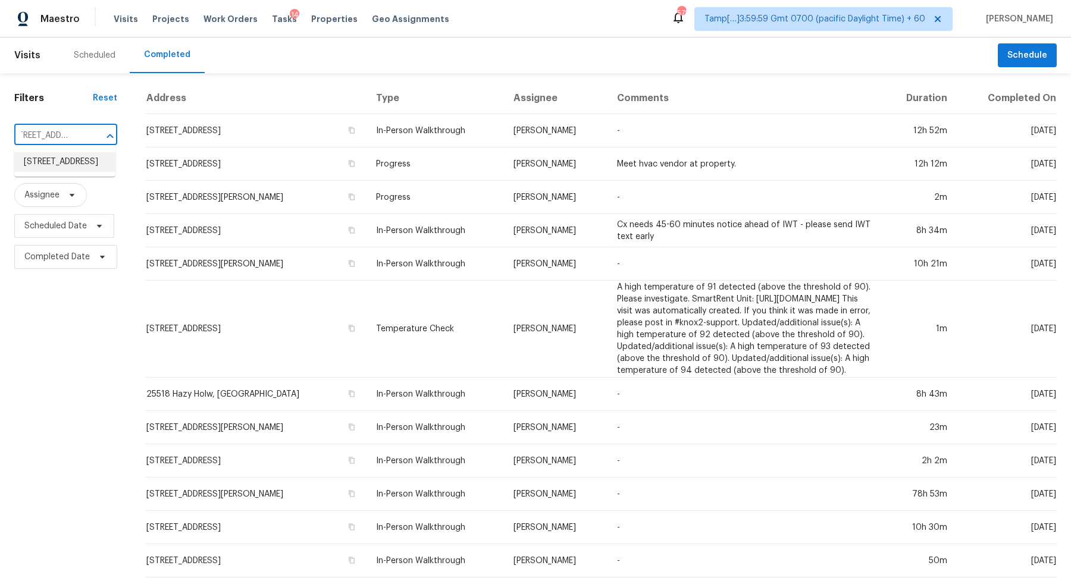
click at [48, 164] on li "2222 Princess Snow Cir, Katy, TX 77493" at bounding box center [64, 162] width 101 height 20
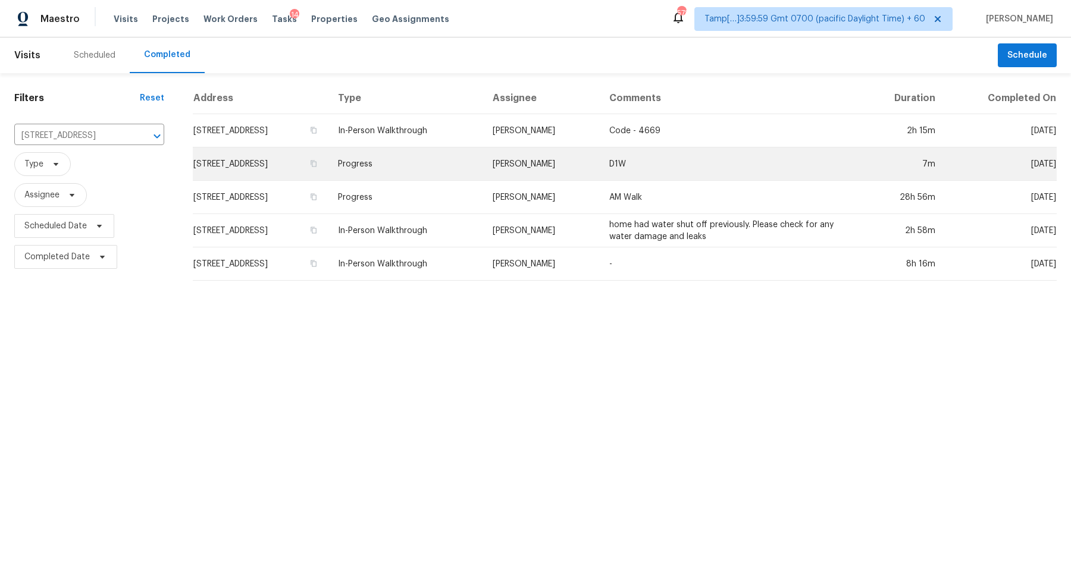
click at [274, 149] on td "2222 Princess Snow Cir, Katy, TX 77493" at bounding box center [261, 164] width 136 height 33
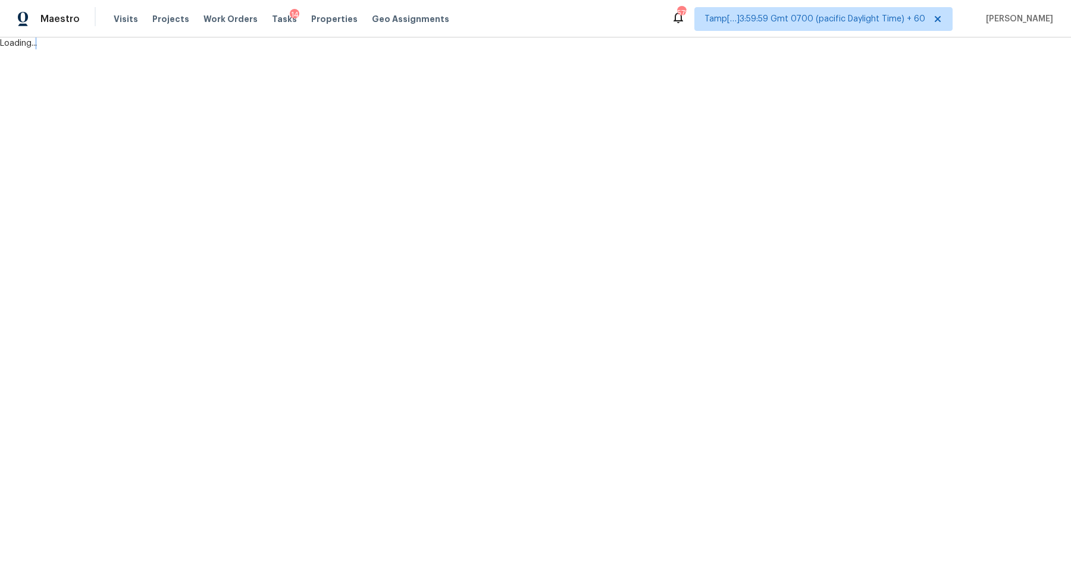
click at [274, 49] on html "Maestro Visits Projects Work Orders Tasks 14 Properties Geo Assignments 578 Tam…" at bounding box center [535, 24] width 1071 height 49
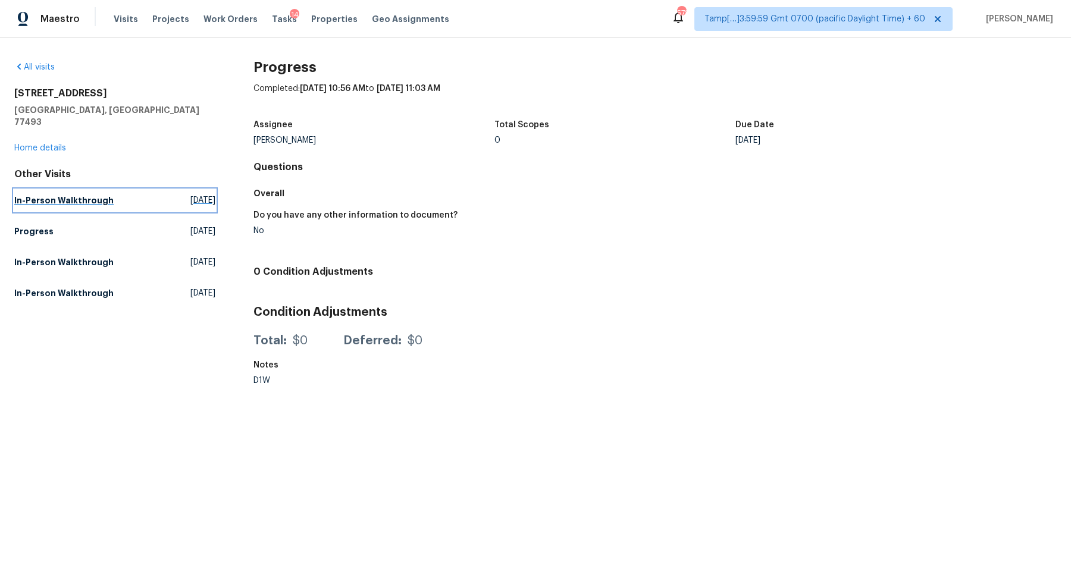
click at [57, 195] on h5 "In-Person Walkthrough" at bounding box center [63, 201] width 99 height 12
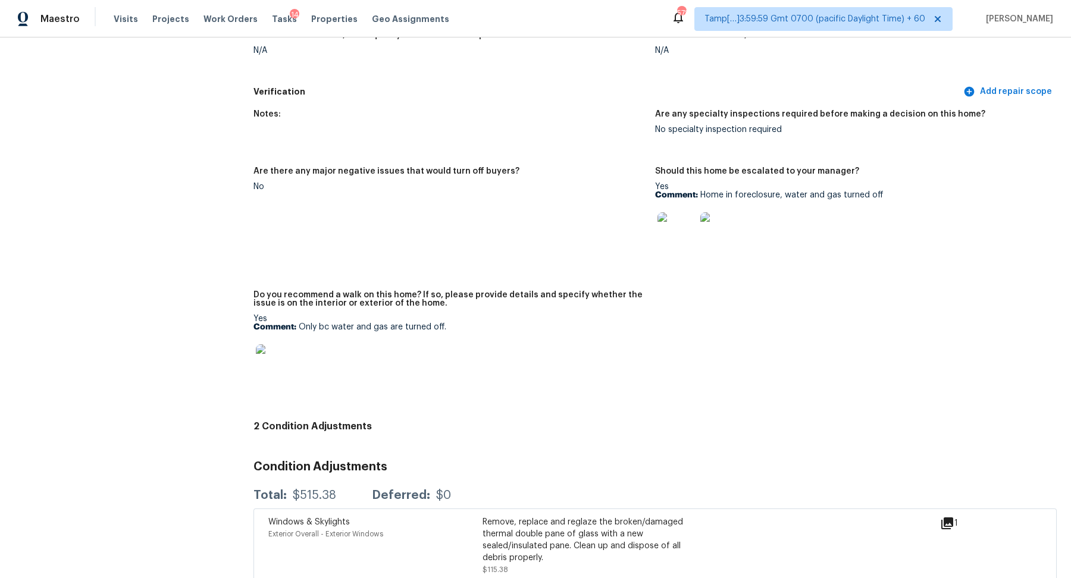
scroll to position [2687, 0]
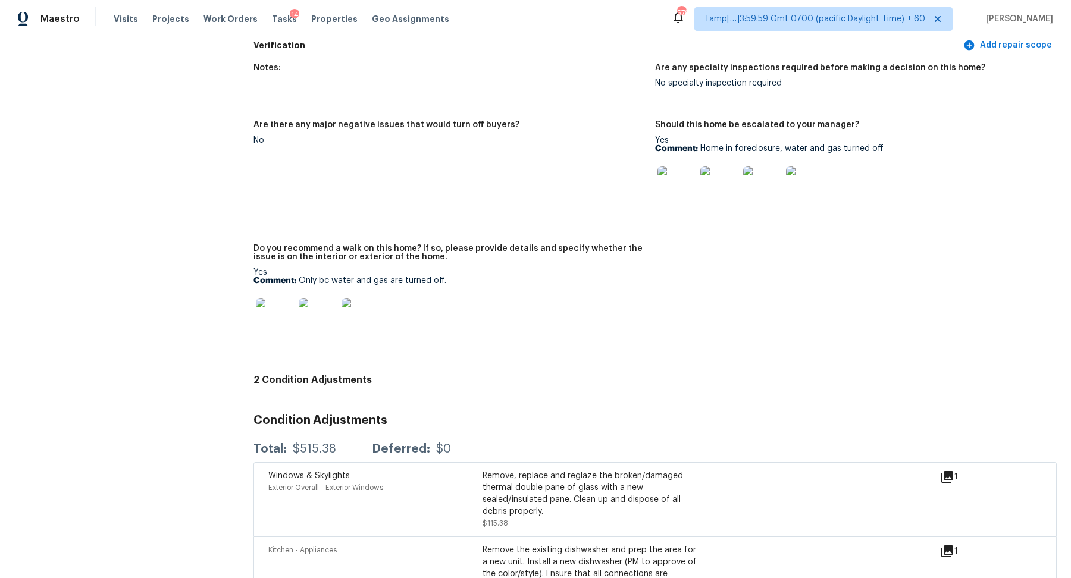
click at [274, 325] on img at bounding box center [275, 317] width 38 height 38
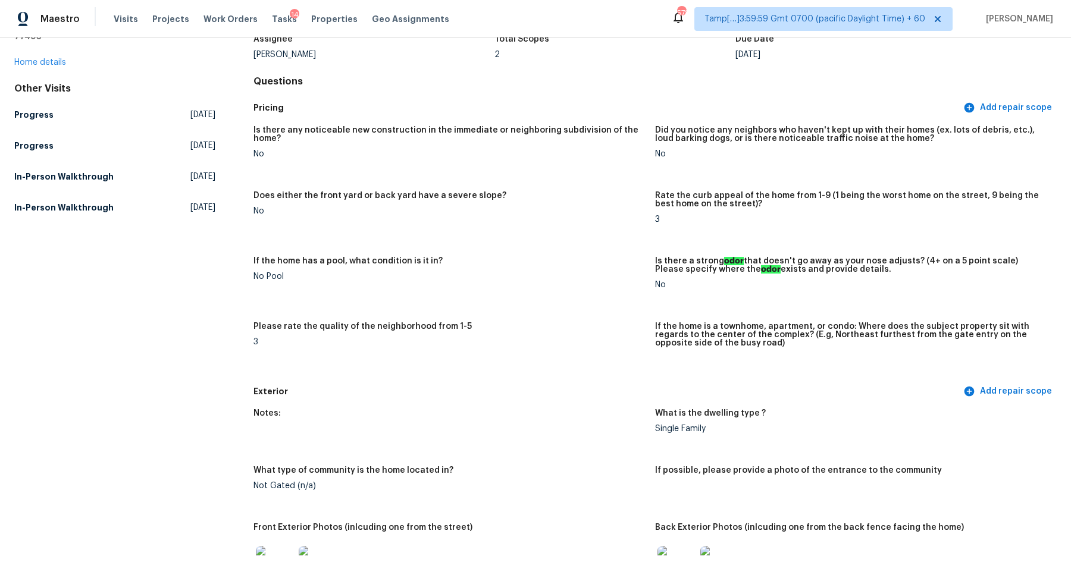
scroll to position [0, 0]
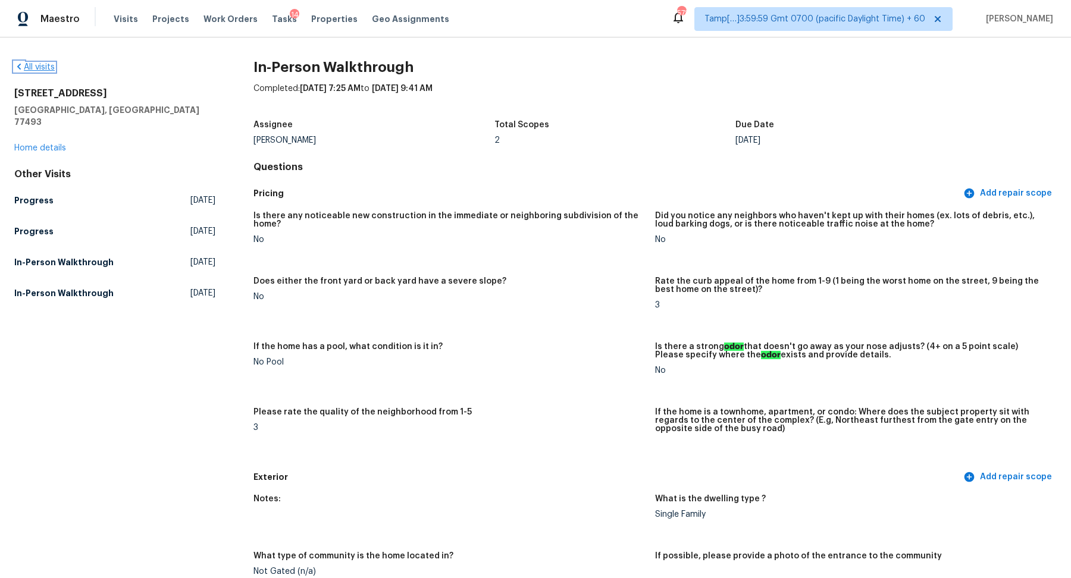
click at [52, 63] on link "All visits" at bounding box center [34, 67] width 40 height 8
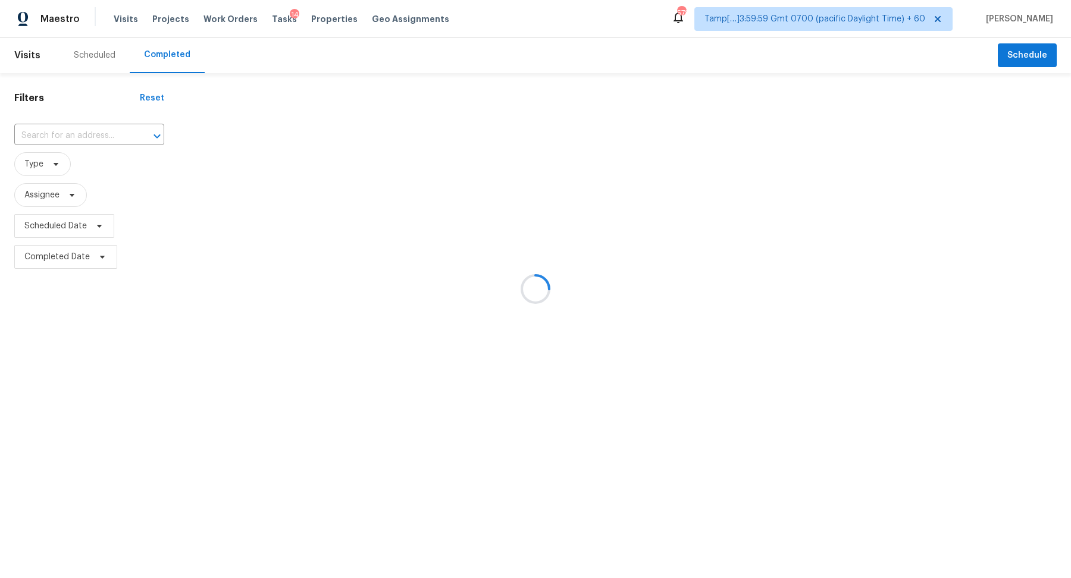
click at [130, 132] on div at bounding box center [535, 289] width 1071 height 578
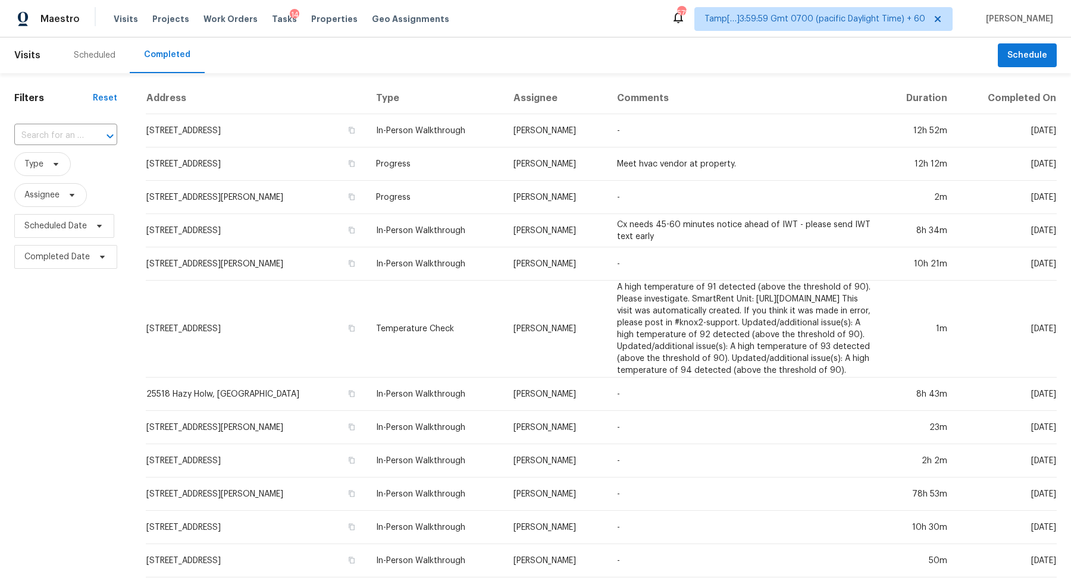
click at [63, 112] on div "Filters Reset ​ Type Assignee Scheduled Date Completed Date" at bounding box center [65, 500] width 131 height 854
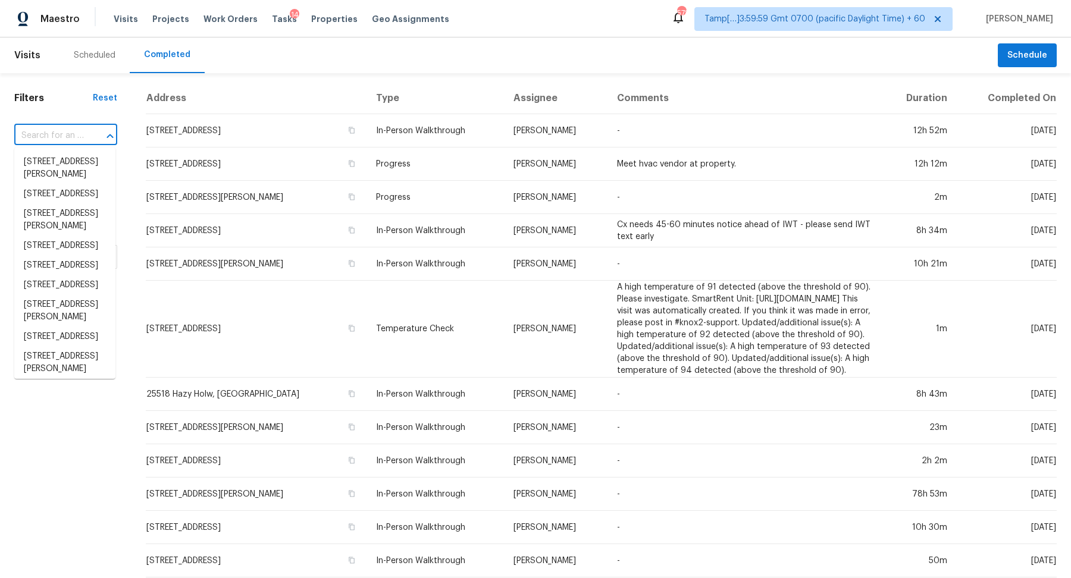
click at [63, 131] on input "text" at bounding box center [49, 136] width 70 height 18
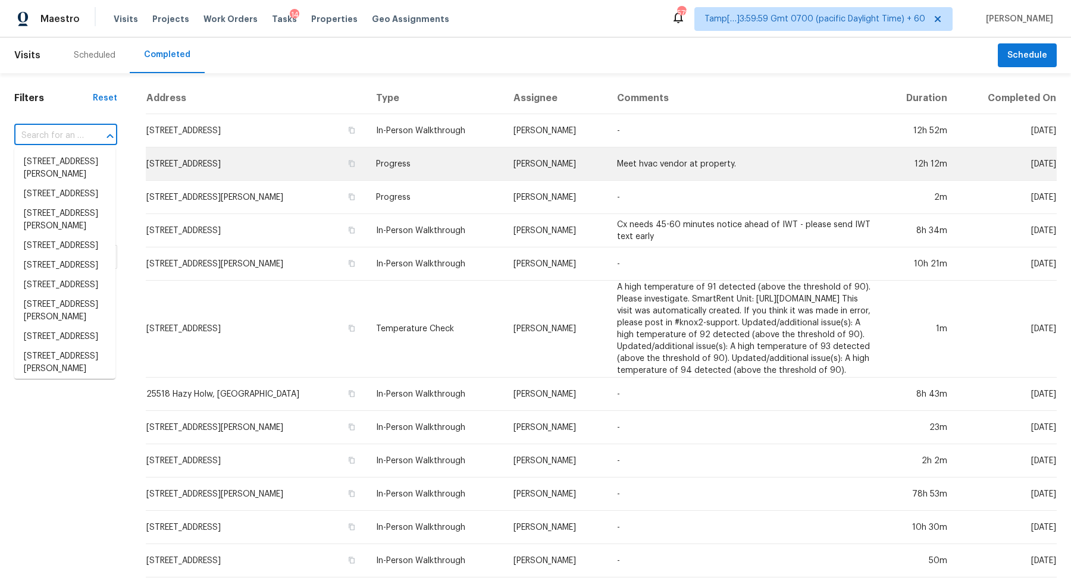
paste input "4849 W Erie St, Chandler, AZ 85226"
type input "4849 W Erie St, Chandler, AZ 85226"
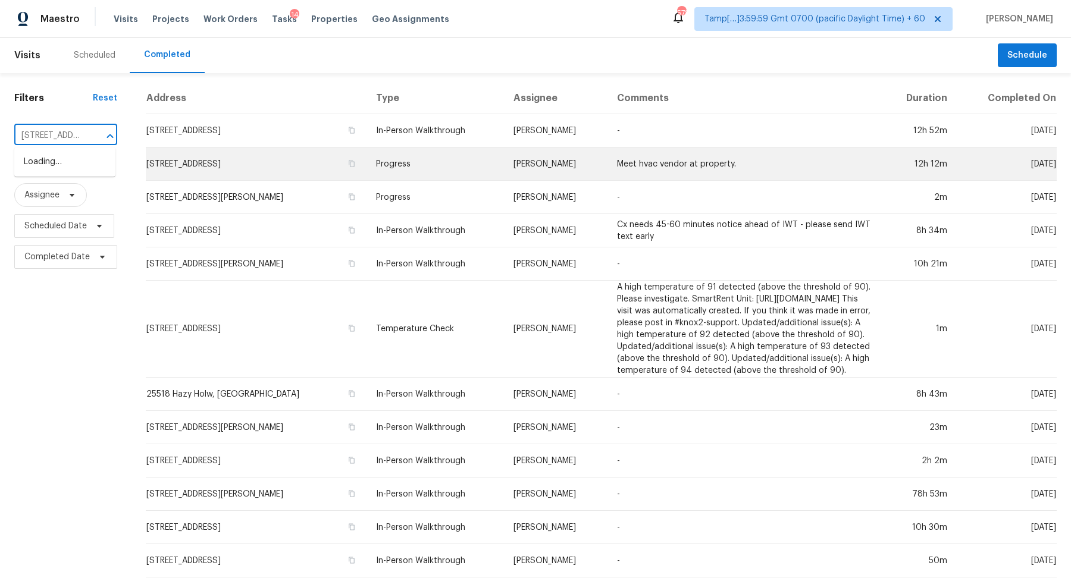
scroll to position [0, 78]
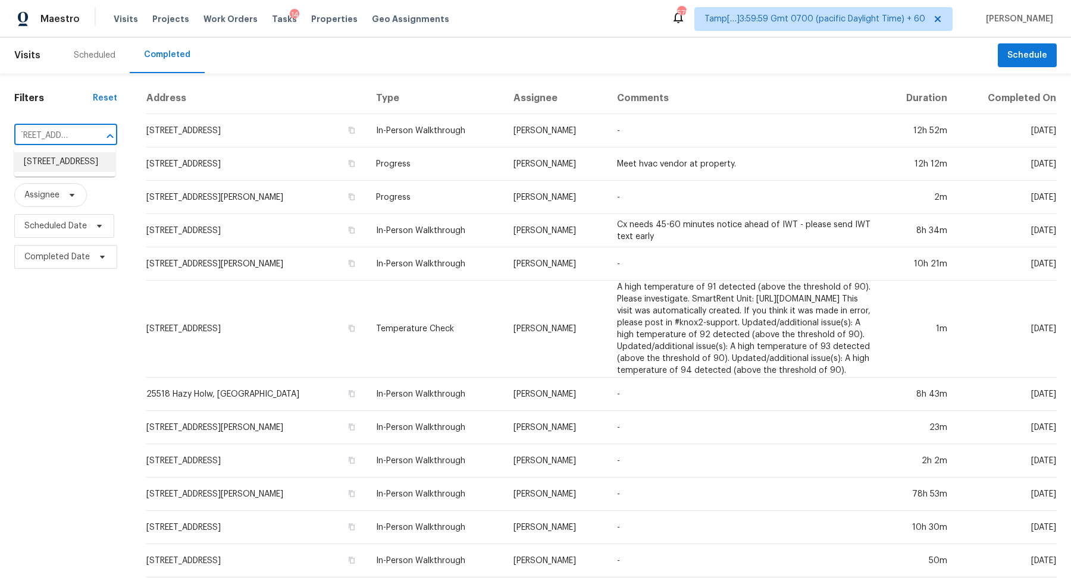
click at [55, 170] on li "4849 W Erie St, Chandler, AZ 85226" at bounding box center [64, 162] width 101 height 20
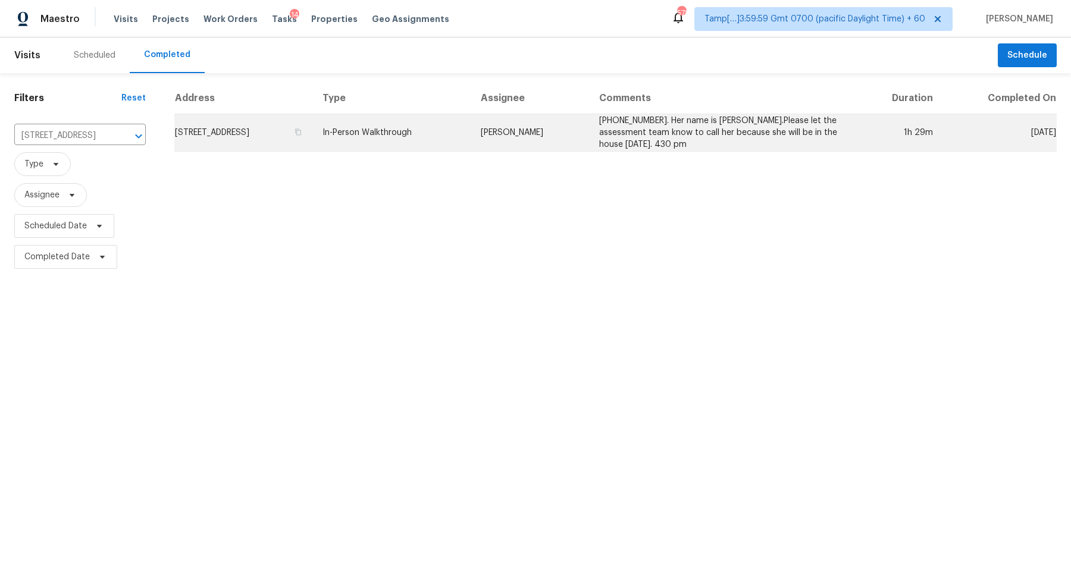
click at [246, 137] on td "4849 W Erie St, Chandler, AZ 85226" at bounding box center [243, 132] width 139 height 37
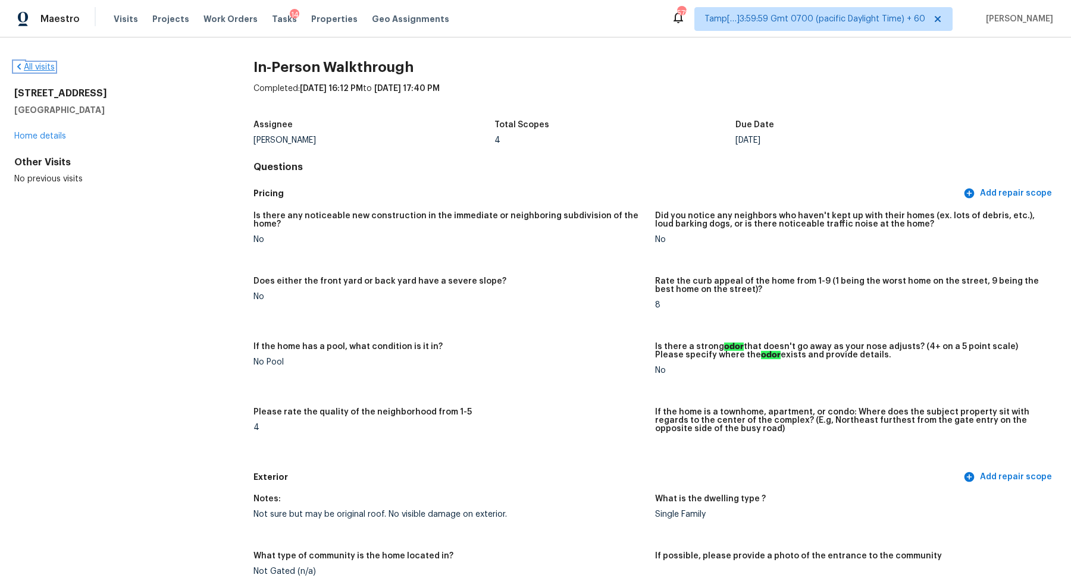
click at [34, 67] on link "All visits" at bounding box center [34, 67] width 40 height 8
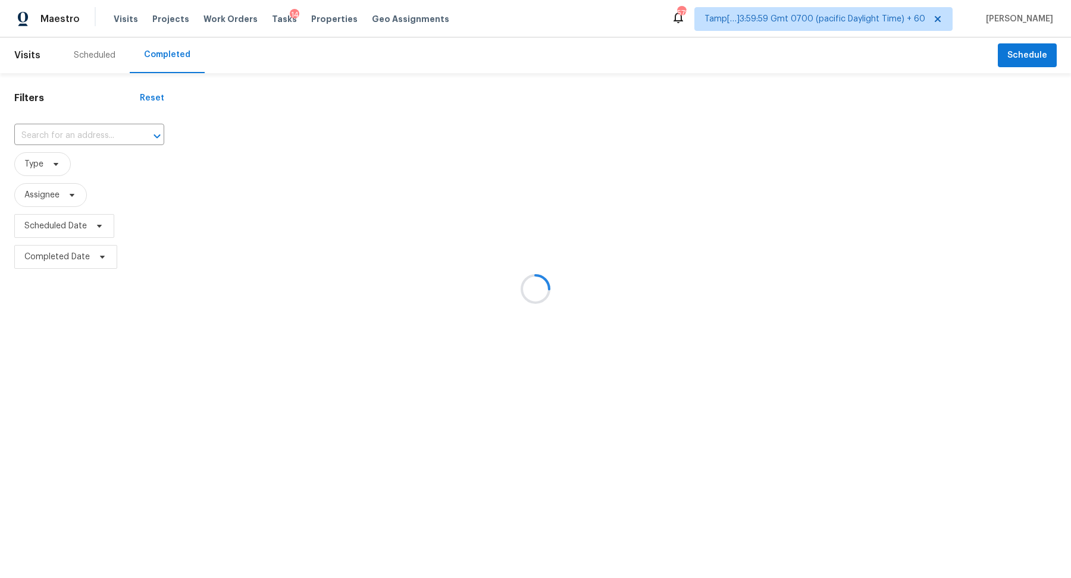
click at [65, 143] on div at bounding box center [535, 289] width 1071 height 578
click at [93, 130] on div at bounding box center [535, 289] width 1071 height 578
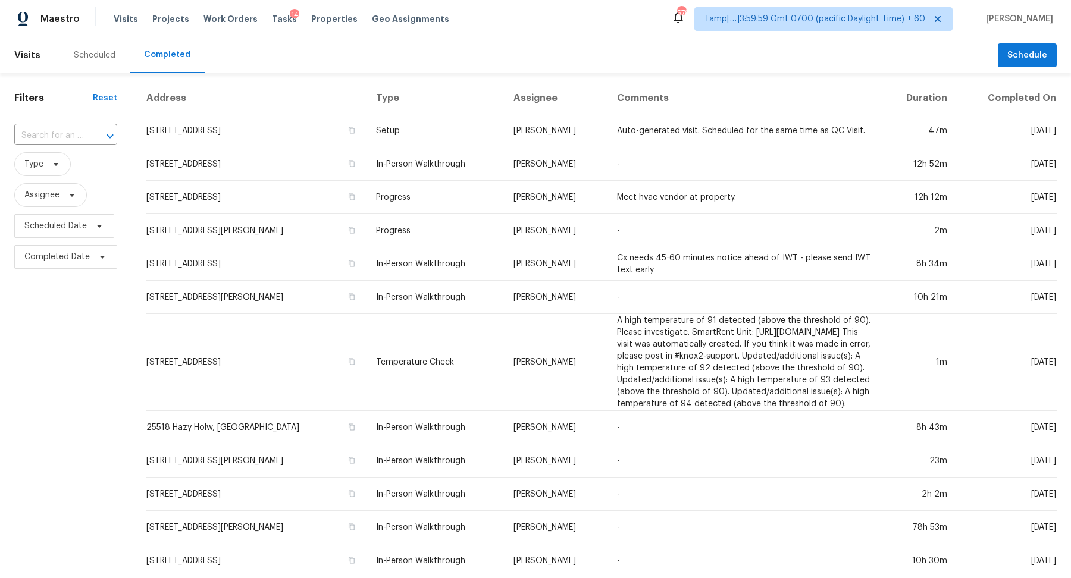
click at [93, 130] on div at bounding box center [101, 136] width 31 height 17
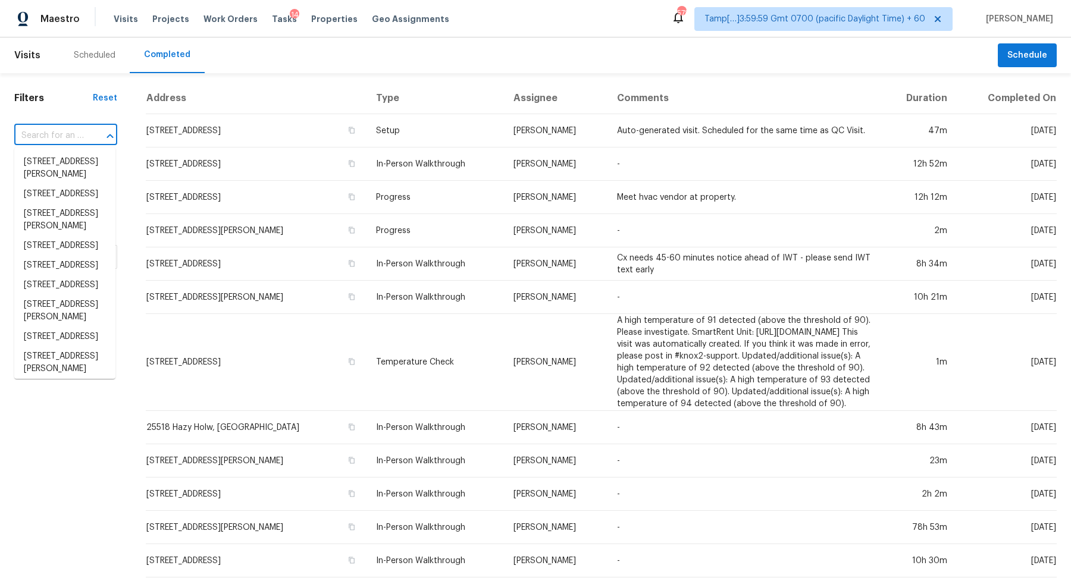
paste input "400 Brickwalk Ct, Elon, NC 27244"
type input "400 Brickwalk Ct, Elon, NC 27244"
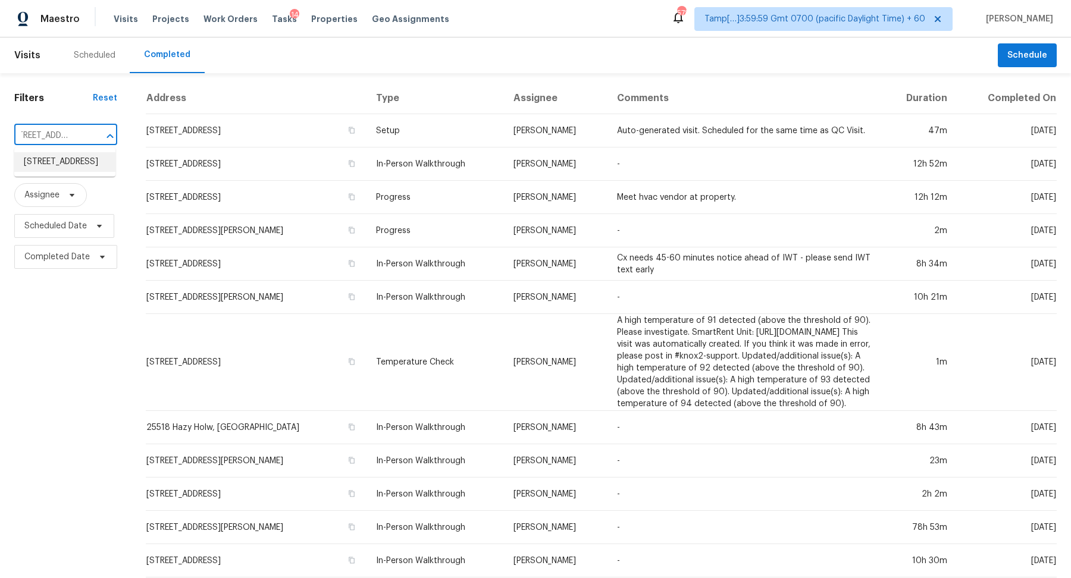
click at [54, 166] on li "400 Brickwalk Ct, Elon, NC 27244" at bounding box center [64, 162] width 101 height 20
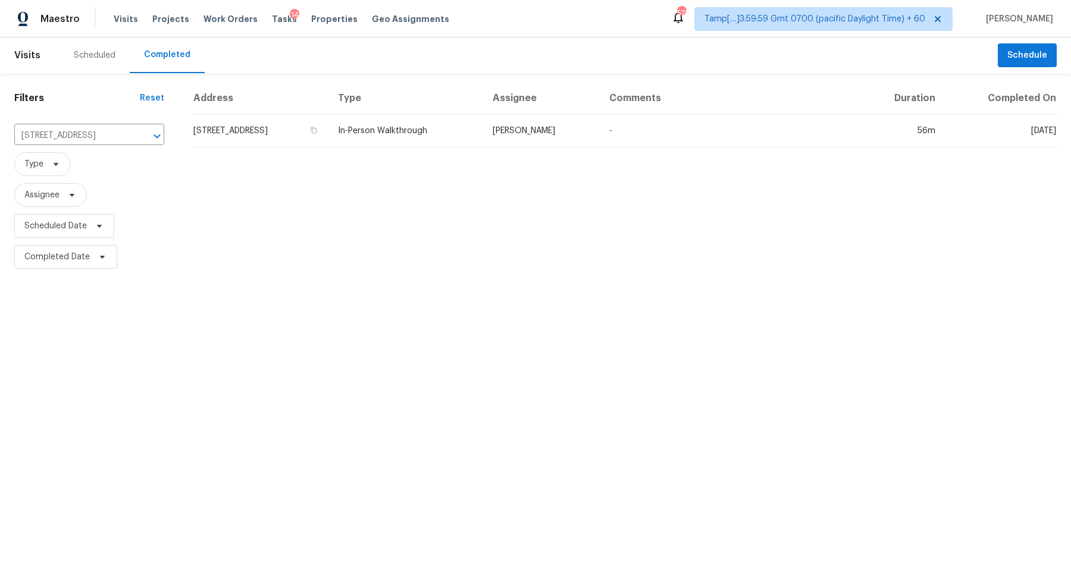
click at [265, 135] on td "400 Brickwalk Ct, Elon, NC 27244" at bounding box center [261, 130] width 136 height 33
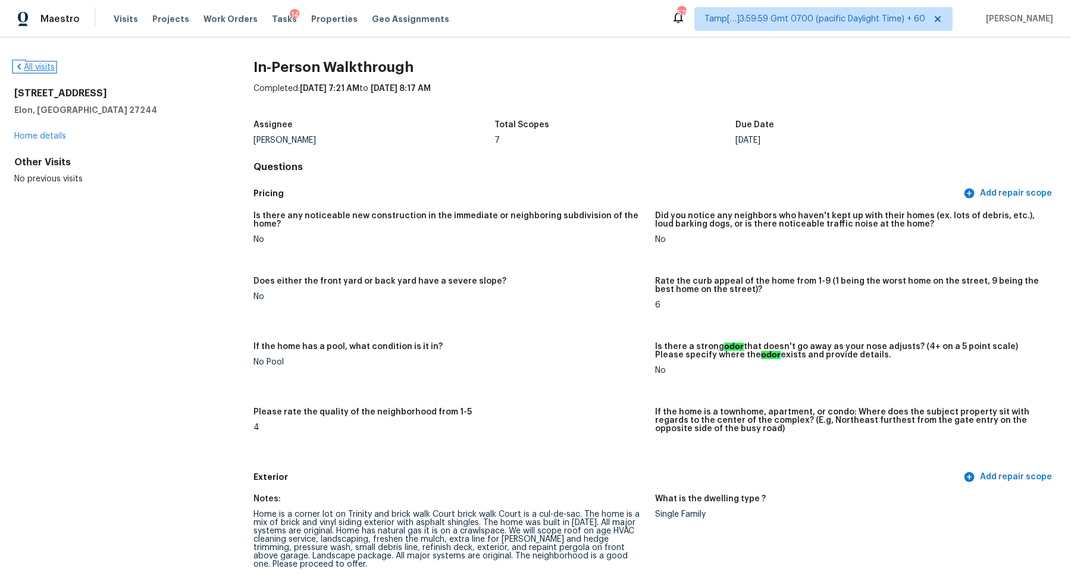
click at [33, 64] on link "All visits" at bounding box center [34, 67] width 40 height 8
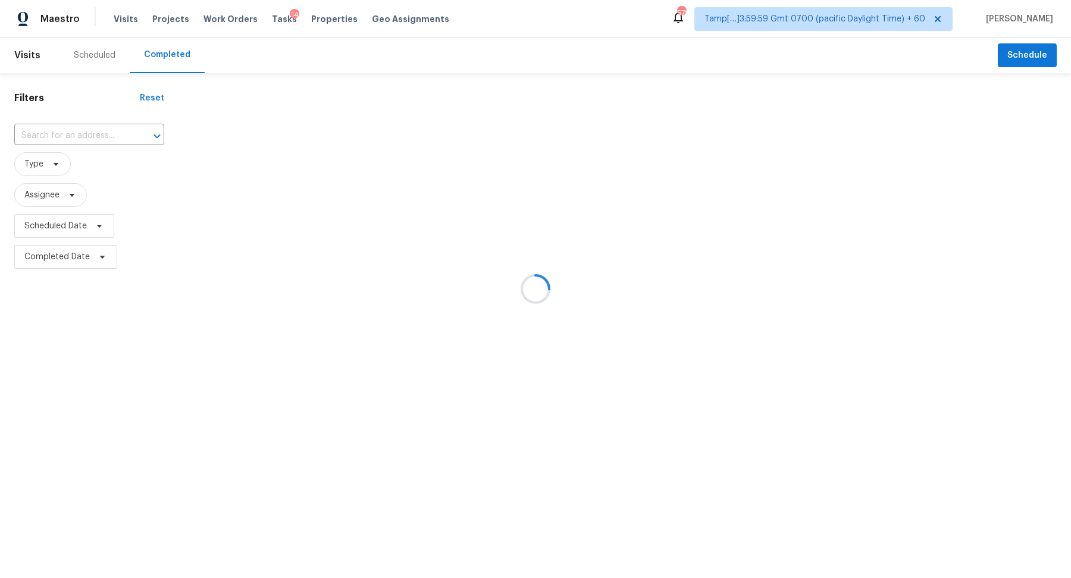
click at [95, 131] on div at bounding box center [535, 289] width 1071 height 578
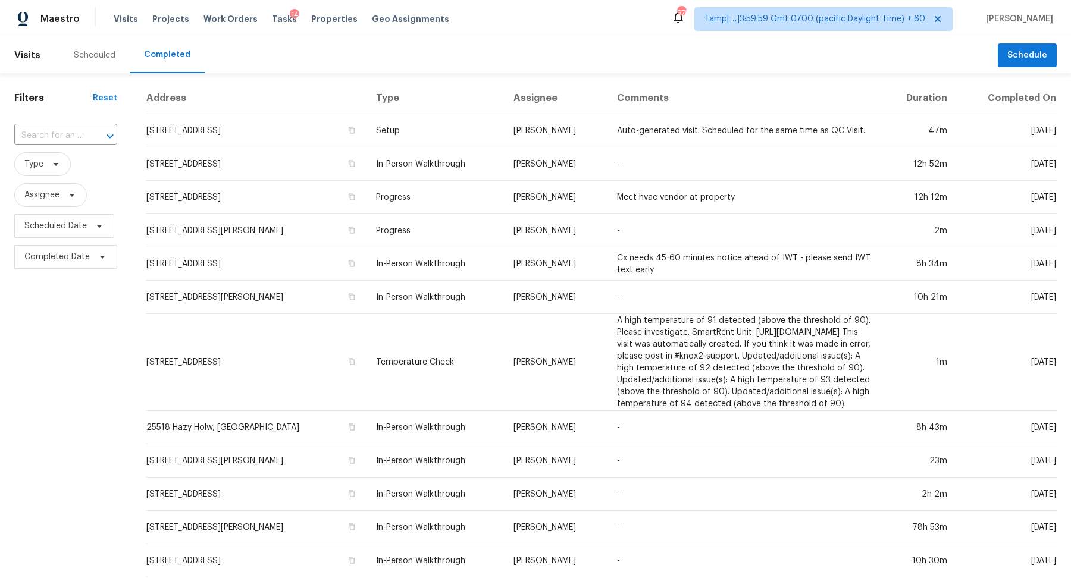
click at [95, 131] on div at bounding box center [101, 136] width 31 height 17
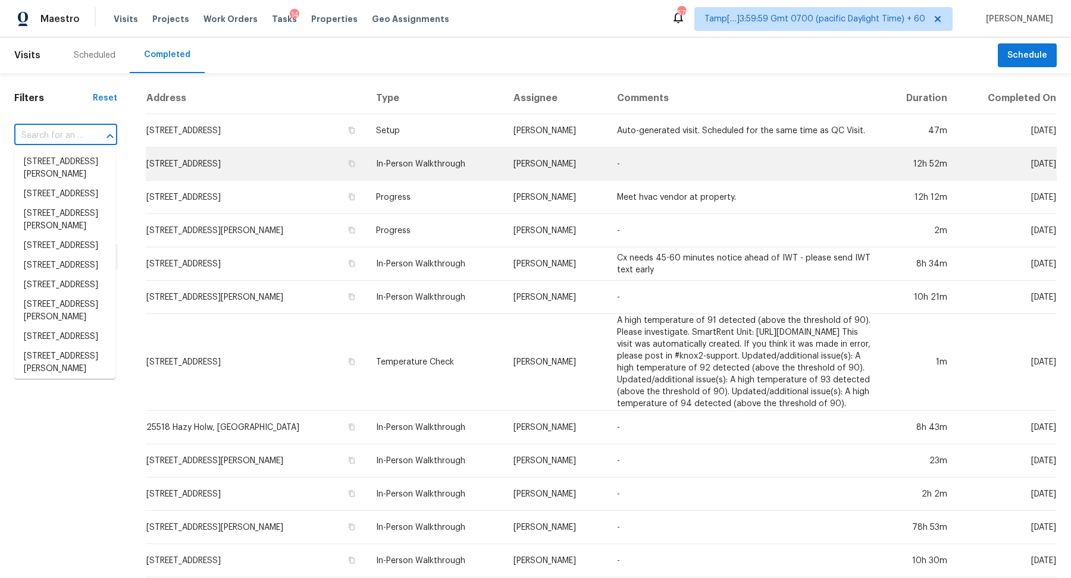
paste input "5039 El Cemonte Ave, Davis, CA 95618"
type input "5039 El Cemonte Ave, Davis, CA 95618"
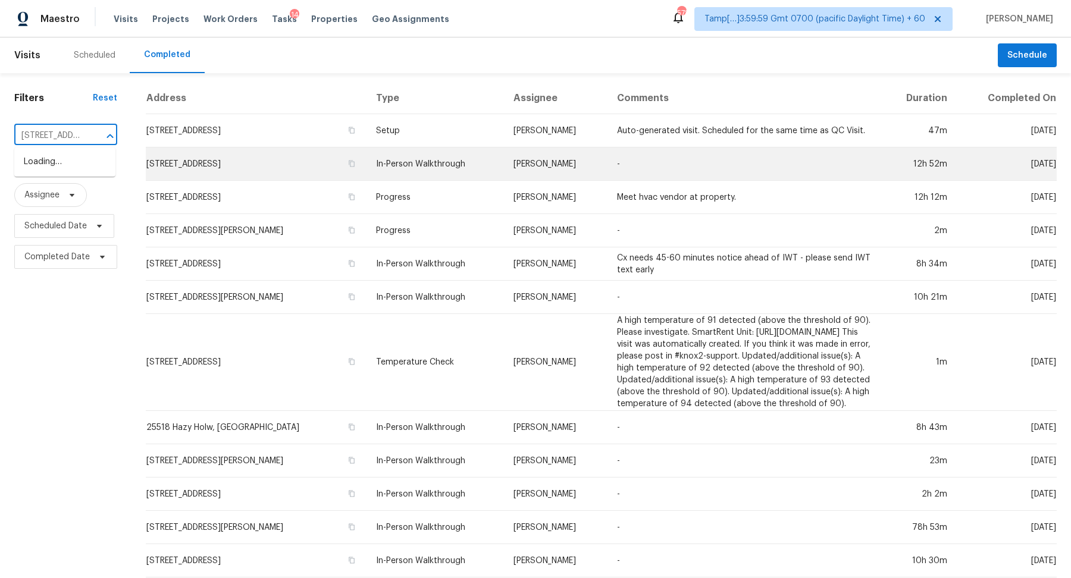
scroll to position [0, 91]
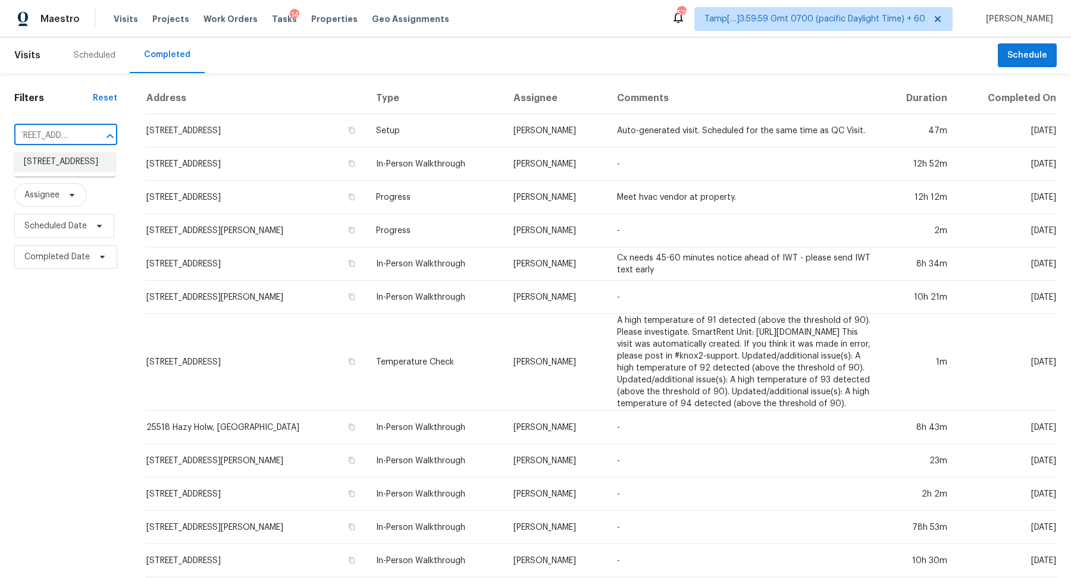
click at [47, 172] on li "5039 El Cemonte Ave, Davis, CA 95618" at bounding box center [64, 162] width 101 height 20
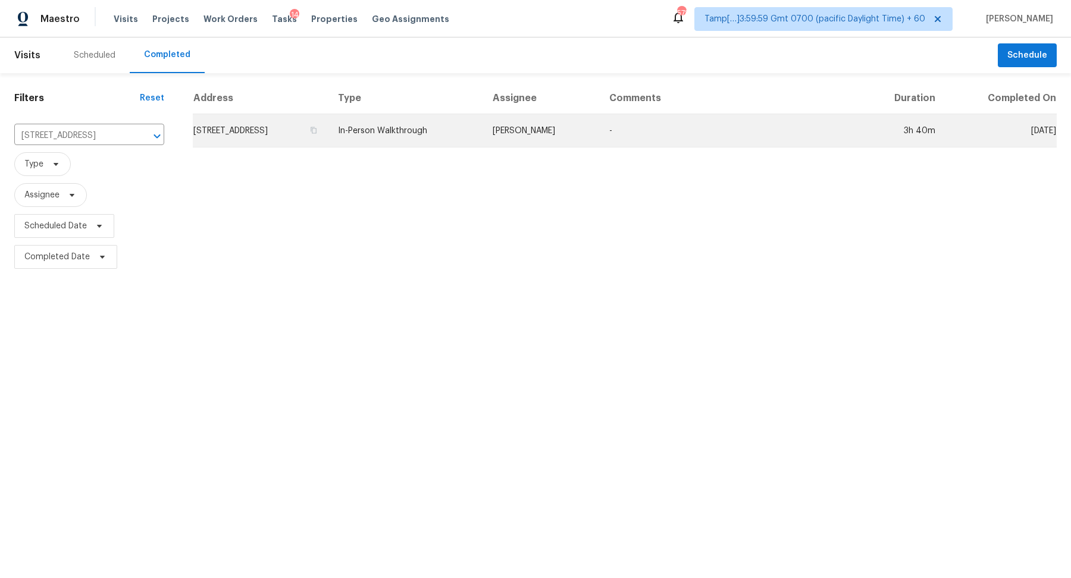
click at [268, 133] on td "5039 El Cemonte Ave, Davis, CA 95618" at bounding box center [261, 130] width 136 height 33
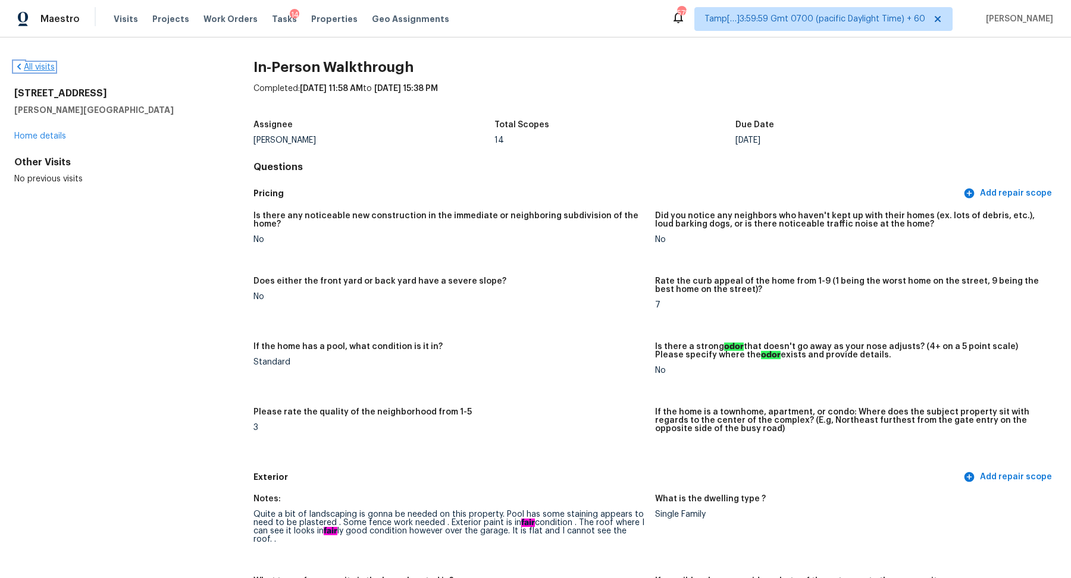
click at [36, 66] on link "All visits" at bounding box center [34, 67] width 40 height 8
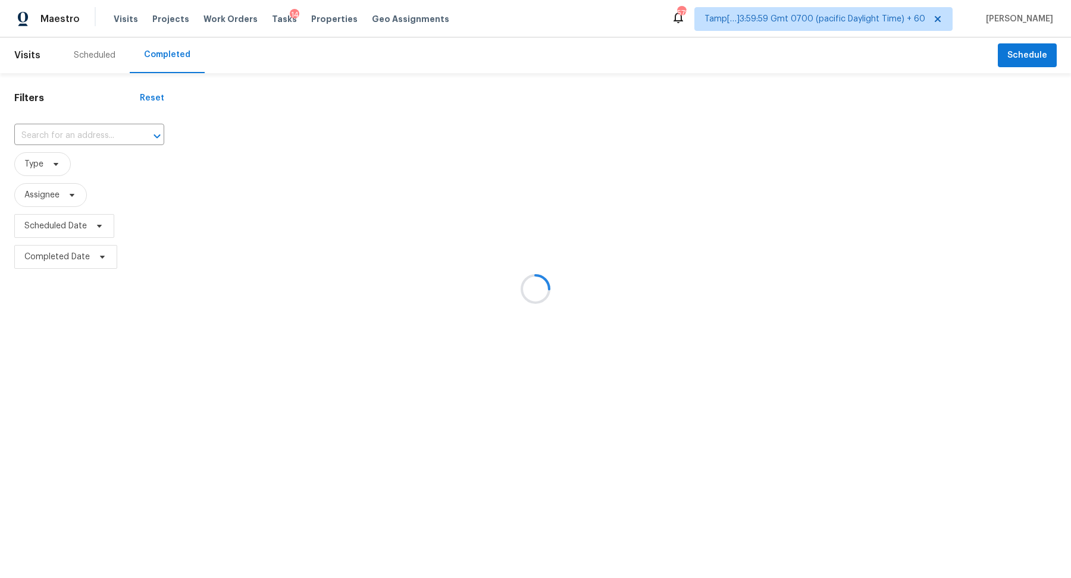
click at [64, 120] on div at bounding box center [535, 289] width 1071 height 578
click at [64, 158] on div at bounding box center [535, 289] width 1071 height 578
click at [74, 145] on div at bounding box center [535, 289] width 1071 height 578
click at [89, 143] on div at bounding box center [535, 289] width 1071 height 578
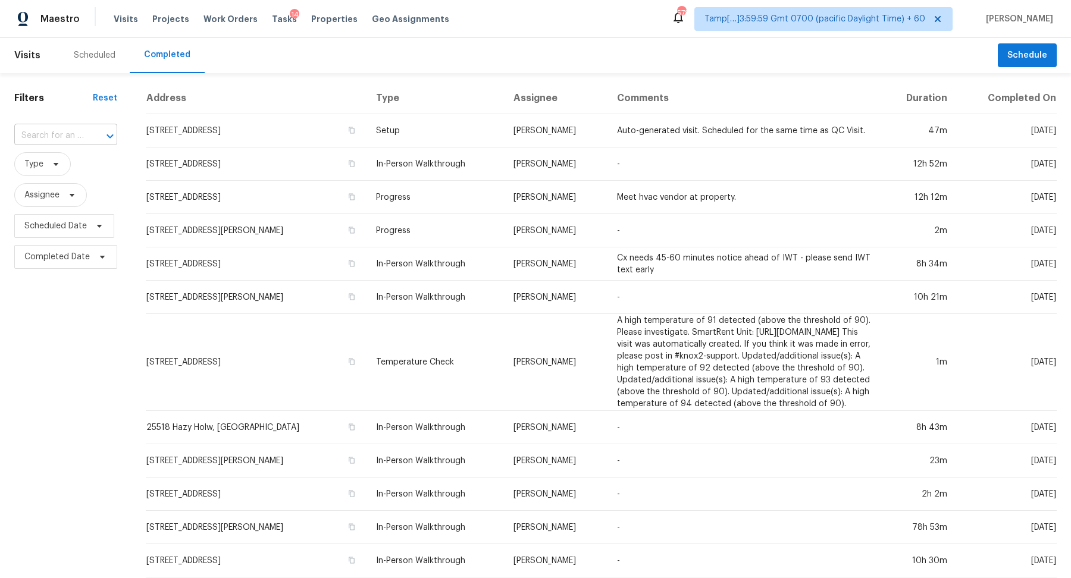
click at [95, 137] on div at bounding box center [101, 136] width 31 height 17
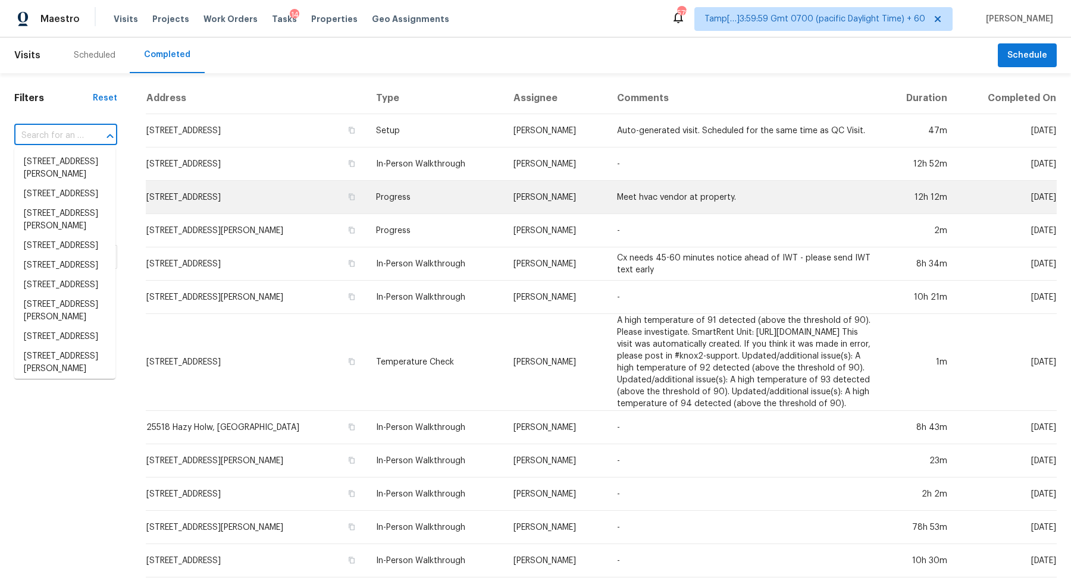
paste input "640 Fossil Wood Dr, Fort Worth, TX 76179"
type input "640 Fossil Wood Dr, Fort Worth, TX 76179"
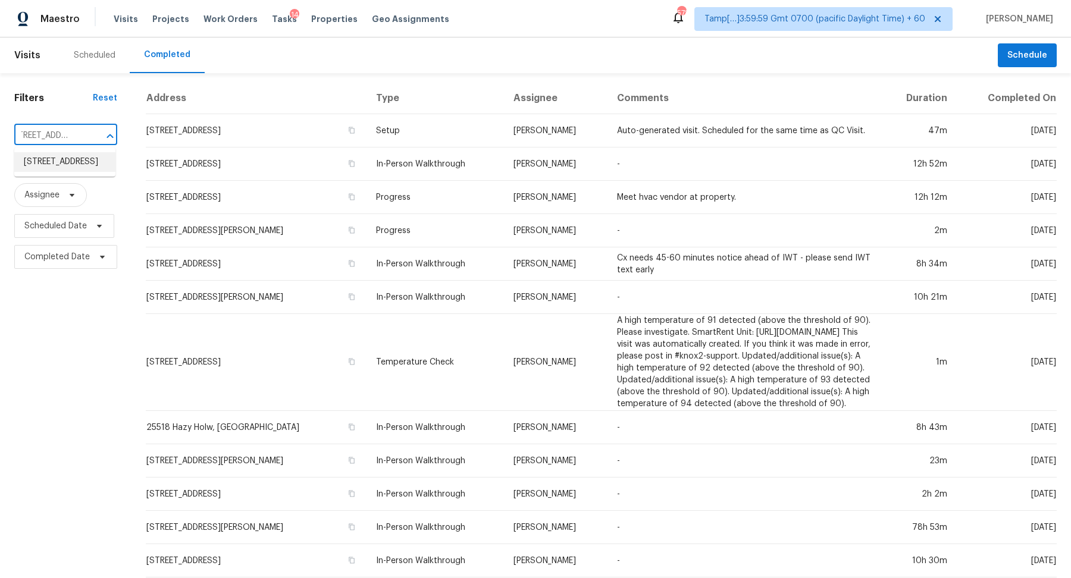
click at [62, 170] on li "640 Fossil Wood Dr, Fort Worth, TX 76179" at bounding box center [64, 162] width 101 height 20
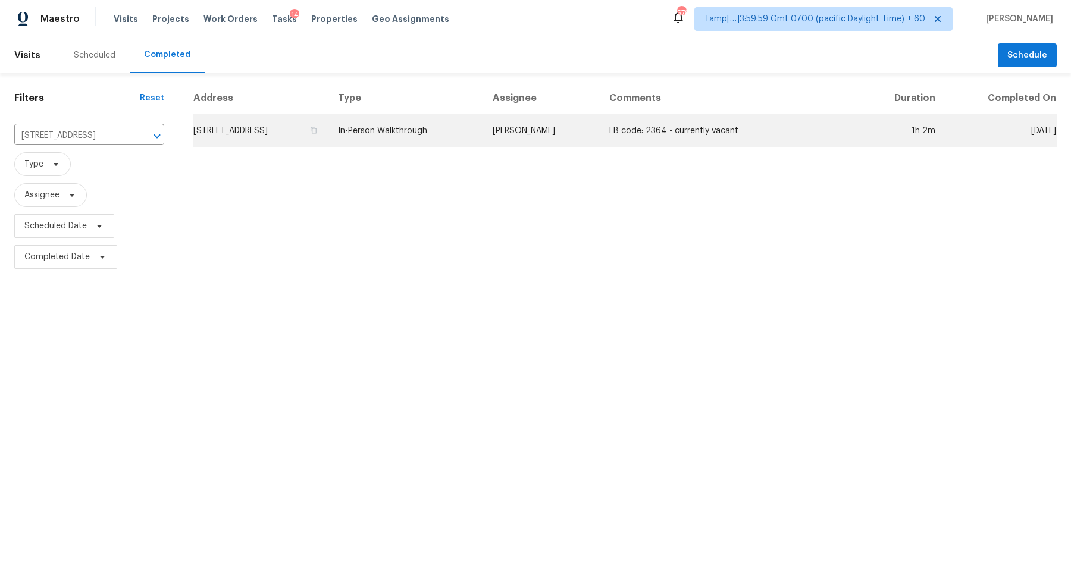
click at [315, 122] on td "640 Fossil Wood Dr, Fort Worth, TX 76179" at bounding box center [261, 130] width 136 height 33
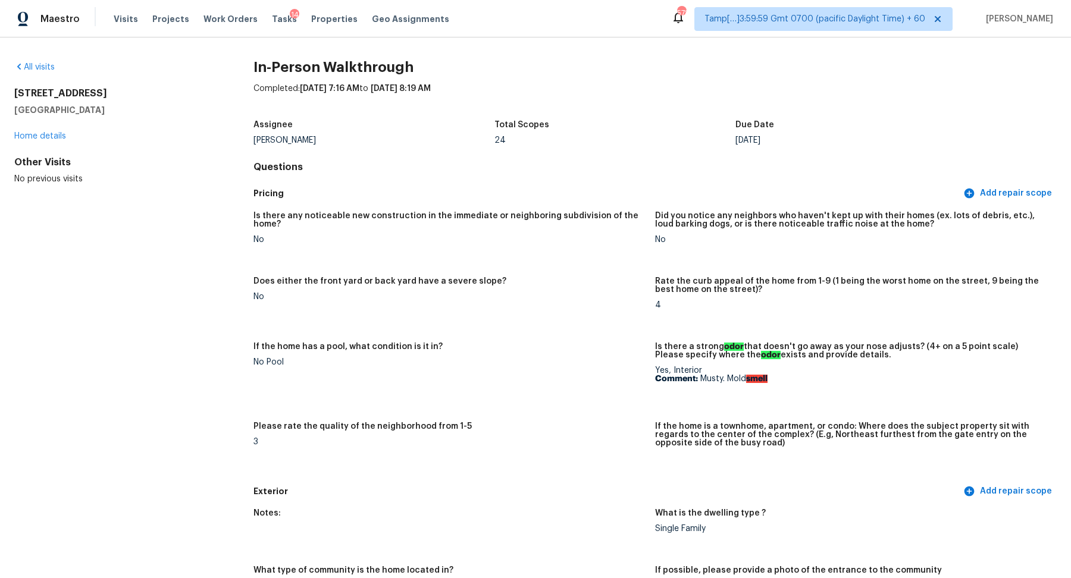
click at [37, 61] on div "All visits" at bounding box center [114, 67] width 201 height 12
click at [17, 59] on div "All visits 640 Fossil Wood Dr Fort Worth, TX 76179 Home details Other Visits No…" at bounding box center [535, 307] width 1071 height 541
click at [28, 63] on link "All visits" at bounding box center [34, 67] width 40 height 8
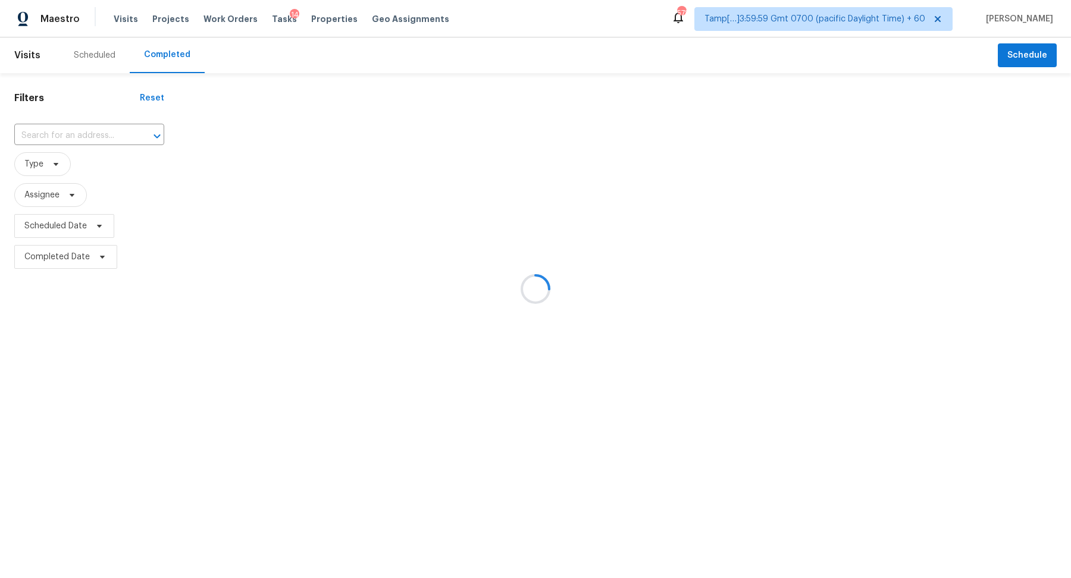
click at [32, 155] on div at bounding box center [535, 289] width 1071 height 578
click at [41, 155] on div at bounding box center [535, 289] width 1071 height 578
click at [43, 154] on div at bounding box center [535, 289] width 1071 height 578
click at [45, 154] on div at bounding box center [535, 289] width 1071 height 578
click at [77, 131] on div at bounding box center [535, 289] width 1071 height 578
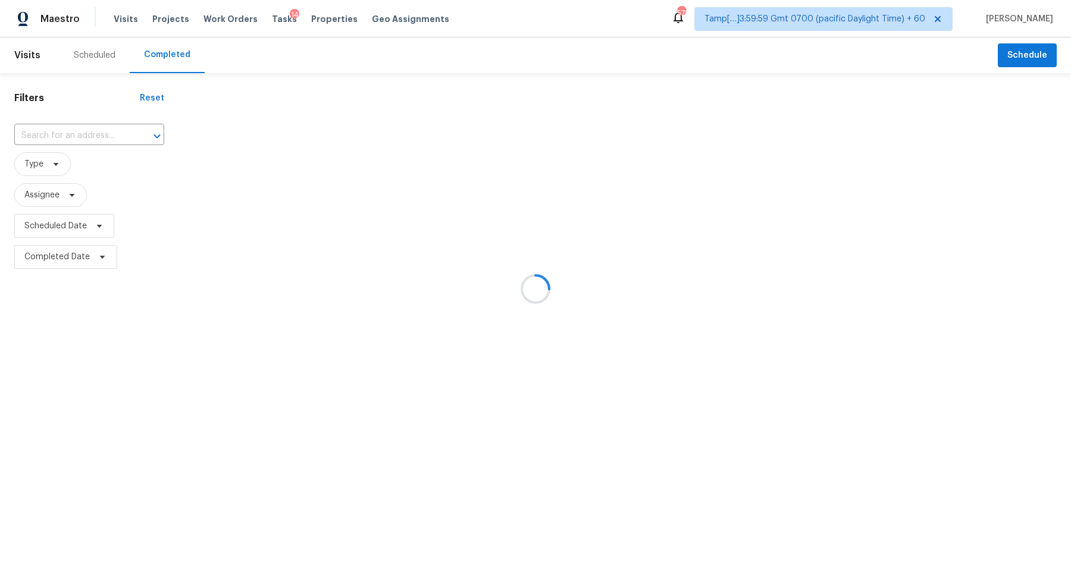
click at [77, 131] on input "text" at bounding box center [72, 136] width 117 height 18
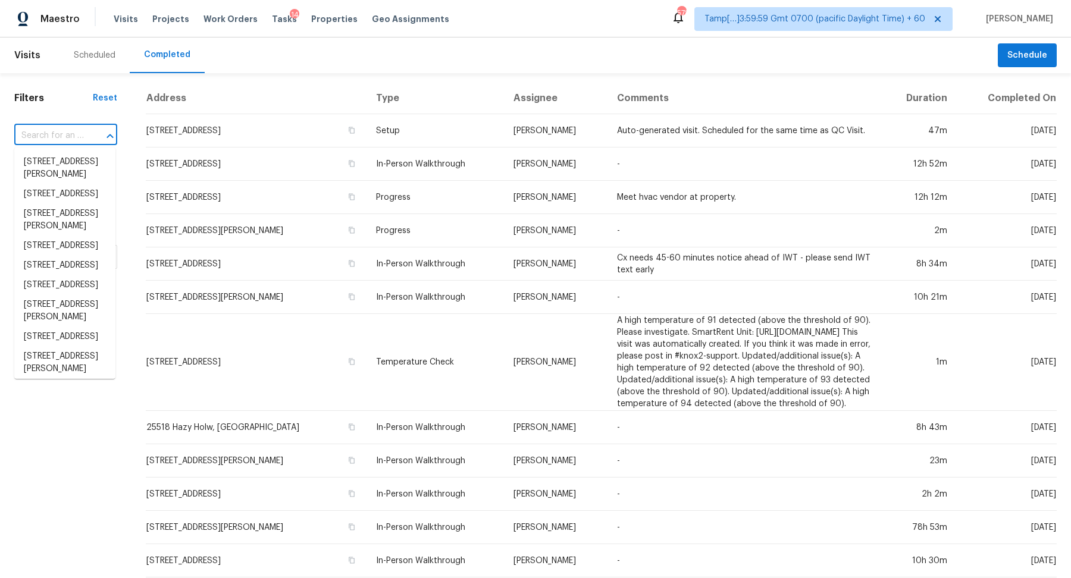
click at [77, 131] on input "text" at bounding box center [49, 136] width 70 height 18
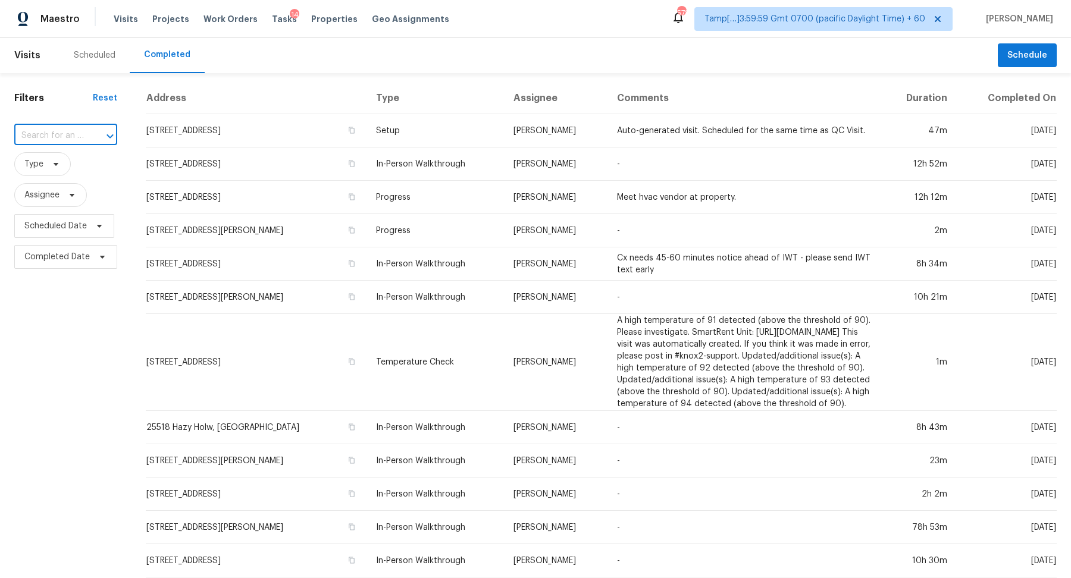
click at [77, 131] on input "text" at bounding box center [49, 136] width 70 height 18
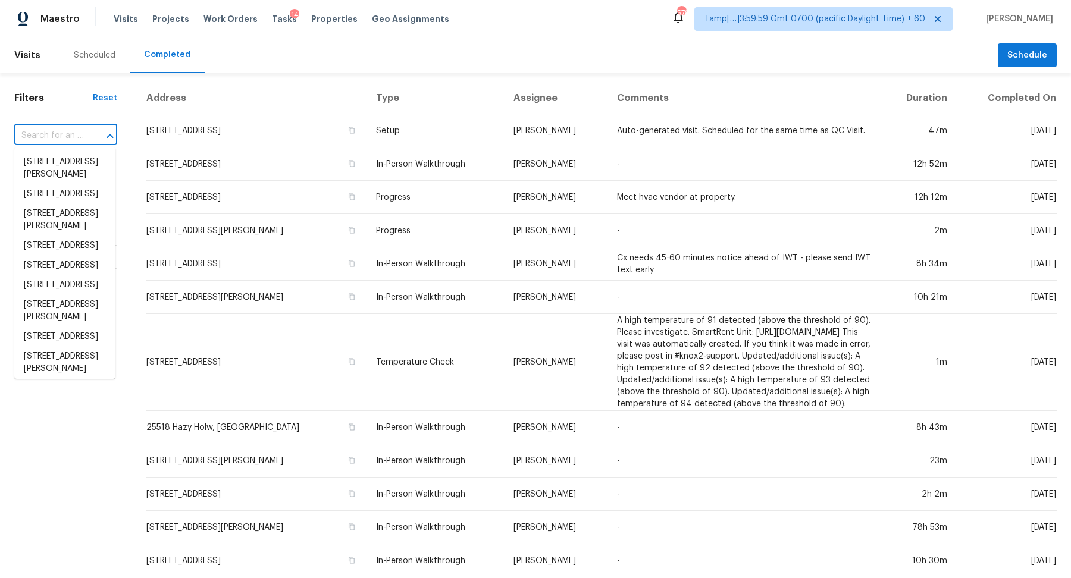
paste input "1881 W Horn Mesa Pl, Tucson, AZ 85713"
type input "1881 W Horn Mesa Pl, Tucson, AZ 85713"
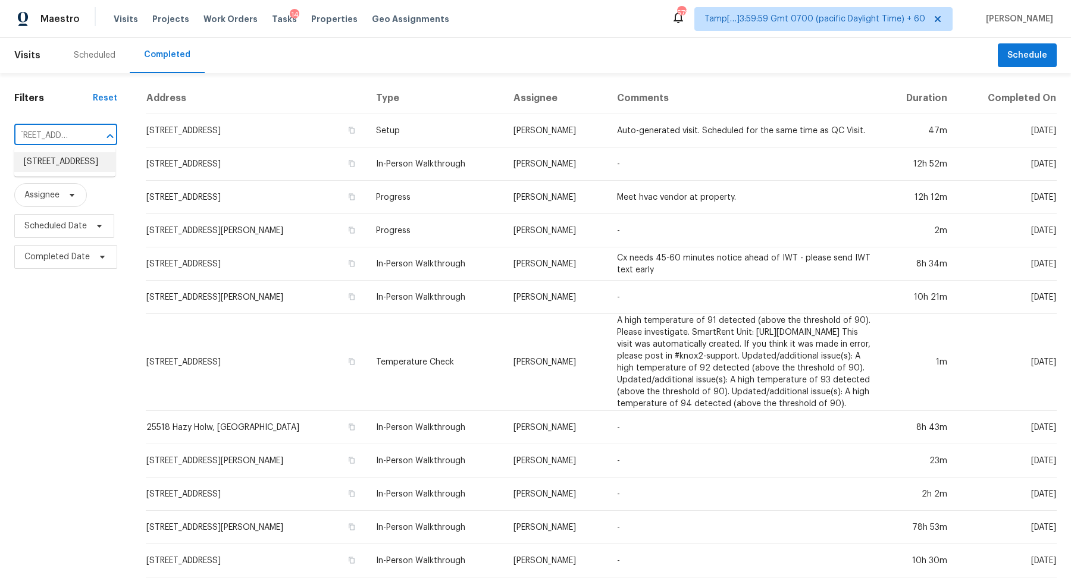
click at [40, 171] on li "1881 W Horn Mesa Pl, Tucson, AZ 85713" at bounding box center [64, 162] width 101 height 20
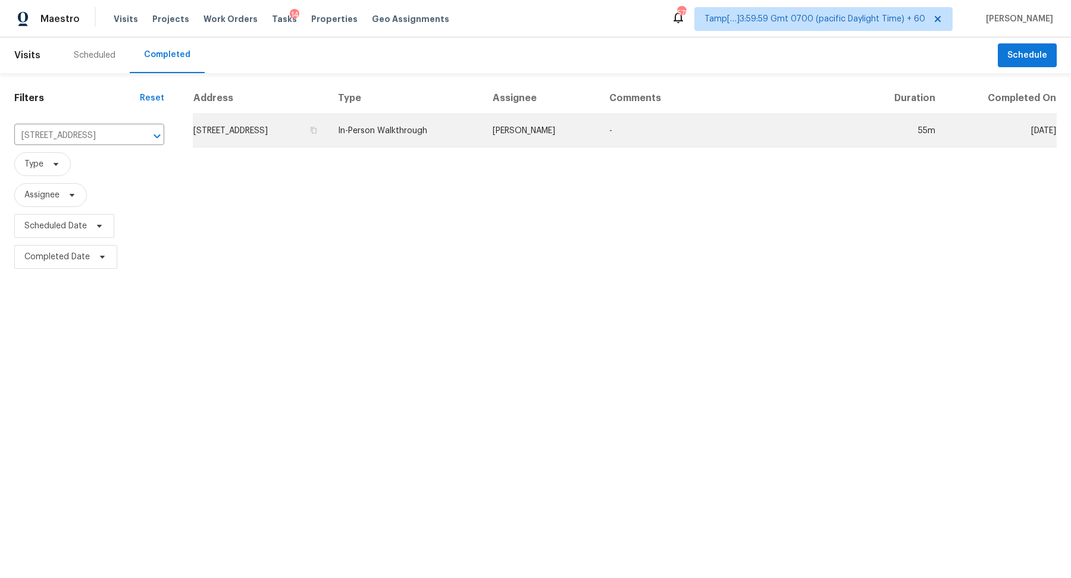
click at [300, 146] on td "1881 W Horn Mesa Pl, Tucson, AZ 85713" at bounding box center [261, 130] width 136 height 33
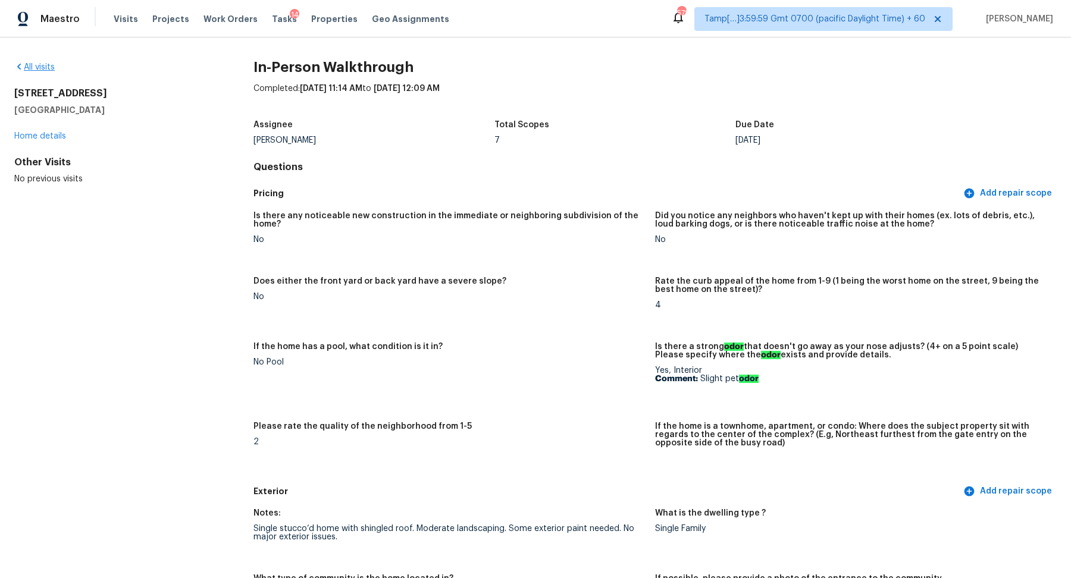
click at [49, 71] on div "All visits" at bounding box center [114, 67] width 201 height 12
click at [49, 71] on link "All visits" at bounding box center [34, 67] width 40 height 8
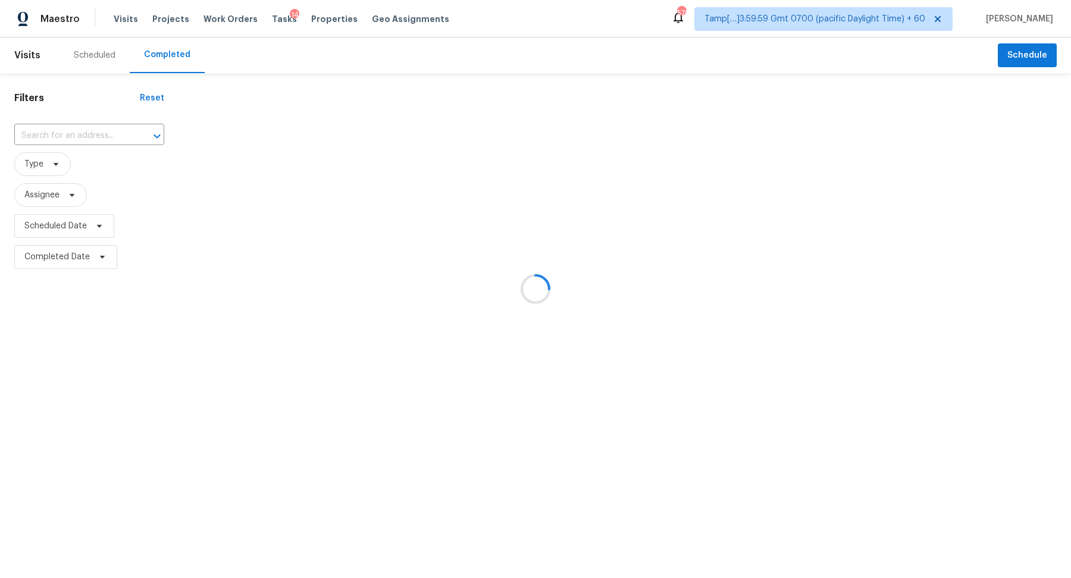
click at [79, 127] on div at bounding box center [535, 289] width 1071 height 578
click at [79, 127] on input "text" at bounding box center [72, 136] width 117 height 18
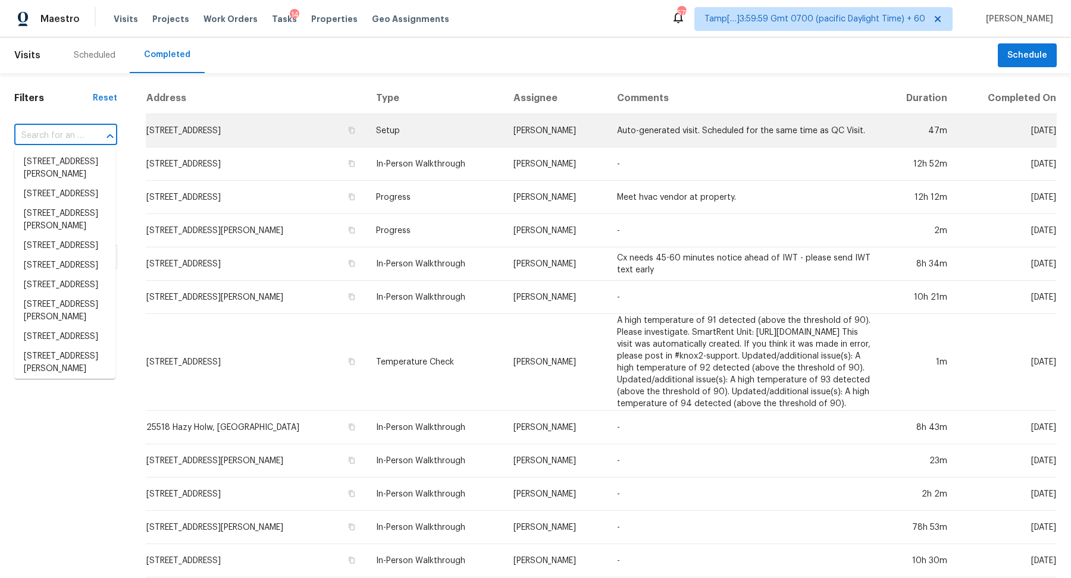
paste input "1229 W 14th St, Tempe, AZ 85281"
type input "1229 W 14th St, Tempe, AZ 85281"
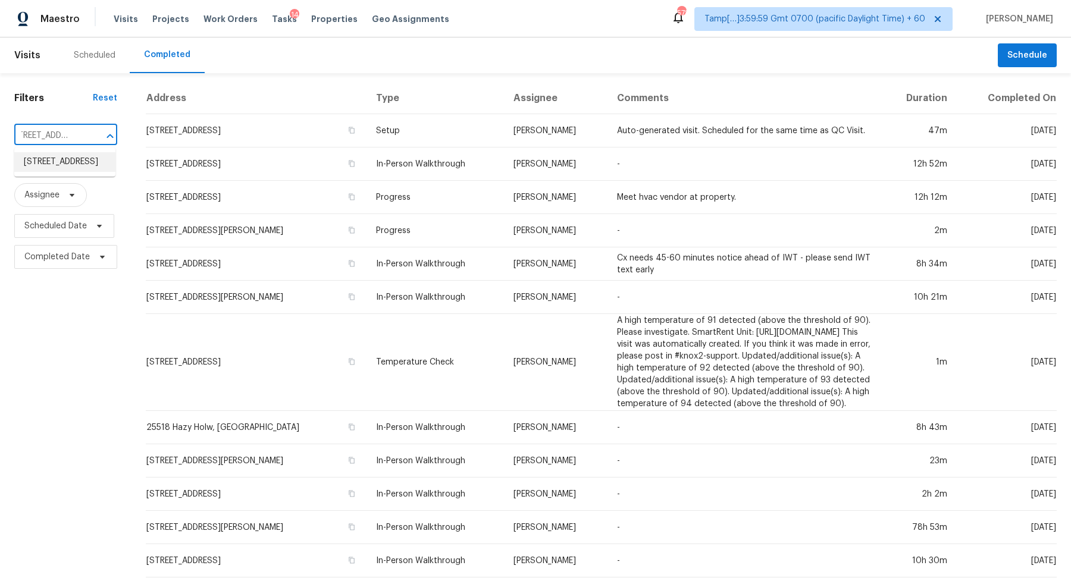
click at [61, 165] on li "1229 W 14th St, Tempe, AZ 85281" at bounding box center [64, 162] width 101 height 20
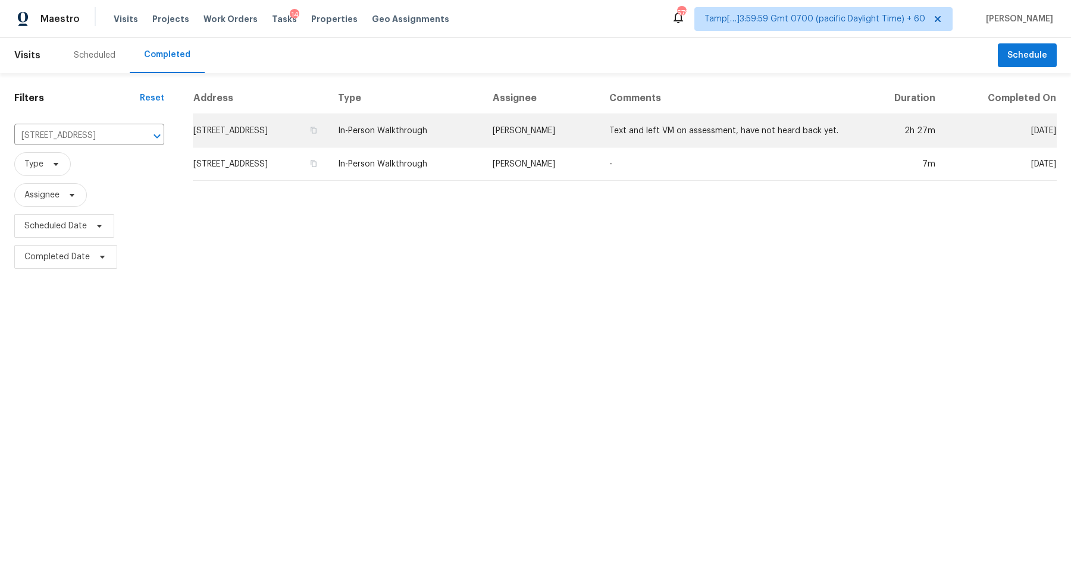
click at [276, 135] on td "1229 W 14th St, Tempe, AZ 85281" at bounding box center [261, 130] width 136 height 33
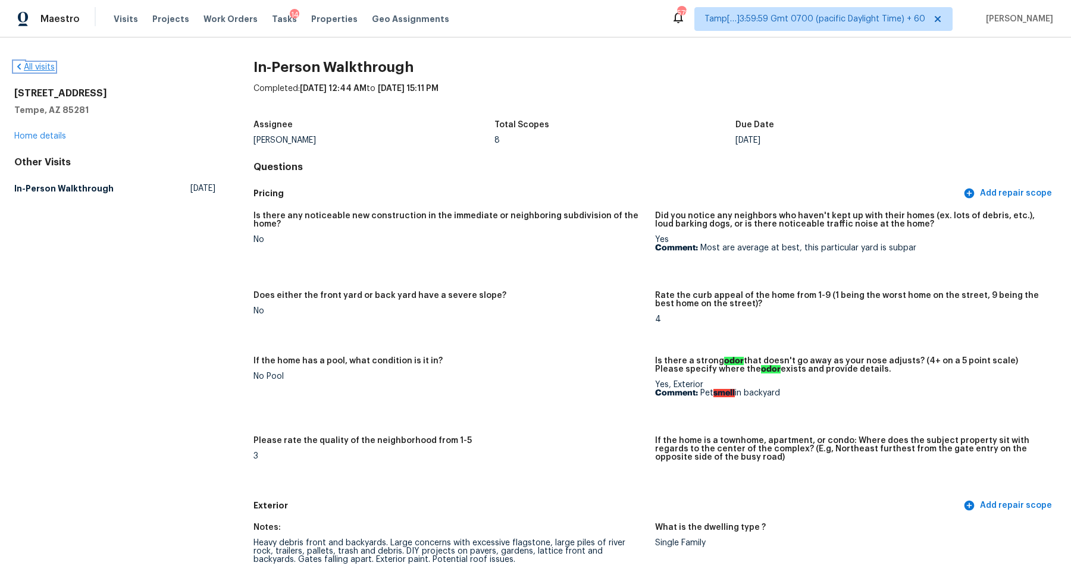
click at [31, 68] on link "All visits" at bounding box center [34, 67] width 40 height 8
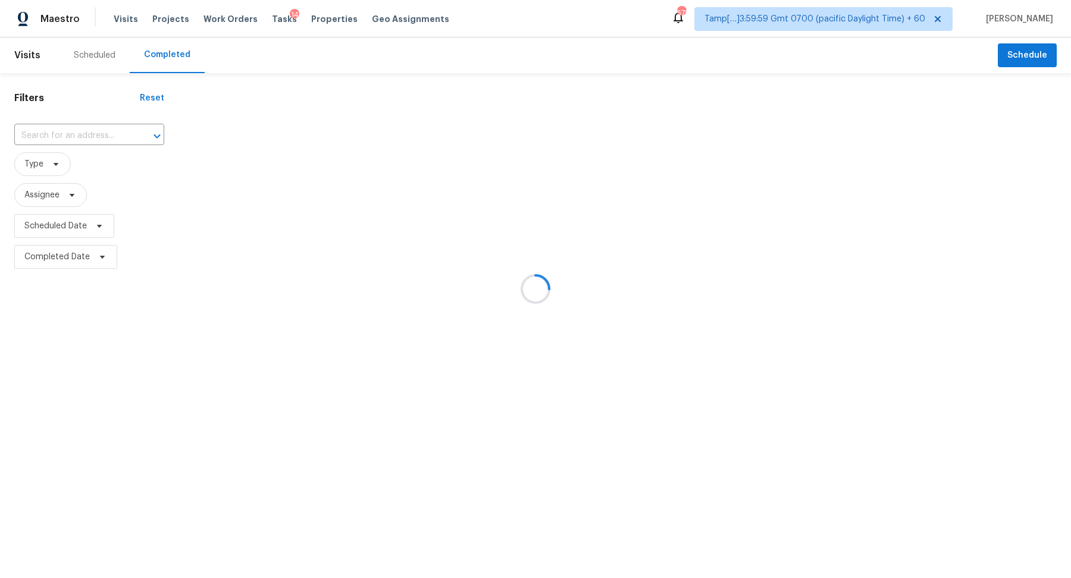
click at [74, 111] on div at bounding box center [535, 289] width 1071 height 578
click at [74, 139] on div at bounding box center [535, 289] width 1071 height 578
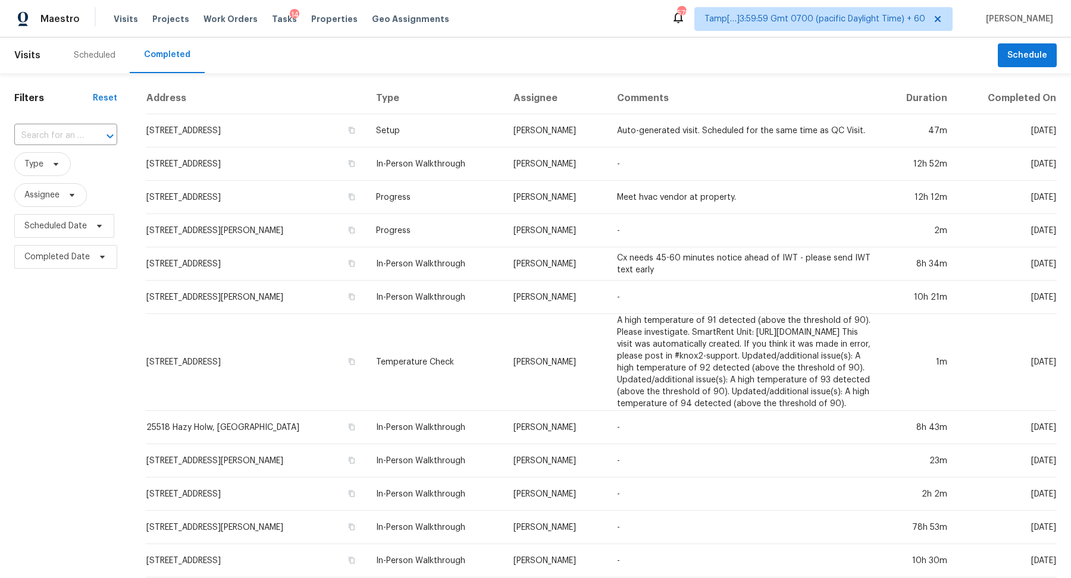
click at [74, 139] on input "text" at bounding box center [49, 136] width 70 height 18
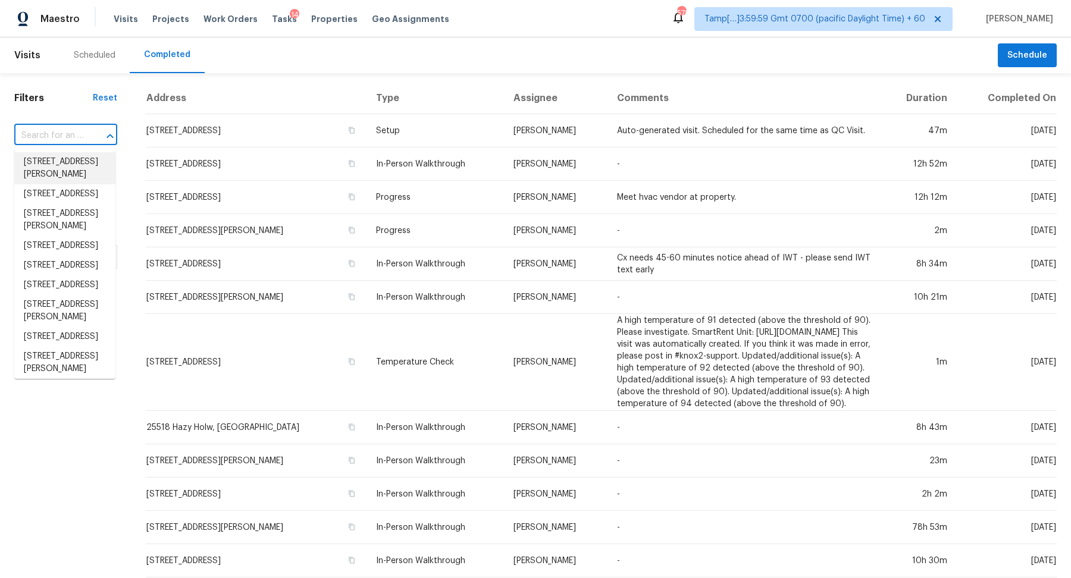
click at [77, 137] on input "text" at bounding box center [49, 136] width 70 height 18
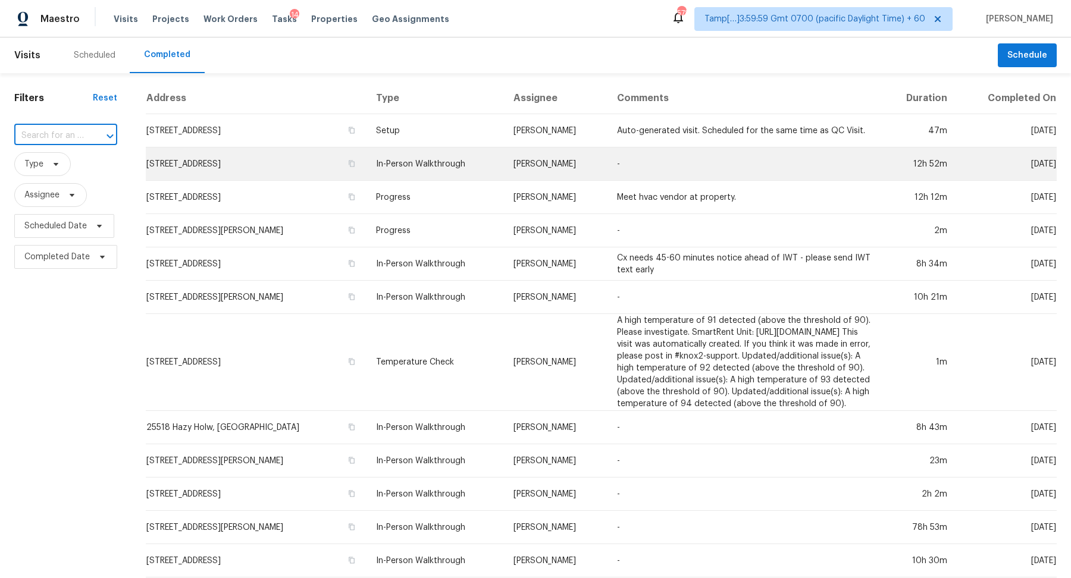
paste input "1206 Newton Dr, Mebane, NC 27302"
type input "1206 Newton Dr, Mebane, NC 27302"
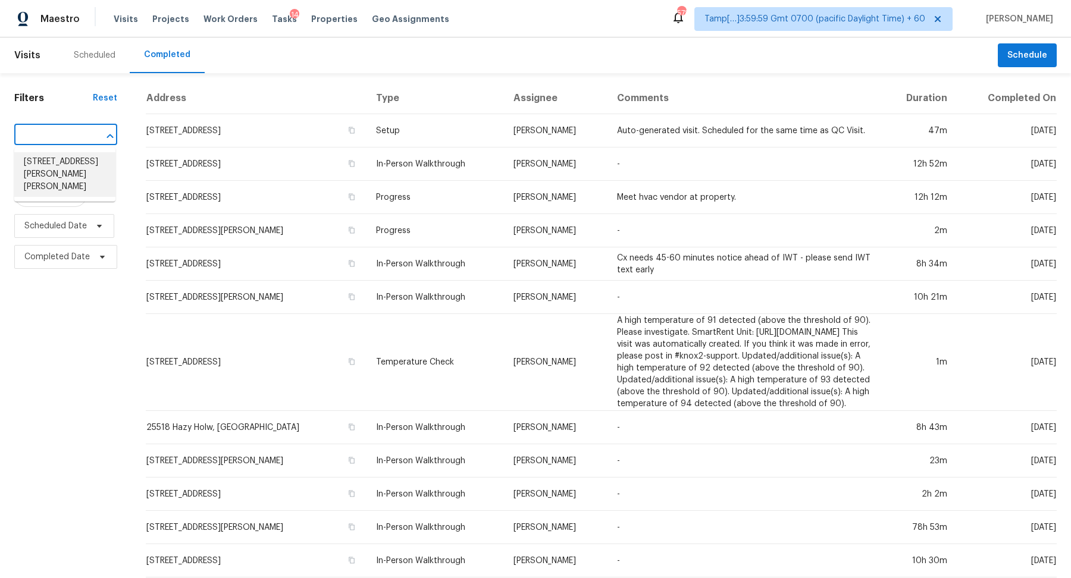
click at [65, 166] on li "1206 Newton Dr, Mebane, NC 27302" at bounding box center [64, 174] width 101 height 45
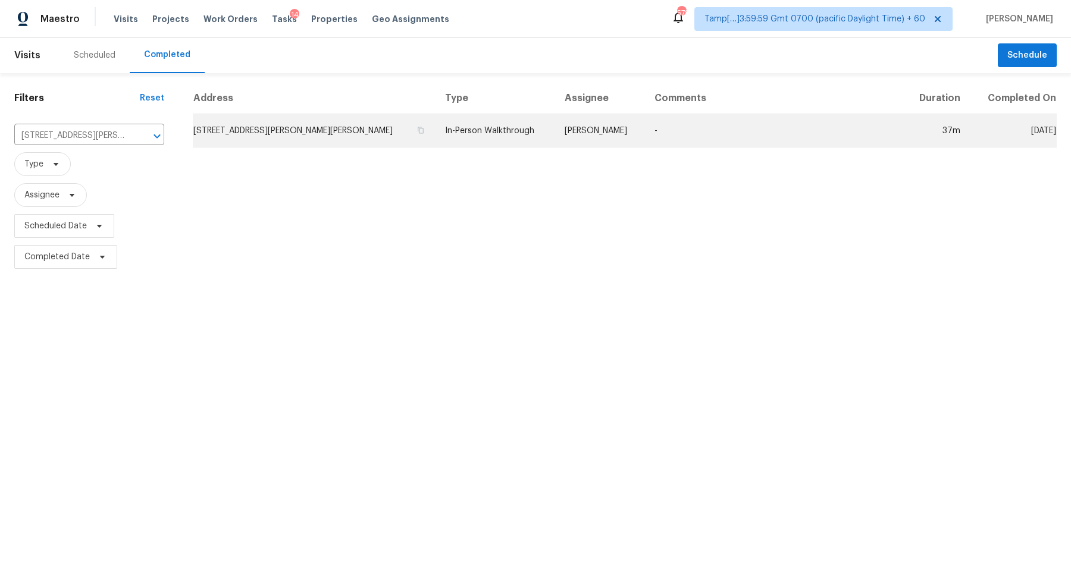
click at [278, 128] on td "1206 Newton Dr, Mebane, NC 27302" at bounding box center [314, 130] width 243 height 33
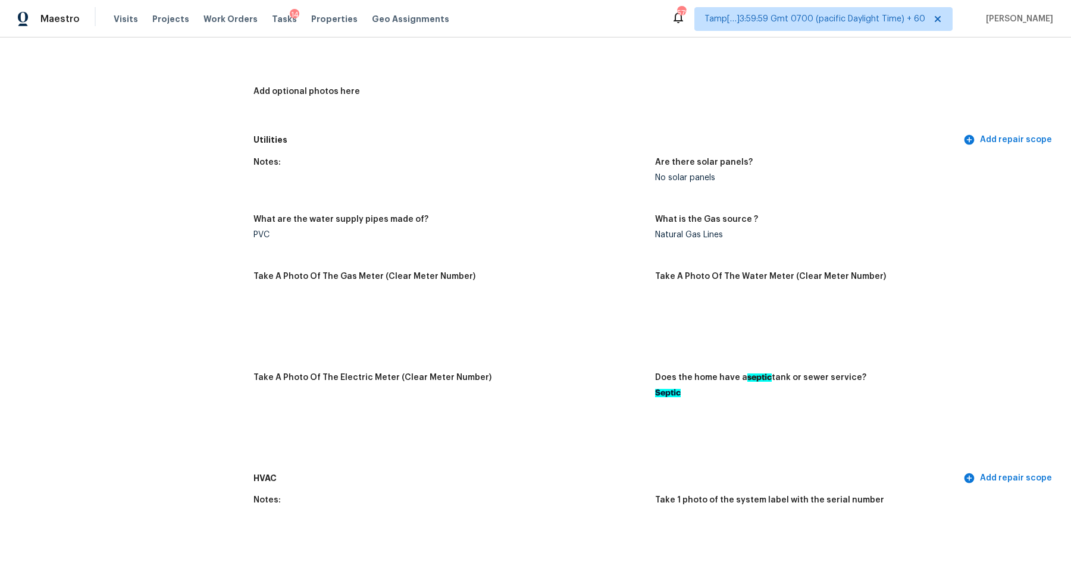
scroll to position [387, 0]
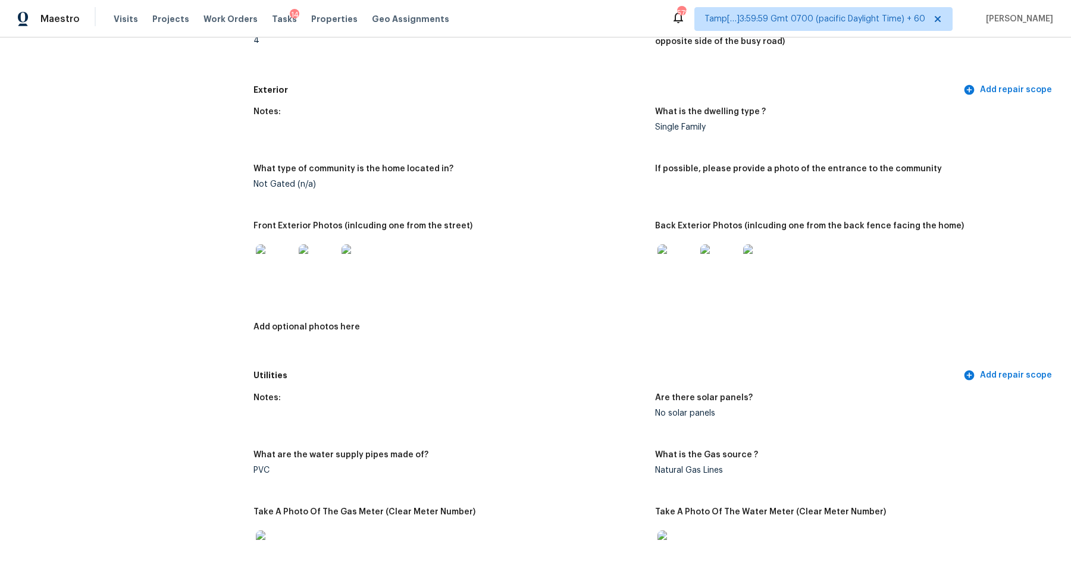
click at [288, 251] on img at bounding box center [275, 263] width 38 height 38
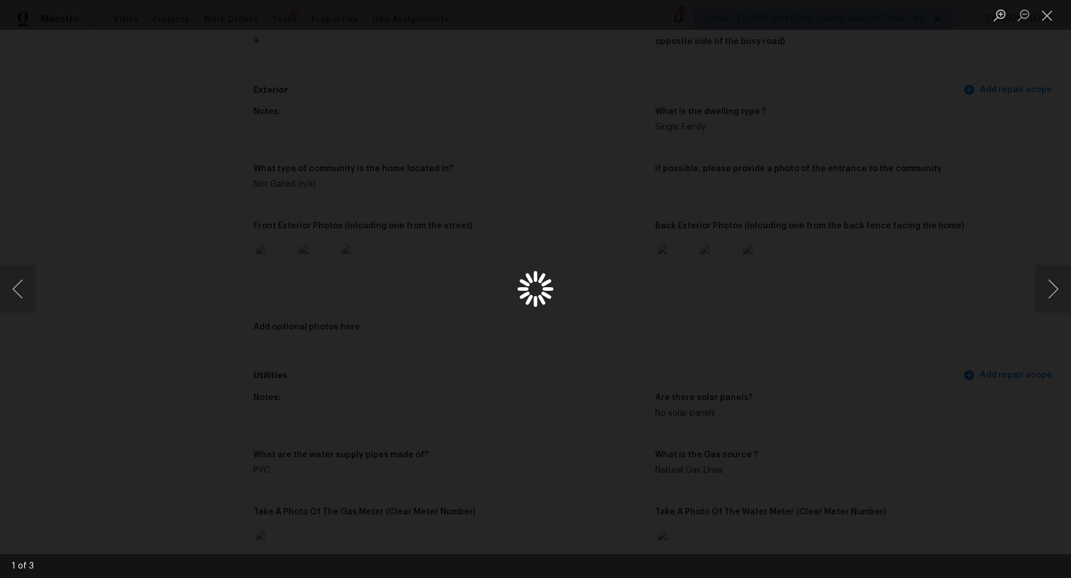
click at [288, 251] on div "Lightbox" at bounding box center [535, 289] width 1071 height 578
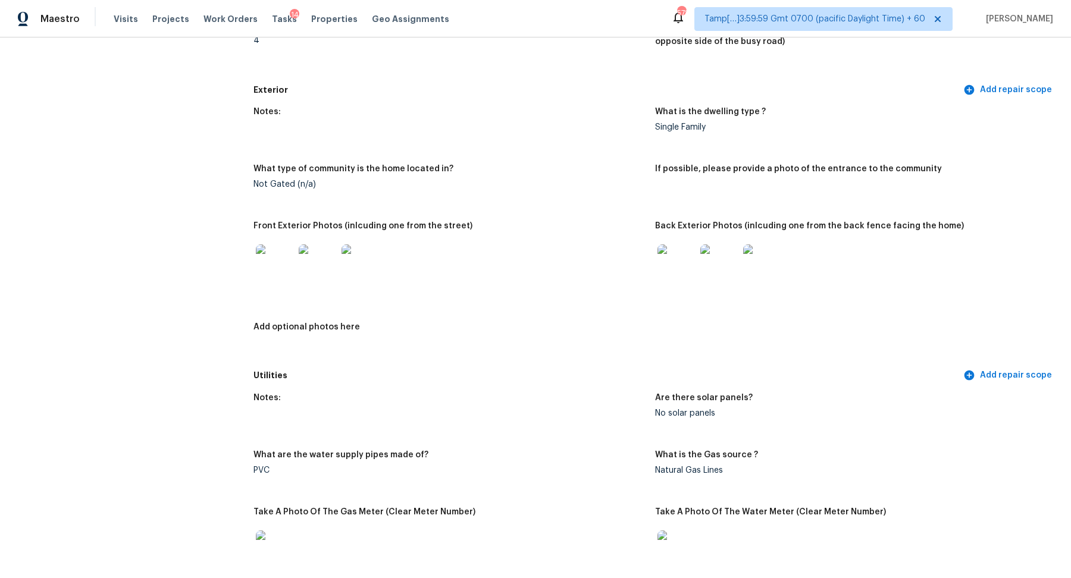
click at [677, 274] on img at bounding box center [676, 263] width 38 height 38
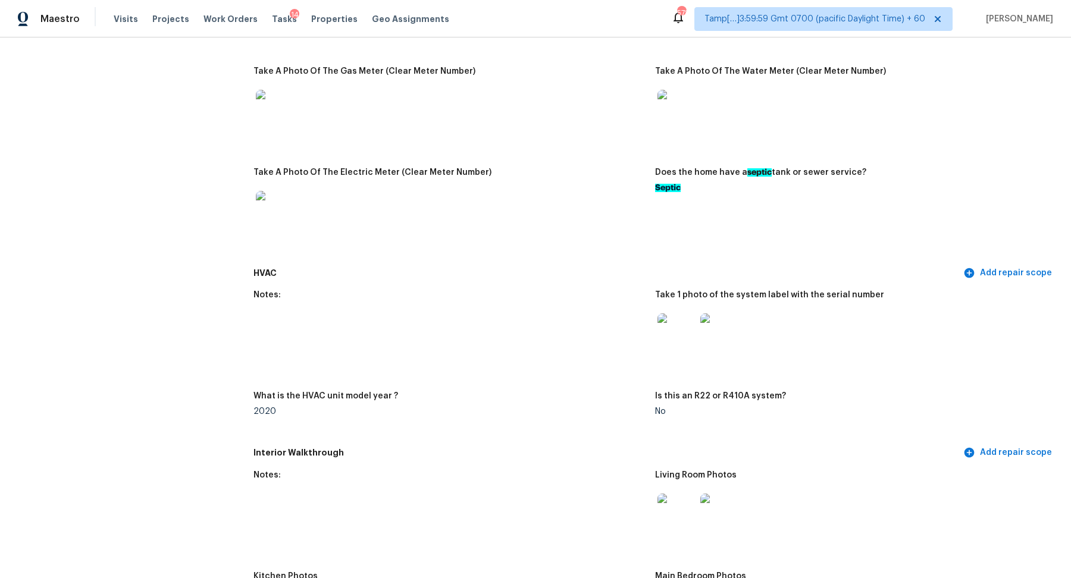
scroll to position [870, 0]
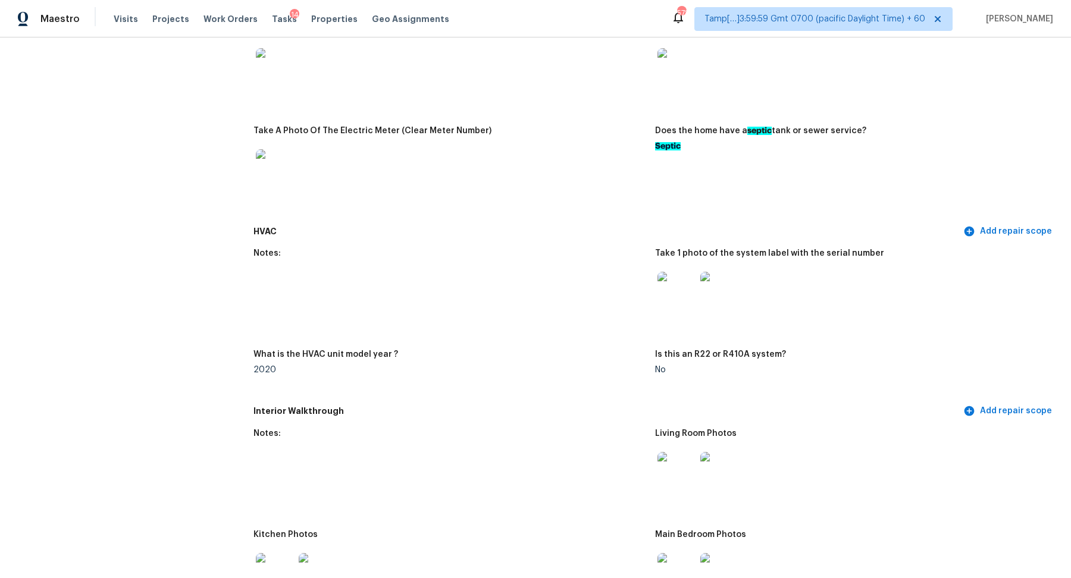
click at [681, 62] on img at bounding box center [676, 67] width 38 height 38
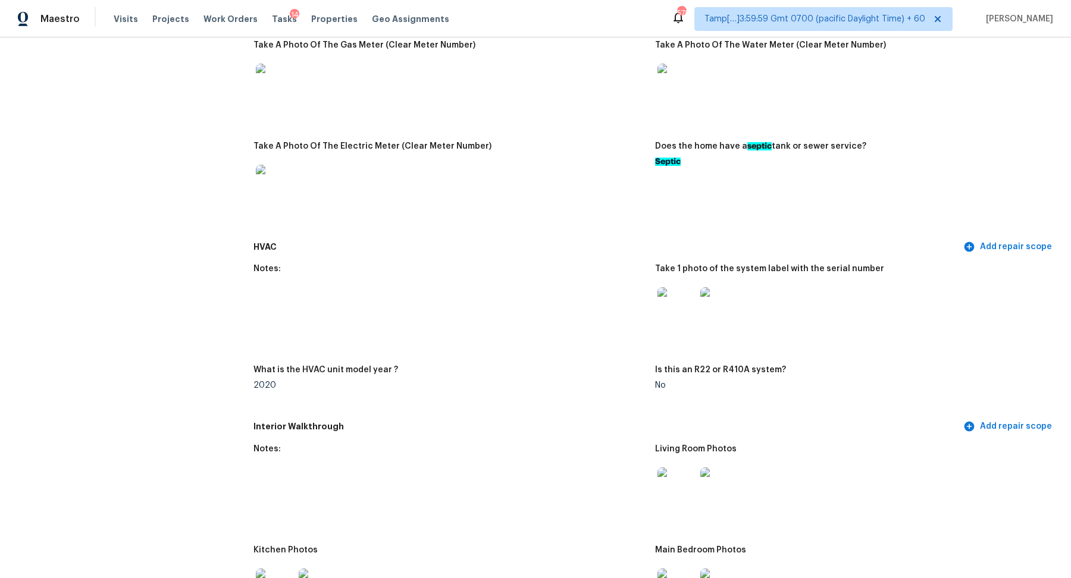
scroll to position [842, 0]
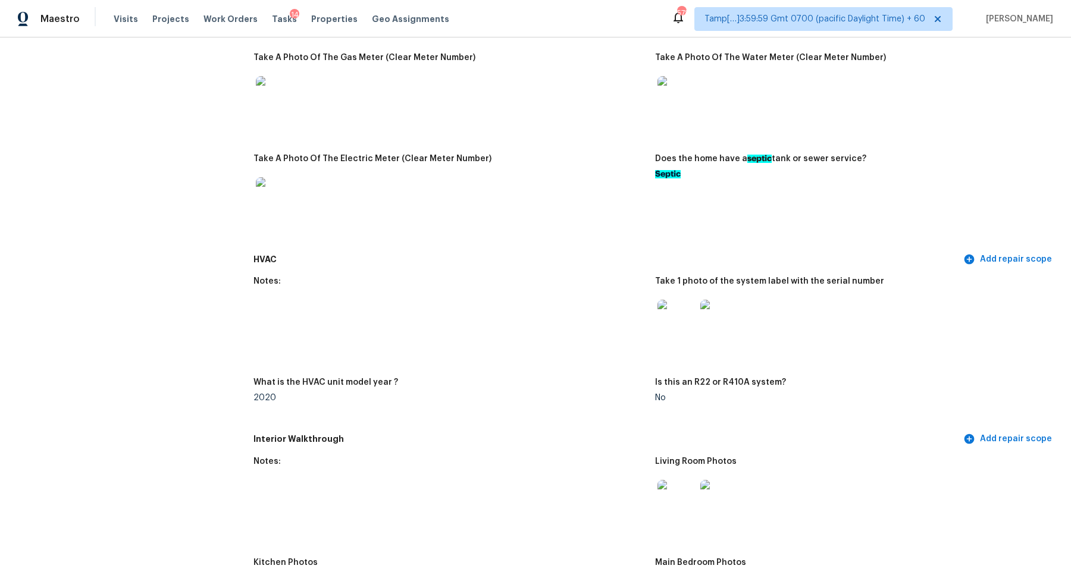
click at [679, 324] on img at bounding box center [676, 319] width 38 height 38
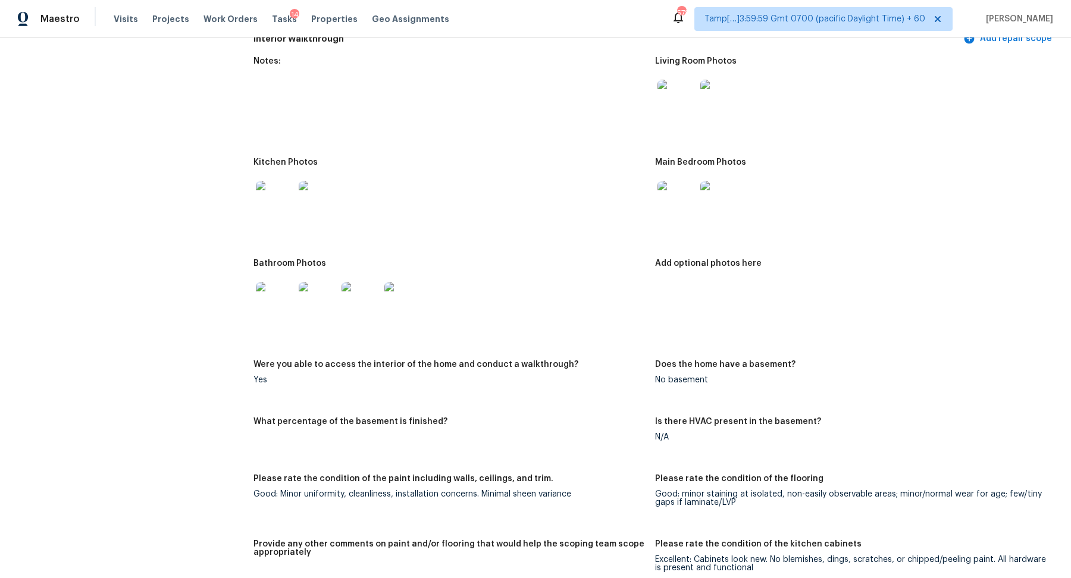
click at [284, 204] on img at bounding box center [275, 200] width 38 height 38
click at [658, 201] on img at bounding box center [676, 200] width 38 height 38
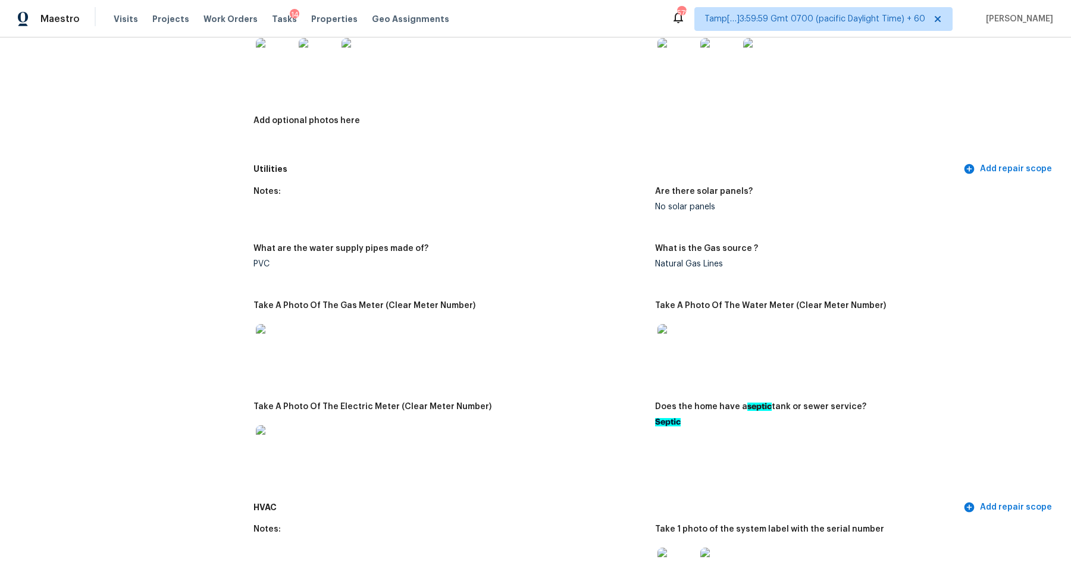
scroll to position [0, 0]
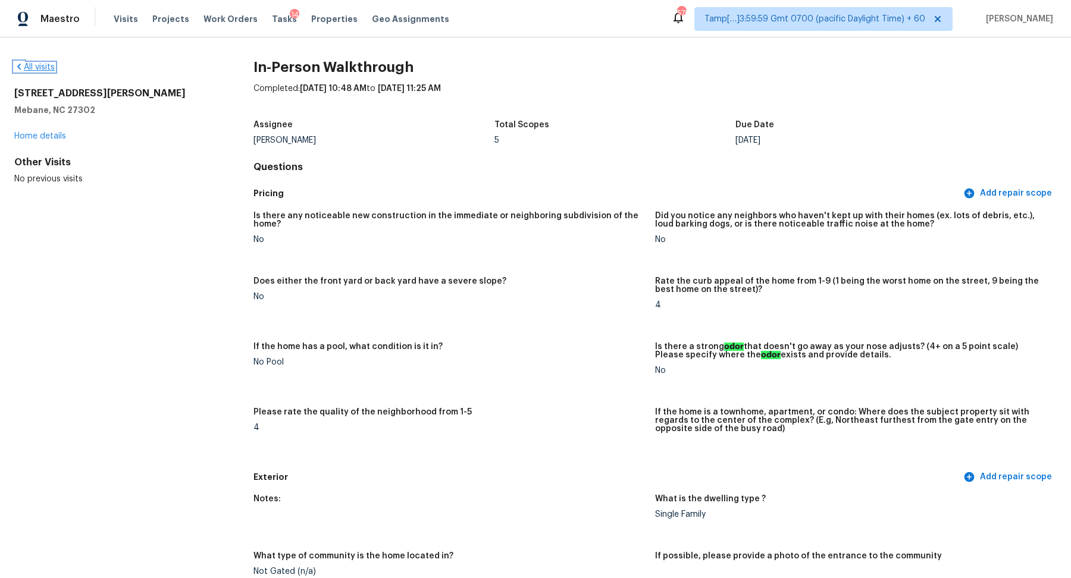
click at [45, 65] on link "All visits" at bounding box center [34, 67] width 40 height 8
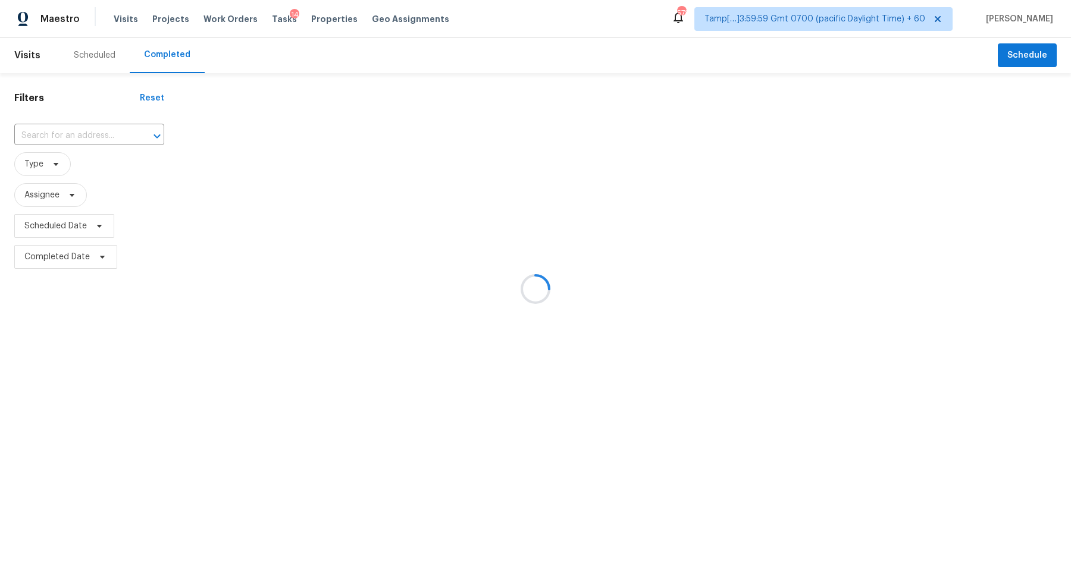
click at [100, 130] on div at bounding box center [535, 289] width 1071 height 578
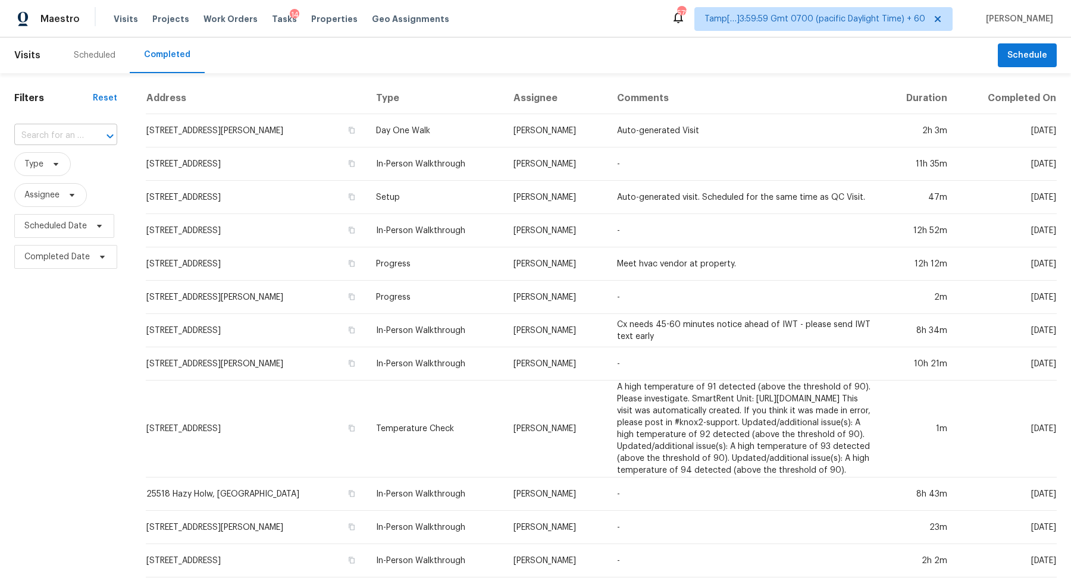
click at [87, 139] on div at bounding box center [101, 136] width 31 height 17
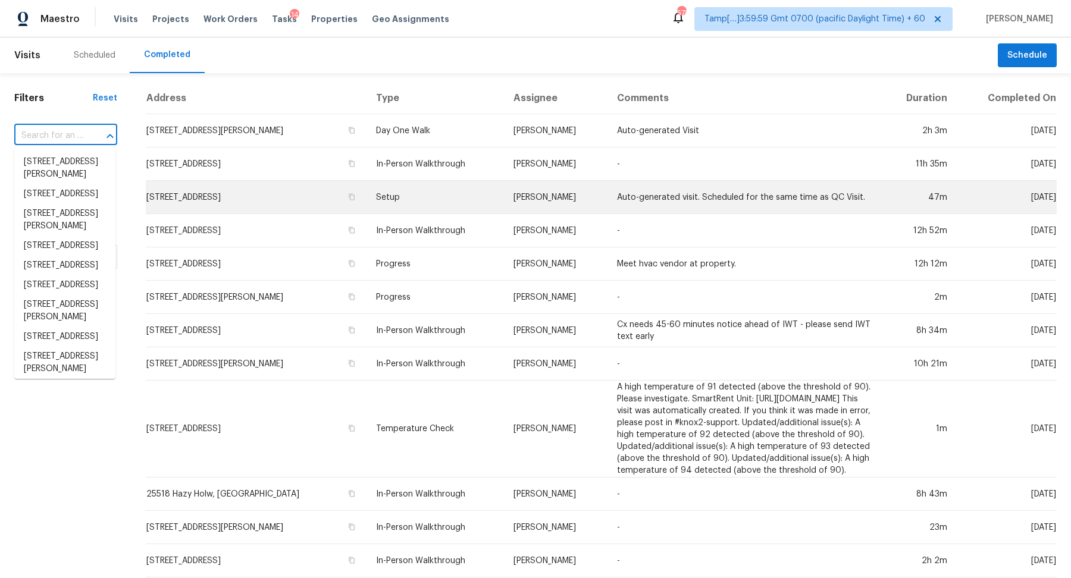
paste input "3625 Brookway Dr, Nashville, TN 37207"
type input "3625 Brookway Dr, Nashville, TN 37207"
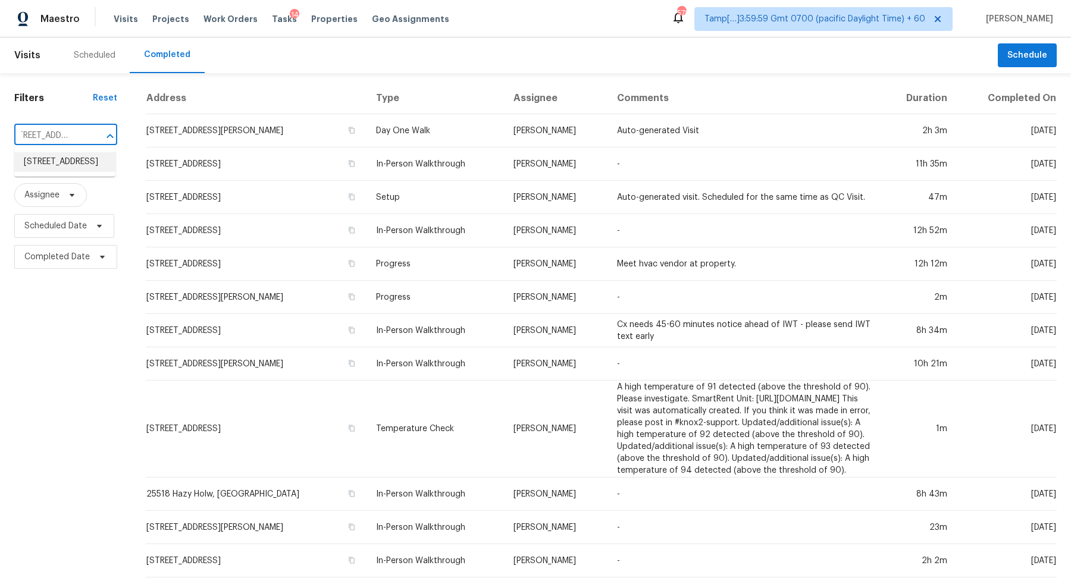
click at [67, 170] on li "3625 Brookway Dr, Nashville, TN 37207" at bounding box center [64, 162] width 101 height 20
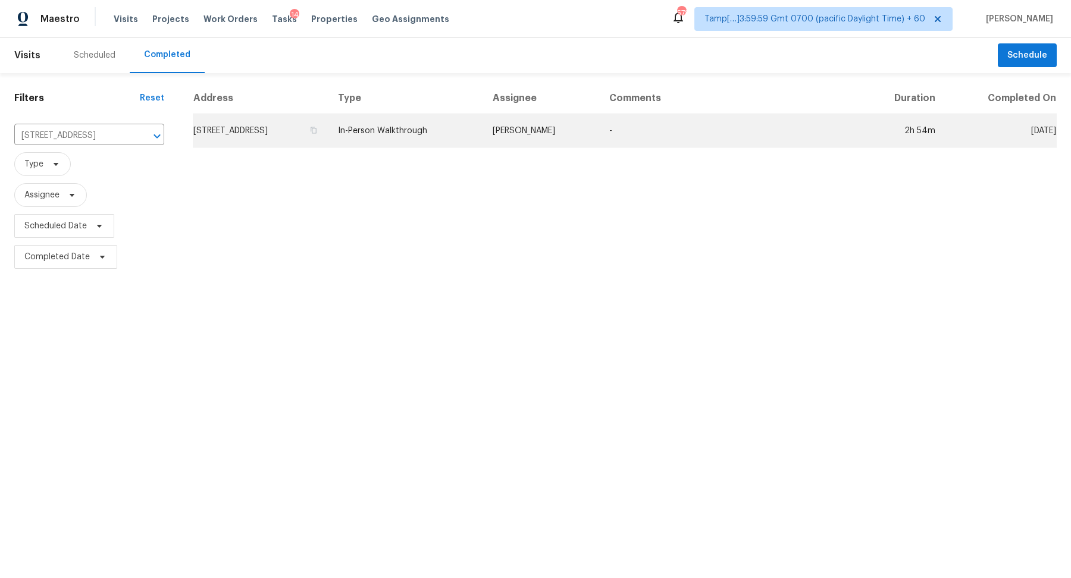
click at [226, 136] on td "3625 Brookway Dr, Nashville, TN 37207" at bounding box center [261, 130] width 136 height 33
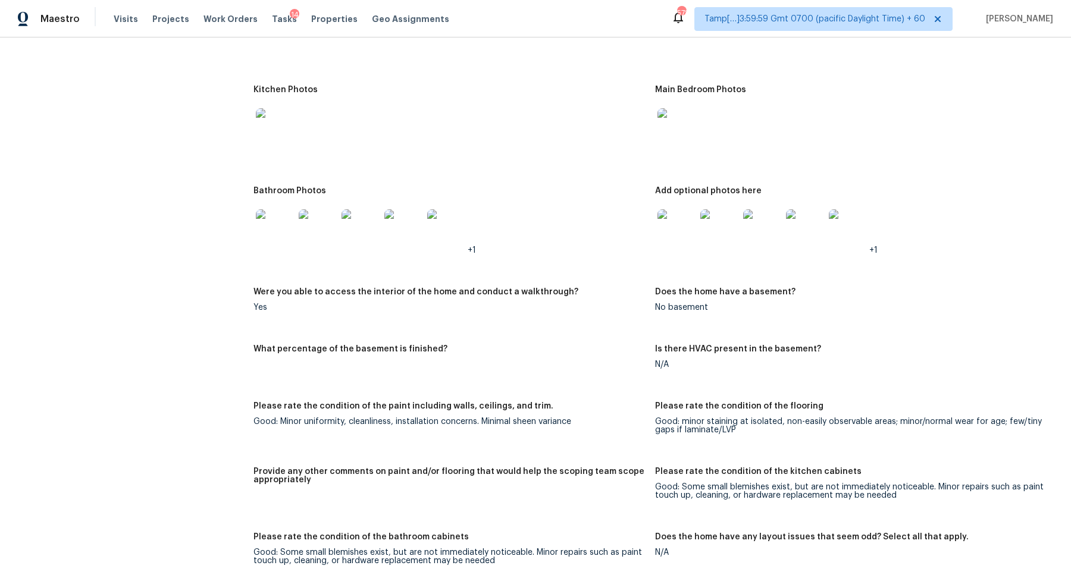
scroll to position [1257, 0]
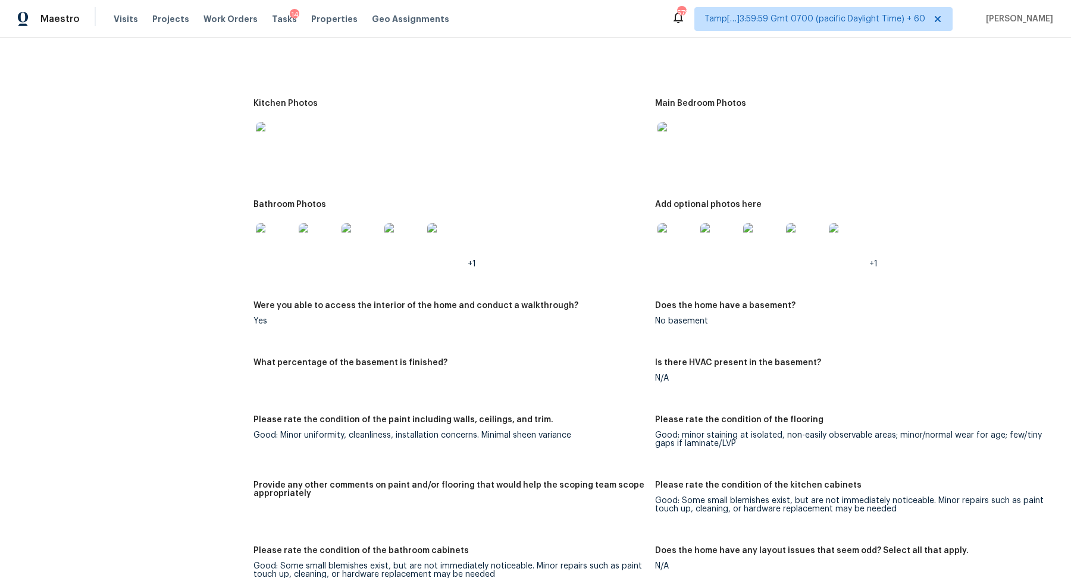
click at [275, 246] on img at bounding box center [275, 242] width 38 height 38
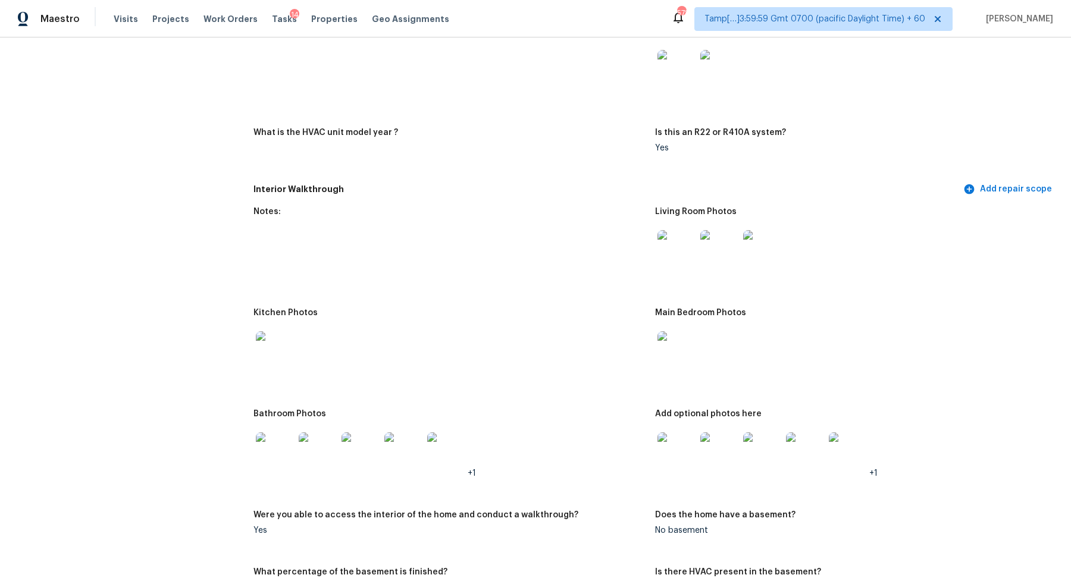
click at [650, 249] on figure "Notes:" at bounding box center [453, 251] width 401 height 87
click at [672, 249] on img at bounding box center [676, 249] width 38 height 38
click at [260, 466] on img at bounding box center [275, 451] width 38 height 38
click at [676, 444] on img at bounding box center [676, 451] width 38 height 38
click at [671, 243] on img at bounding box center [676, 249] width 38 height 38
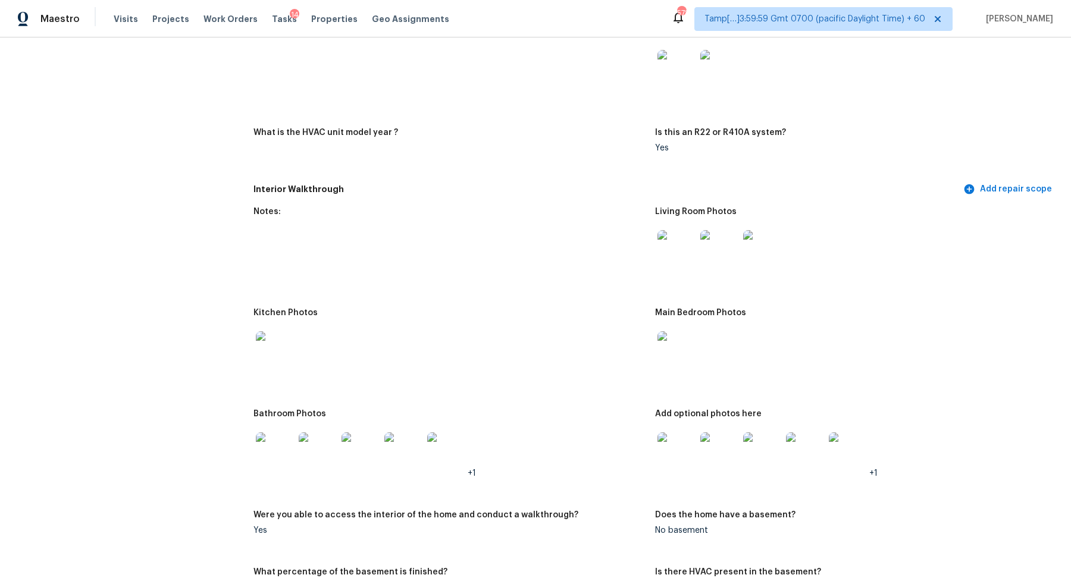
click at [691, 340] on img at bounding box center [676, 350] width 38 height 38
click at [266, 337] on img at bounding box center [275, 350] width 38 height 38
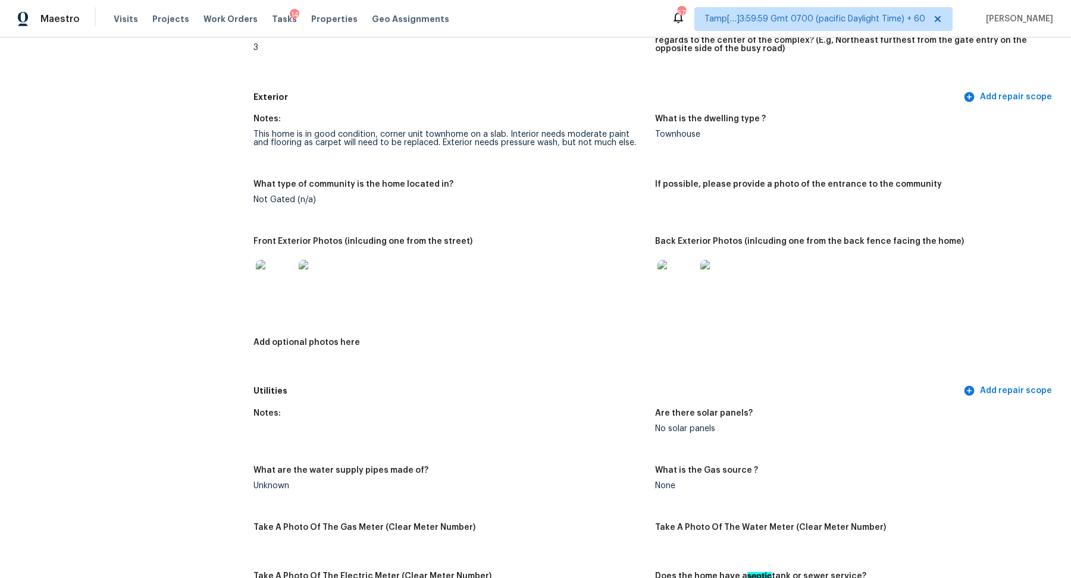
scroll to position [387, 0]
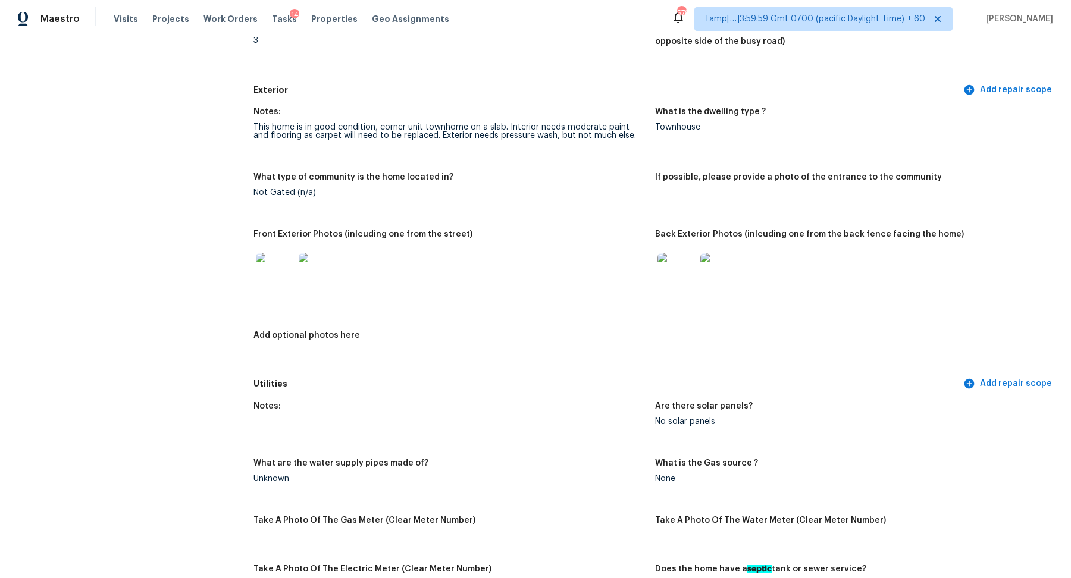
click at [287, 280] on img at bounding box center [275, 272] width 38 height 38
click at [677, 280] on img at bounding box center [676, 272] width 38 height 38
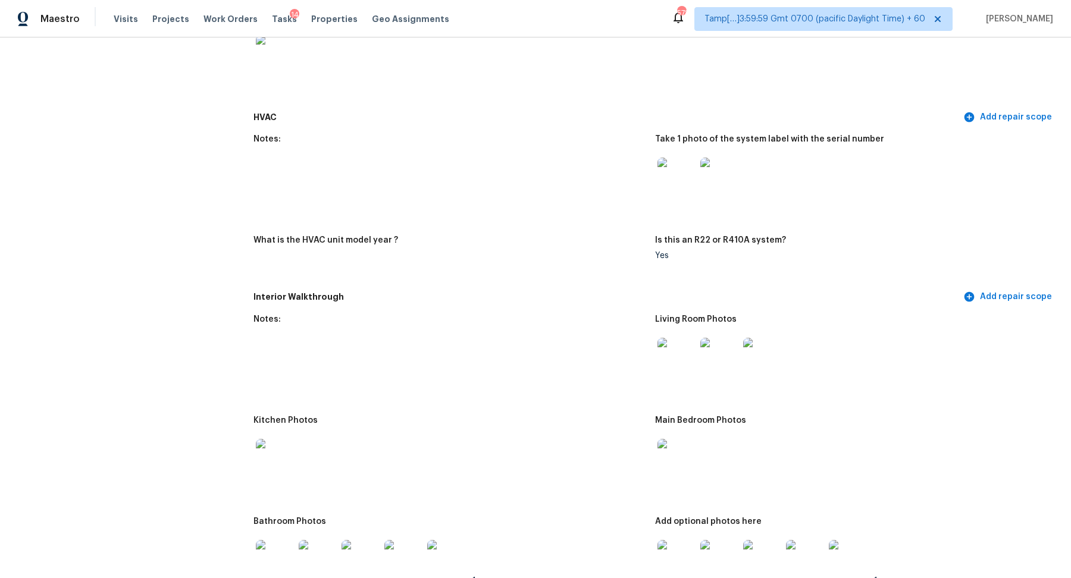
scroll to position [1244, 0]
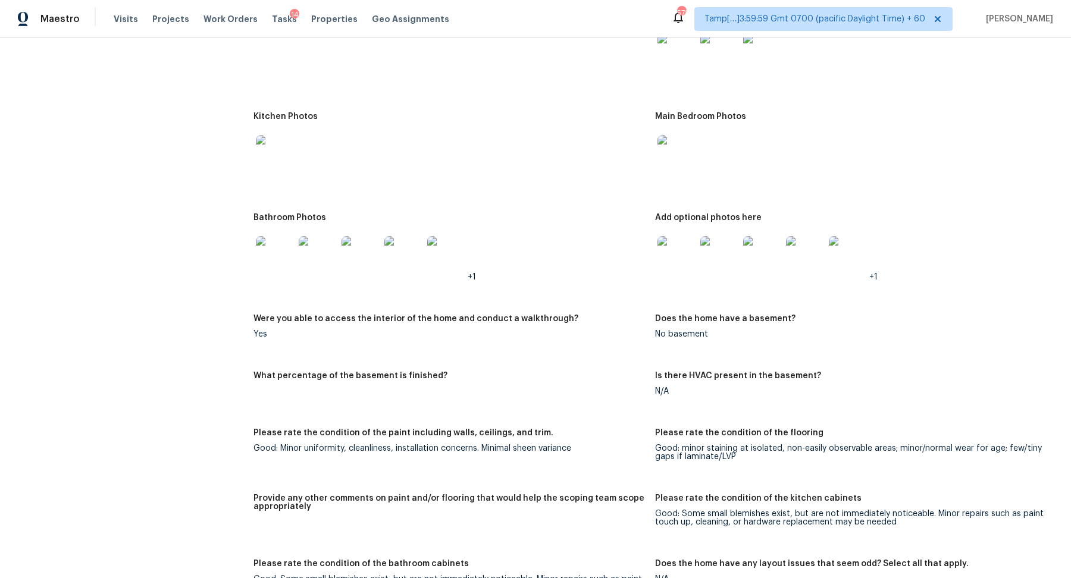
click at [284, 258] on img at bounding box center [275, 255] width 38 height 38
click at [682, 245] on img at bounding box center [676, 255] width 38 height 38
click at [683, 52] on img at bounding box center [676, 53] width 38 height 38
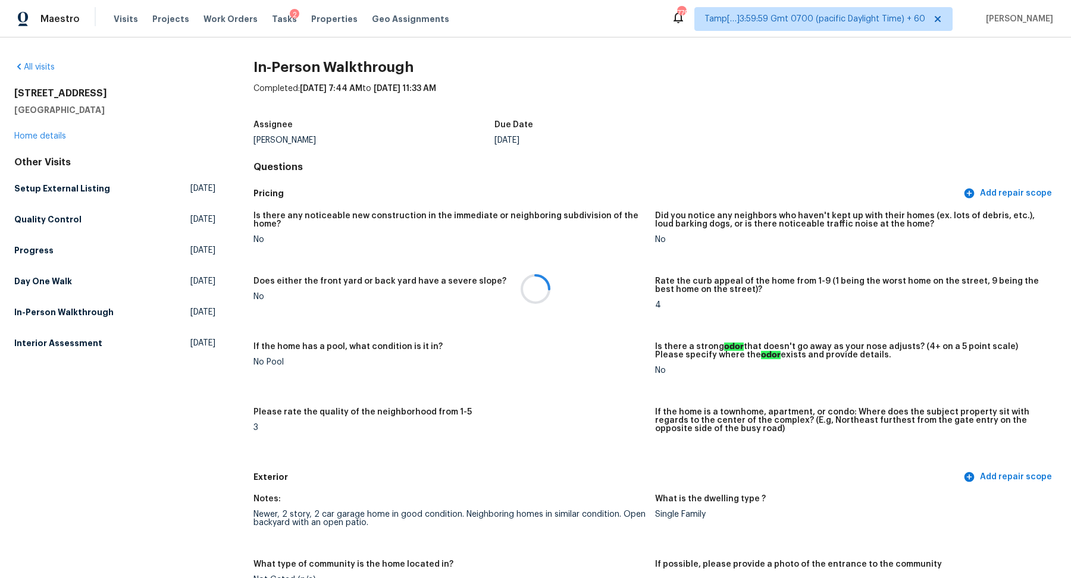
click at [40, 68] on div at bounding box center [535, 289] width 1071 height 578
click at [41, 64] on link "All visits" at bounding box center [34, 67] width 40 height 8
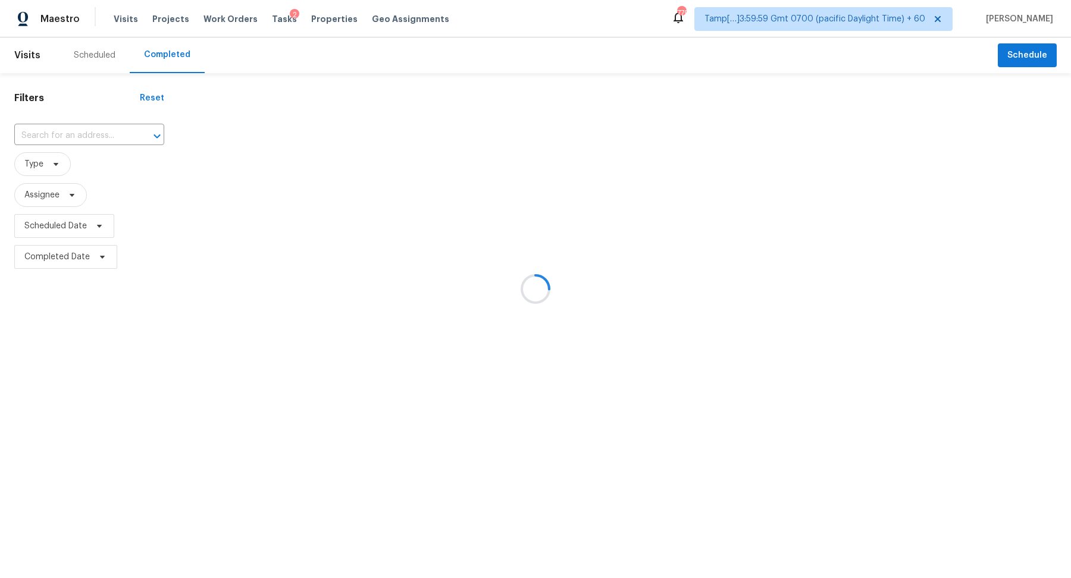
click at [101, 128] on div at bounding box center [535, 289] width 1071 height 578
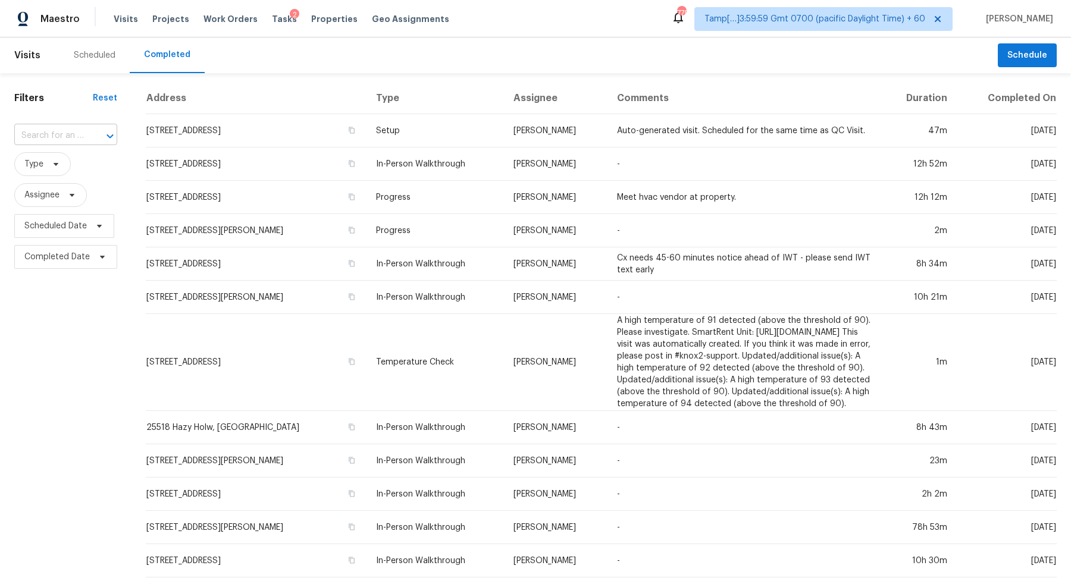
click at [105, 136] on icon "Open" at bounding box center [110, 136] width 14 height 14
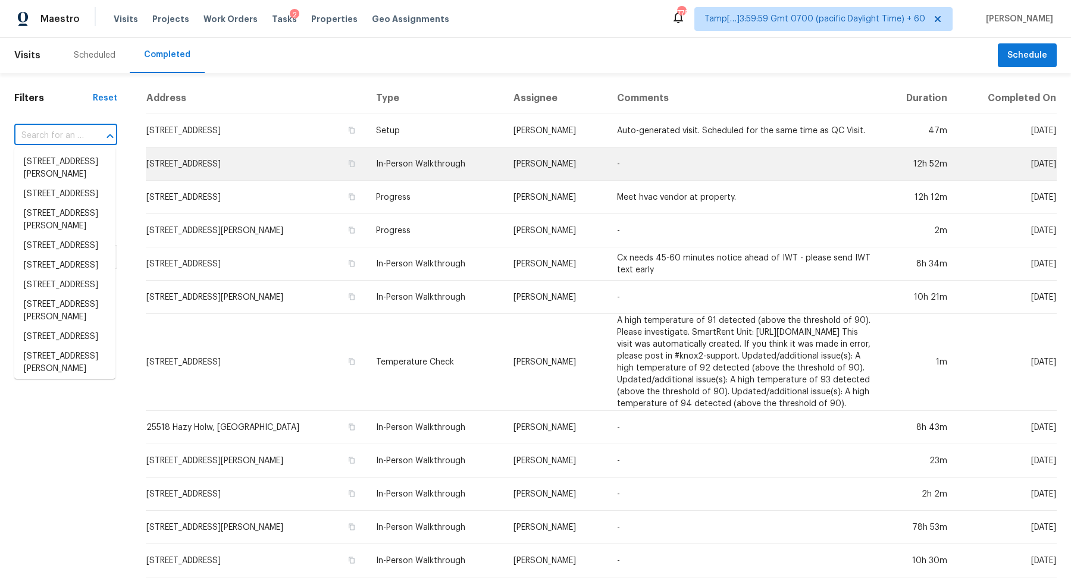
paste input "[STREET_ADDRESS]"
type input "[STREET_ADDRESS]"
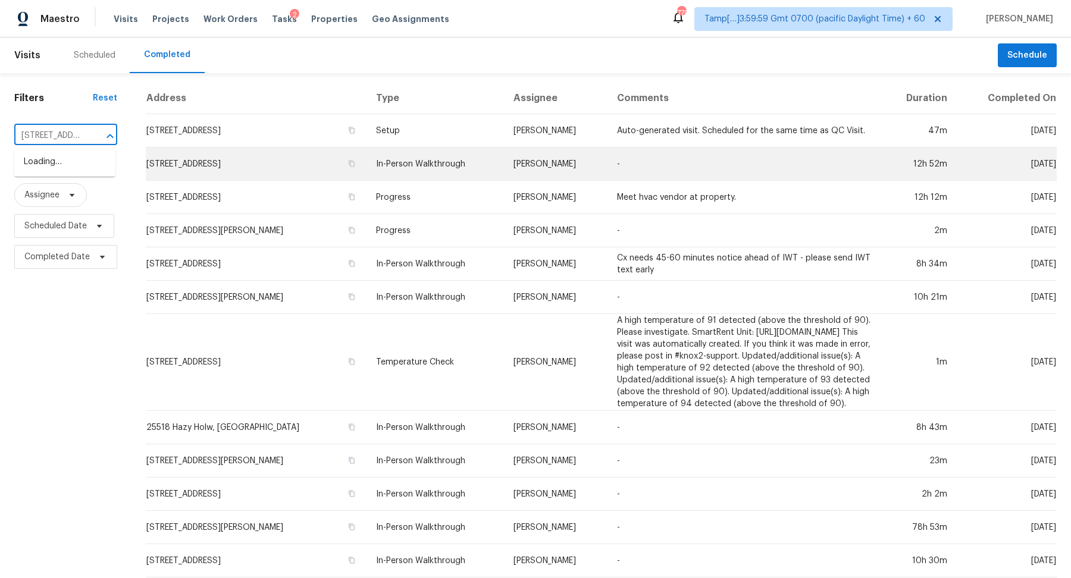
scroll to position [0, 69]
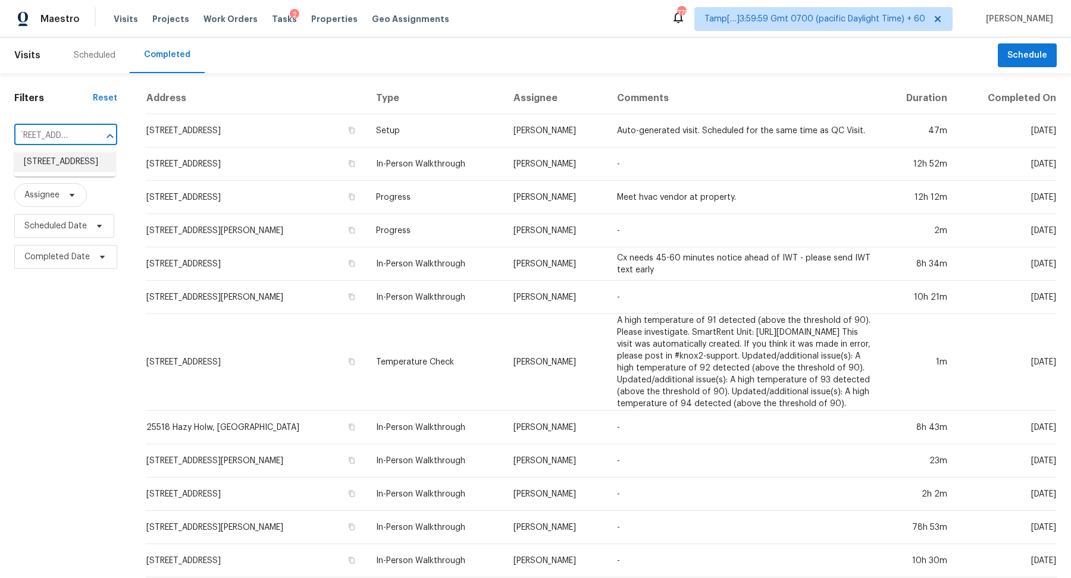
click at [86, 165] on li "[STREET_ADDRESS]" at bounding box center [64, 162] width 101 height 20
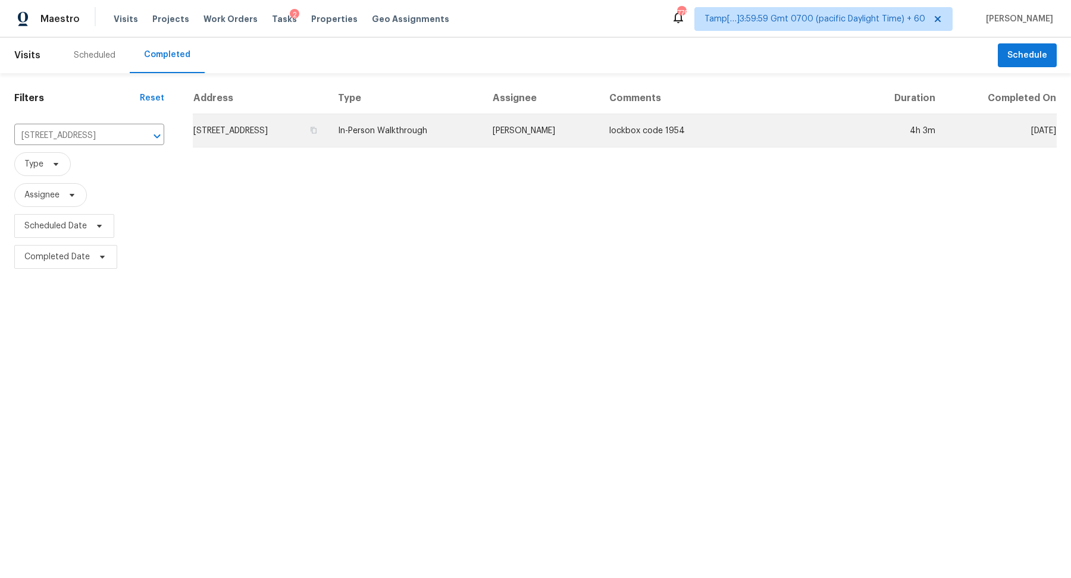
click at [299, 134] on td "[STREET_ADDRESS]" at bounding box center [261, 130] width 136 height 33
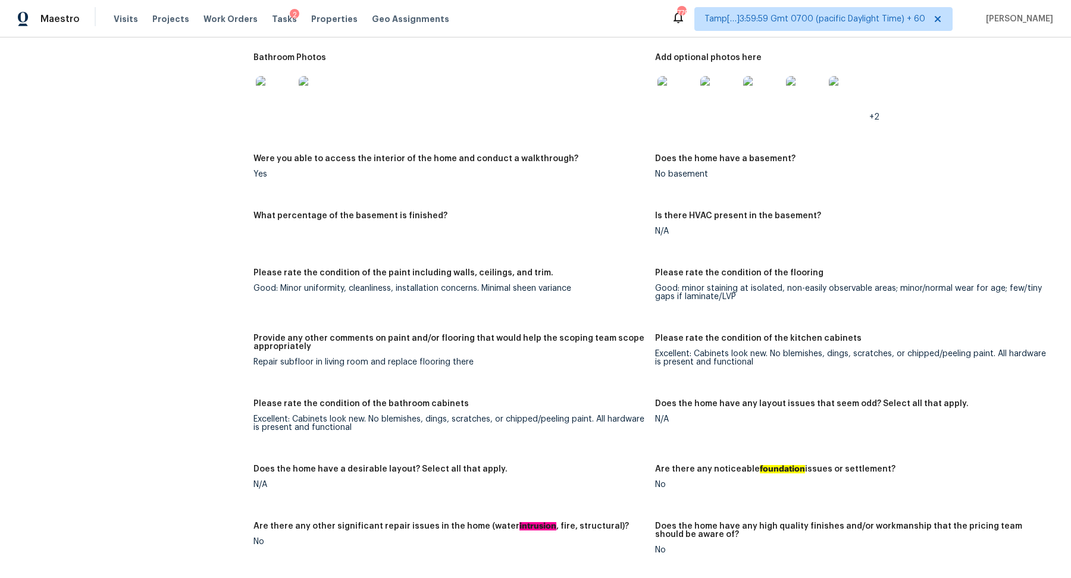
scroll to position [1291, 0]
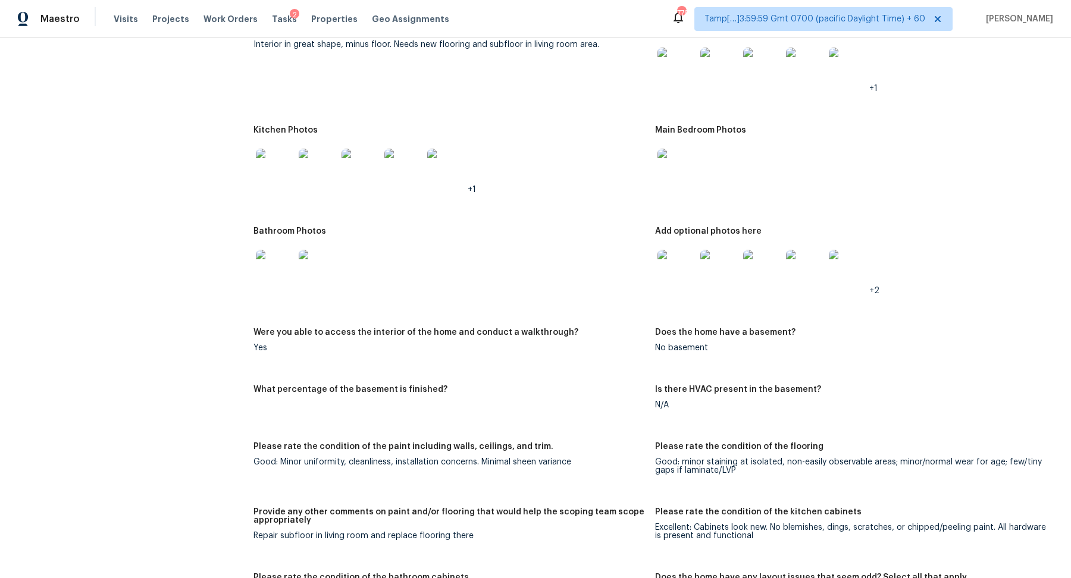
click at [275, 174] on img at bounding box center [275, 168] width 38 height 38
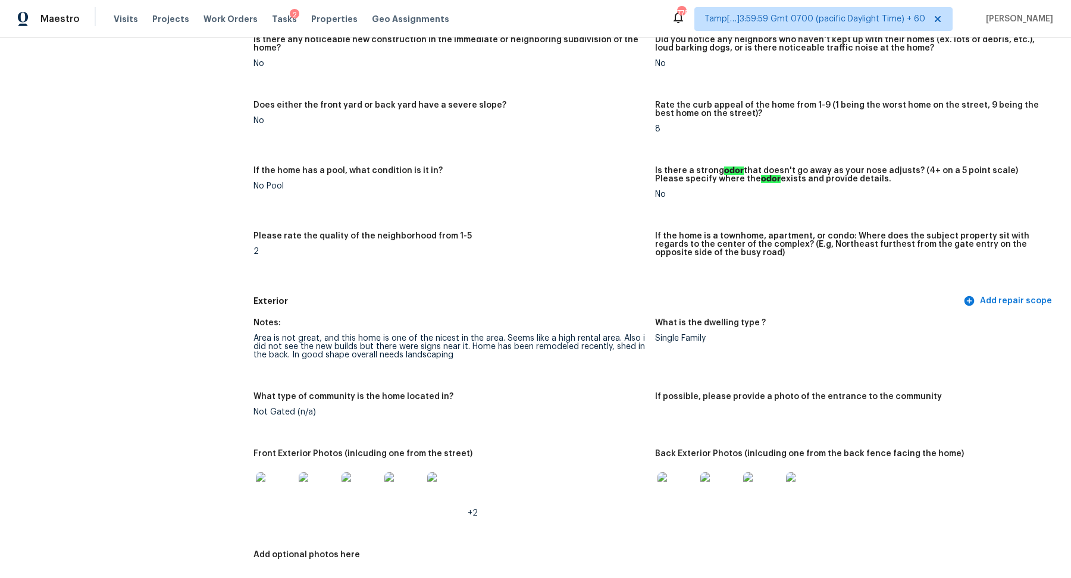
scroll to position [0, 0]
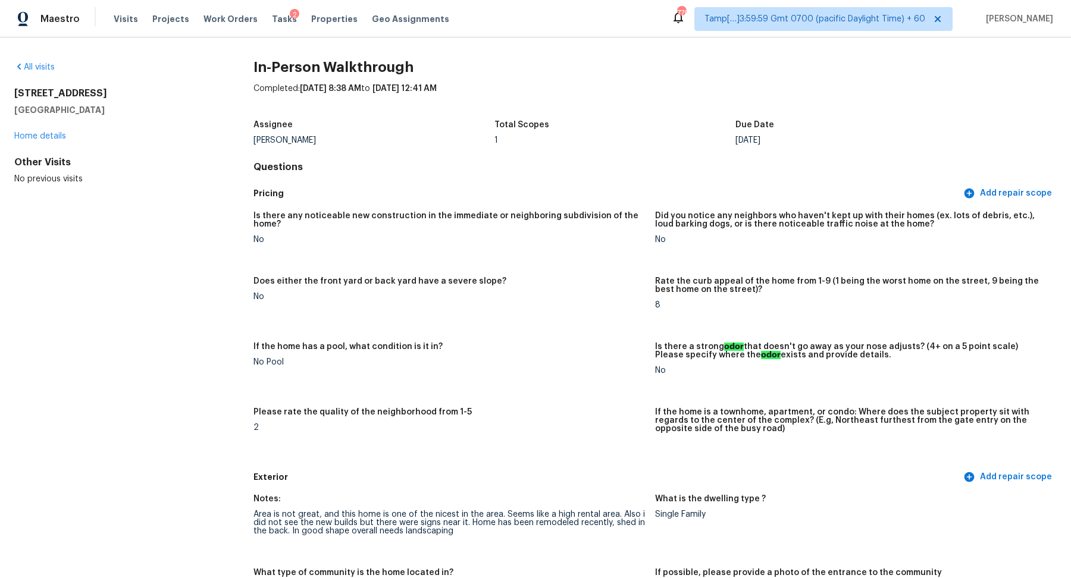
click at [28, 60] on div "All visits [STREET_ADDRESS] Home details Other Visits No previous visits In-Per…" at bounding box center [535, 307] width 1071 height 541
click at [32, 62] on div "All visits" at bounding box center [114, 67] width 201 height 12
click at [38, 63] on link "All visits" at bounding box center [34, 67] width 40 height 8
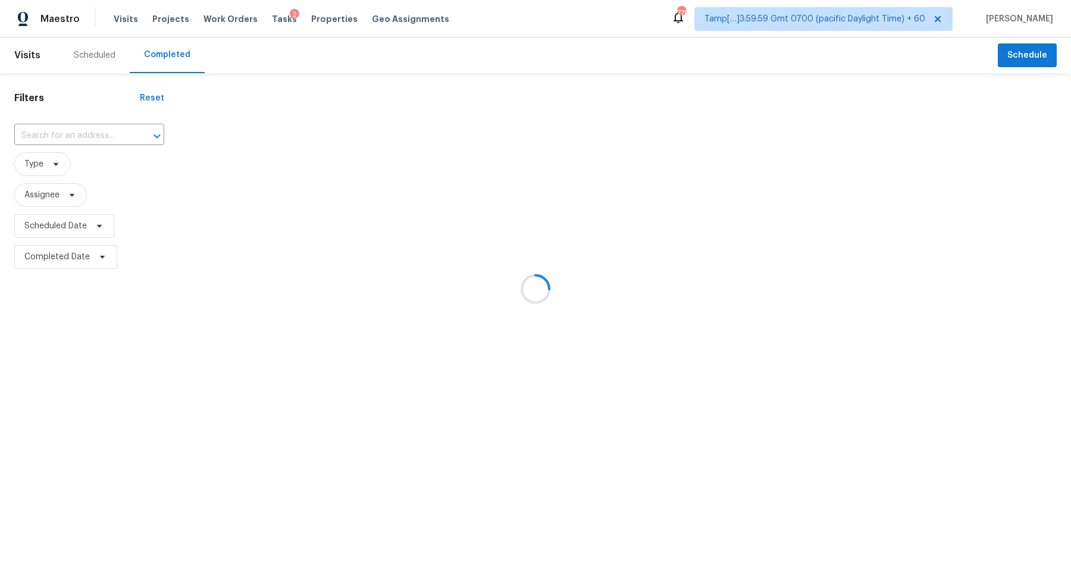
click at [52, 136] on div at bounding box center [535, 289] width 1071 height 578
click at [57, 136] on div at bounding box center [535, 289] width 1071 height 578
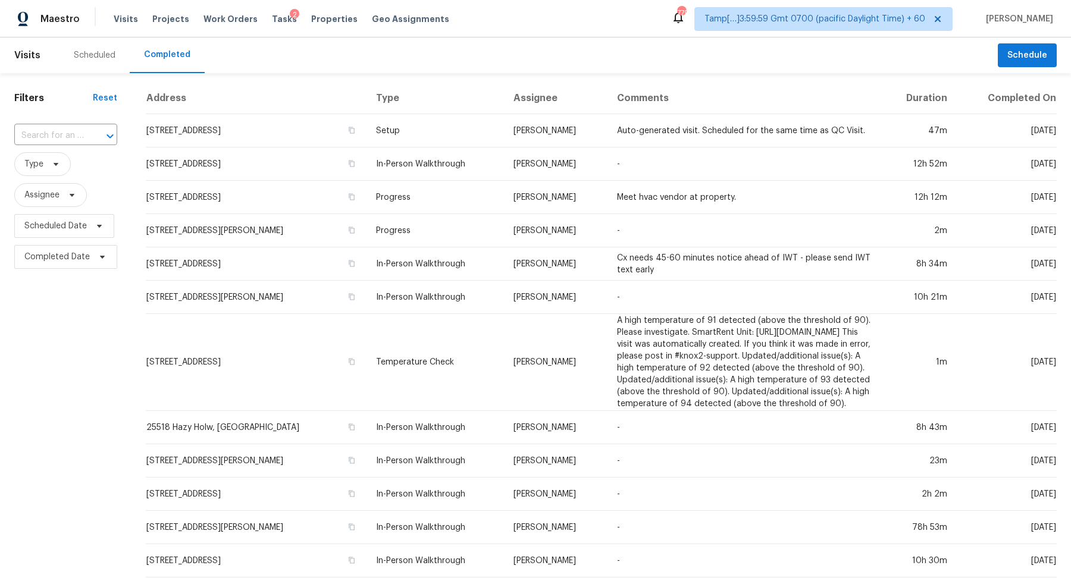
click at [57, 136] on input "text" at bounding box center [49, 136] width 70 height 18
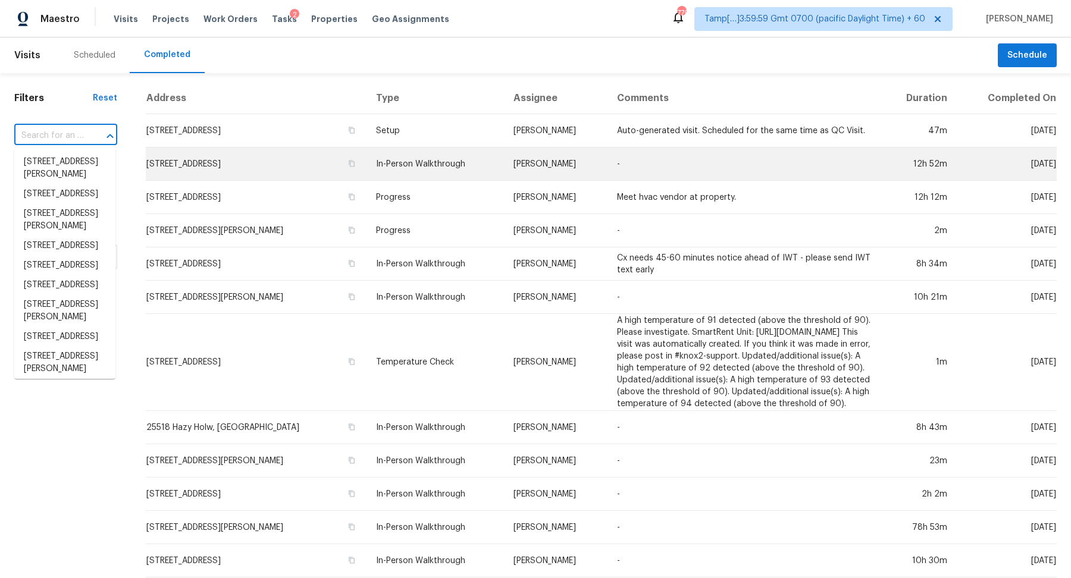
paste input "[STREET_ADDRESS]"
type input "[STREET_ADDRESS]"
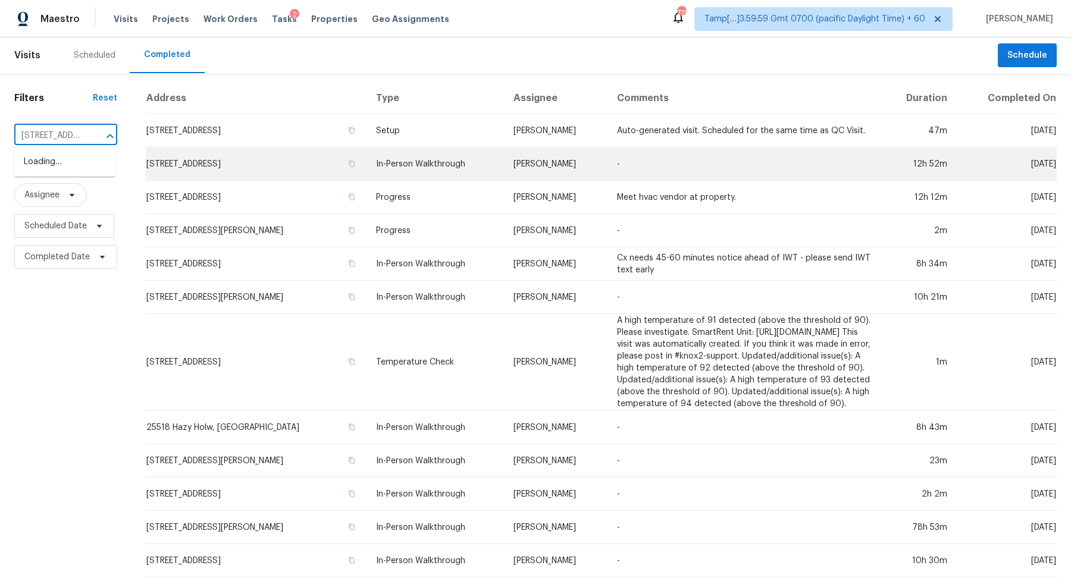
scroll to position [0, 84]
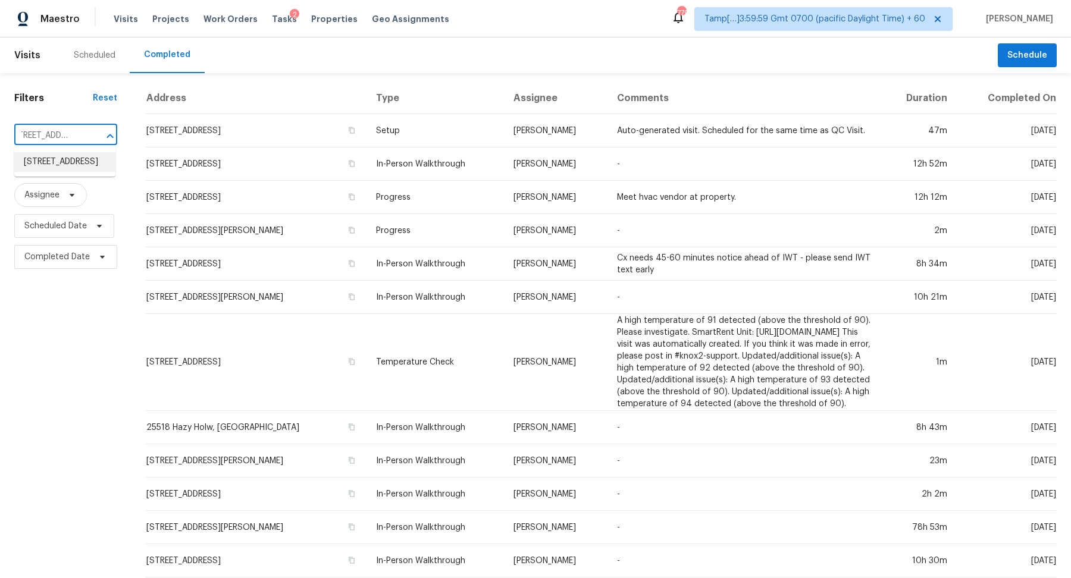
click at [83, 164] on li "[STREET_ADDRESS]" at bounding box center [64, 162] width 101 height 20
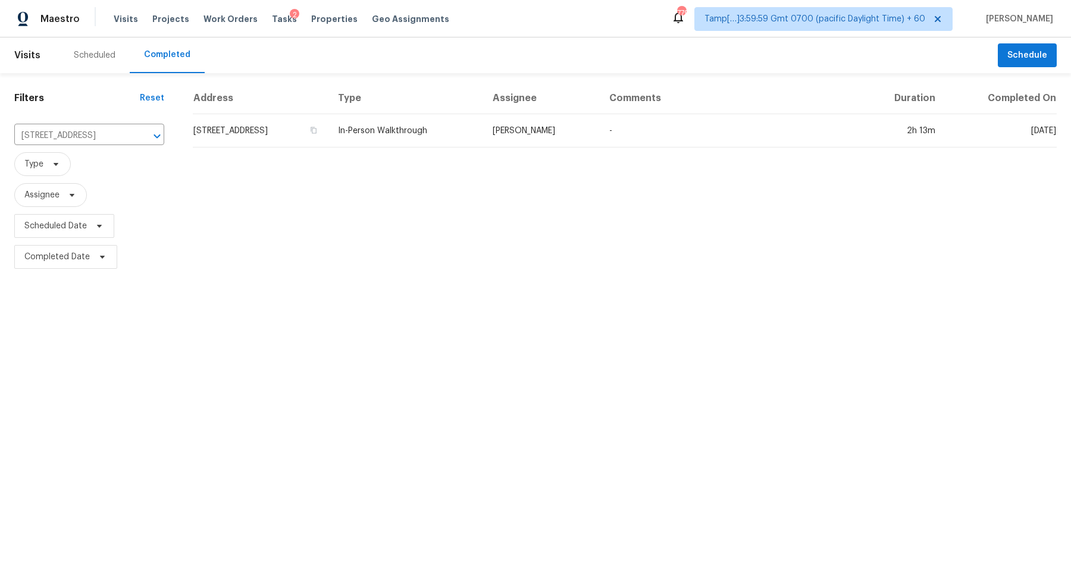
click at [262, 136] on td "[STREET_ADDRESS]" at bounding box center [261, 130] width 136 height 33
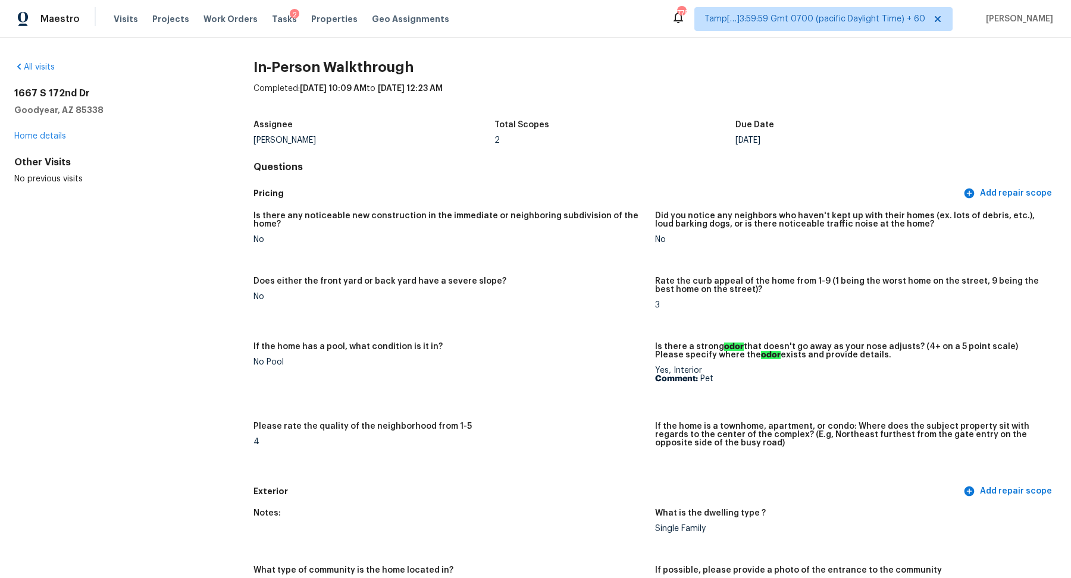
click at [45, 62] on div "All visits" at bounding box center [114, 67] width 201 height 12
click at [45, 67] on link "All visits" at bounding box center [34, 67] width 40 height 8
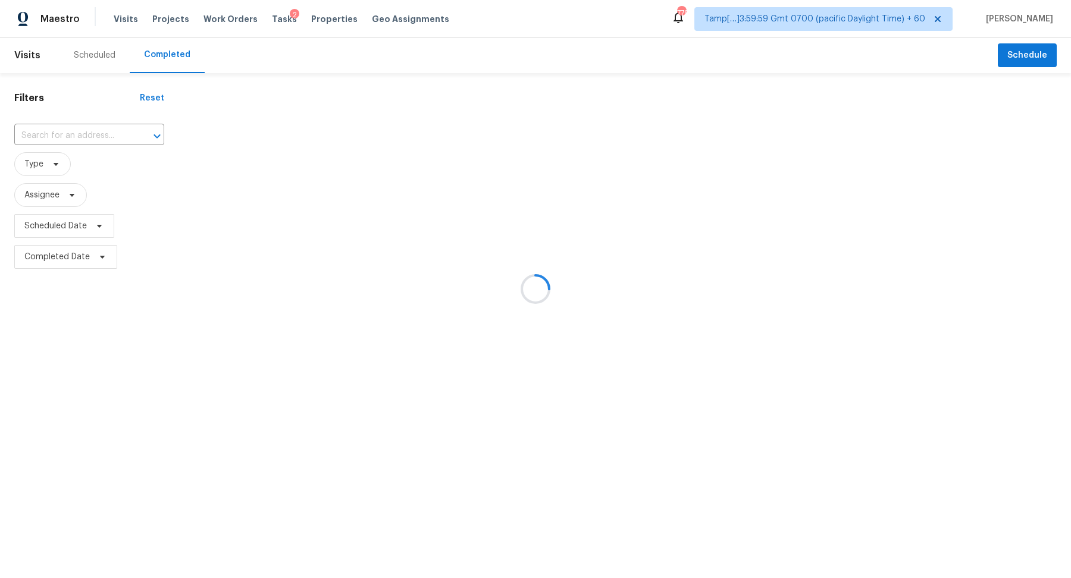
click at [58, 140] on div at bounding box center [535, 289] width 1071 height 578
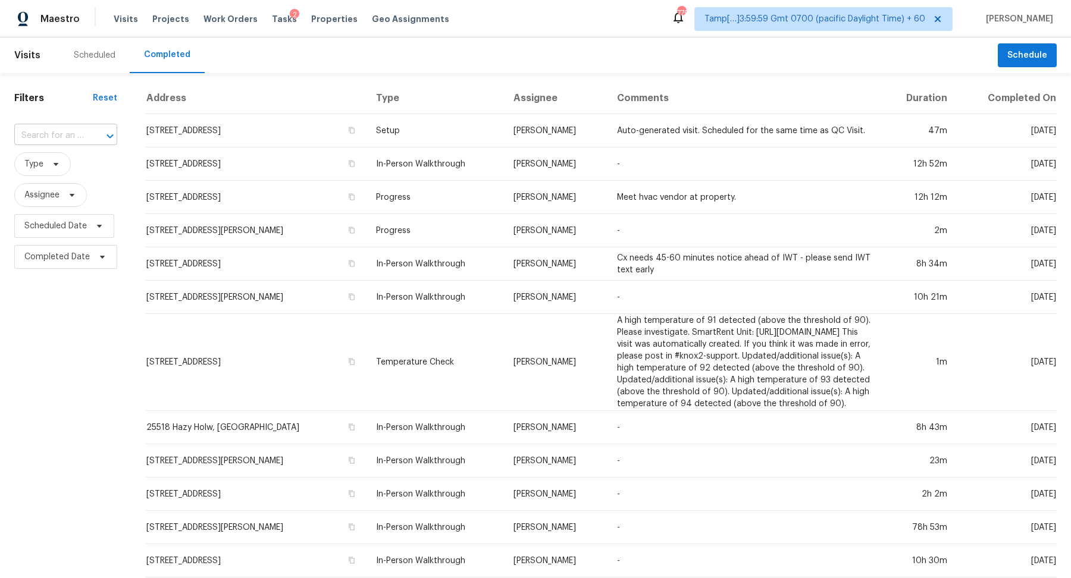
click at [62, 139] on input "text" at bounding box center [49, 136] width 70 height 18
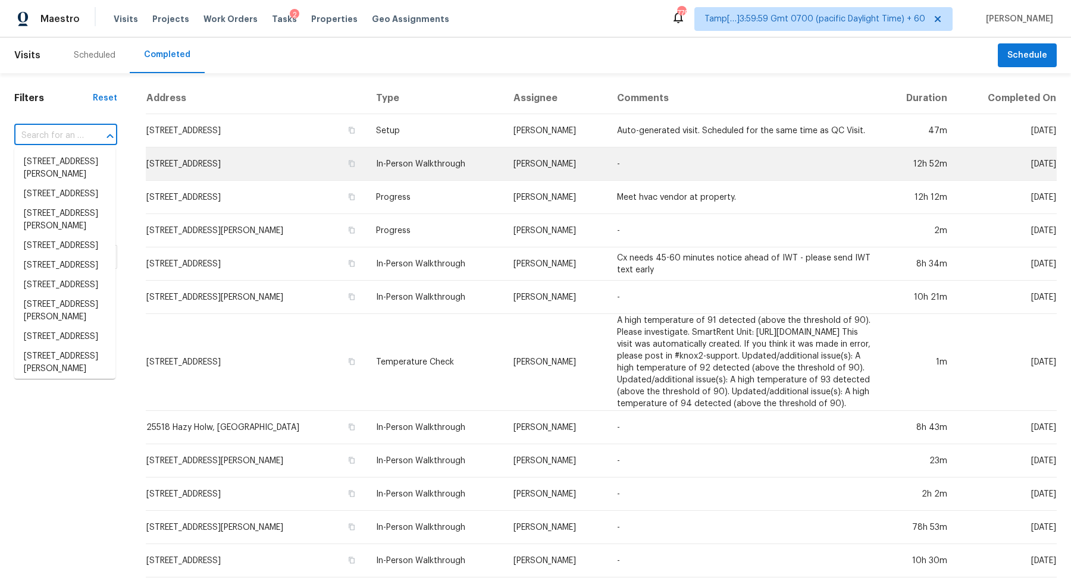
paste input "[STREET_ADDRESS][PERSON_NAME]"
type input "[STREET_ADDRESS][PERSON_NAME]"
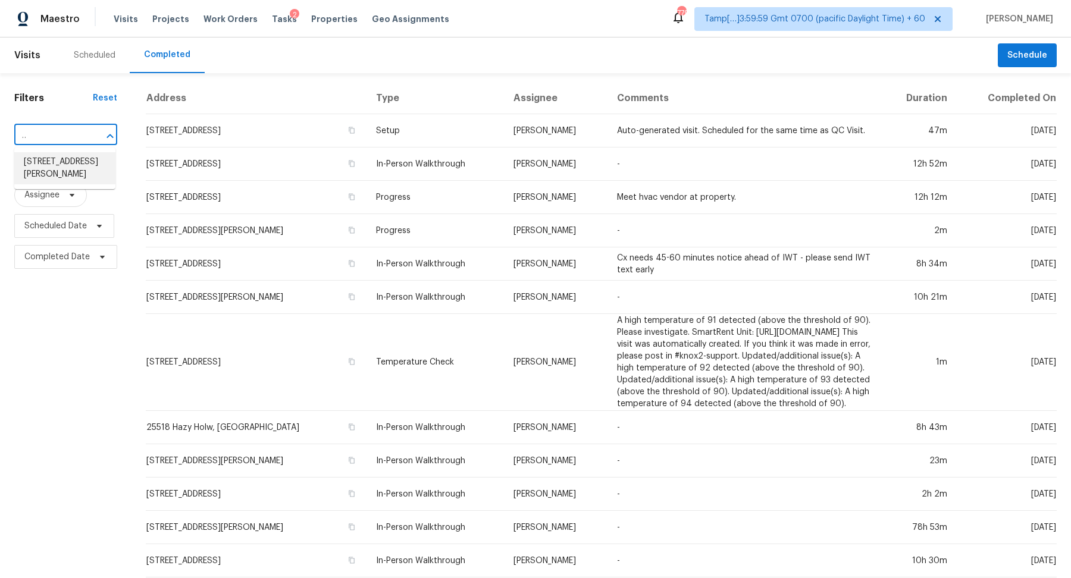
click at [65, 170] on li "[STREET_ADDRESS][PERSON_NAME]" at bounding box center [64, 168] width 101 height 32
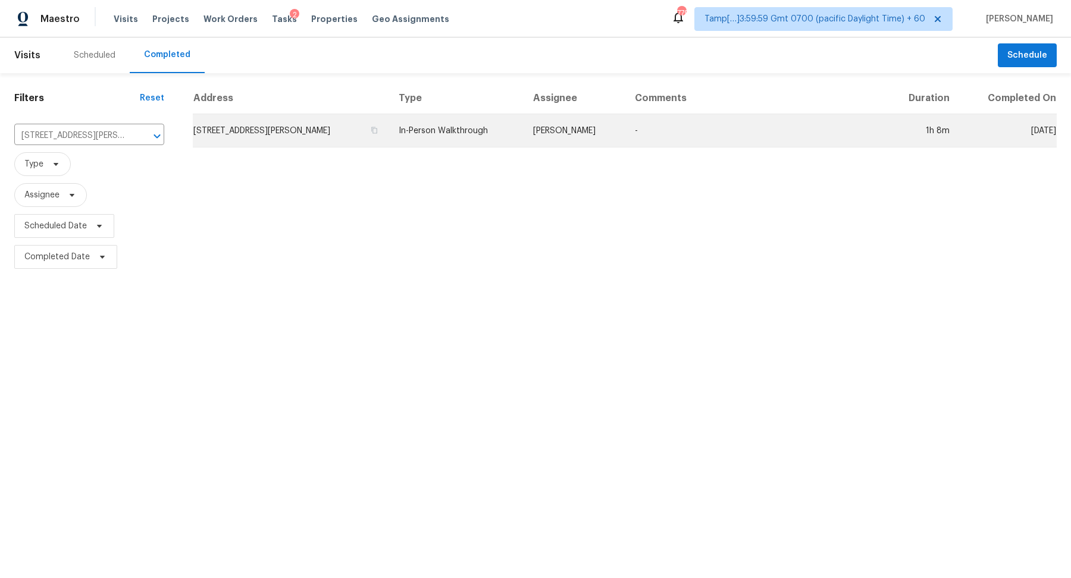
click at [250, 137] on td "[STREET_ADDRESS][PERSON_NAME]" at bounding box center [291, 130] width 196 height 33
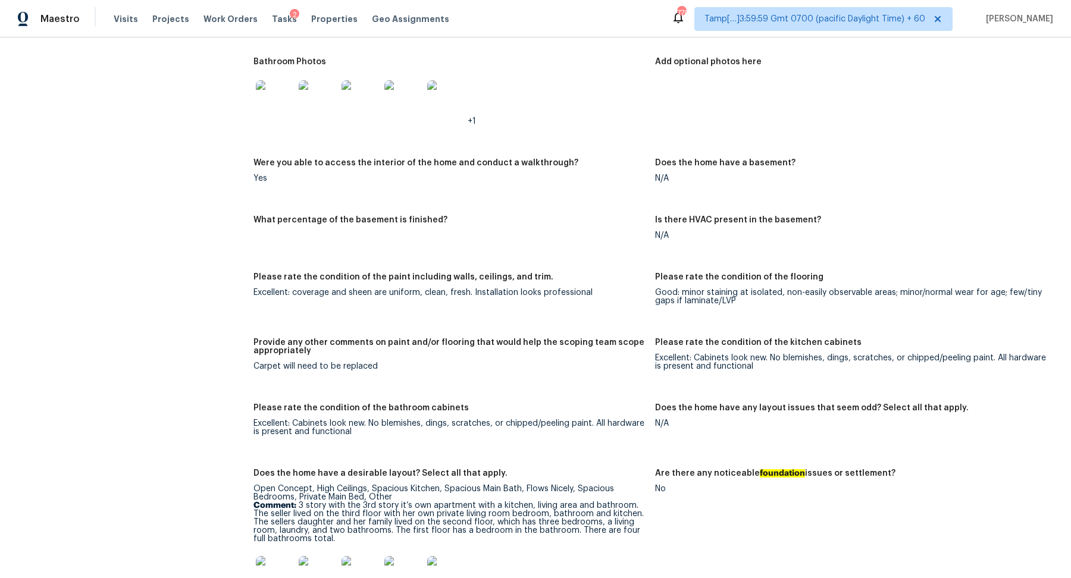
scroll to position [1367, 0]
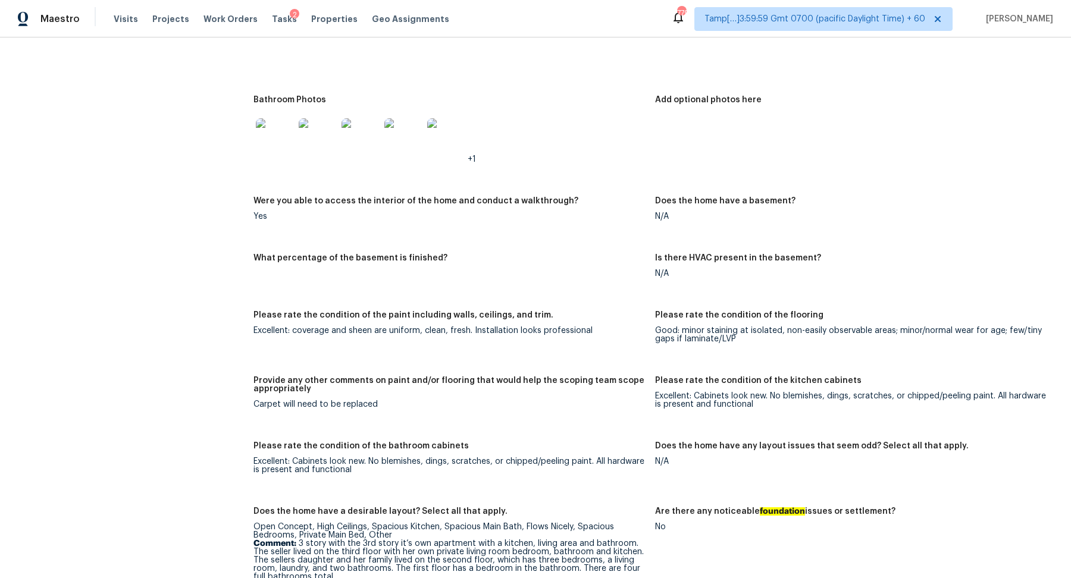
click at [264, 148] on img at bounding box center [275, 137] width 38 height 38
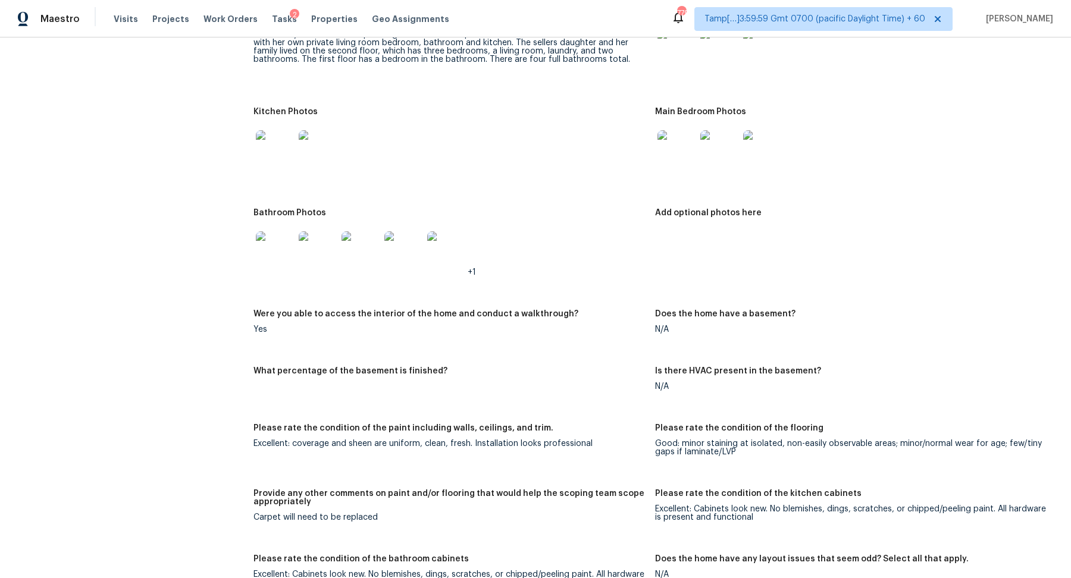
click at [286, 155] on img at bounding box center [275, 149] width 38 height 38
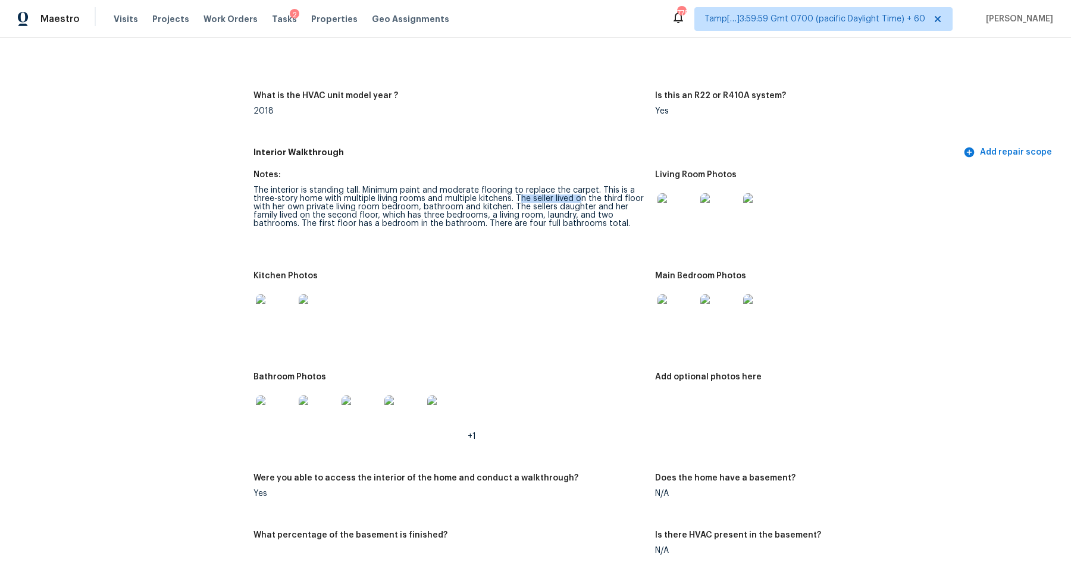
drag, startPoint x: 519, startPoint y: 196, endPoint x: 620, endPoint y: 196, distance: 101.1
click at [619, 196] on div "The interior is standing tall. Minimum paint and moderate flooring to replace t…" at bounding box center [449, 207] width 392 height 42
drag, startPoint x: 443, startPoint y: 216, endPoint x: 578, endPoint y: 216, distance: 134.4
click at [578, 216] on div "The interior is standing tall. Minimum paint and moderate flooring to replace t…" at bounding box center [449, 207] width 392 height 42
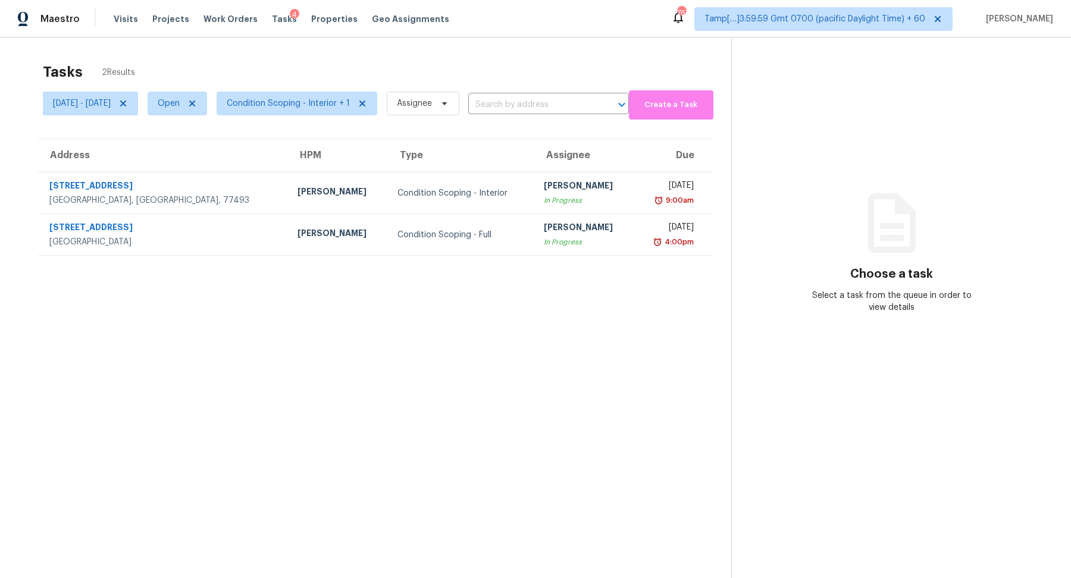
scroll to position [37, 0]
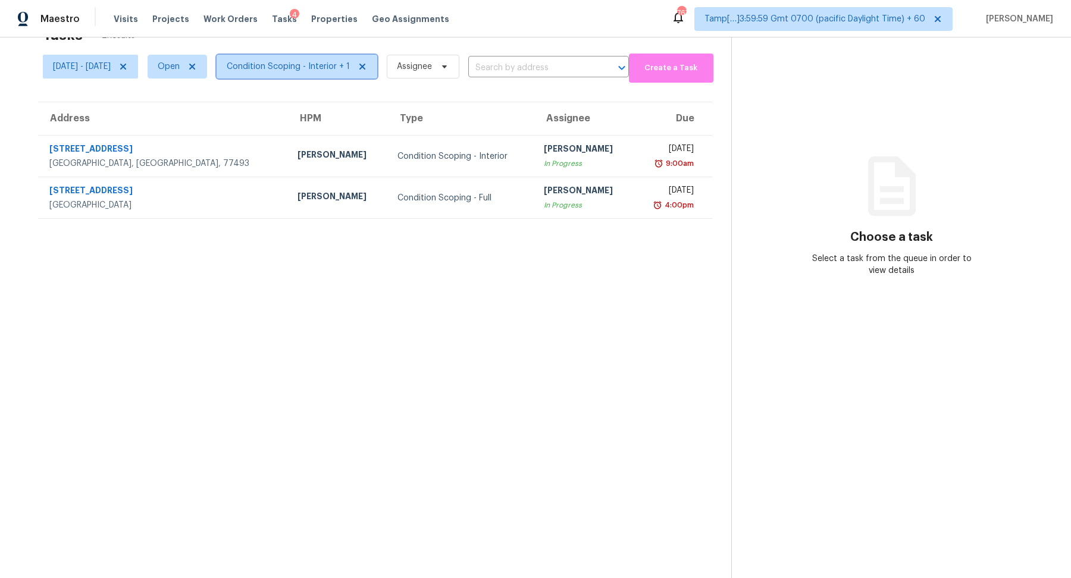
click at [333, 73] on span "Condition Scoping - Interior + 1" at bounding box center [297, 67] width 161 height 24
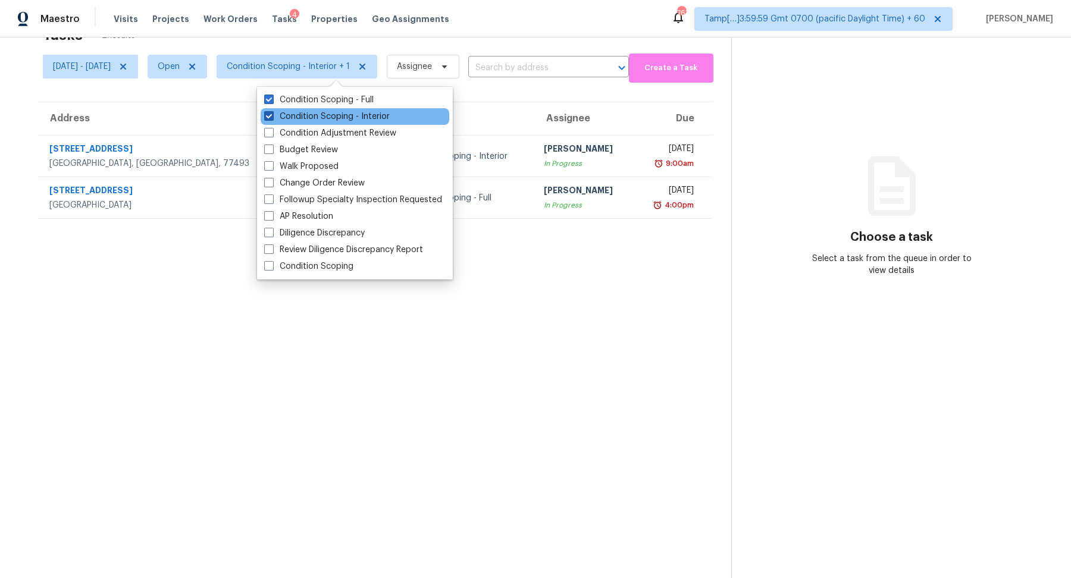
click at [345, 115] on label "Condition Scoping - Interior" at bounding box center [327, 117] width 126 height 12
click at [272, 115] on input "Condition Scoping - Interior" at bounding box center [268, 115] width 8 height 8
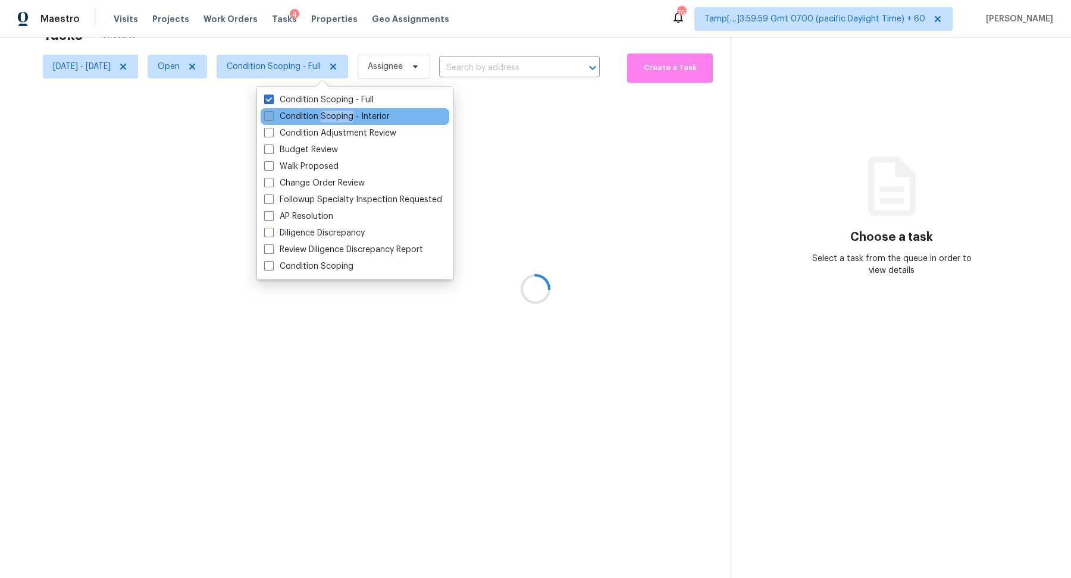
click at [345, 115] on label "Condition Scoping - Interior" at bounding box center [327, 117] width 126 height 12
click at [272, 115] on input "Condition Scoping - Interior" at bounding box center [268, 115] width 8 height 8
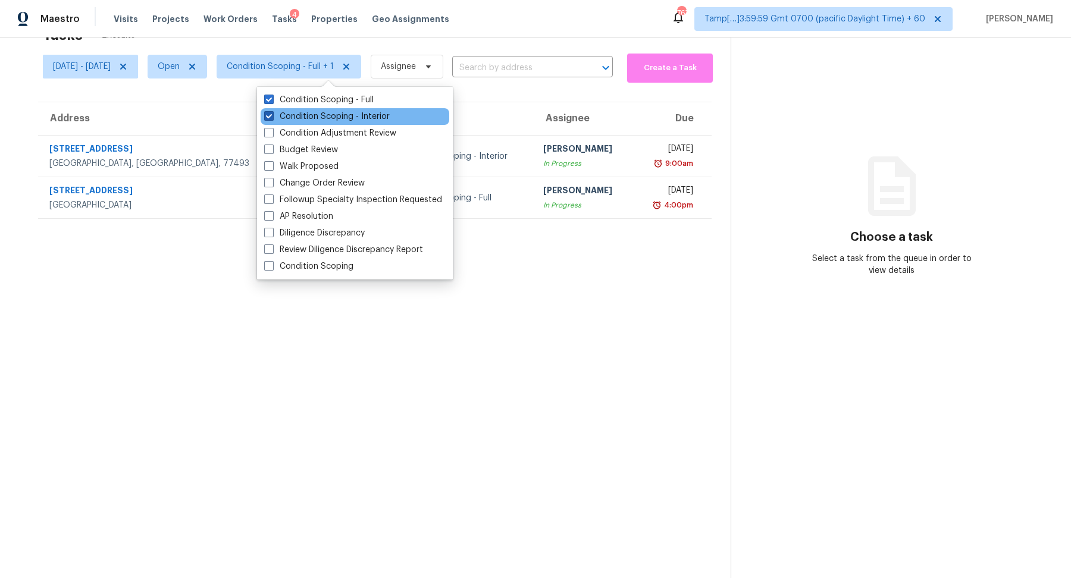
click at [331, 115] on label "Condition Scoping - Interior" at bounding box center [327, 117] width 126 height 12
click at [272, 115] on input "Condition Scoping - Interior" at bounding box center [268, 115] width 8 height 8
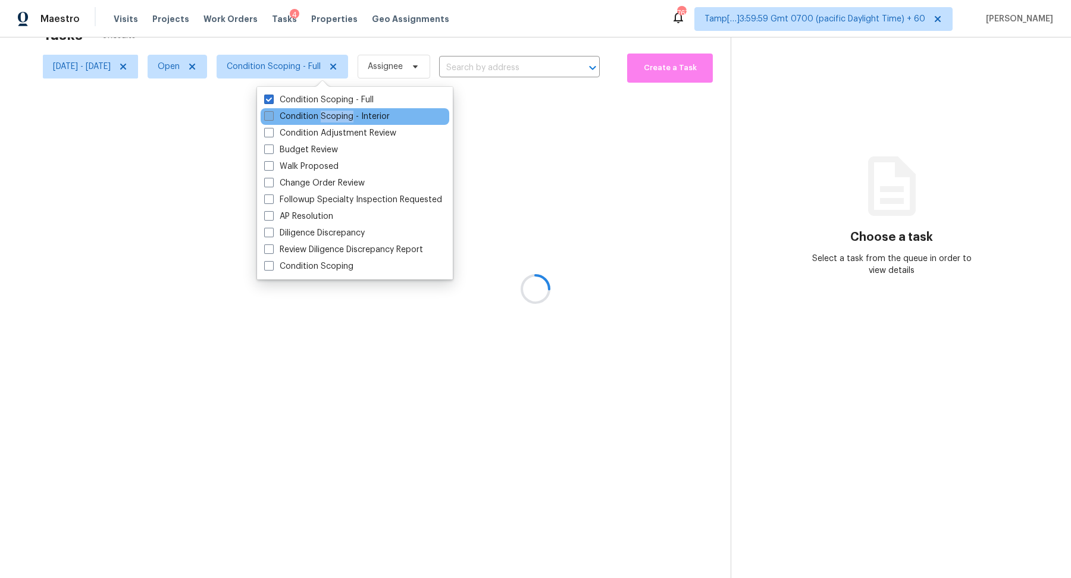
click at [331, 115] on label "Condition Scoping - Interior" at bounding box center [327, 117] width 126 height 12
click at [272, 115] on input "Condition Scoping - Interior" at bounding box center [268, 115] width 8 height 8
checkbox input "true"
click at [562, 156] on div at bounding box center [535, 289] width 1071 height 578
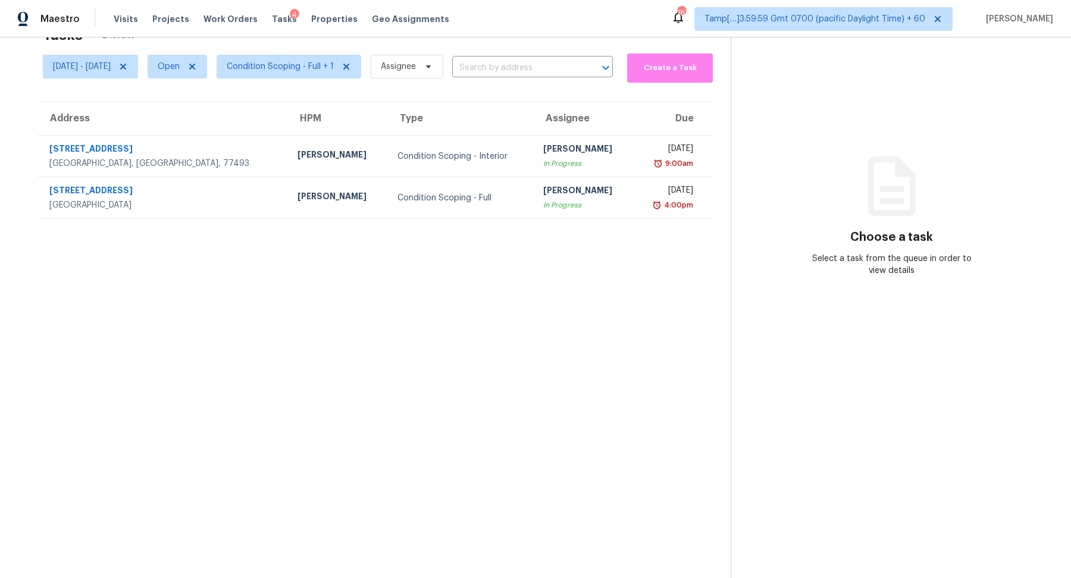
click at [416, 240] on section "Tasks 2 Results [DATE] - [DATE] Open Condition Scoping - Full + 1 Assignee ​ Cr…" at bounding box center [374, 299] width 711 height 559
click at [315, 67] on span "Condition Scoping - Full + 1" at bounding box center [280, 67] width 107 height 12
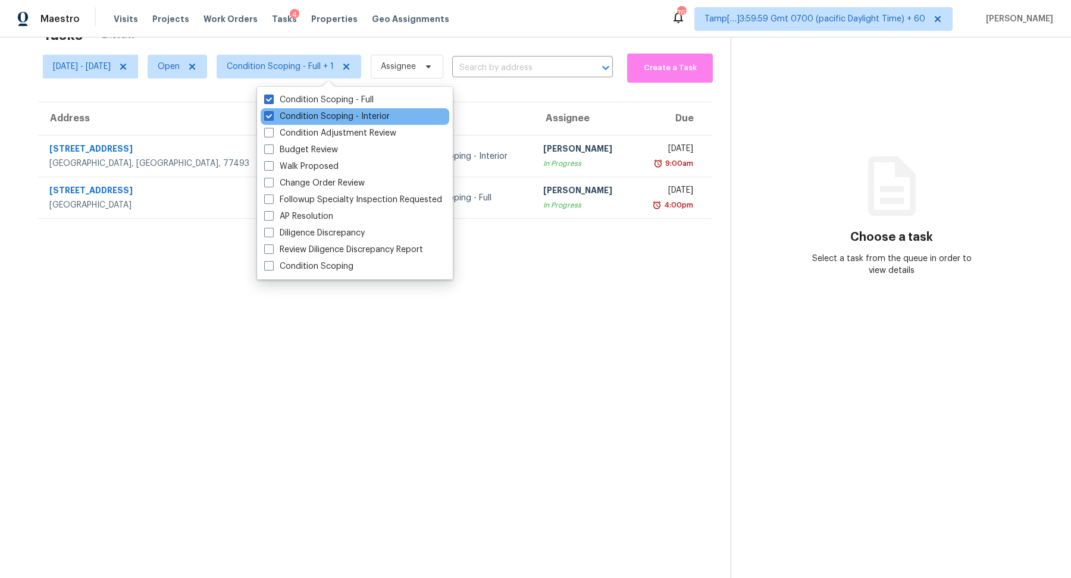
click at [341, 109] on div "Condition Scoping - Interior" at bounding box center [355, 116] width 189 height 17
click at [340, 115] on label "Condition Scoping - Interior" at bounding box center [327, 117] width 126 height 12
click at [272, 115] on input "Condition Scoping - Interior" at bounding box center [268, 115] width 8 height 8
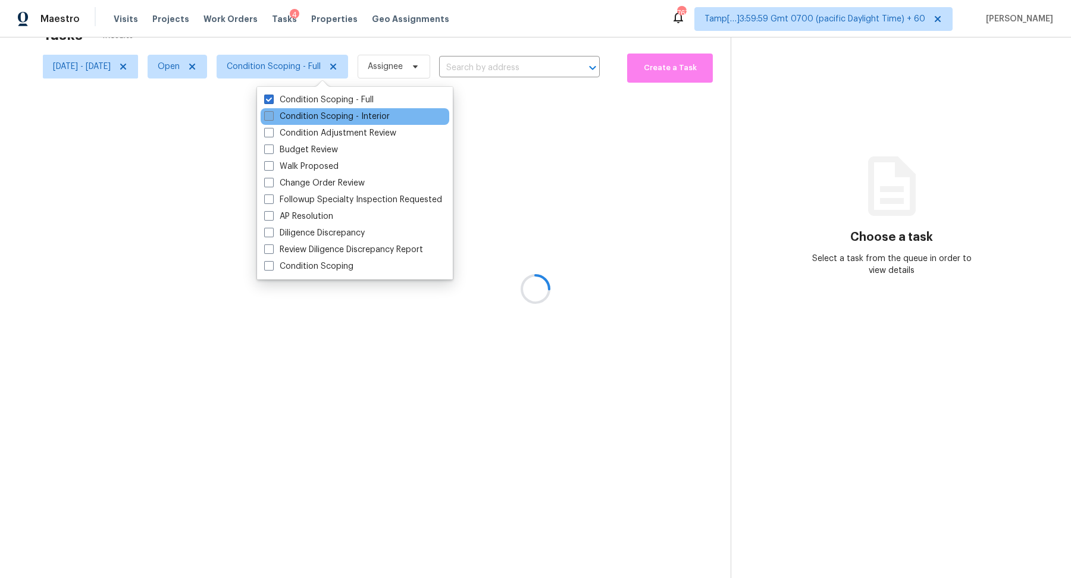
click at [340, 115] on label "Condition Scoping - Interior" at bounding box center [327, 117] width 126 height 12
click at [272, 115] on input "Condition Scoping - Interior" at bounding box center [268, 115] width 8 height 8
checkbox input "true"
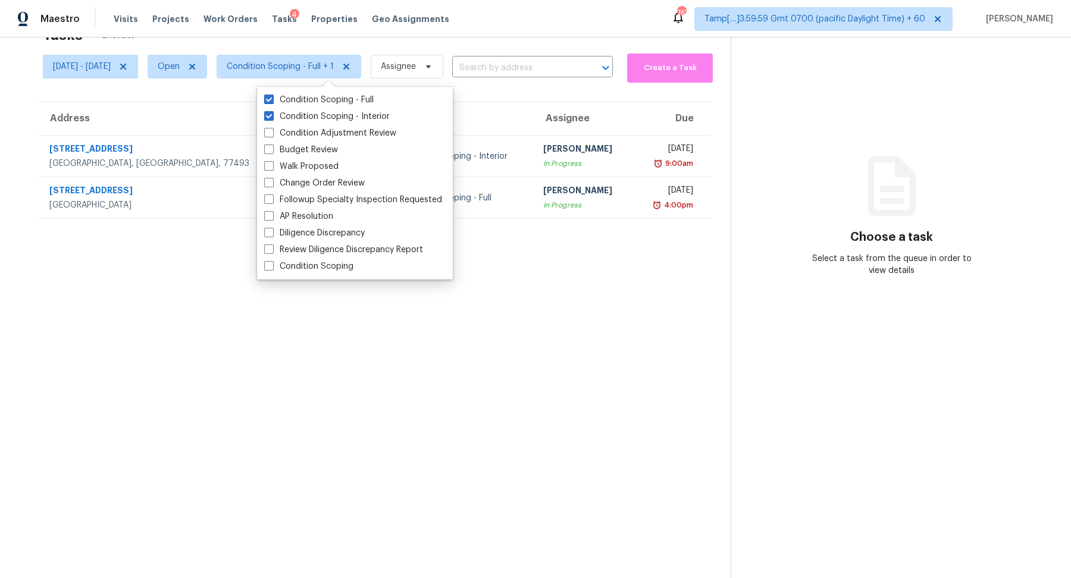
click at [646, 121] on th "Due" at bounding box center [672, 118] width 78 height 33
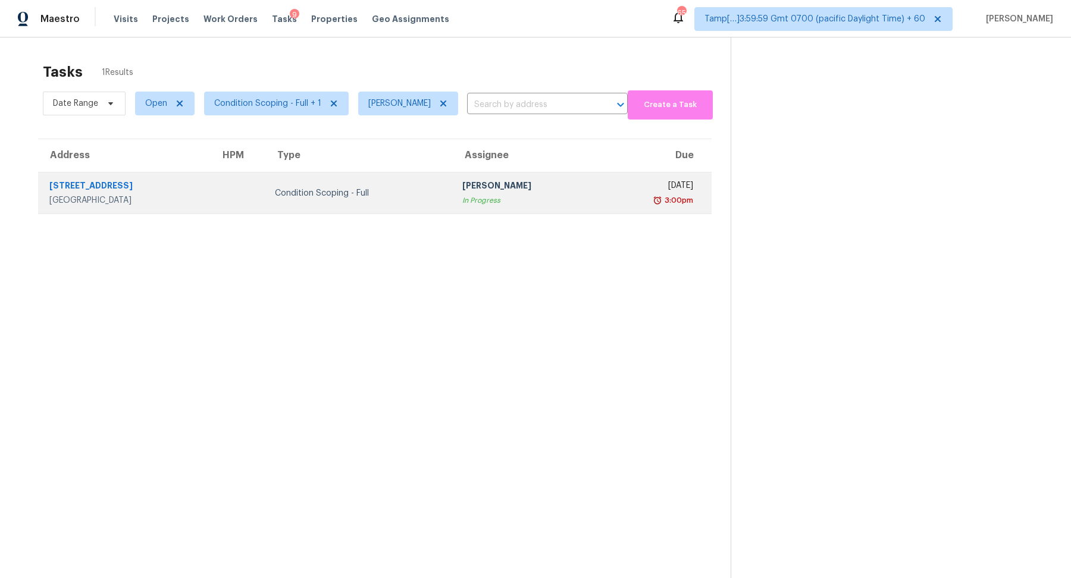
click at [429, 197] on td "Condition Scoping - Full" at bounding box center [358, 193] width 187 height 42
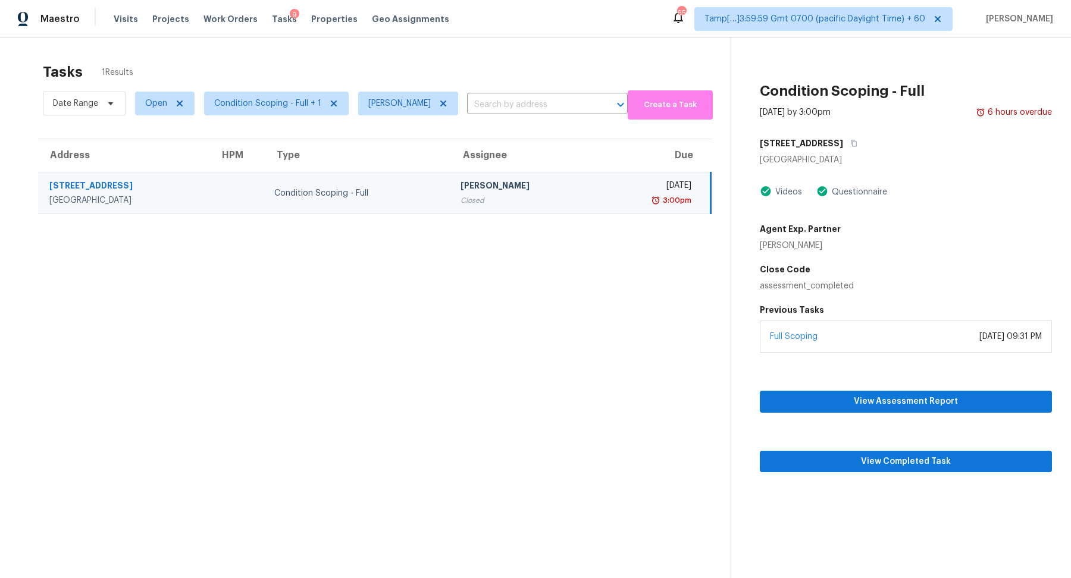
click at [621, 186] on div "[DATE]" at bounding box center [649, 187] width 86 height 15
click at [891, 455] on span "View Completed Task" at bounding box center [905, 461] width 273 height 15
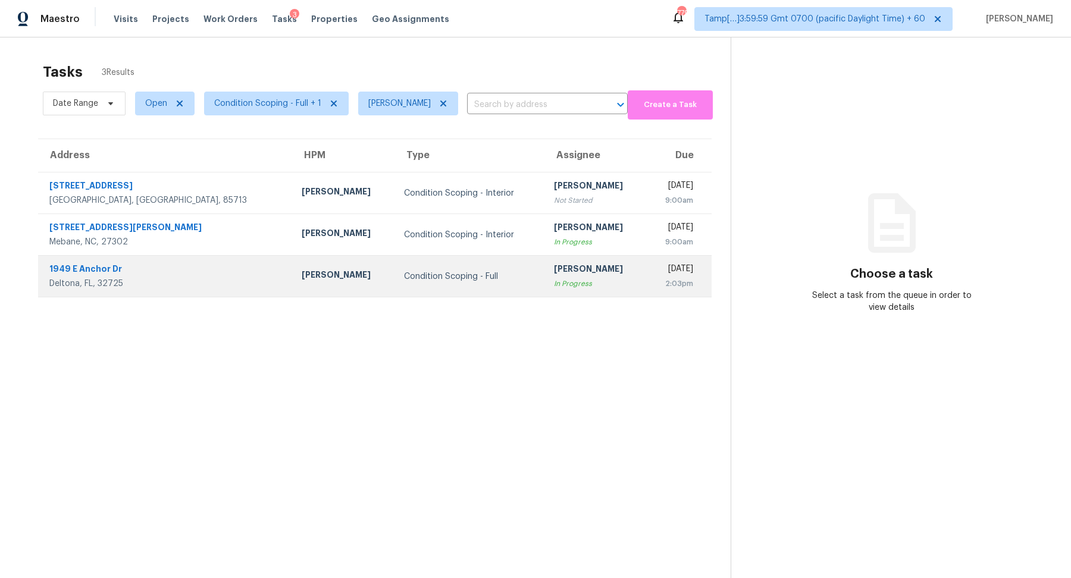
click at [554, 266] on div "[PERSON_NAME]" at bounding box center [595, 270] width 83 height 15
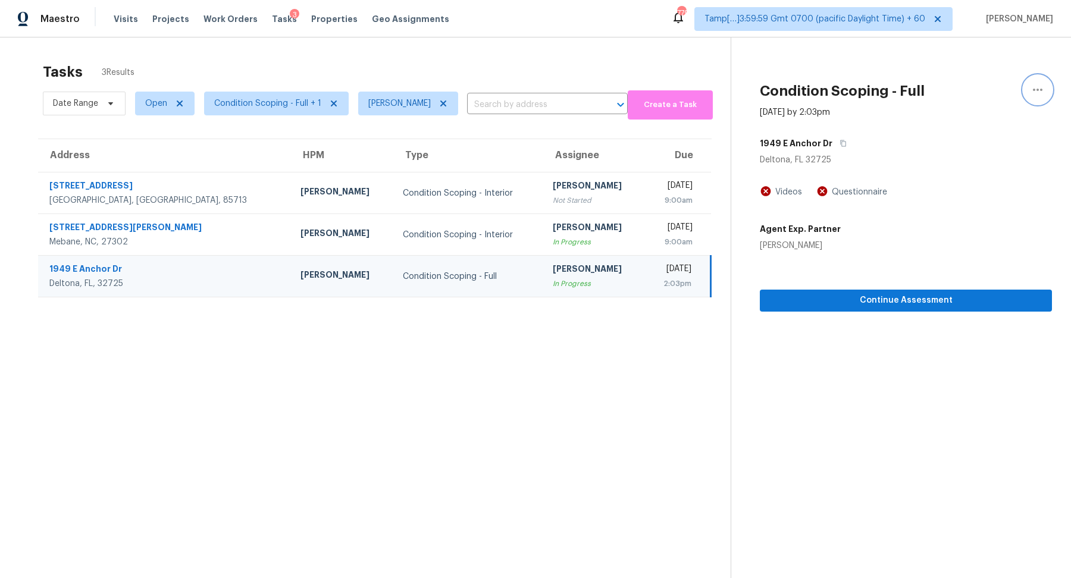
click at [1039, 92] on icon "button" at bounding box center [1037, 90] width 14 height 14
click at [970, 77] on div "Unclaim this task" at bounding box center [969, 74] width 93 height 12
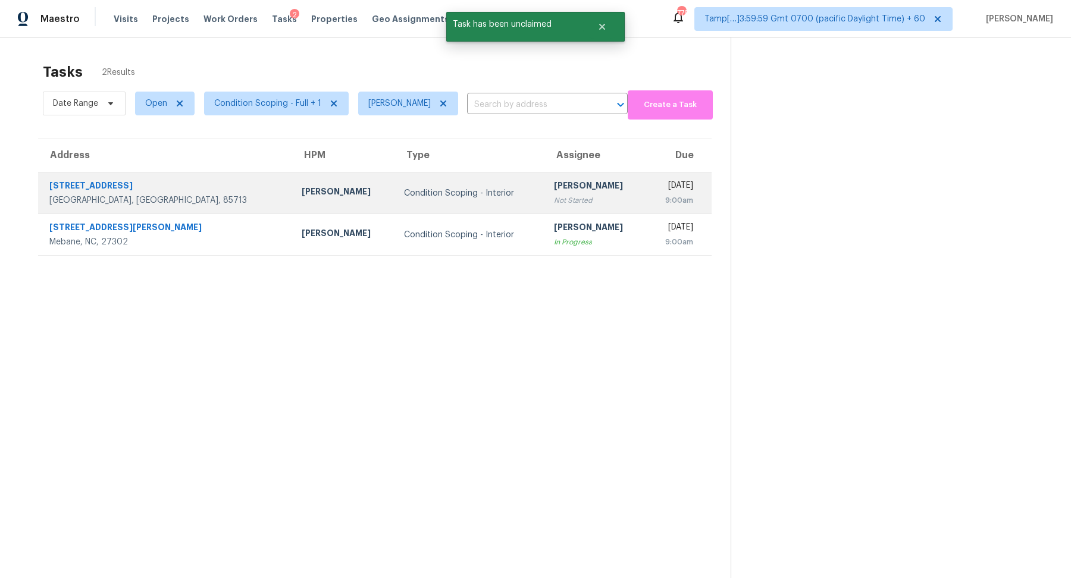
click at [448, 175] on td "Condition Scoping - Interior" at bounding box center [469, 193] width 150 height 42
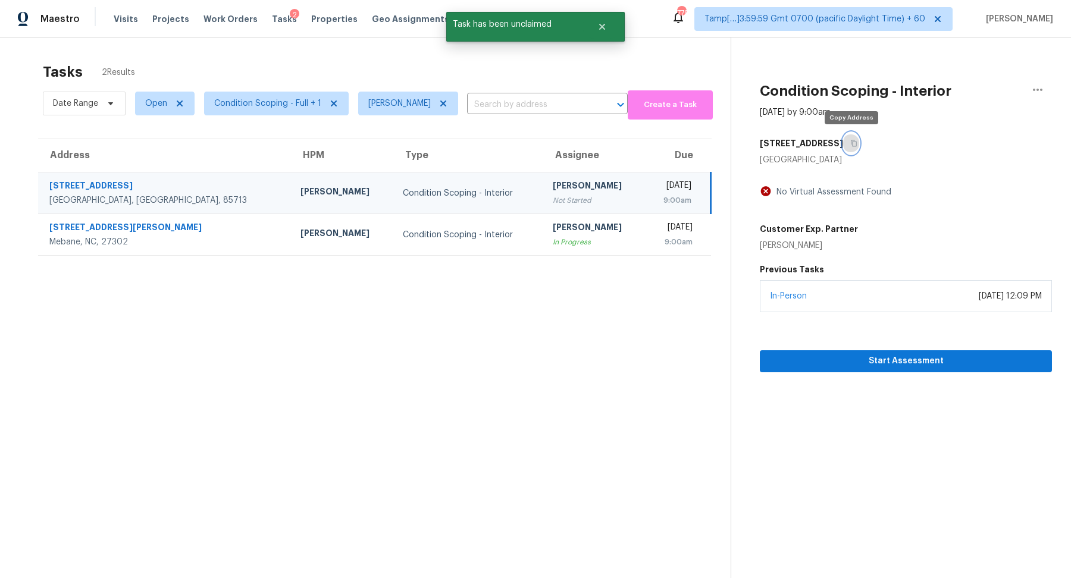
click at [846, 142] on button "button" at bounding box center [851, 143] width 16 height 21
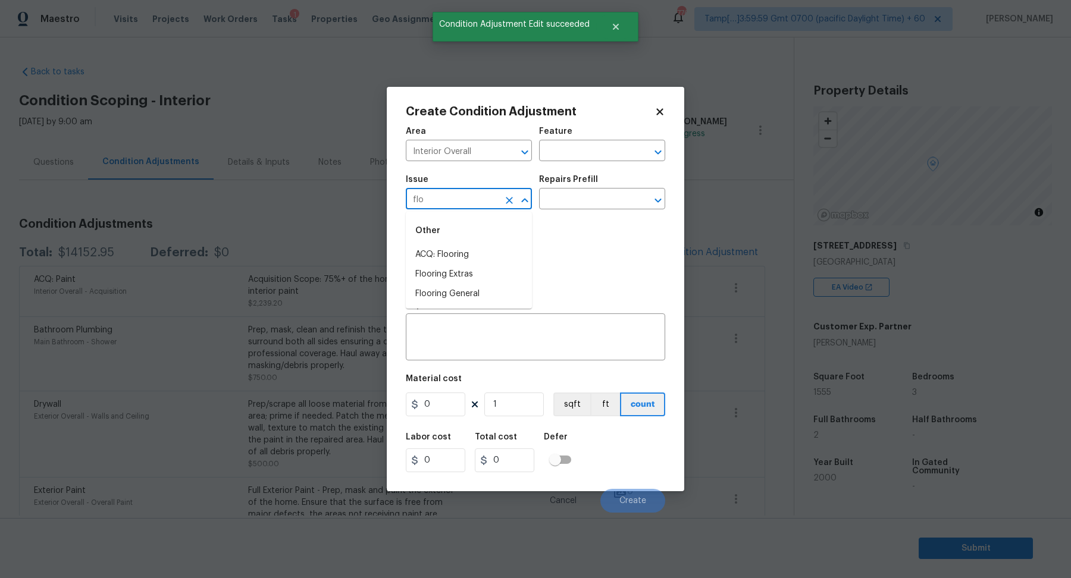
scroll to position [83, 0]
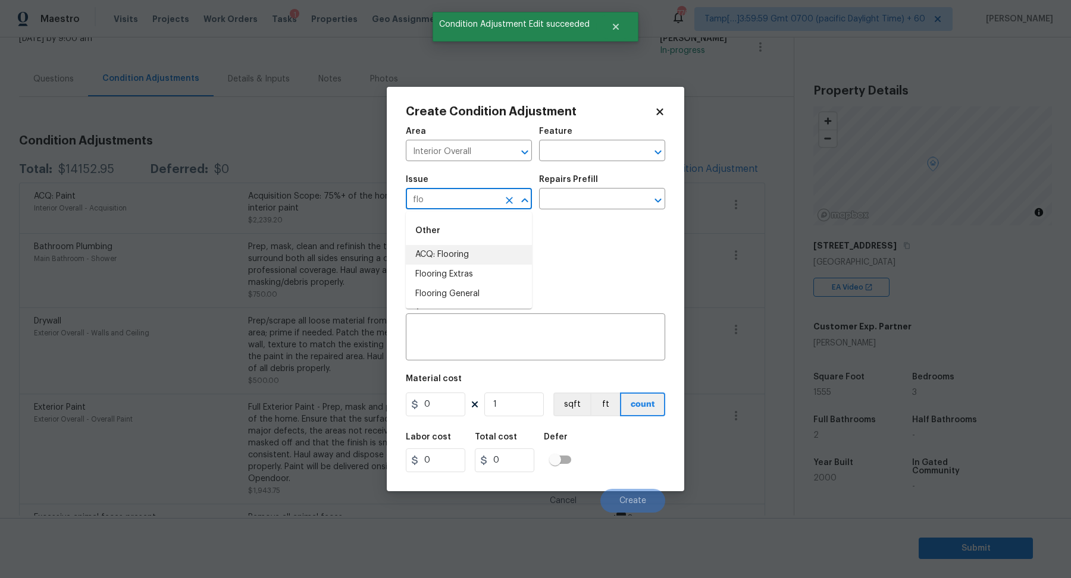
click at [481, 259] on li "ACQ: Flooring" at bounding box center [469, 255] width 126 height 20
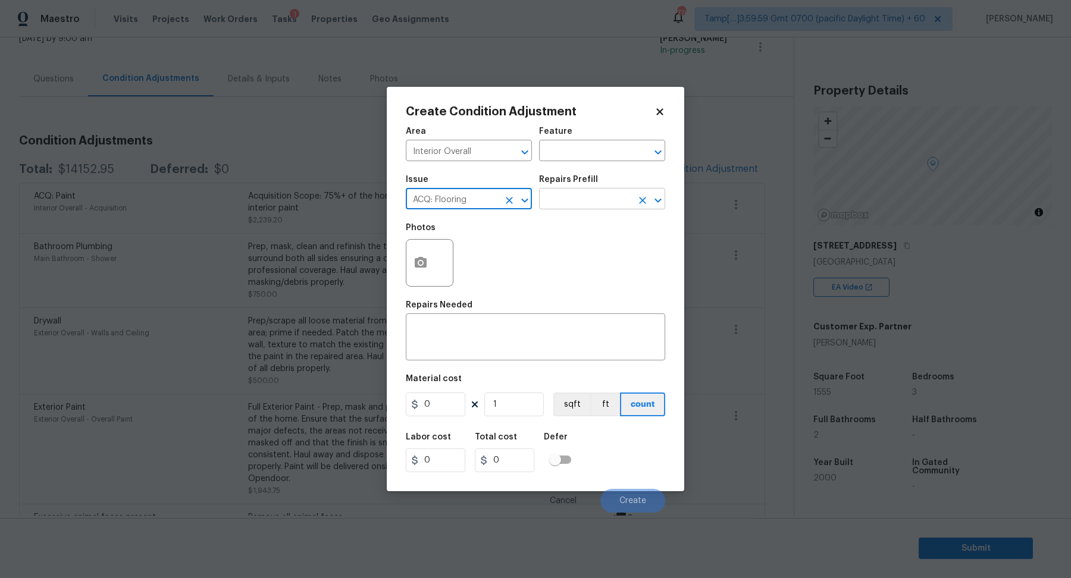
type input "ACQ: Flooring"
click at [591, 202] on input "text" at bounding box center [585, 200] width 93 height 18
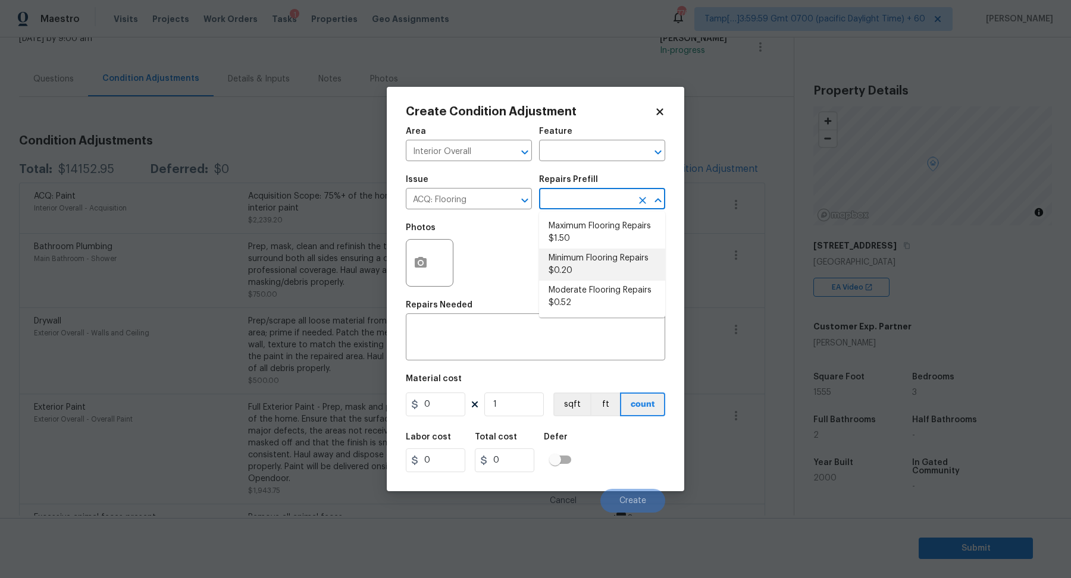
click at [600, 277] on li "Minimum Flooring Repairs $0.20" at bounding box center [602, 265] width 126 height 32
type input "Acquisition"
type input "0.2"
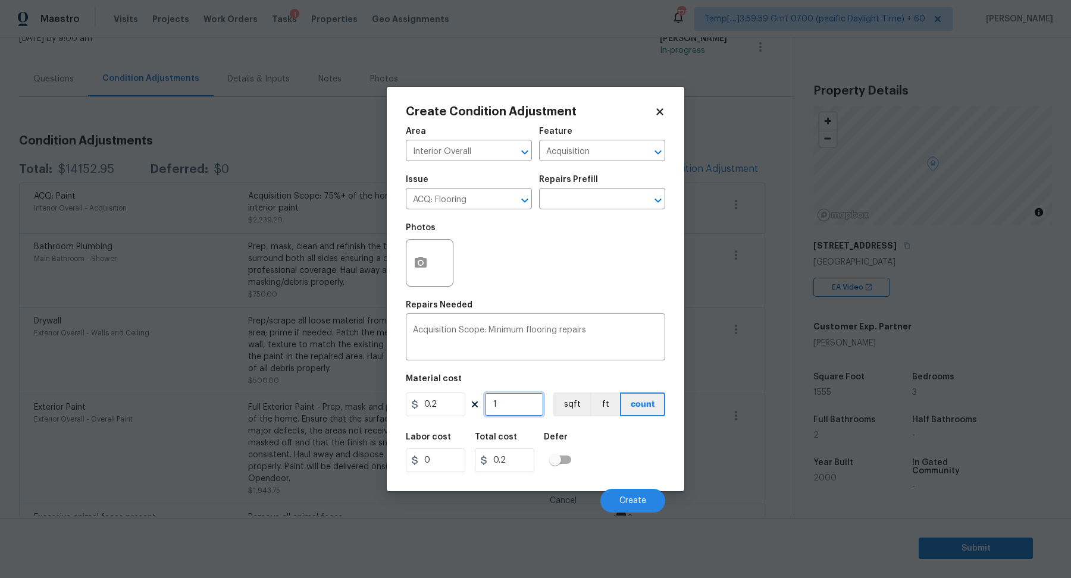
click at [523, 406] on input "1" at bounding box center [513, 405] width 59 height 24
type input "15"
type input "3"
type input "155"
type input "31"
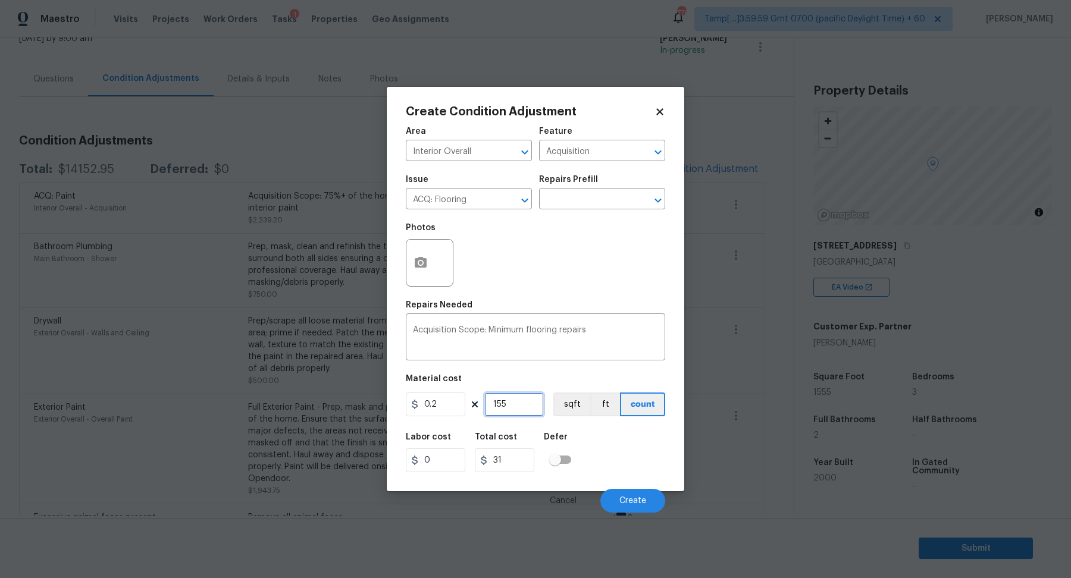
type input "1555"
type input "311"
type input "1555"
click at [626, 498] on span "Create" at bounding box center [632, 501] width 27 height 9
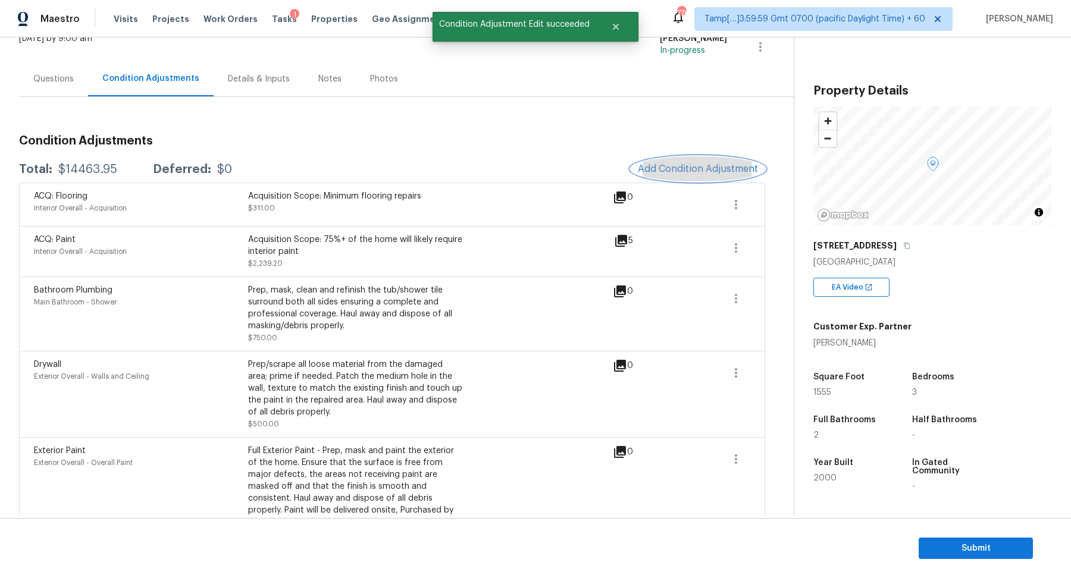
click at [694, 170] on span "Add Condition Adjustment" at bounding box center [698, 169] width 120 height 11
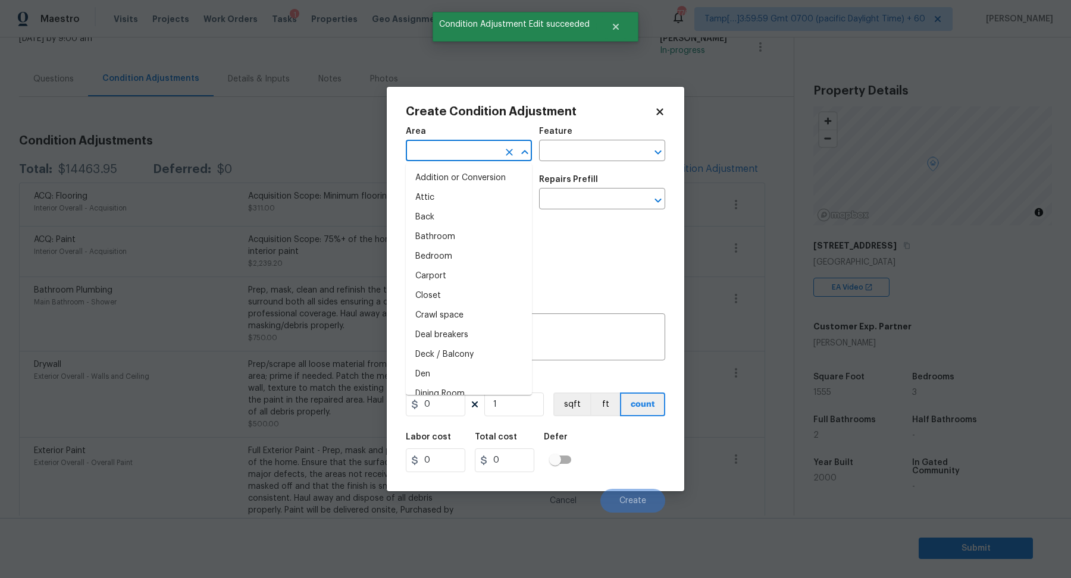
click at [473, 156] on input "text" at bounding box center [452, 152] width 93 height 18
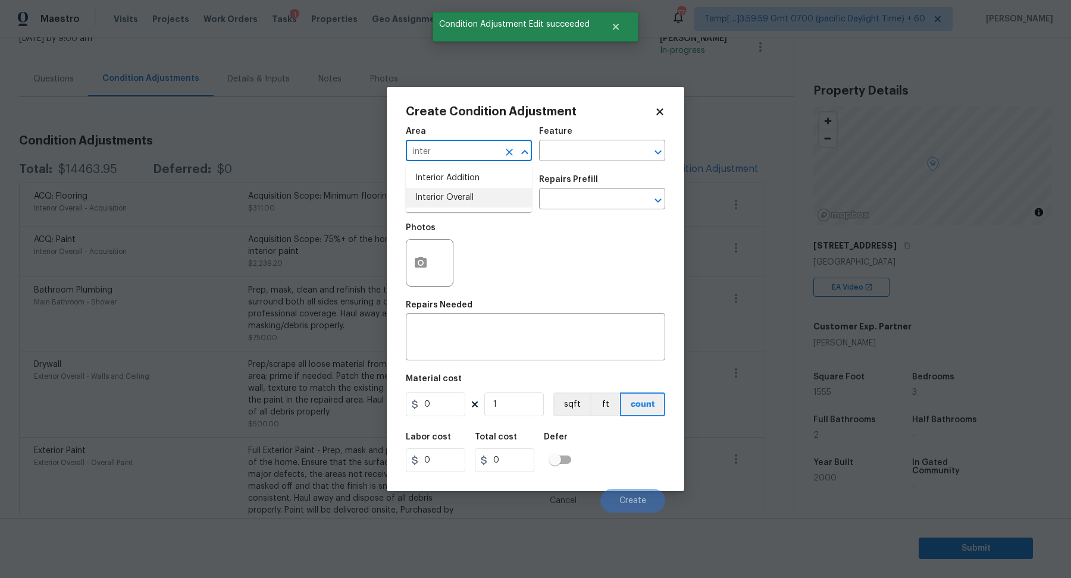
click at [438, 200] on li "Interior Overall" at bounding box center [469, 198] width 126 height 20
type input "Interior Overall"
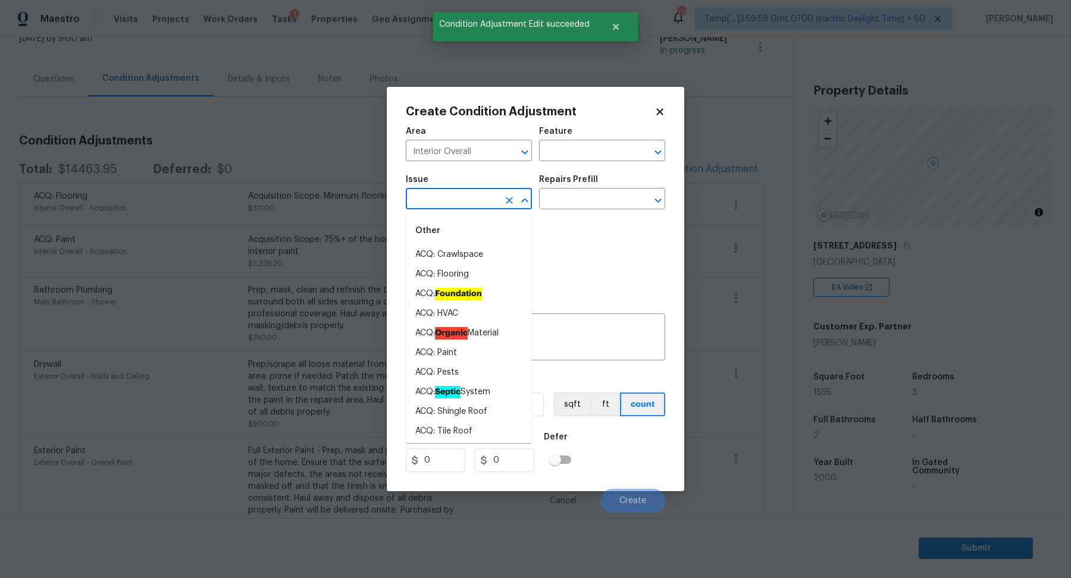
click at [438, 200] on input "text" at bounding box center [452, 200] width 93 height 18
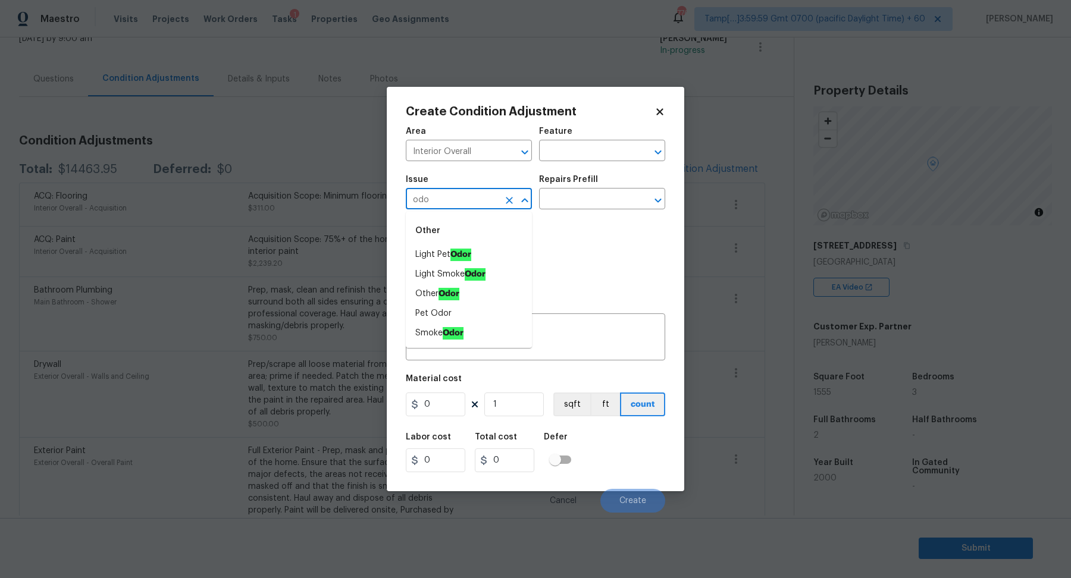
click at [466, 250] on ah_el_jm_1744356538015 "Odor" at bounding box center [460, 255] width 21 height 12
type input "Light Pet Odor"
click at [566, 205] on input "text" at bounding box center [585, 200] width 93 height 18
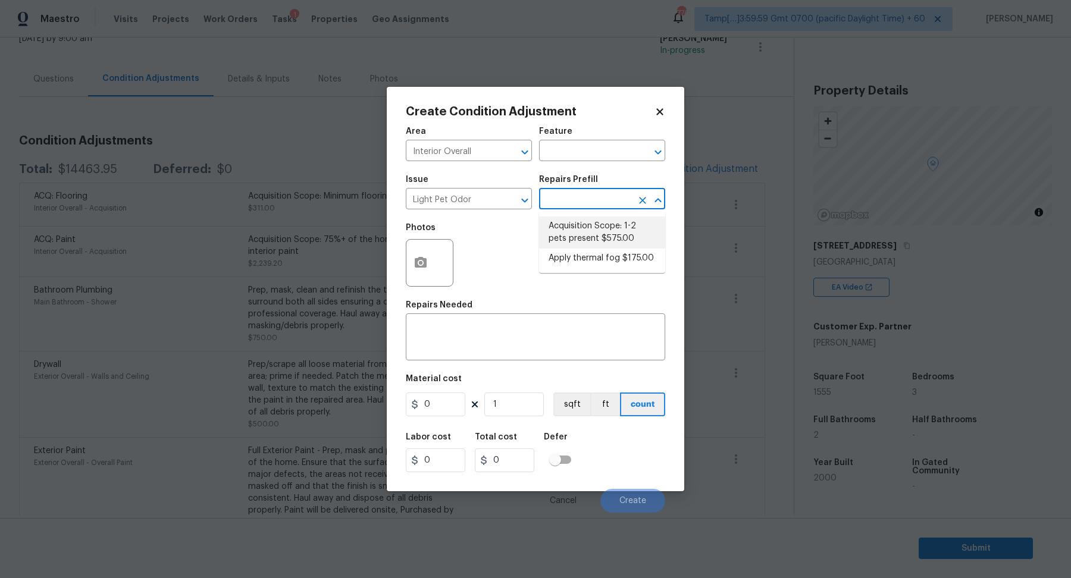
click at [567, 227] on li "Acquisition Scope: 1-2 pets present $575.00" at bounding box center [602, 233] width 126 height 32
type textarea "Acquisition Scope: 1-2 pets present"
type input "575"
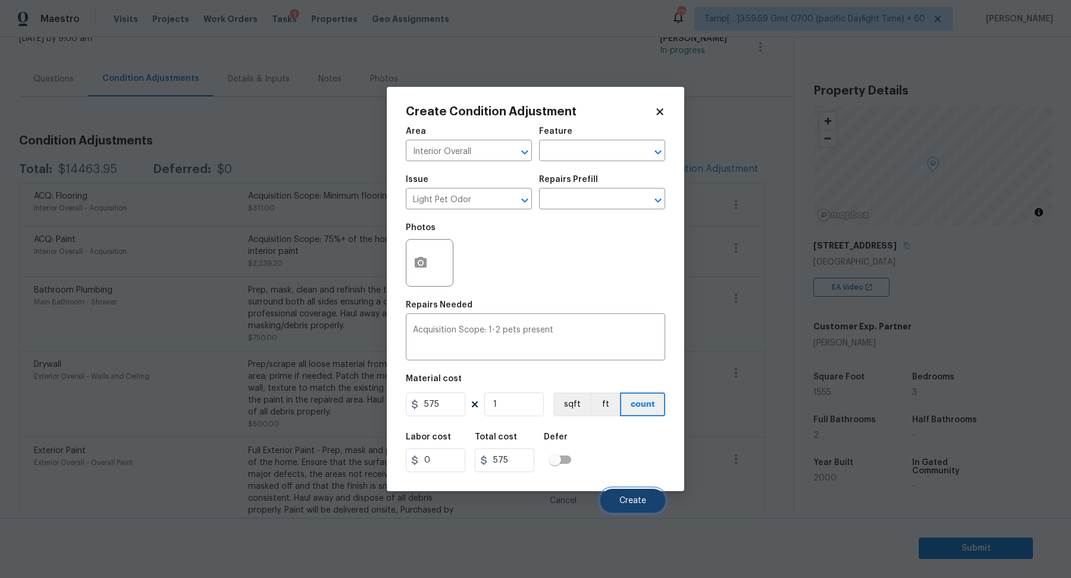
click at [627, 493] on button "Create" at bounding box center [632, 501] width 65 height 24
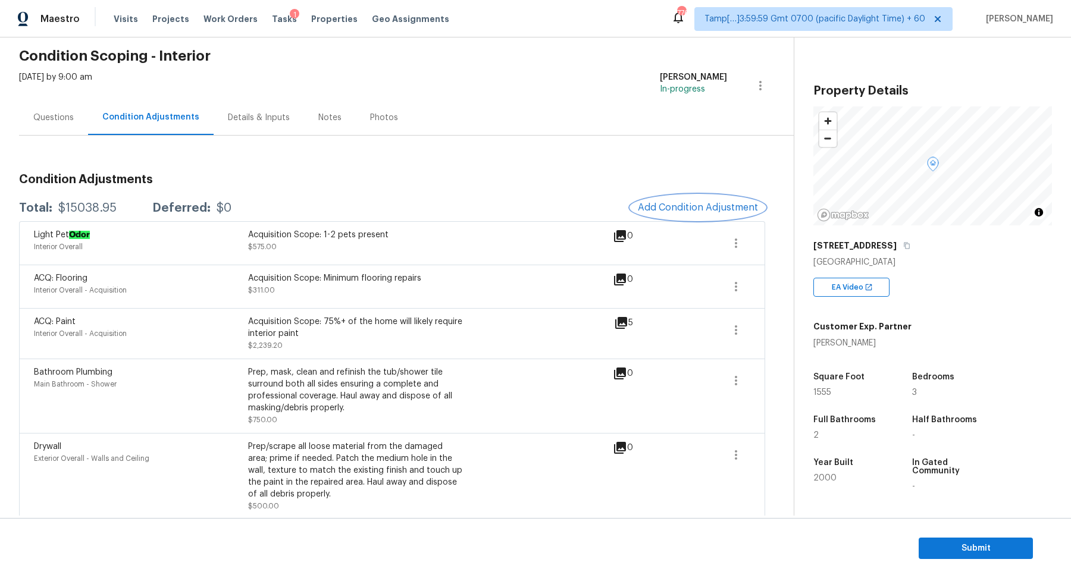
scroll to position [36, 0]
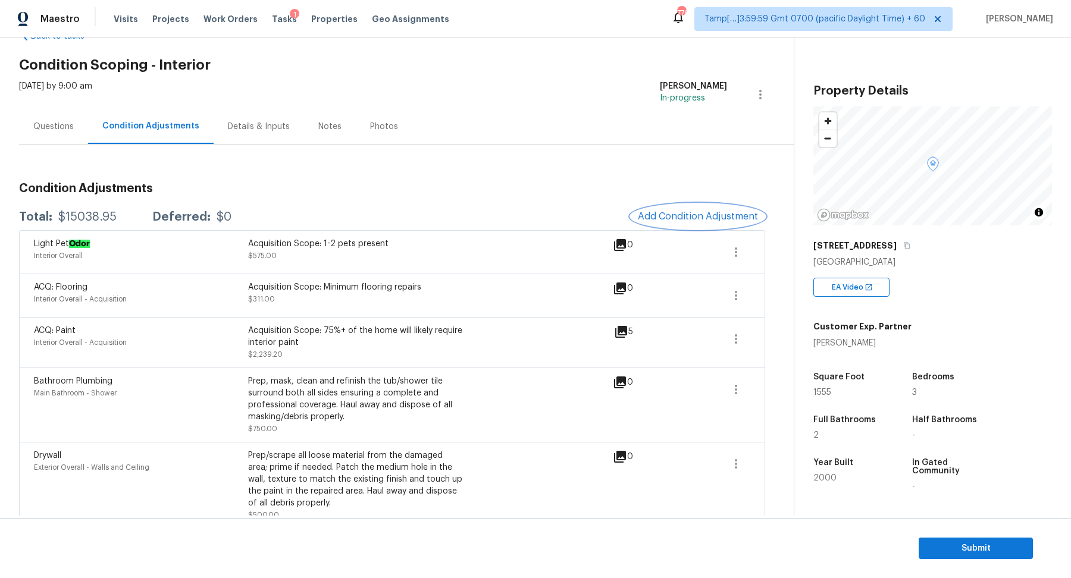
click at [656, 207] on button "Add Condition Adjustment" at bounding box center [698, 216] width 134 height 25
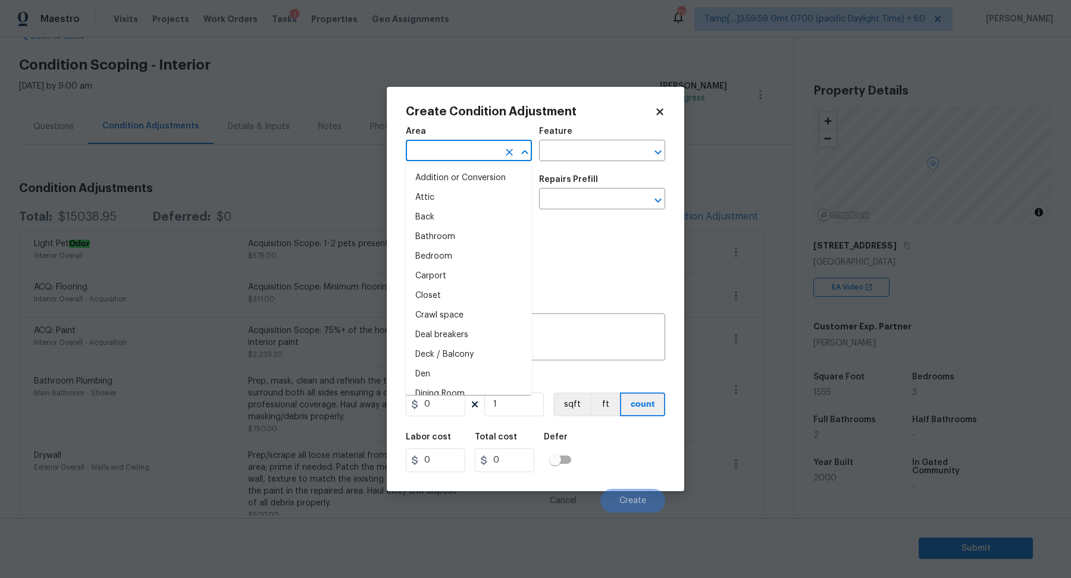
click at [459, 150] on input "text" at bounding box center [452, 152] width 93 height 18
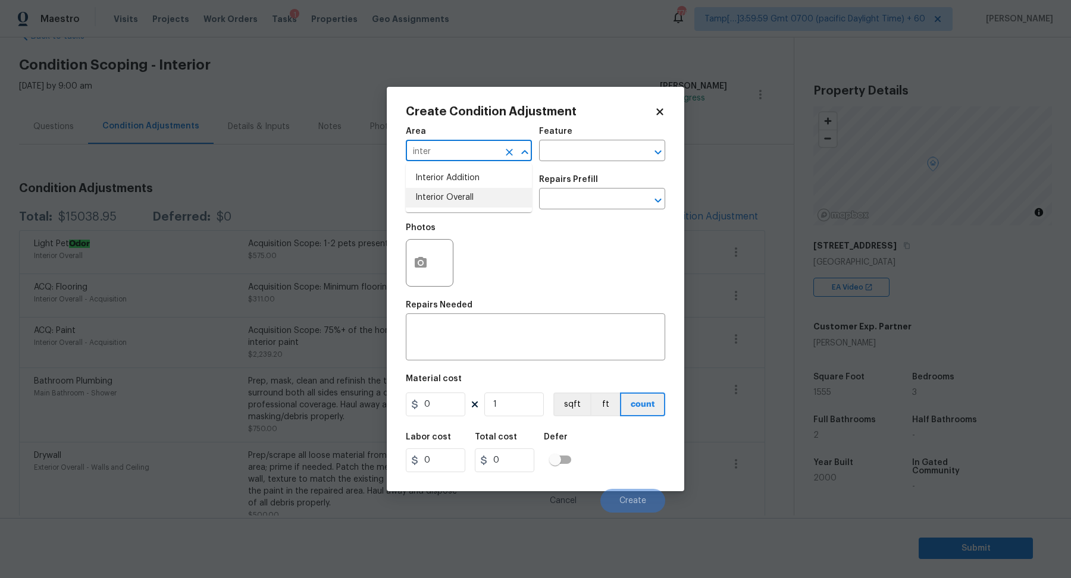
click at [451, 199] on li "Interior Overall" at bounding box center [469, 198] width 126 height 20
type input "Interior Overall"
click at [419, 240] on button "button" at bounding box center [420, 263] width 29 height 46
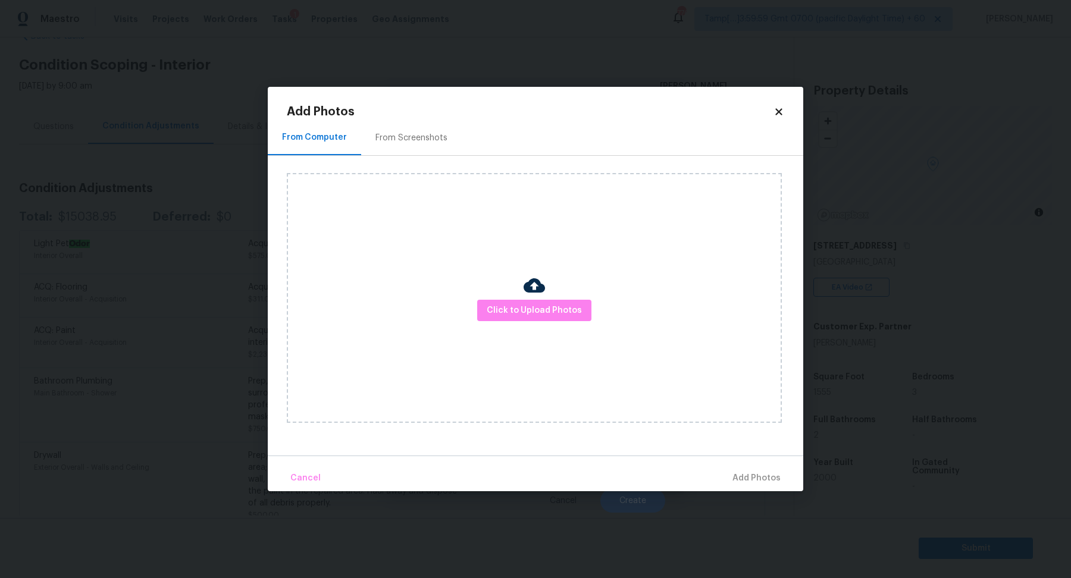
click at [528, 295] on img at bounding box center [533, 285] width 21 height 21
click at [528, 300] on button "Click to Upload Photos" at bounding box center [534, 311] width 114 height 22
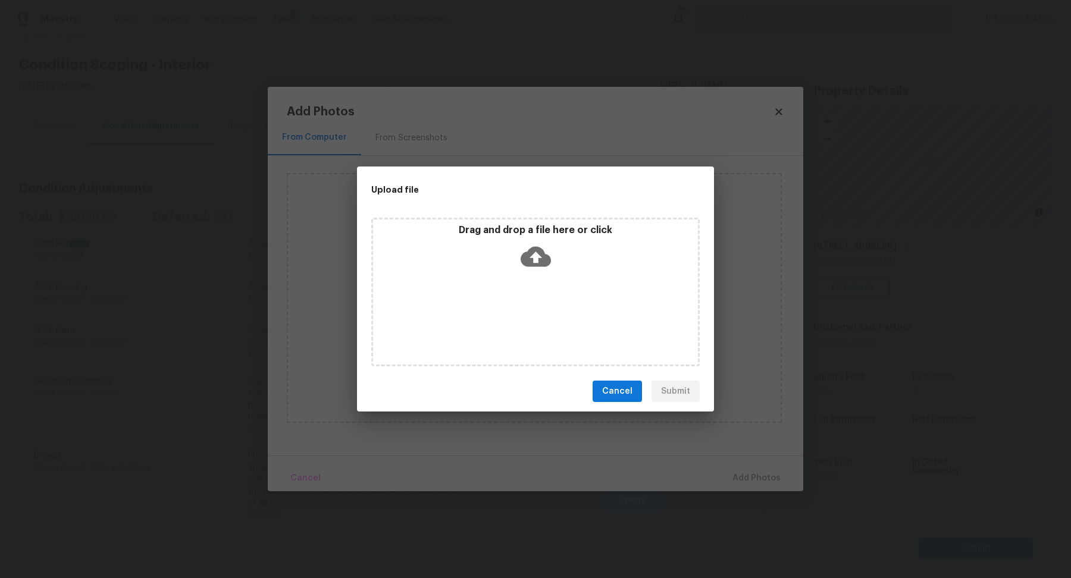
click at [545, 274] on div "Drag and drop a file here or click" at bounding box center [535, 249] width 325 height 51
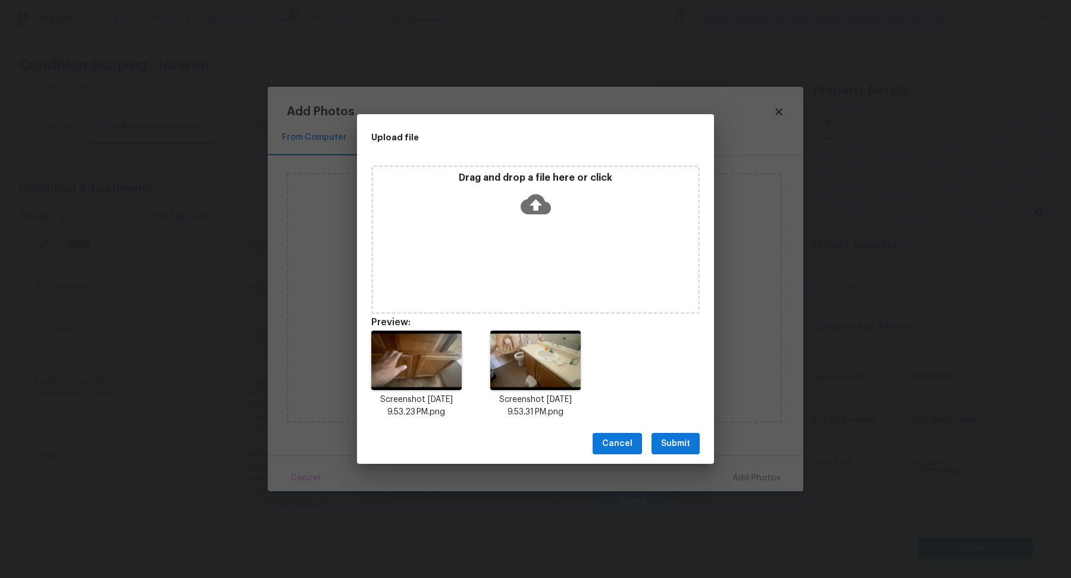
click at [690, 440] on button "Submit" at bounding box center [675, 444] width 48 height 22
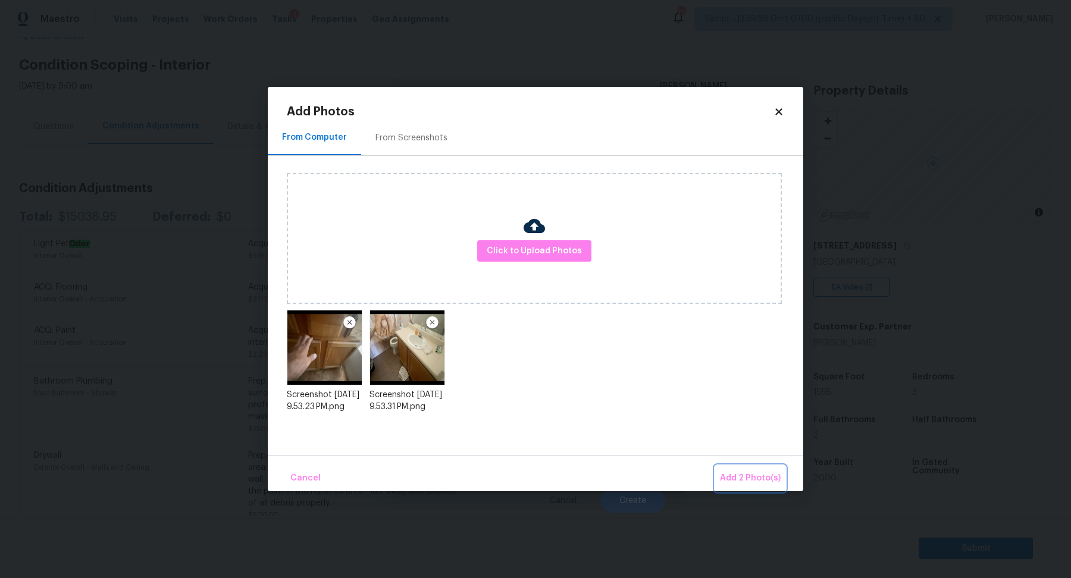
click at [735, 468] on button "Add 2 Photo(s)" at bounding box center [750, 479] width 70 height 26
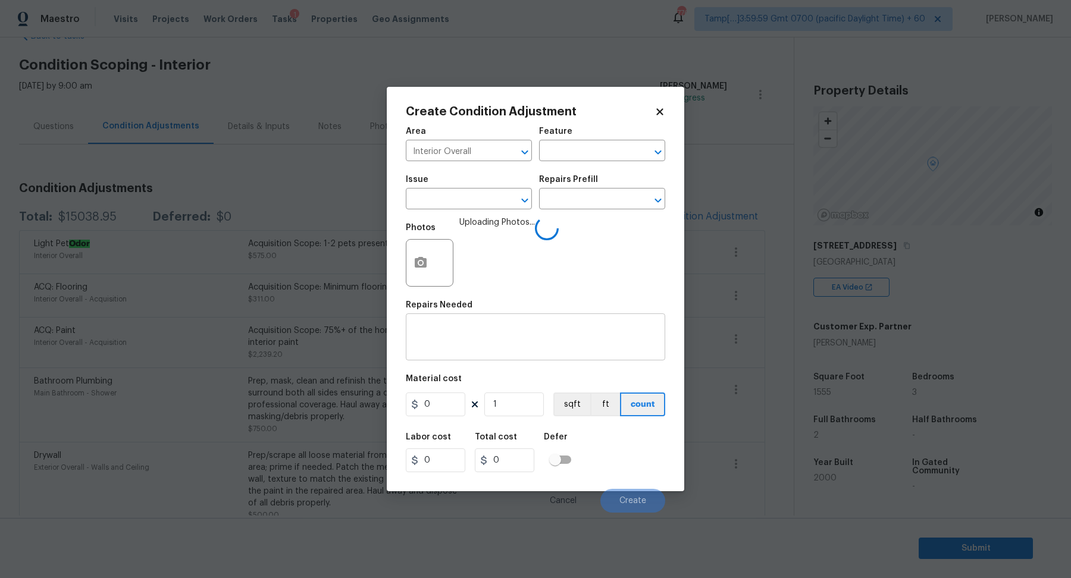
click at [538, 352] on div "x ​" at bounding box center [535, 338] width 259 height 44
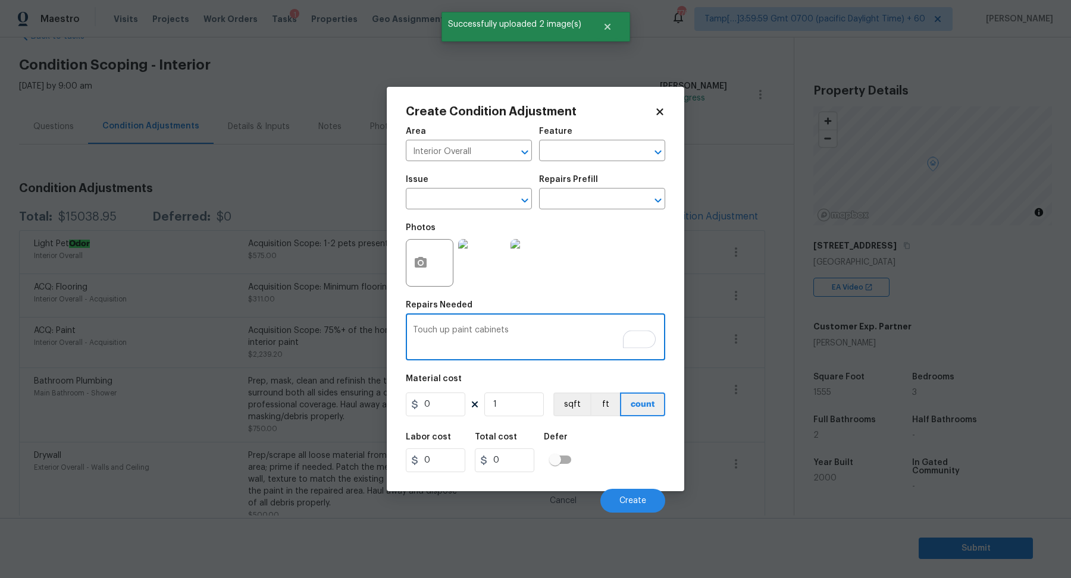
type textarea "Touch up paint cabinets"
click at [448, 404] on input "0" at bounding box center [435, 405] width 59 height 24
type input "1000"
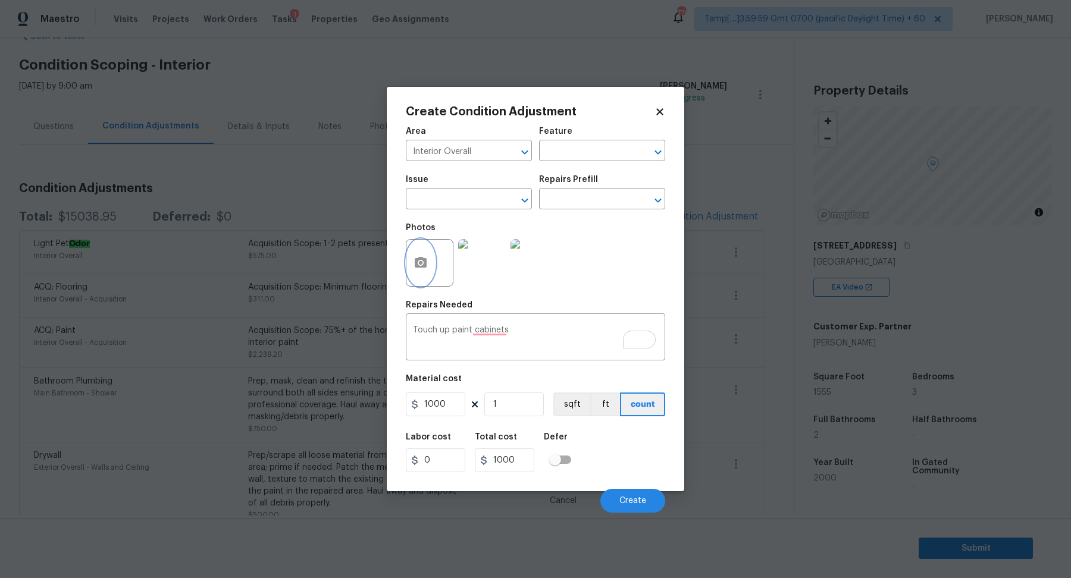
click at [421, 261] on icon "button" at bounding box center [421, 262] width 12 height 11
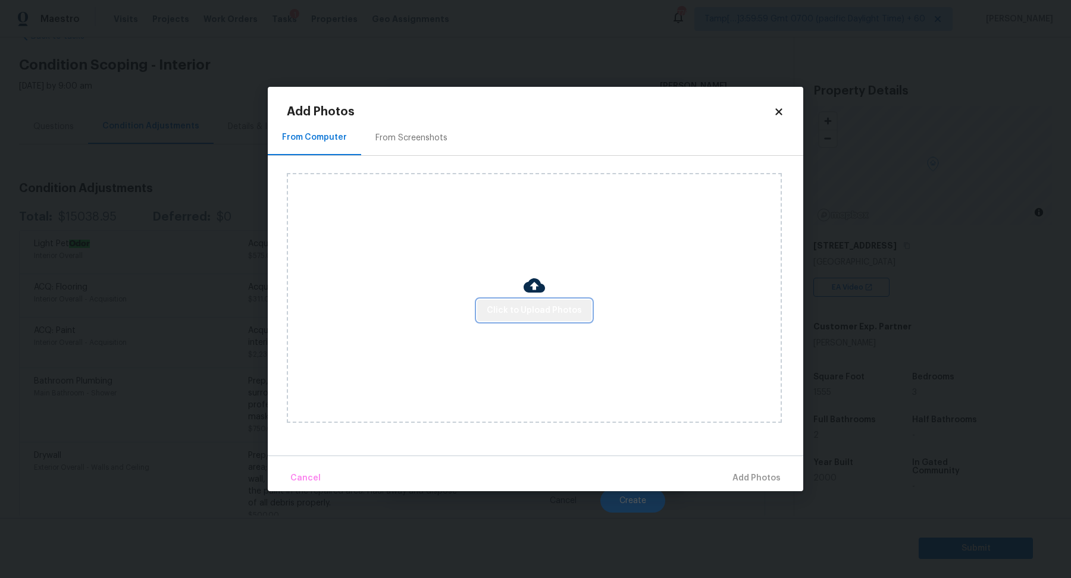
click at [570, 301] on button "Click to Upload Photos" at bounding box center [534, 311] width 114 height 22
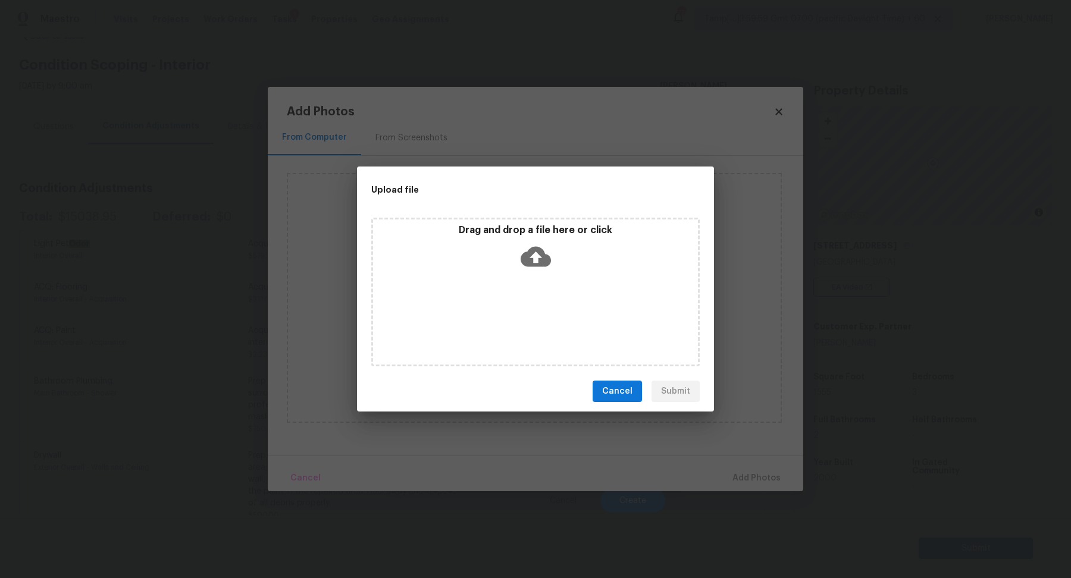
click at [538, 278] on div "Drag and drop a file here or click" at bounding box center [535, 292] width 328 height 149
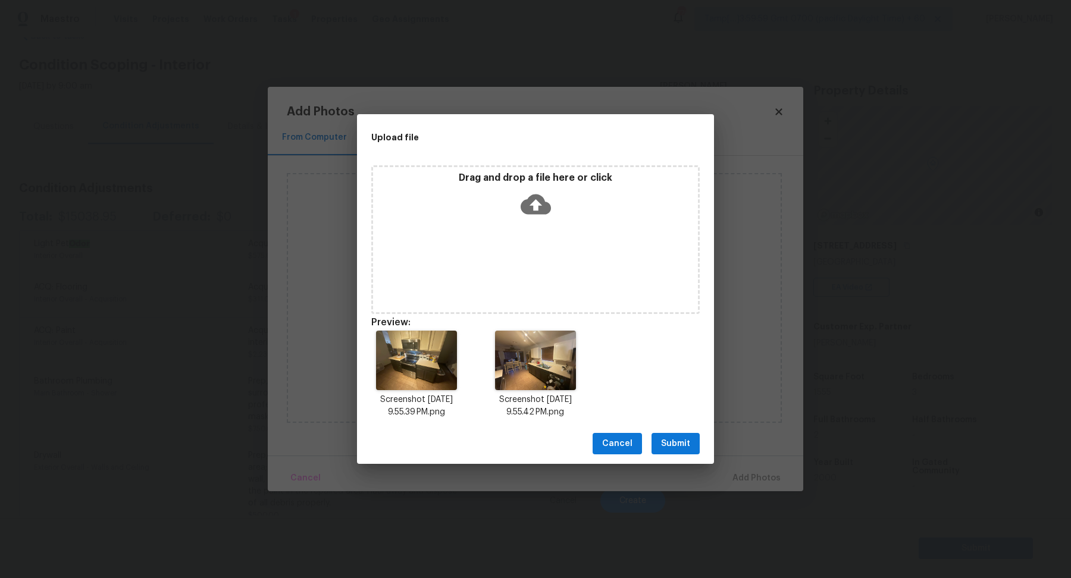
click at [680, 437] on span "Submit" at bounding box center [675, 444] width 29 height 15
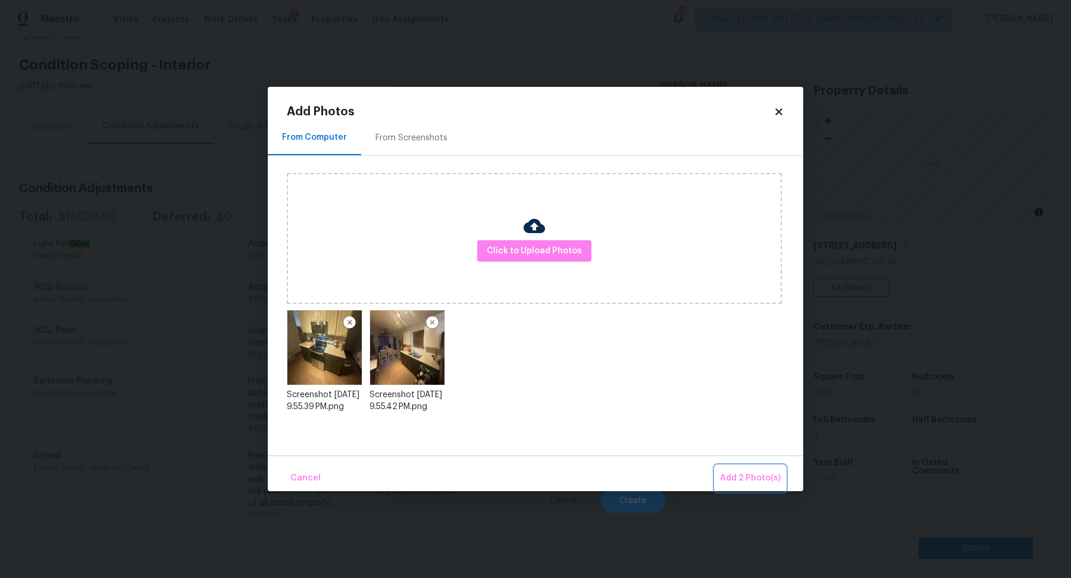
click at [727, 470] on button "Add 2 Photo(s)" at bounding box center [750, 479] width 70 height 26
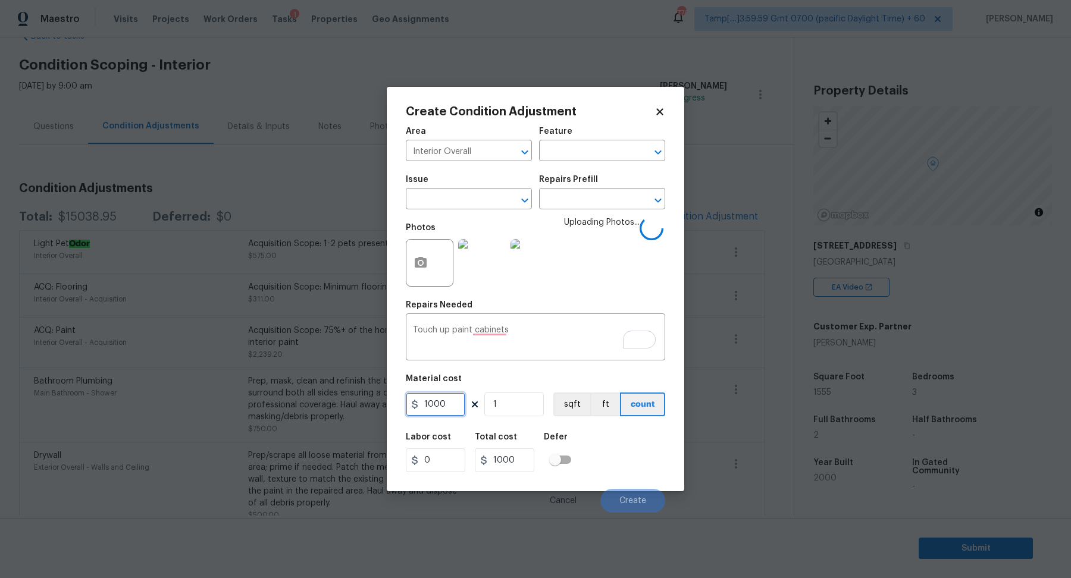
click at [465, 398] on input "1000" at bounding box center [435, 405] width 59 height 24
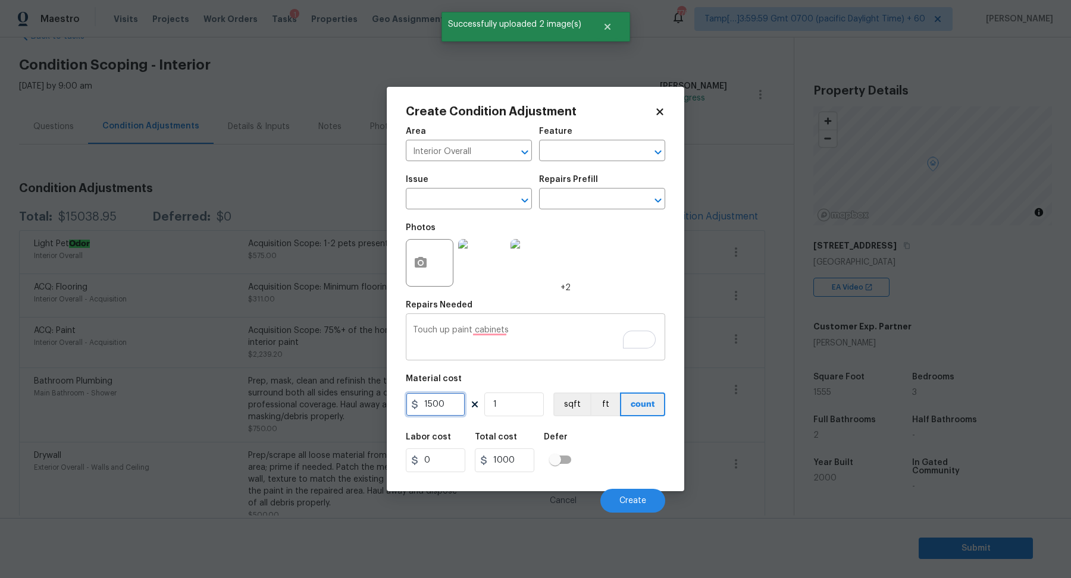
type input "1500"
drag, startPoint x: 453, startPoint y: 331, endPoint x: 388, endPoint y: 327, distance: 64.4
click at [388, 327] on div "Create Condition Adjustment Area Interior Overall ​ Feature ​ Issue ​ Repairs P…" at bounding box center [535, 289] width 297 height 404
type textarea "Repaint cabinets"
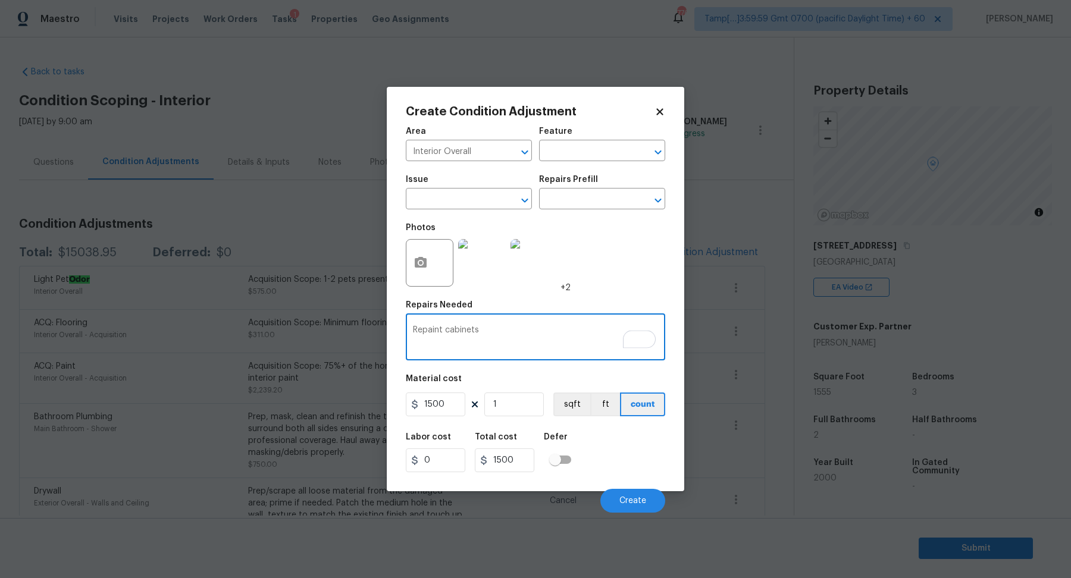
scroll to position [36, 0]
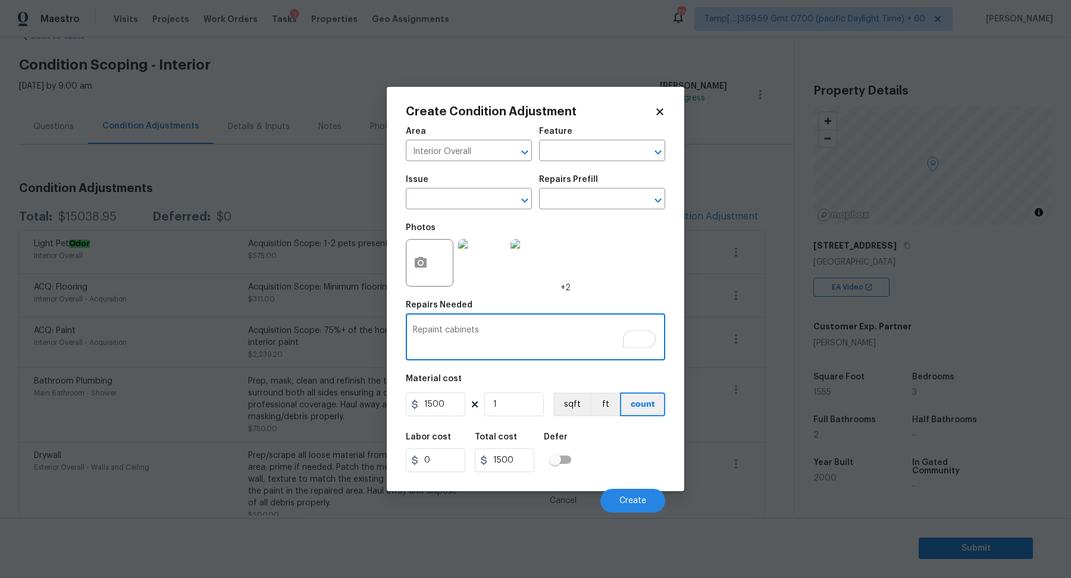
type textarea "Repaint cabinets"
click at [450, 407] on input "1500" at bounding box center [435, 405] width 59 height 24
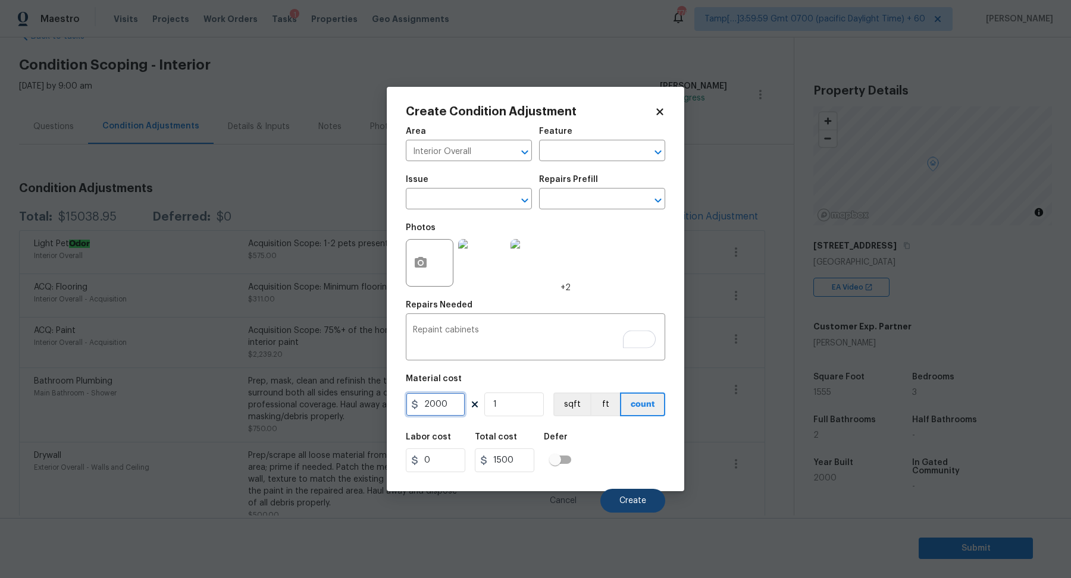
type input "2000"
click at [636, 501] on span "Create" at bounding box center [632, 501] width 27 height 9
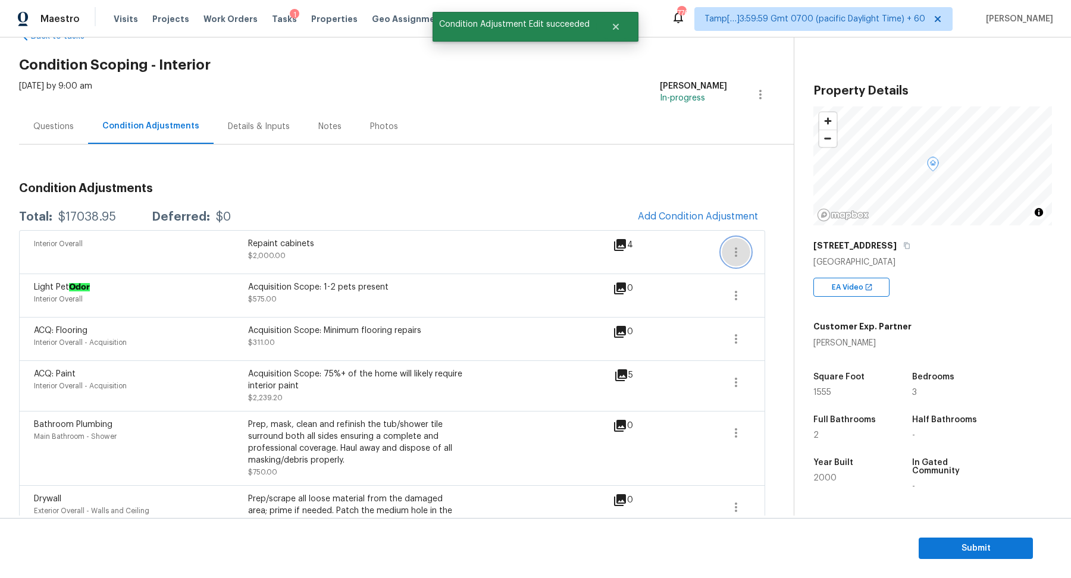
click at [738, 255] on icon "button" at bounding box center [736, 252] width 14 height 14
click at [768, 250] on div "Edit" at bounding box center [803, 249] width 93 height 12
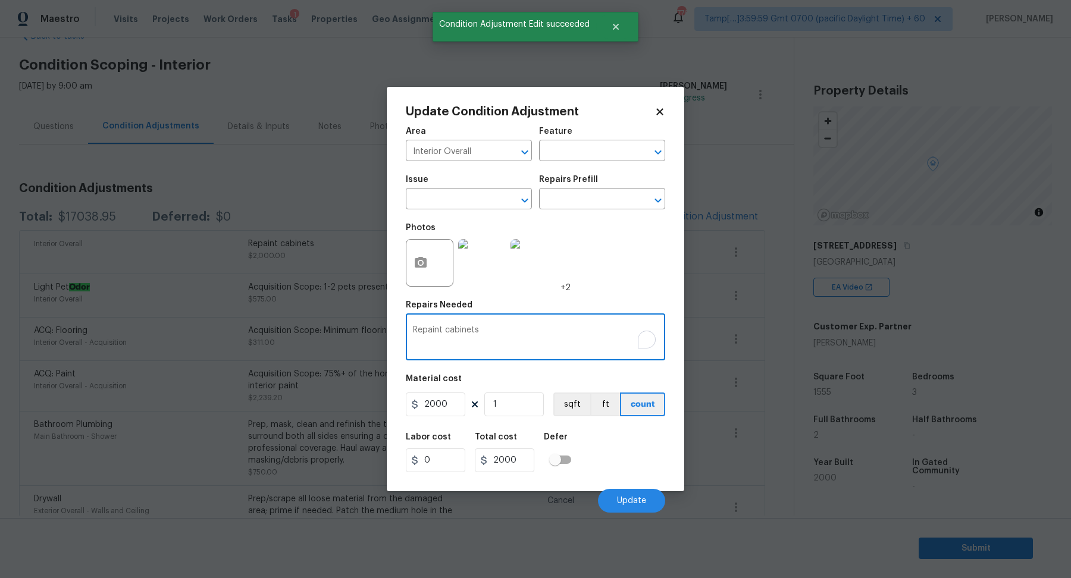
drag, startPoint x: 422, startPoint y: 330, endPoint x: 394, endPoint y: 324, distance: 29.2
click at [394, 324] on div "Update Condition Adjustment Area Interior Overall ​ Feature ​ Issue ​ Repairs P…" at bounding box center [535, 289] width 297 height 404
type textarea "Touch up paint cabinets"
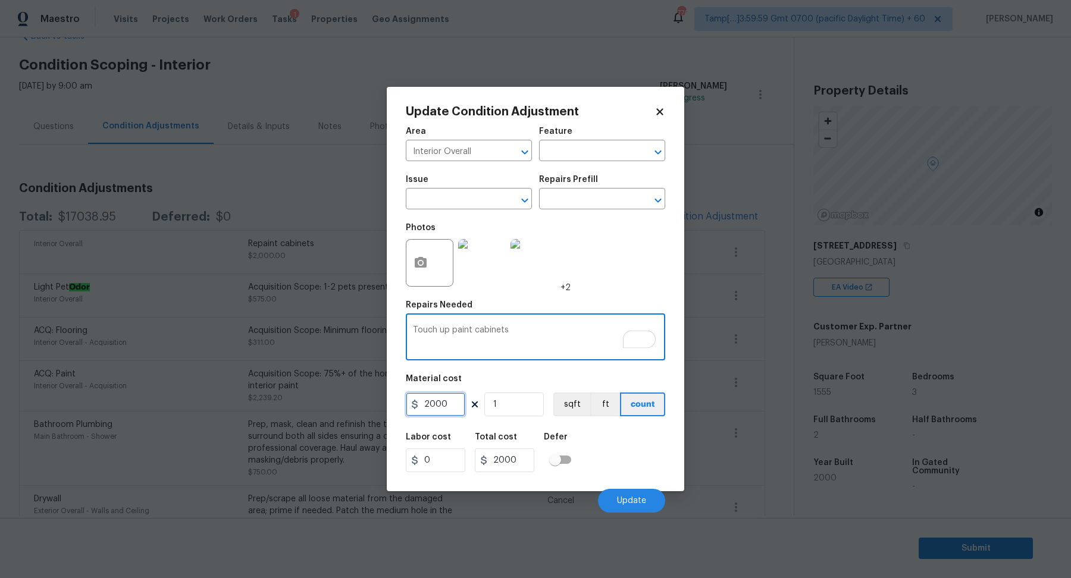
click at [455, 409] on input "2000" at bounding box center [435, 405] width 59 height 24
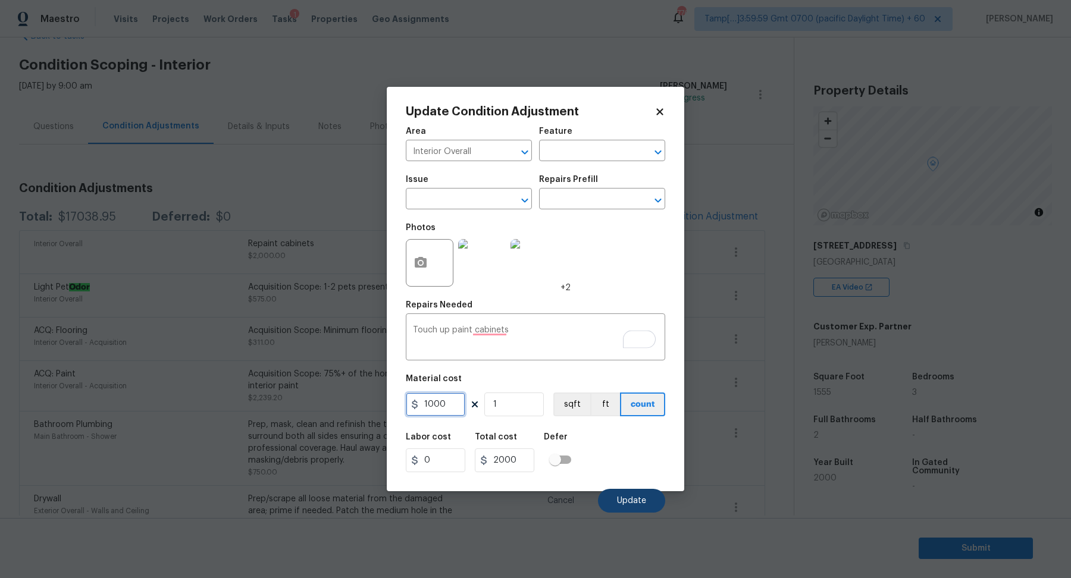
type input "1000"
click at [625, 494] on button "Update" at bounding box center [631, 501] width 67 height 24
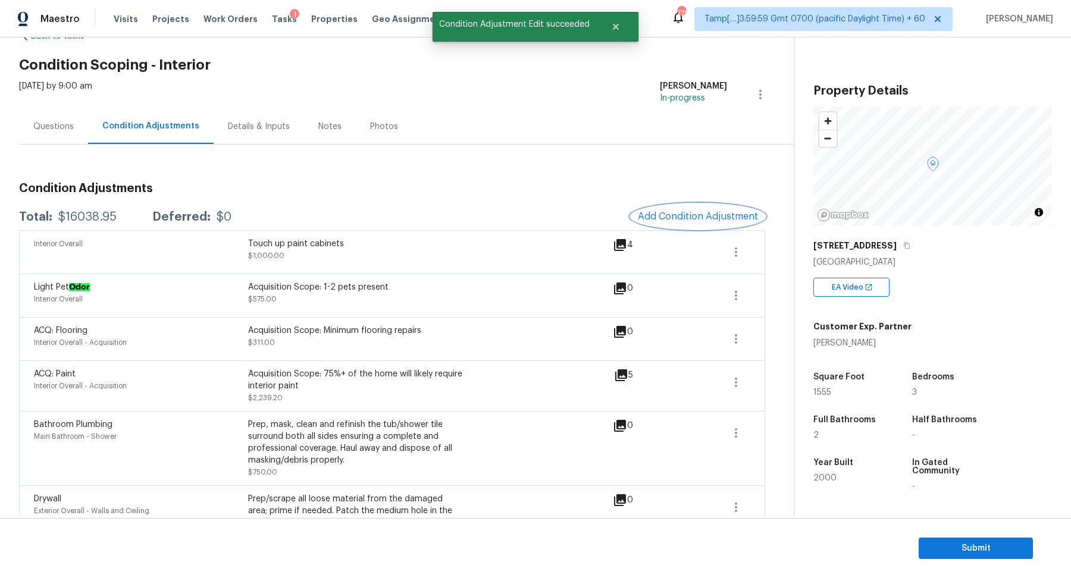
click at [714, 214] on span "Add Condition Adjustment" at bounding box center [698, 216] width 120 height 11
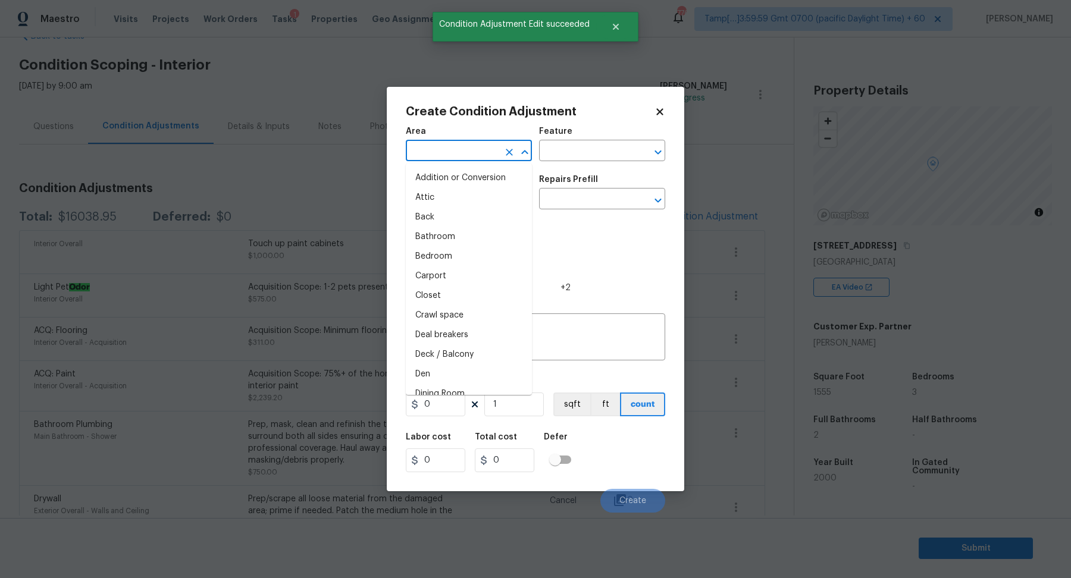
click at [439, 152] on input "text" at bounding box center [452, 152] width 93 height 18
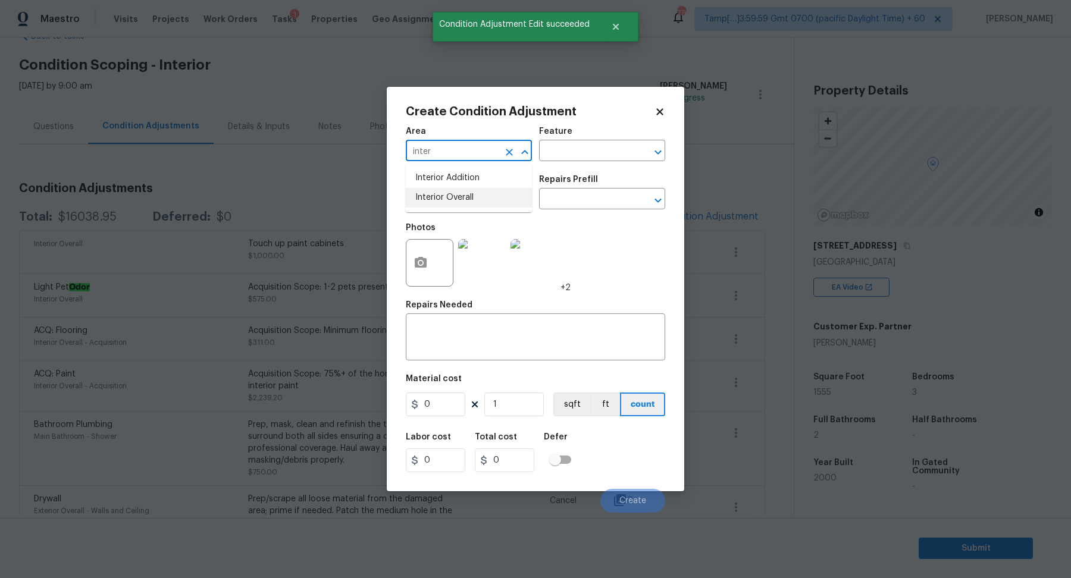
click at [445, 196] on li "Interior Overall" at bounding box center [469, 198] width 126 height 20
type input "Interior Overall"
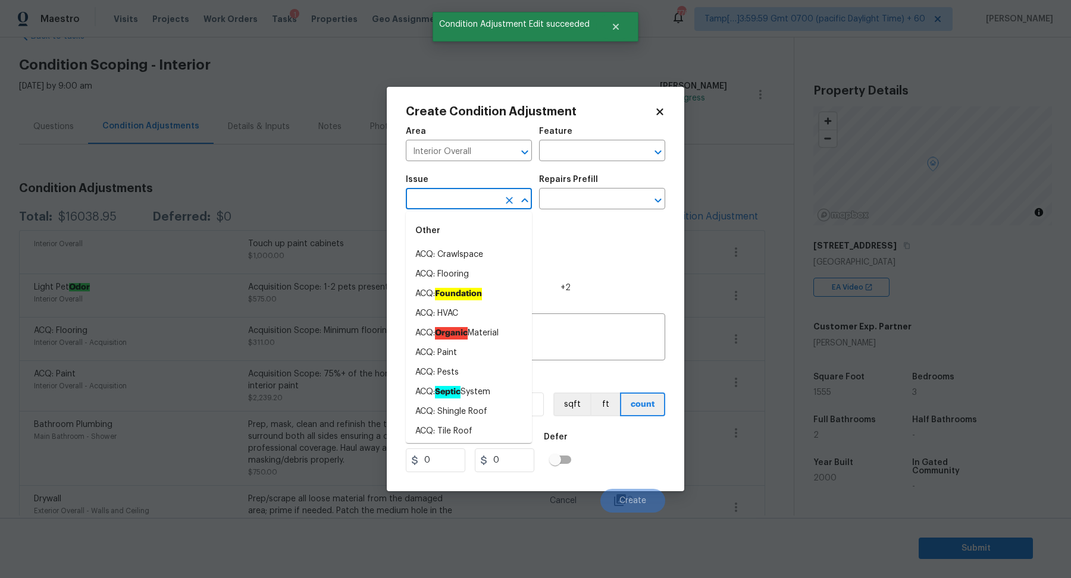
click at [445, 196] on input "text" at bounding box center [452, 200] width 93 height 18
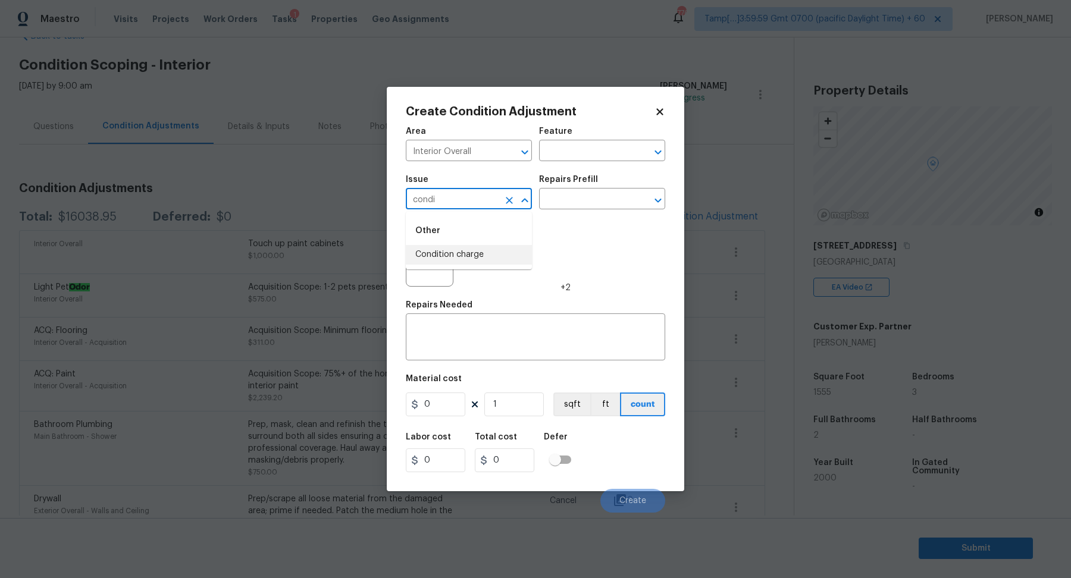
click at [481, 252] on li "Condition charge" at bounding box center [469, 255] width 126 height 20
type input "Condition charge"
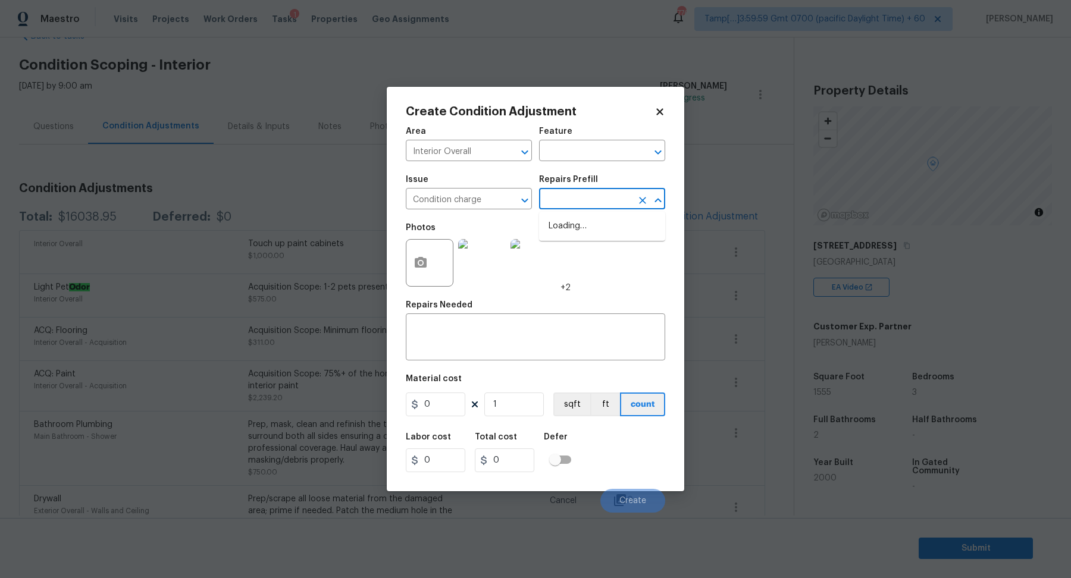
click at [584, 208] on input "text" at bounding box center [585, 200] width 93 height 18
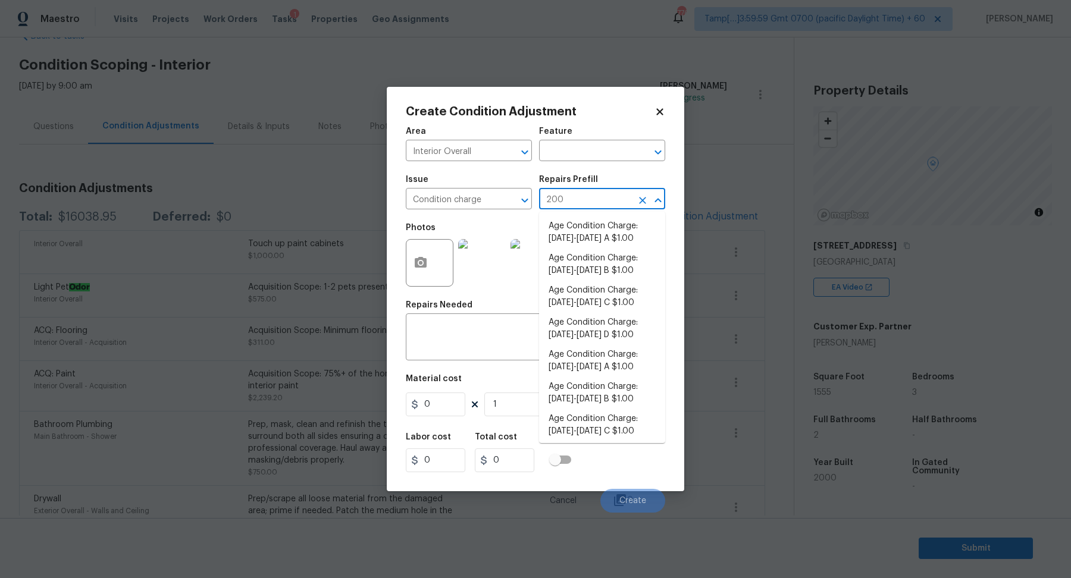
type input "2008"
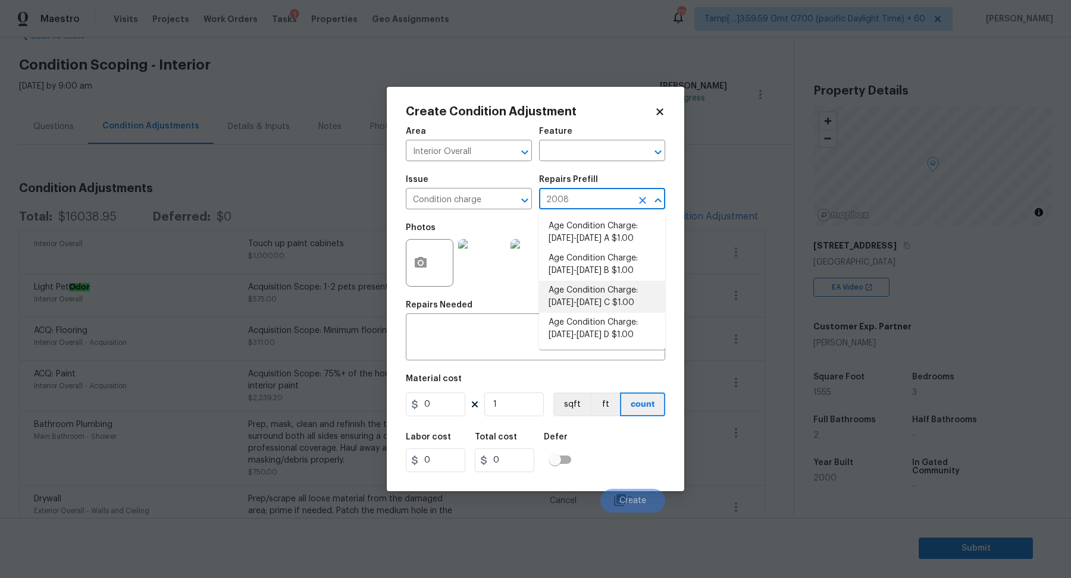
click at [646, 307] on li "Age Condition Charge: [DATE]-[DATE] C $1.00" at bounding box center [602, 297] width 126 height 32
type input "Home Readiness Packages"
type textarea "Age Condition Charge: [DATE]-[DATE] C"
type input "1"
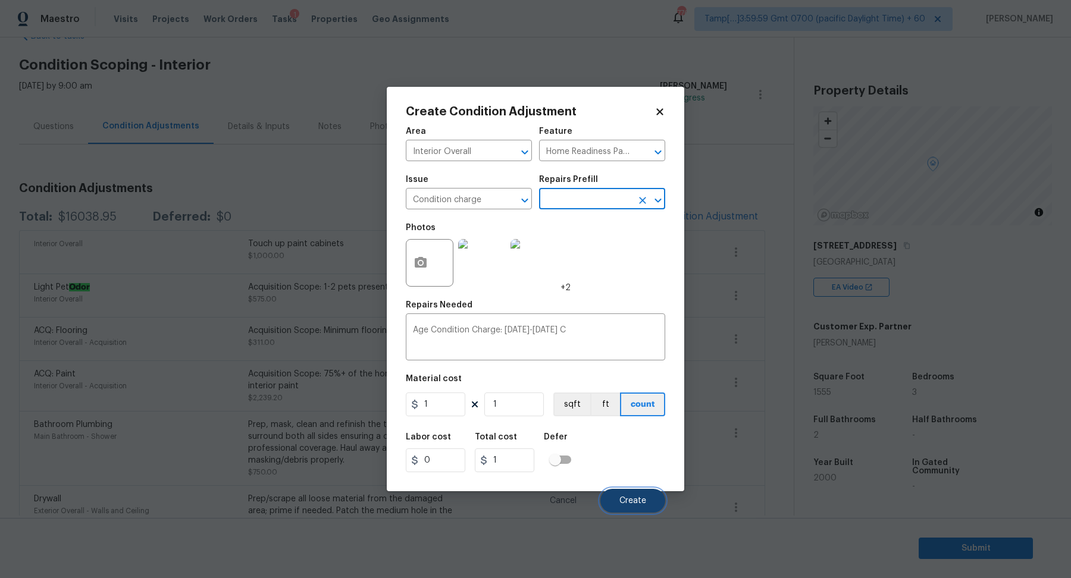
click at [632, 494] on button "Create" at bounding box center [632, 501] width 65 height 24
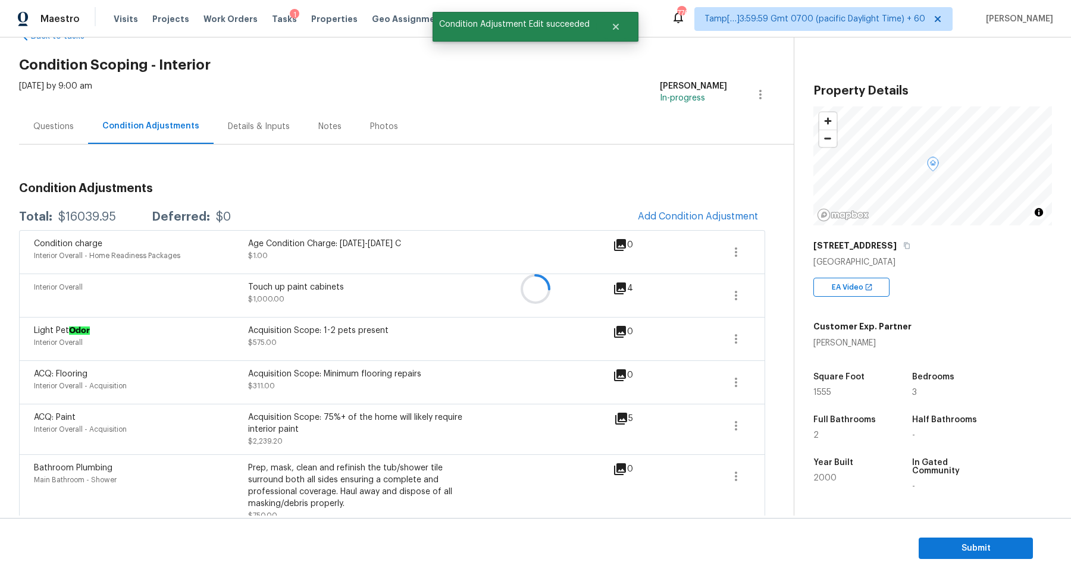
click at [89, 215] on div at bounding box center [535, 289] width 1071 height 578
click at [89, 215] on div "$16039.95" at bounding box center [87, 217] width 58 height 12
copy div "$16039.95"
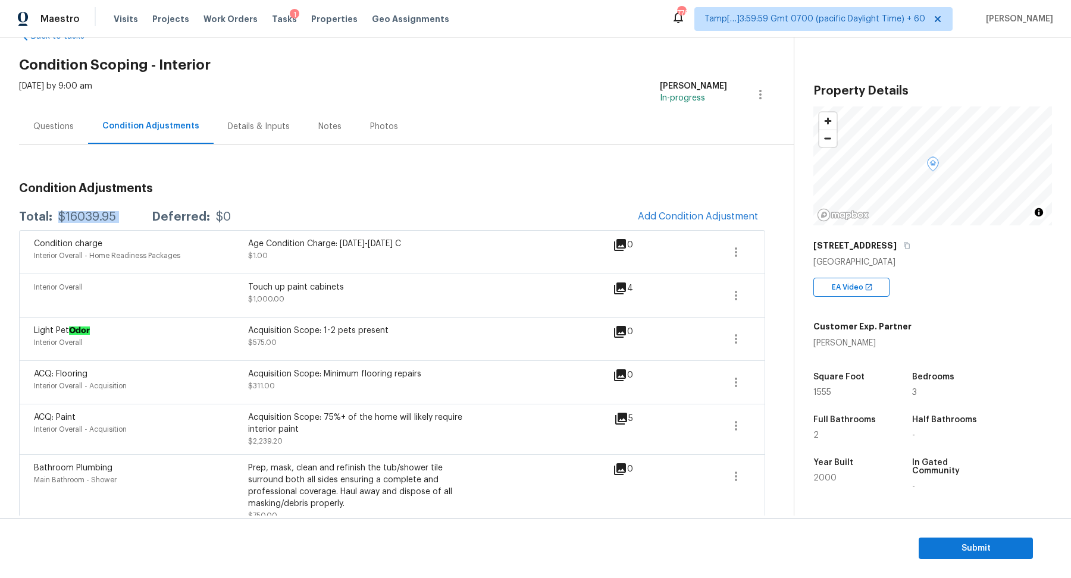
scroll to position [435, 0]
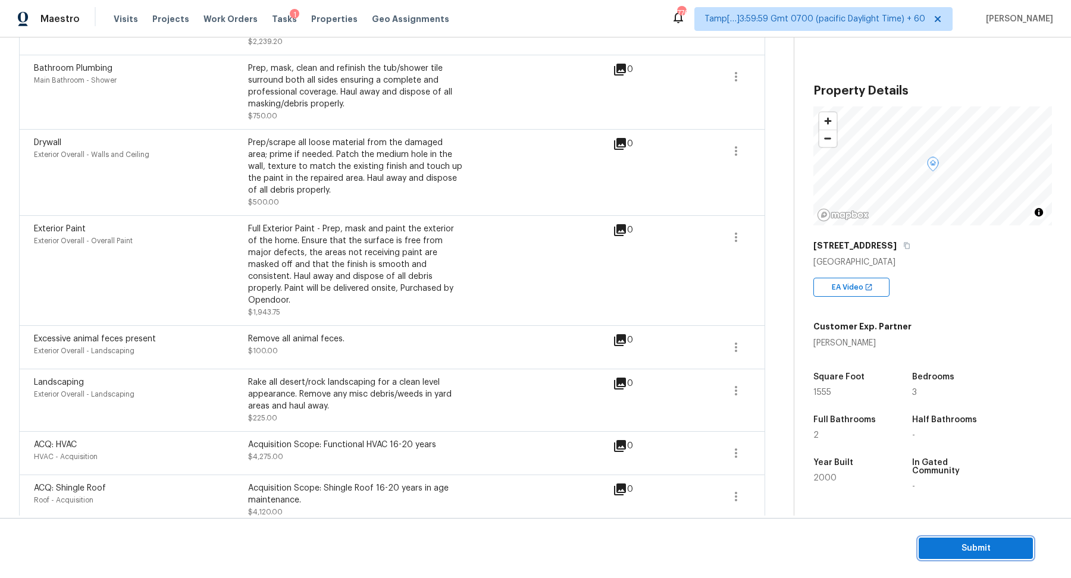
click at [960, 553] on span "Submit" at bounding box center [975, 548] width 95 height 15
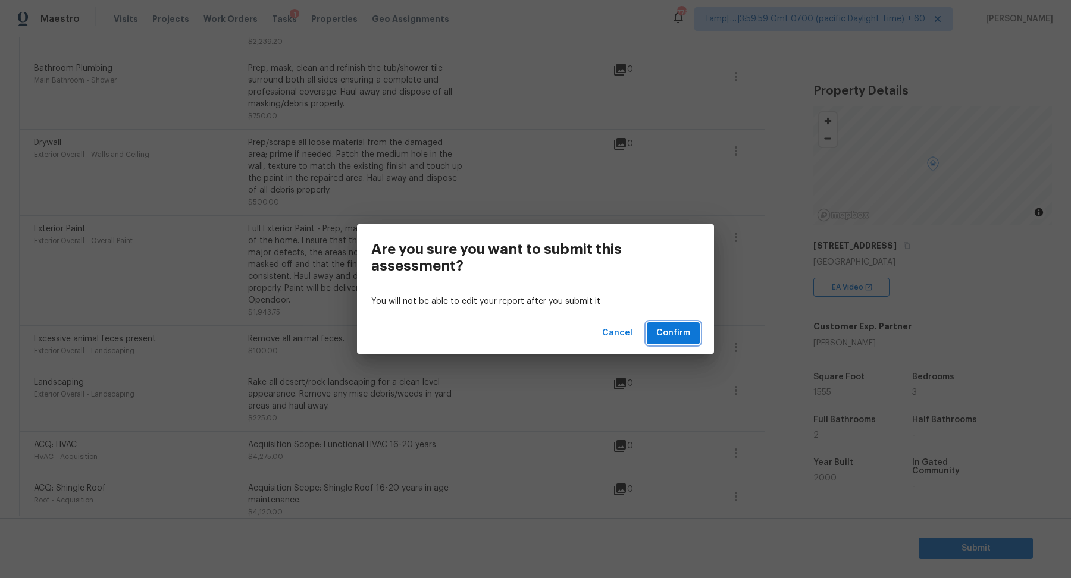
click at [679, 338] on span "Confirm" at bounding box center [673, 333] width 34 height 15
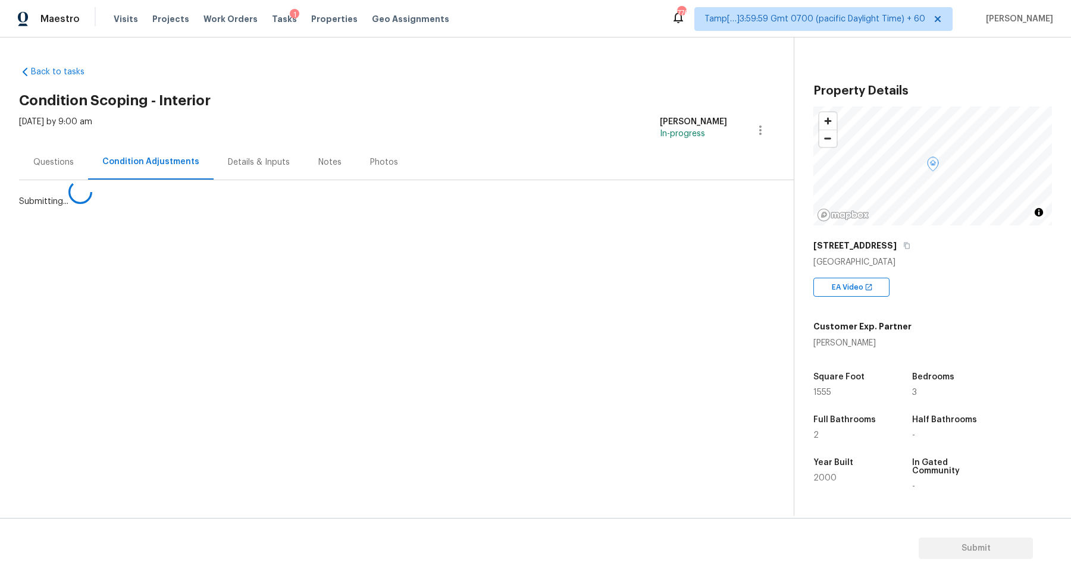
scroll to position [0, 0]
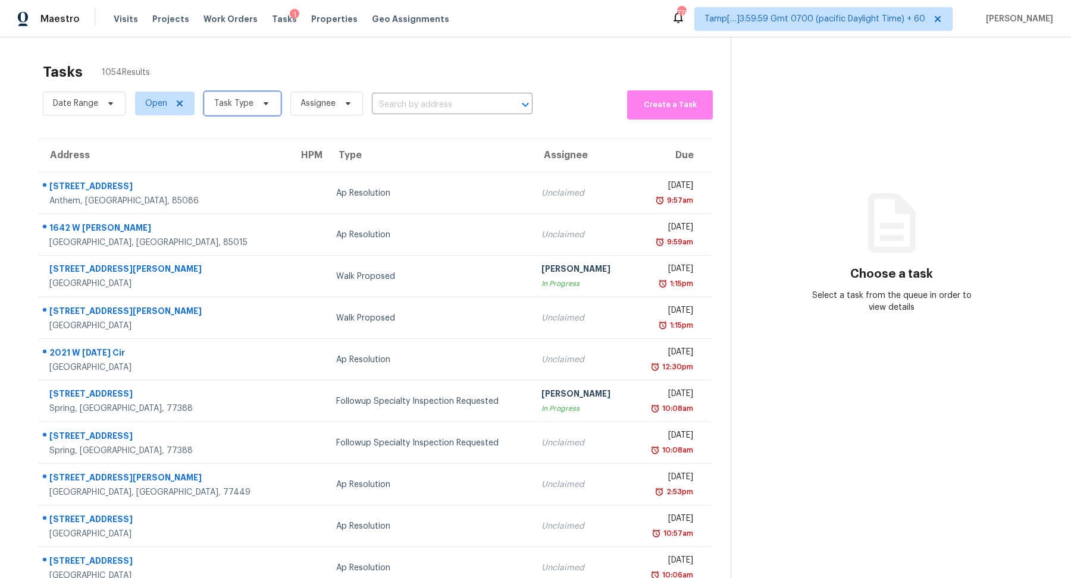
click at [253, 101] on span "Task Type" at bounding box center [242, 104] width 77 height 24
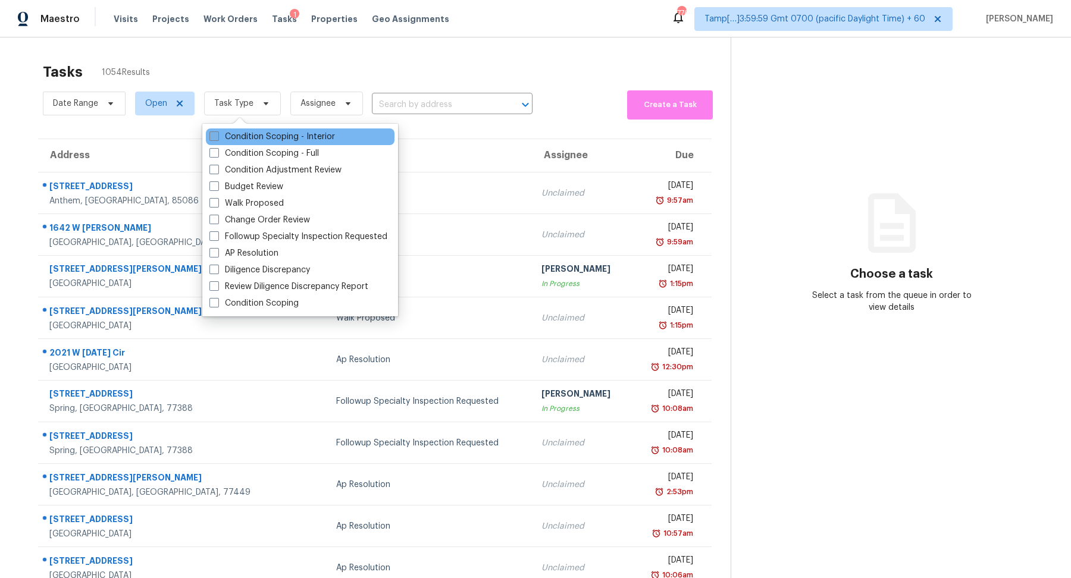
click at [257, 132] on label "Condition Scoping - Interior" at bounding box center [272, 137] width 126 height 12
click at [217, 132] on input "Condition Scoping - Interior" at bounding box center [213, 135] width 8 height 8
checkbox input "true"
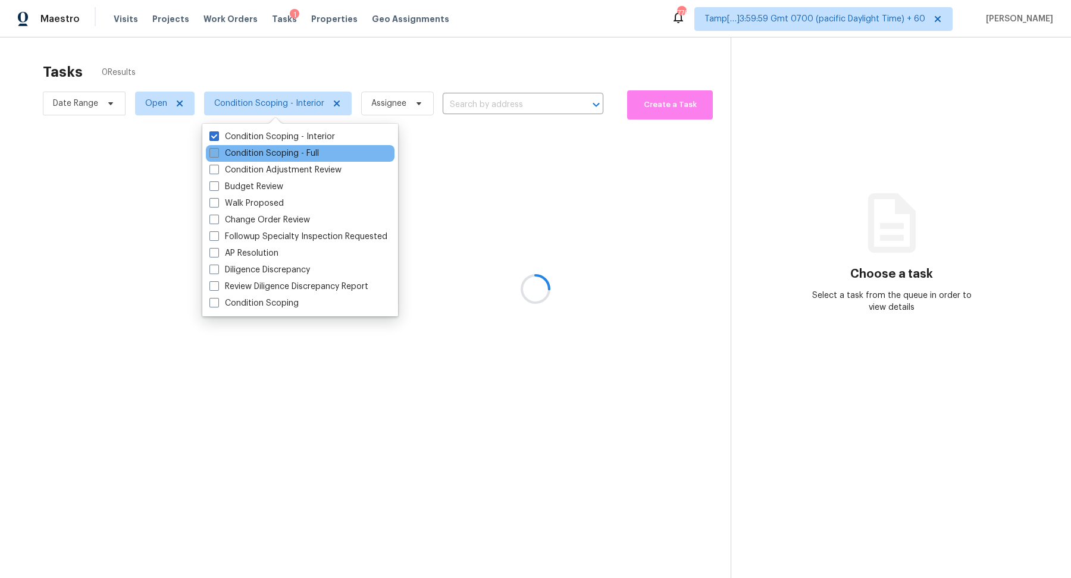
click at [257, 149] on label "Condition Scoping - Full" at bounding box center [263, 154] width 109 height 12
click at [217, 149] on input "Condition Scoping - Full" at bounding box center [213, 152] width 8 height 8
checkbox input "true"
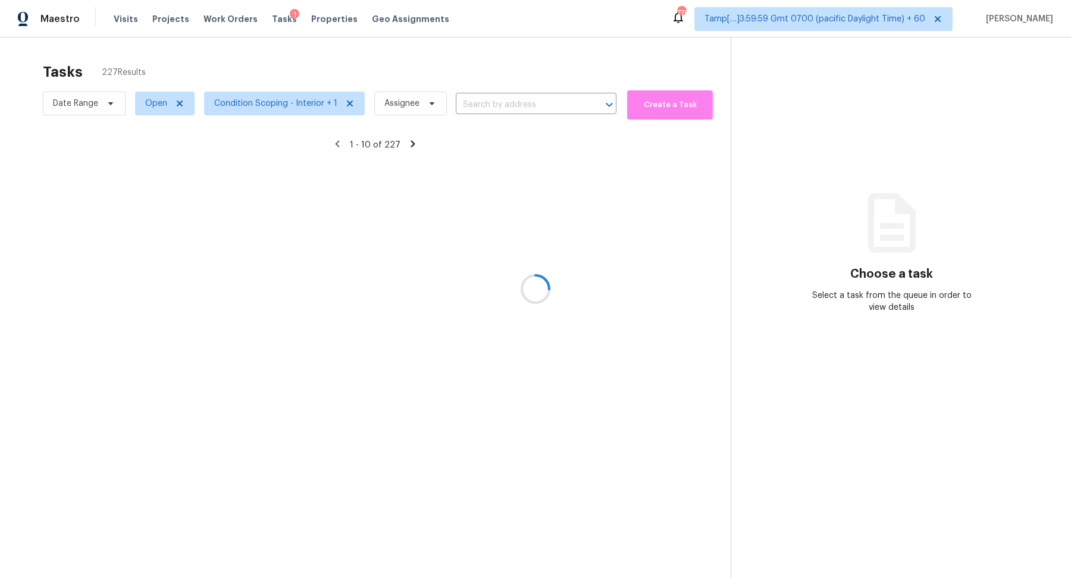
click at [369, 61] on div at bounding box center [535, 289] width 1071 height 578
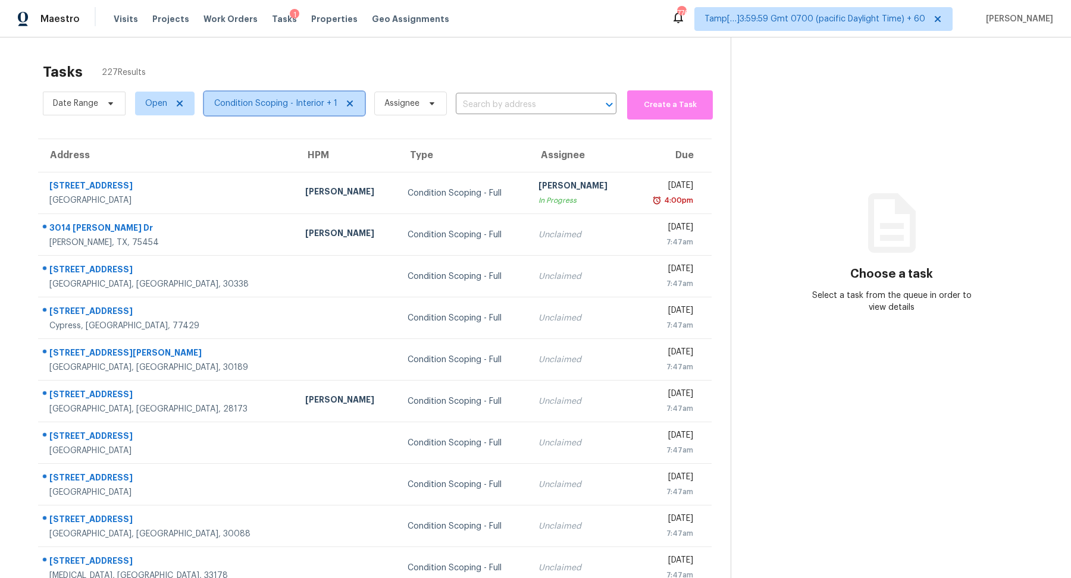
click at [277, 99] on span "Condition Scoping - Interior + 1" at bounding box center [275, 104] width 123 height 12
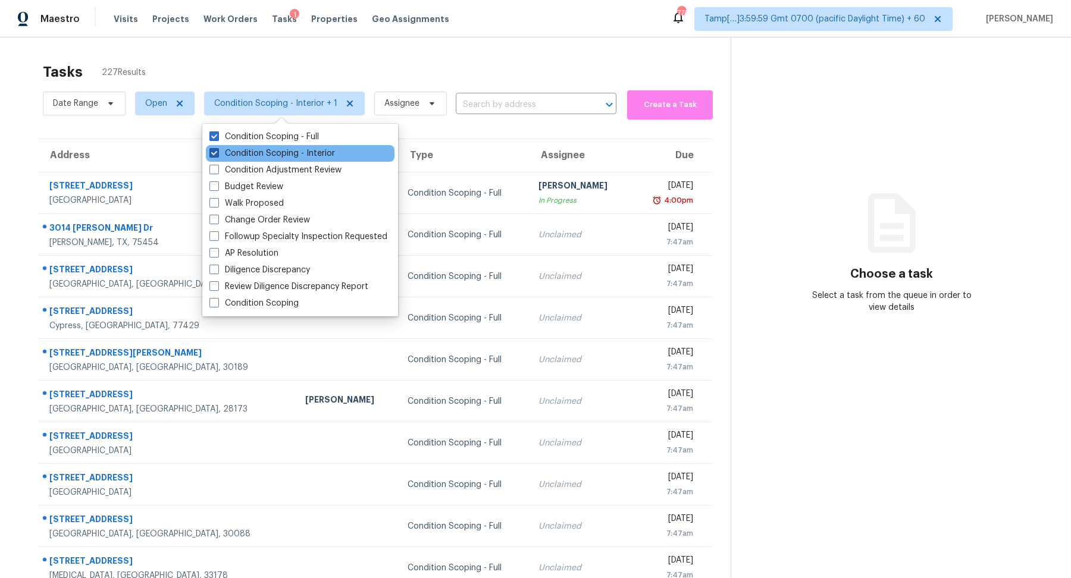
click at [289, 157] on label "Condition Scoping - Interior" at bounding box center [272, 154] width 126 height 12
click at [217, 155] on input "Condition Scoping - Interior" at bounding box center [213, 152] width 8 height 8
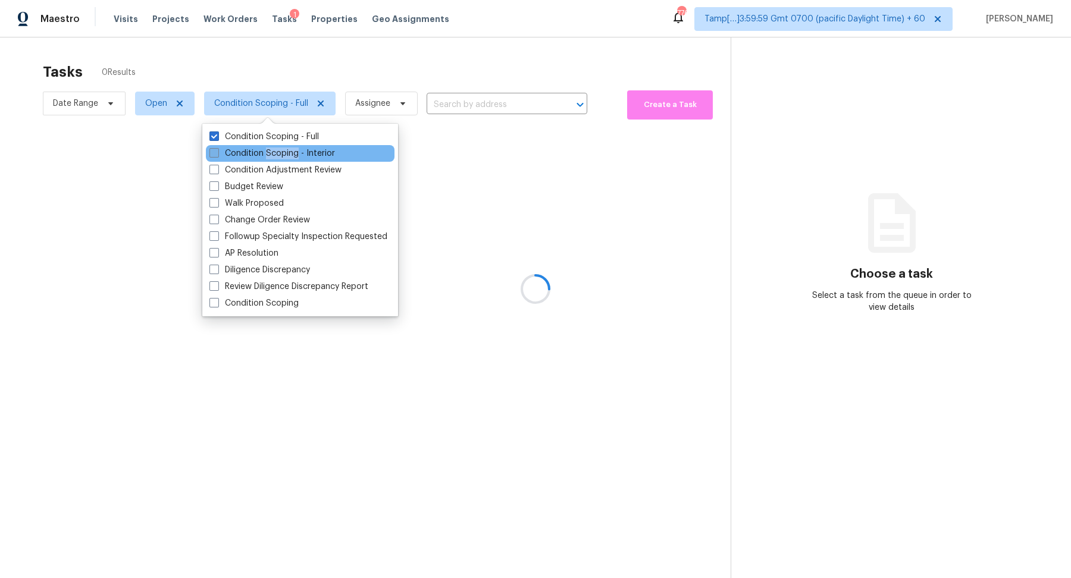
click at [289, 157] on label "Condition Scoping - Interior" at bounding box center [272, 154] width 126 height 12
click at [217, 155] on input "Condition Scoping - Interior" at bounding box center [213, 152] width 8 height 8
checkbox input "true"
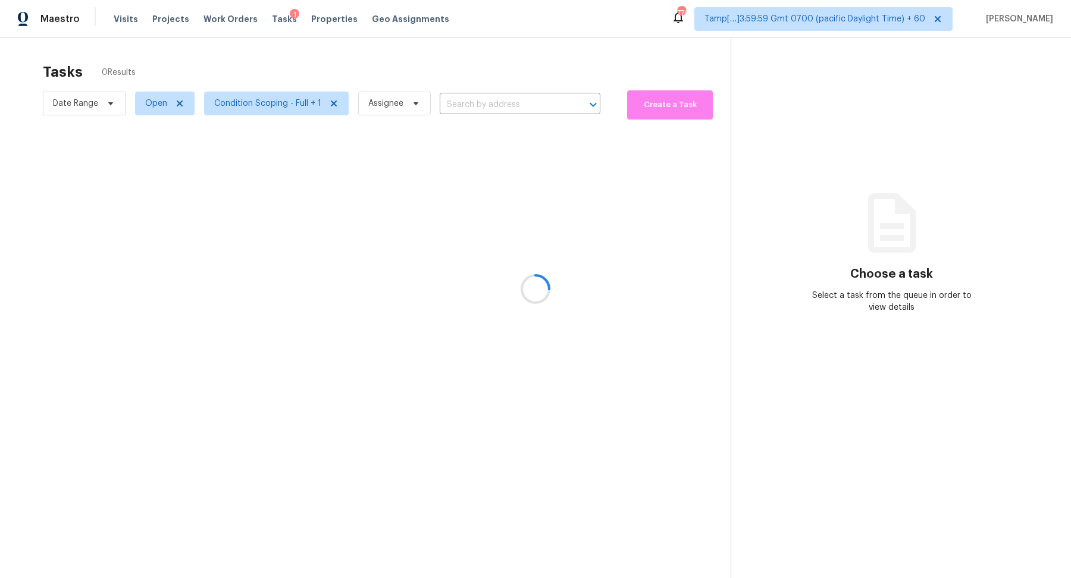
click at [428, 65] on div at bounding box center [535, 289] width 1071 height 578
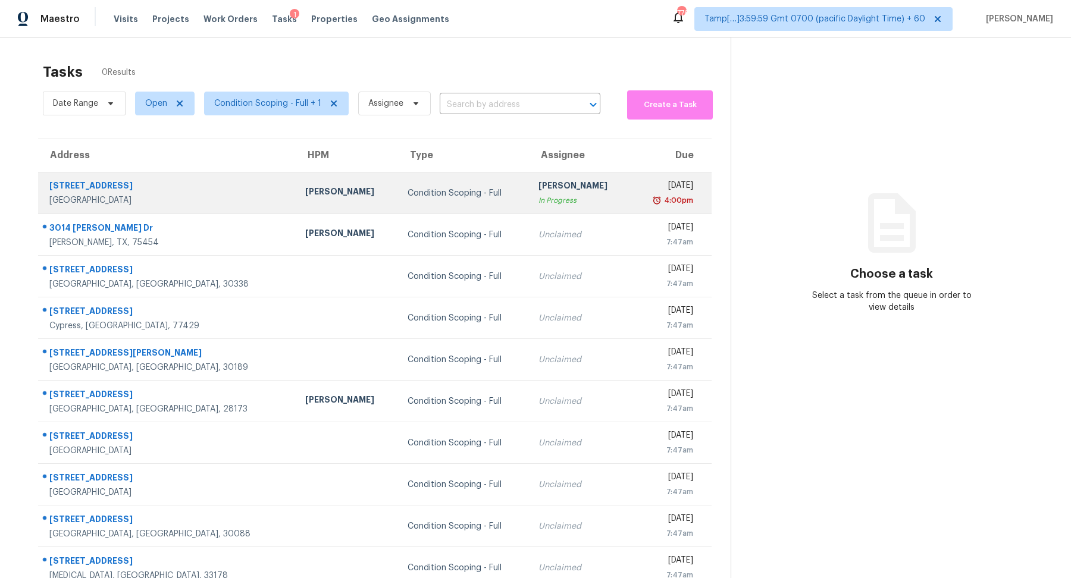
click at [398, 186] on td "Condition Scoping - Full" at bounding box center [463, 193] width 131 height 42
